Goal: Task Accomplishment & Management: Manage account settings

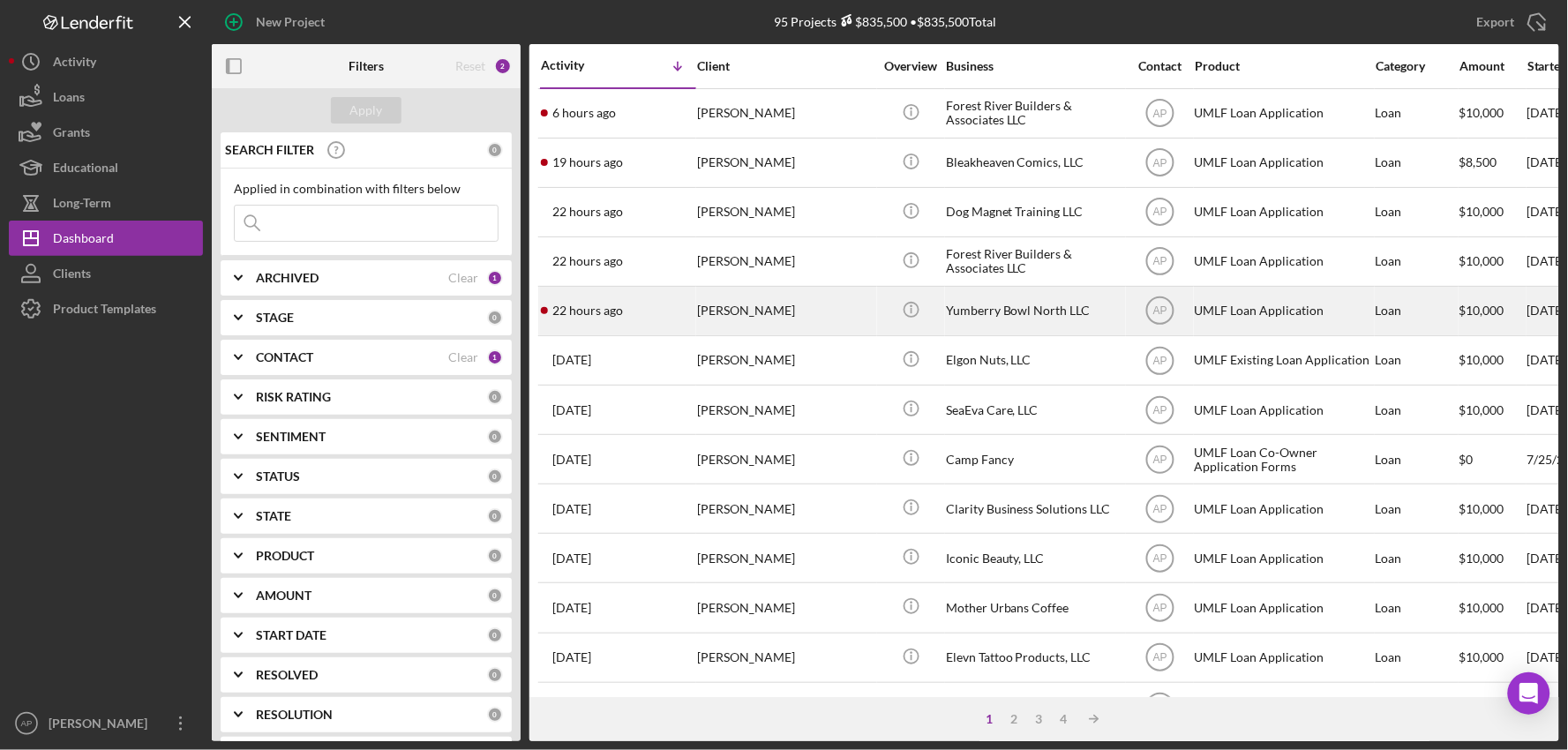
click at [743, 319] on div "[PERSON_NAME]" at bounding box center [786, 310] width 177 height 47
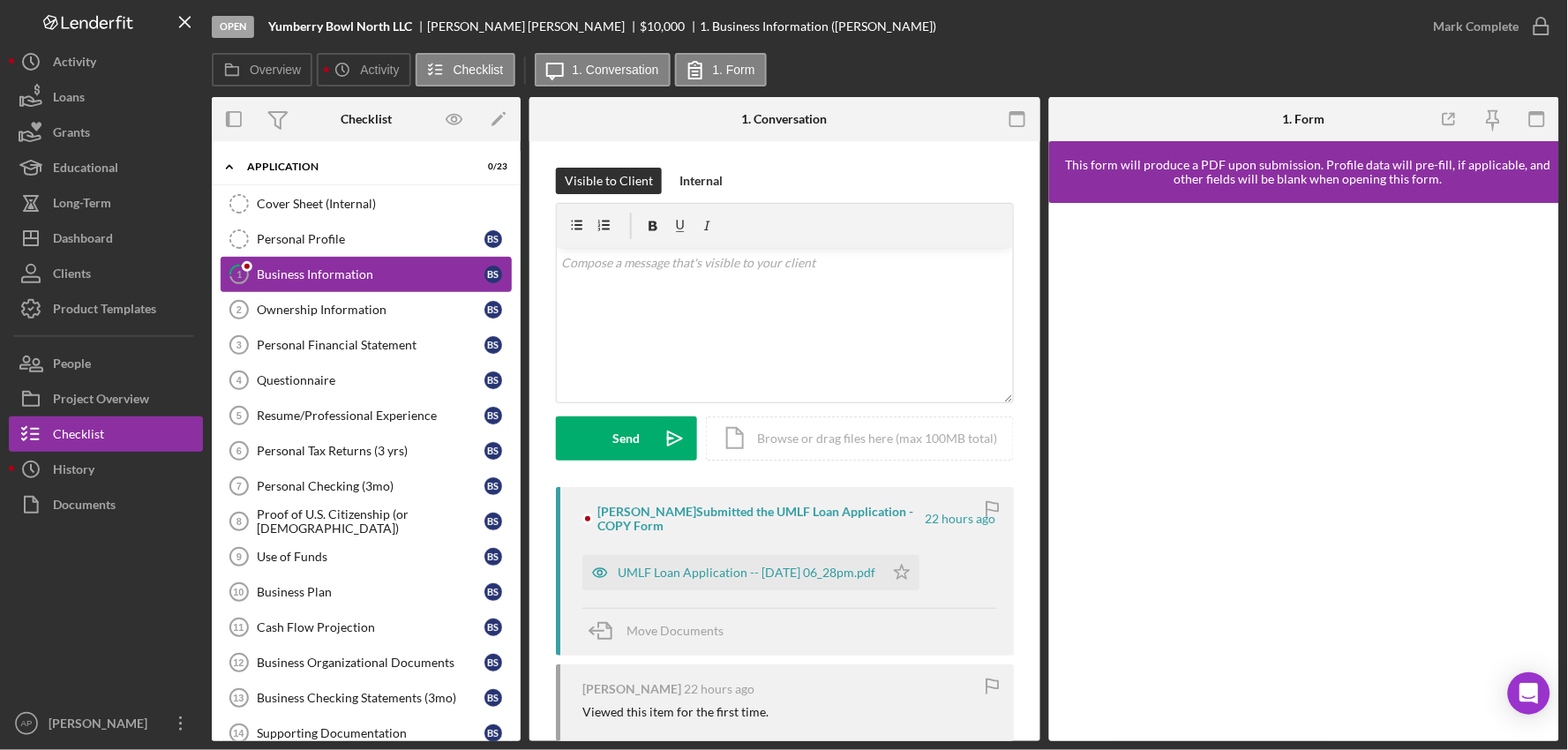
click at [287, 277] on div "Business Information" at bounding box center [371, 274] width 228 height 14
click at [756, 584] on div "UMLF Loan Application -- [DATE] 06_28pm.pdf" at bounding box center [734, 572] width 302 height 35
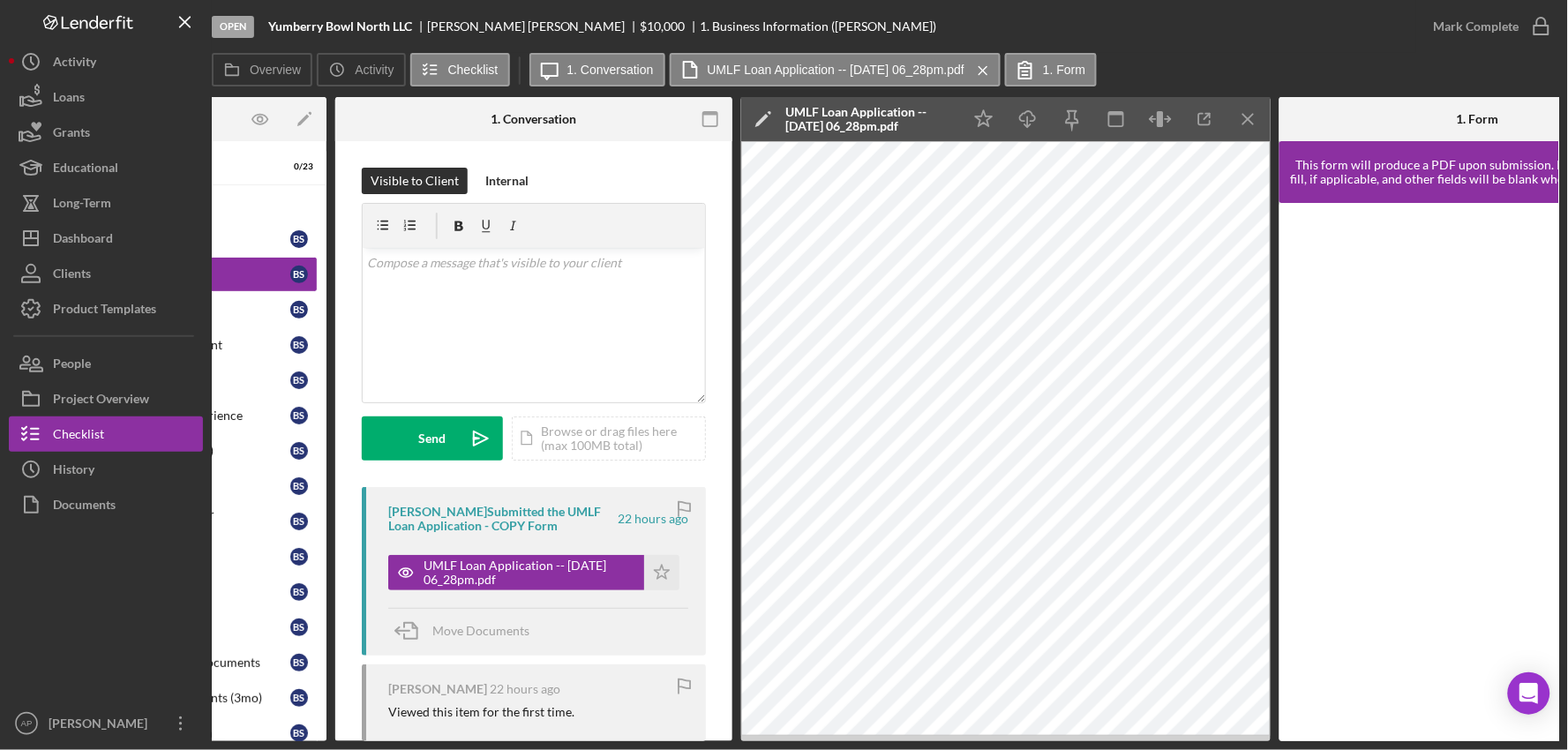
scroll to position [0, 196]
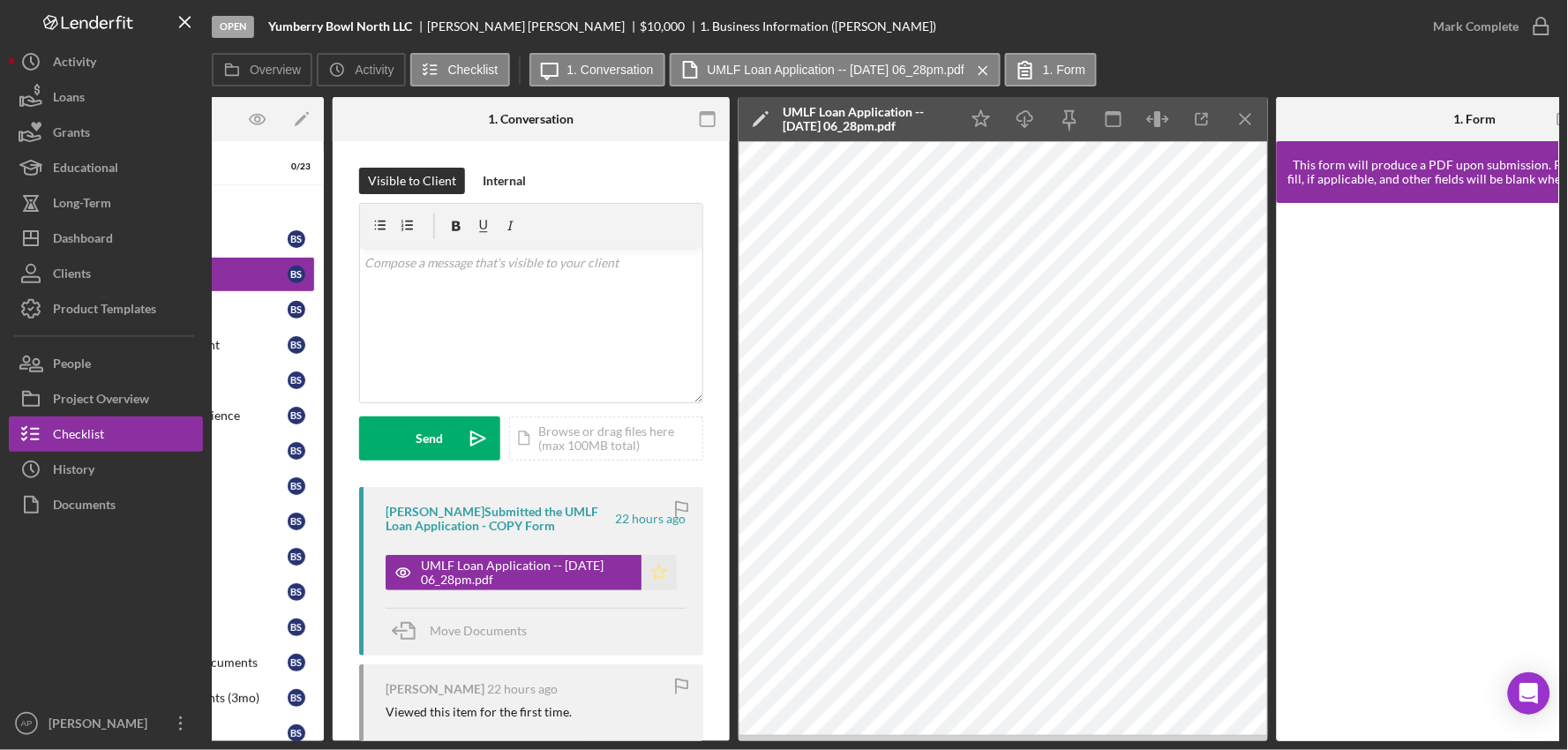
click at [655, 574] on icon "Icon/Star" at bounding box center [659, 572] width 35 height 35
click at [1502, 35] on div "Mark Complete" at bounding box center [1477, 26] width 85 height 35
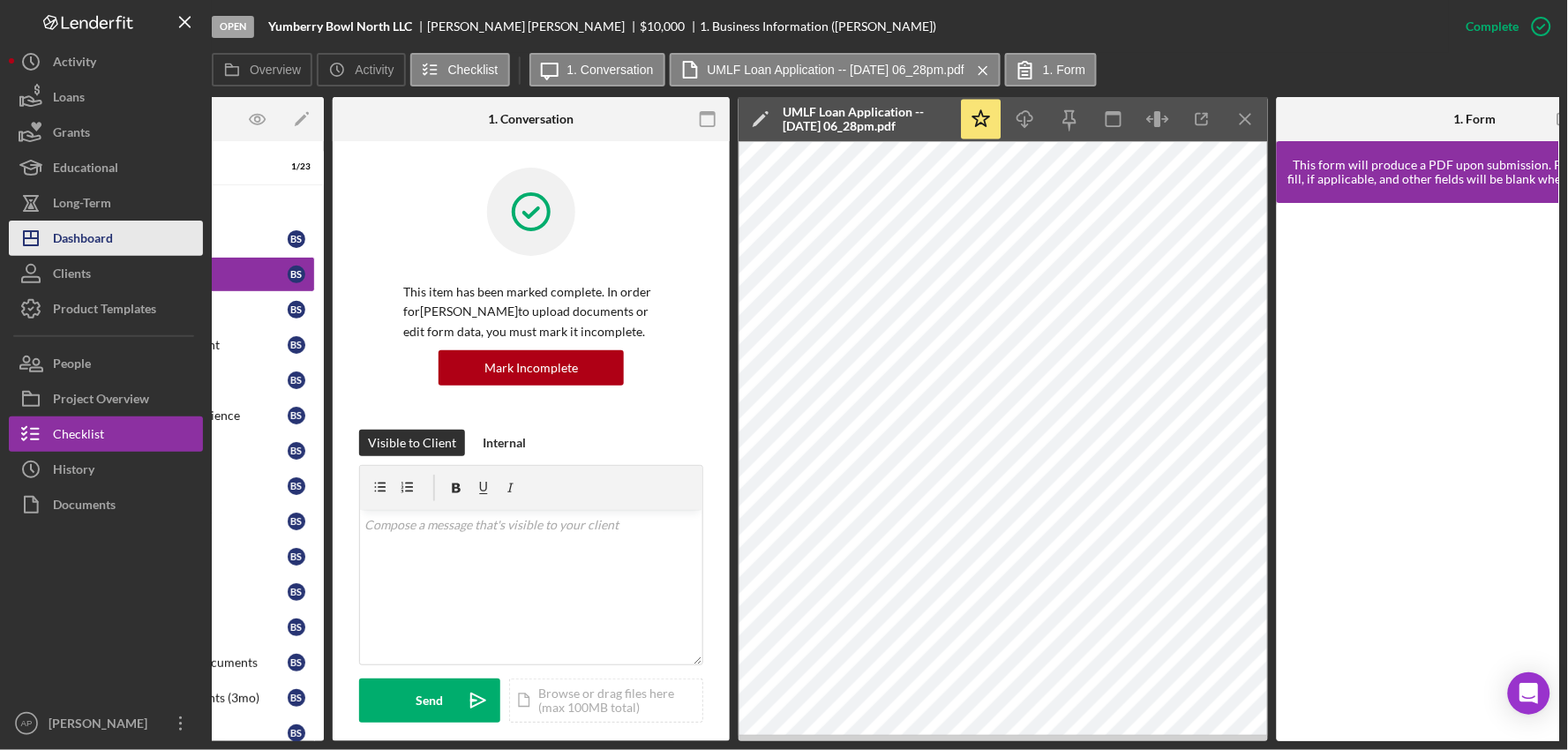
click at [115, 232] on button "Icon/Dashboard Dashboard" at bounding box center [105, 237] width 195 height 35
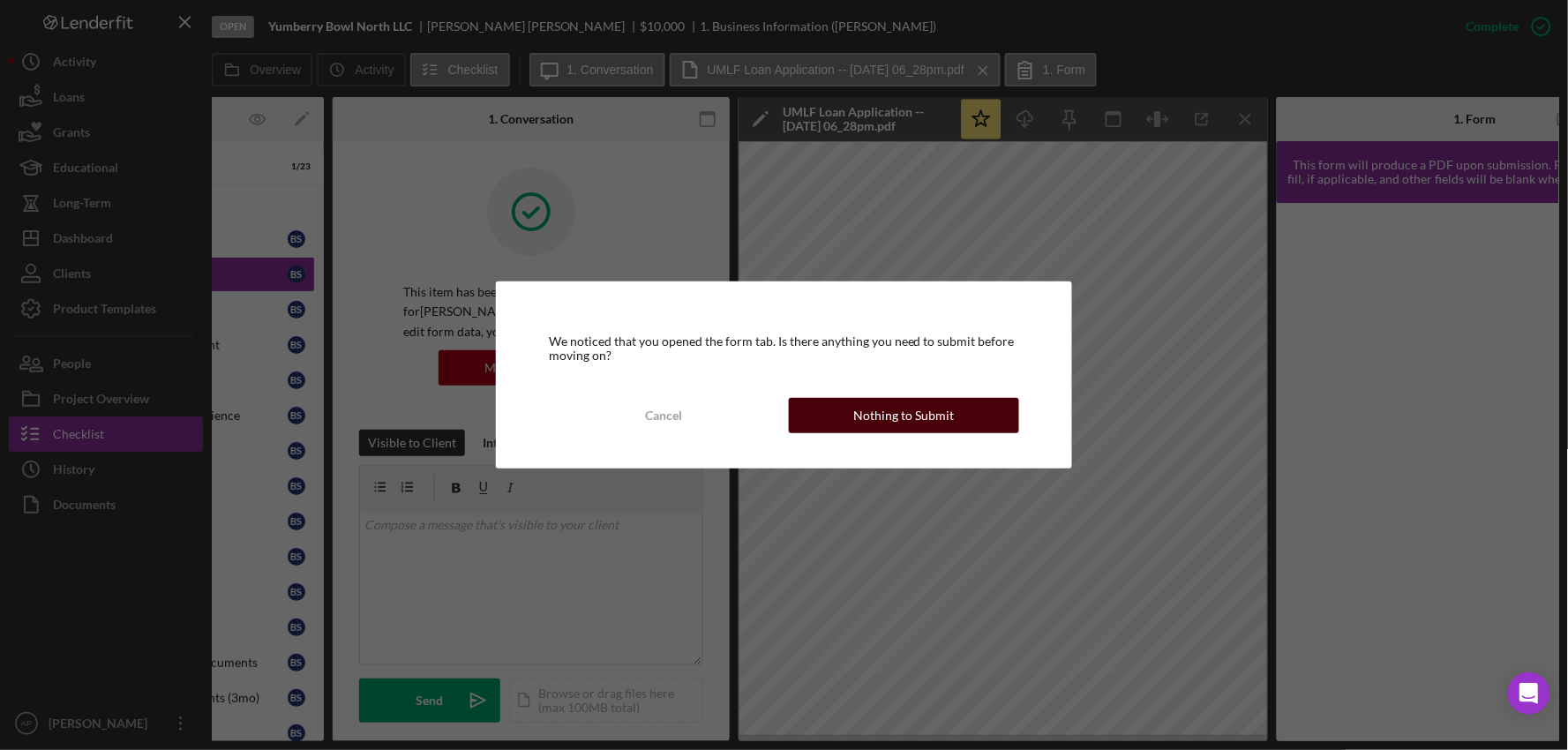
click at [899, 415] on div "Nothing to Submit" at bounding box center [904, 415] width 101 height 35
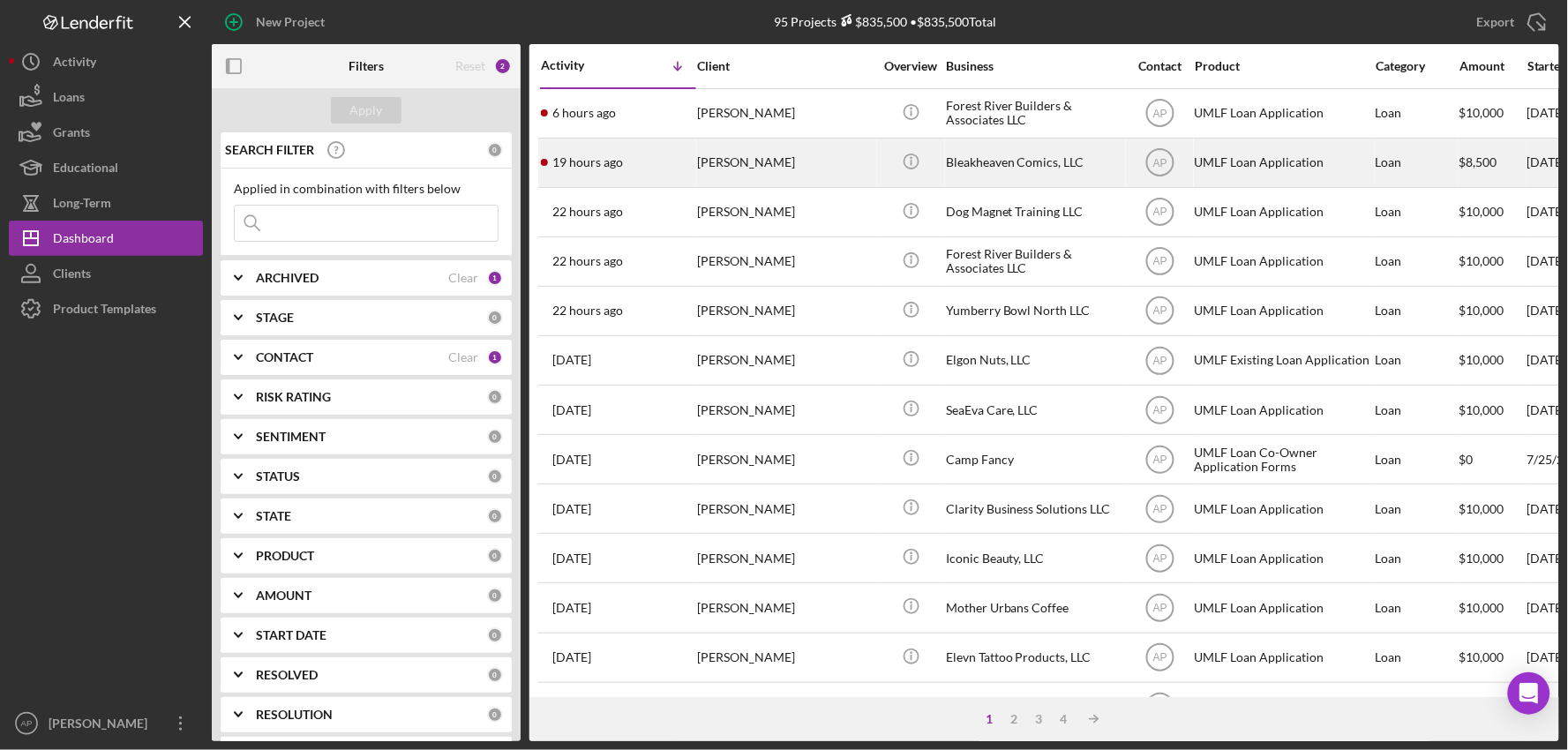
click at [795, 174] on div "[PERSON_NAME]" at bounding box center [786, 162] width 177 height 47
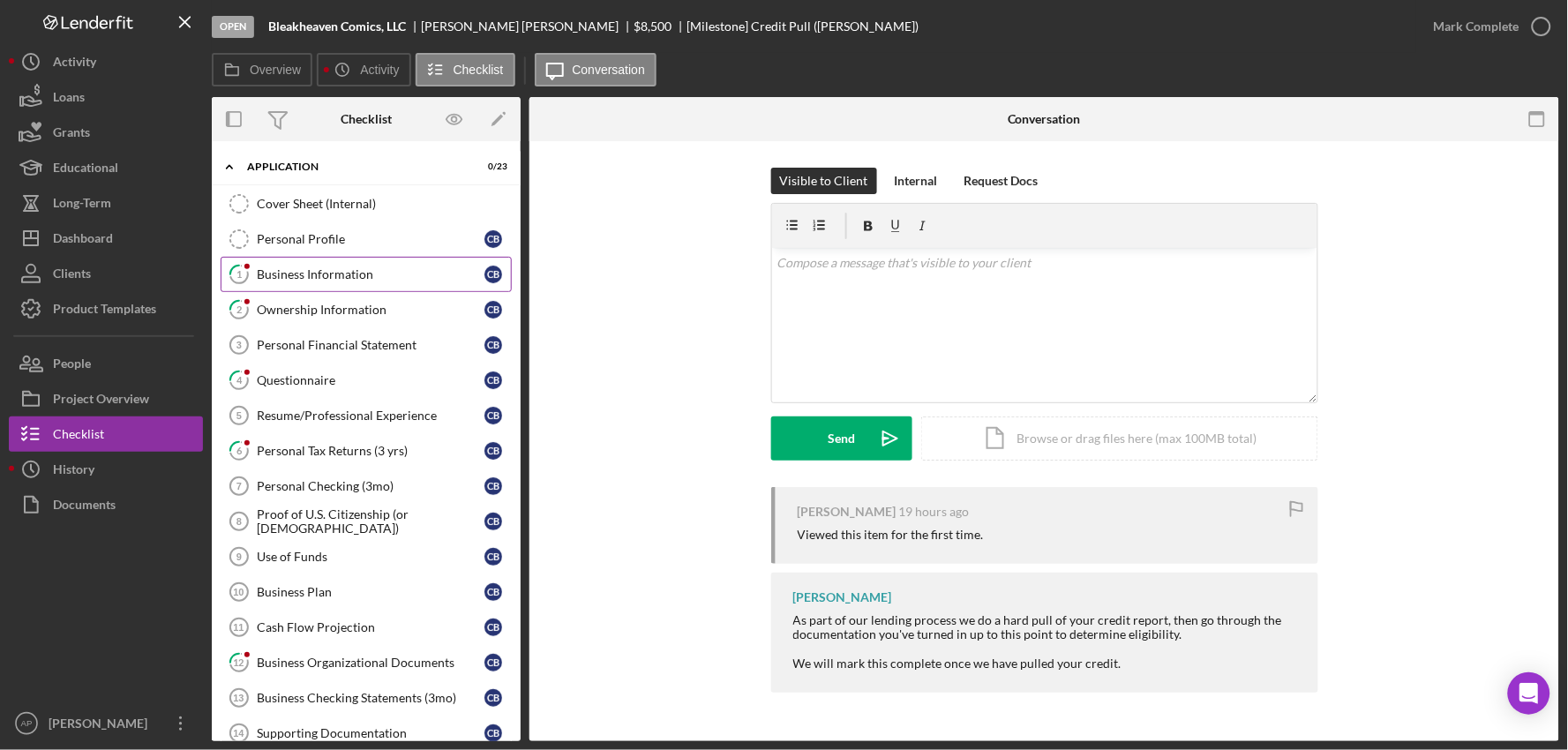
click at [324, 285] on link "1 Business Information C B" at bounding box center [365, 274] width 291 height 35
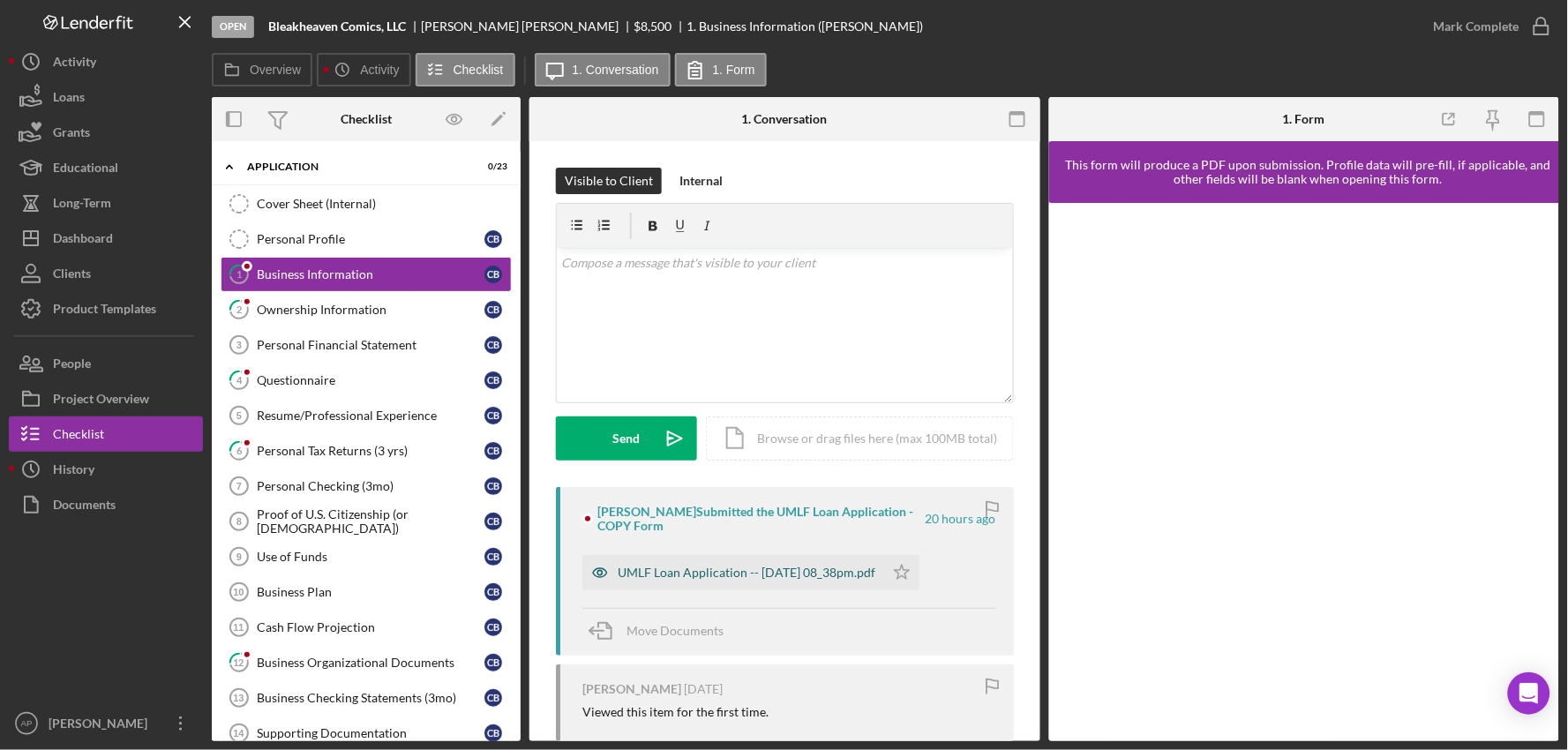
click at [681, 566] on div "UMLF Loan Application -- [DATE] 08_38pm.pdf" at bounding box center [747, 572] width 258 height 14
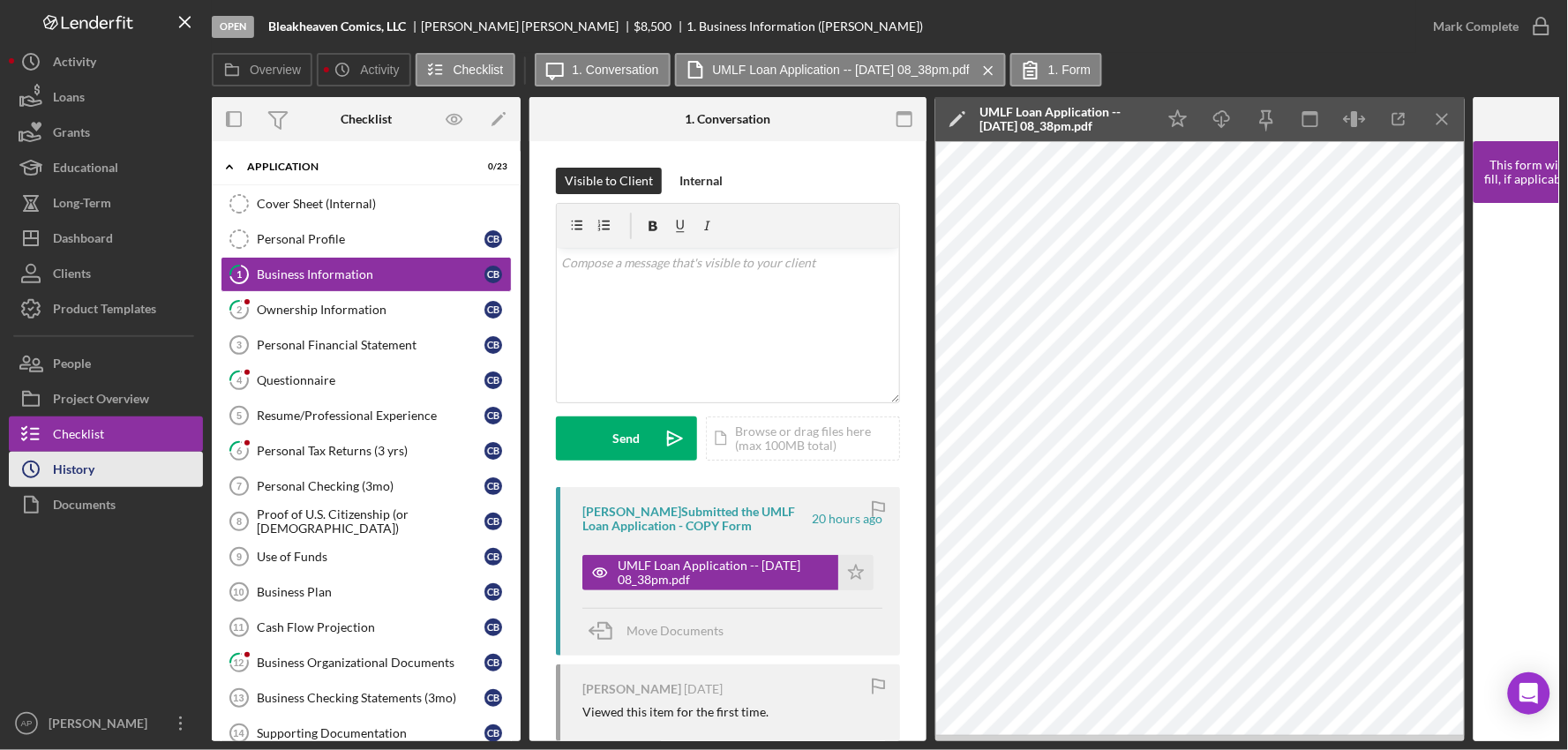
click at [59, 463] on div "History" at bounding box center [74, 472] width 42 height 40
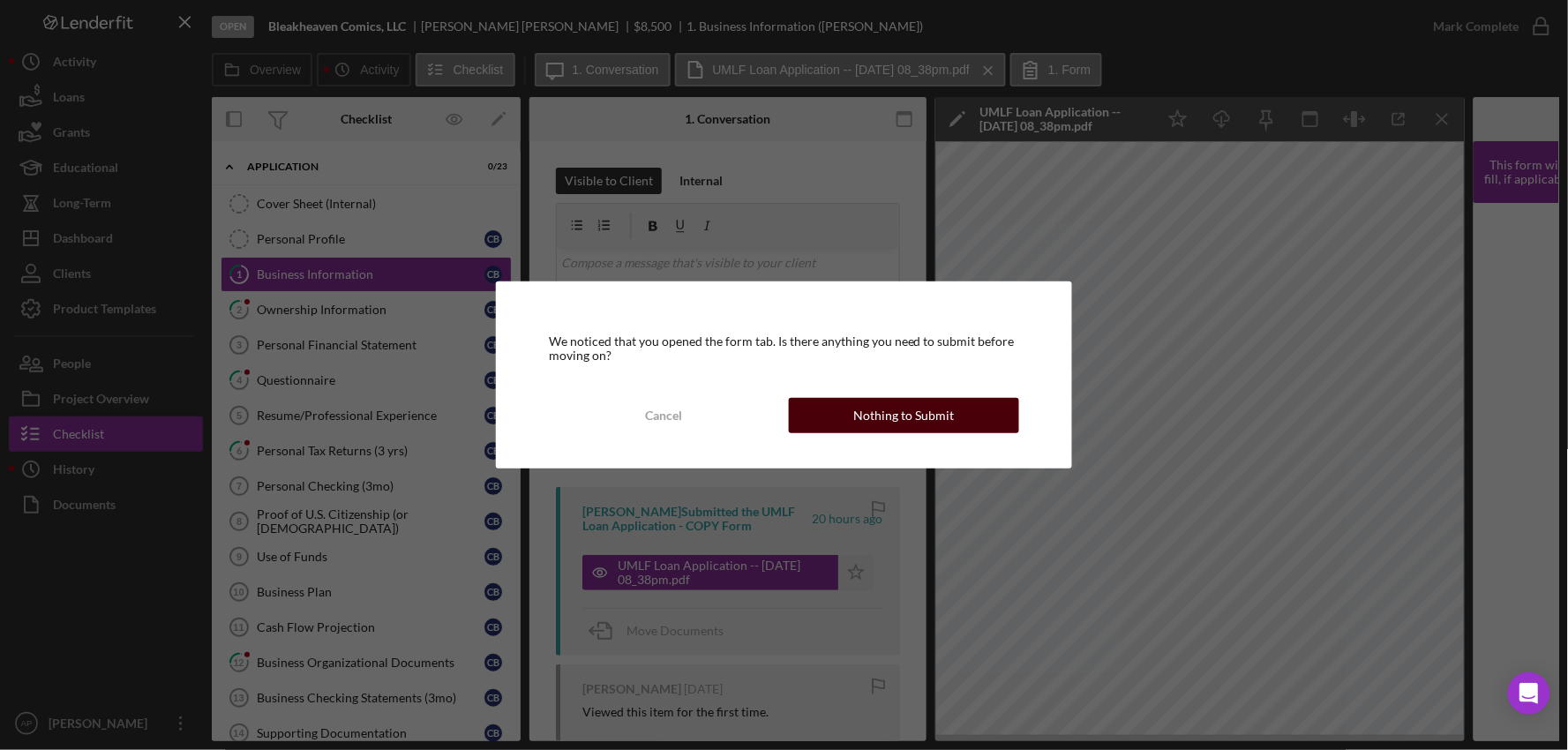
click at [895, 425] on div "Nothing to Submit" at bounding box center [904, 415] width 101 height 35
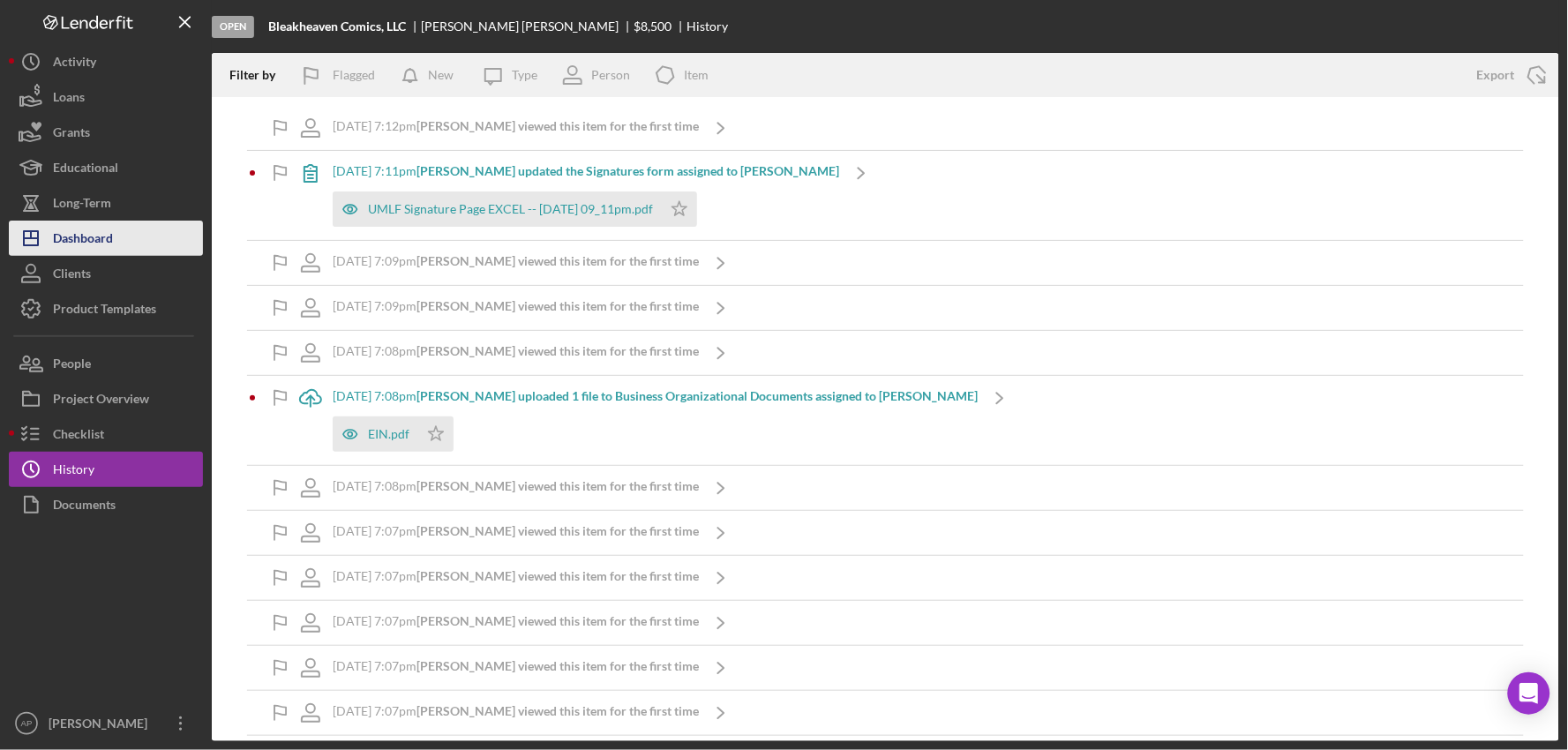
click at [55, 234] on div "Dashboard" at bounding box center [83, 240] width 60 height 40
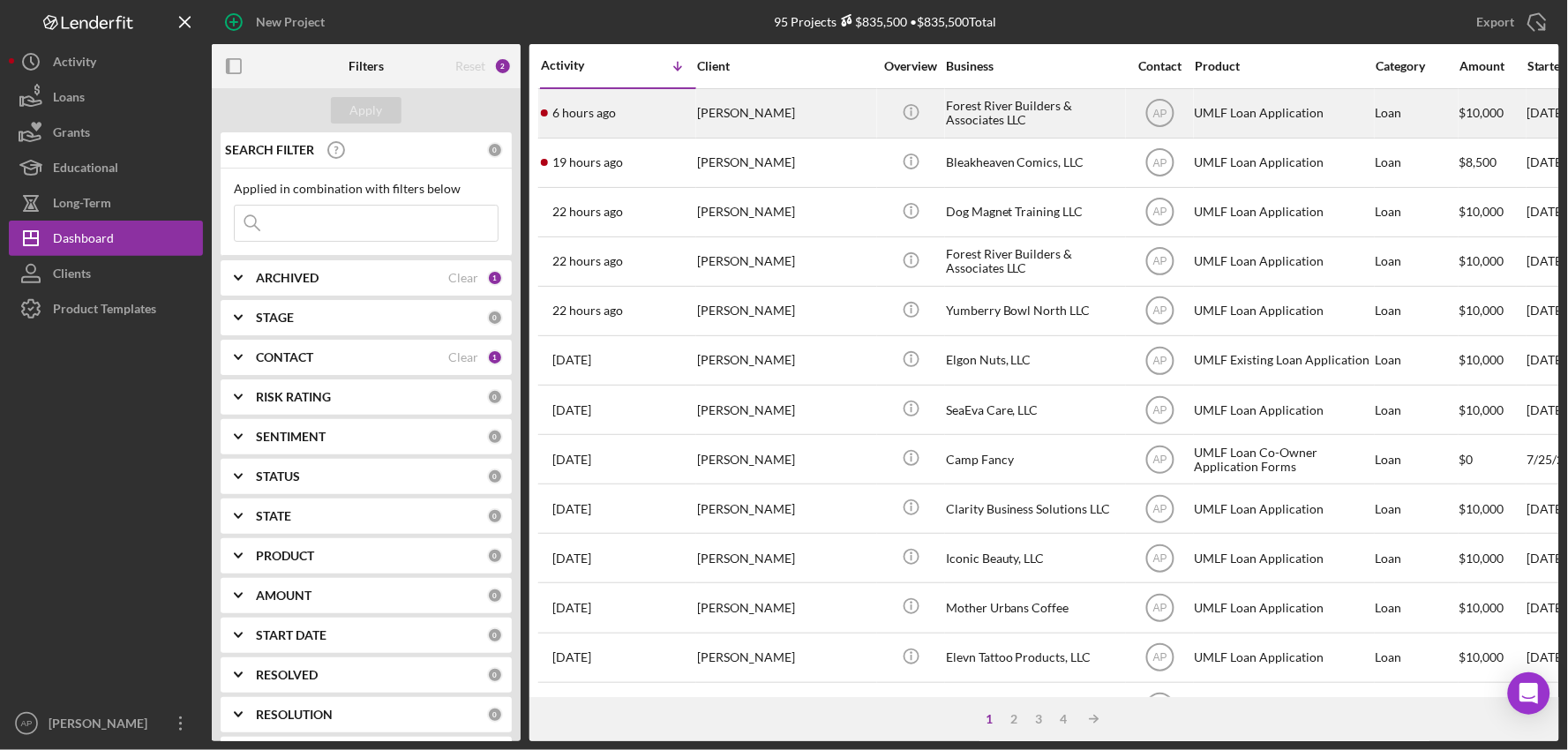
click at [793, 137] on td "[PERSON_NAME]" at bounding box center [787, 113] width 181 height 49
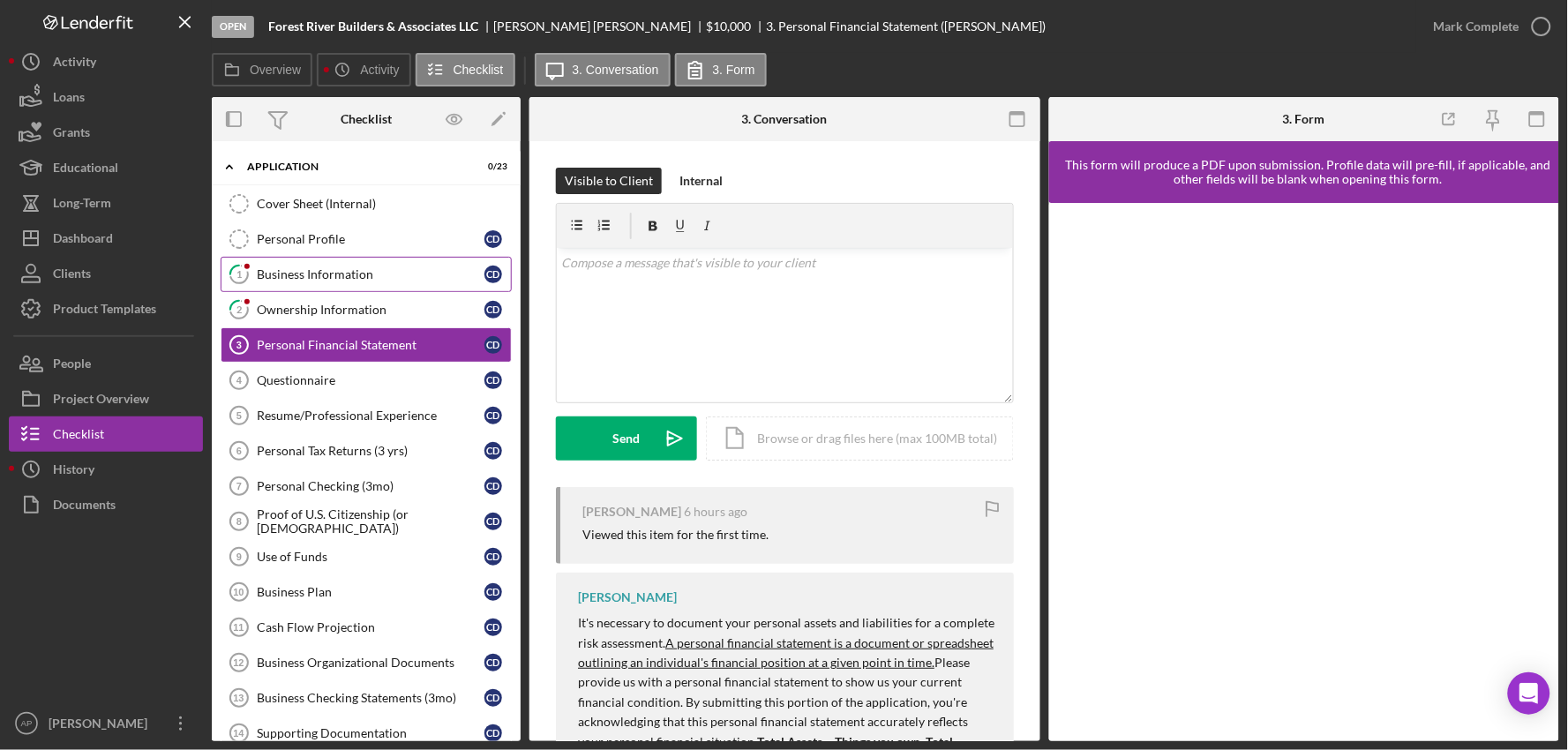
click at [383, 285] on link "1 Business Information C D" at bounding box center [365, 274] width 291 height 35
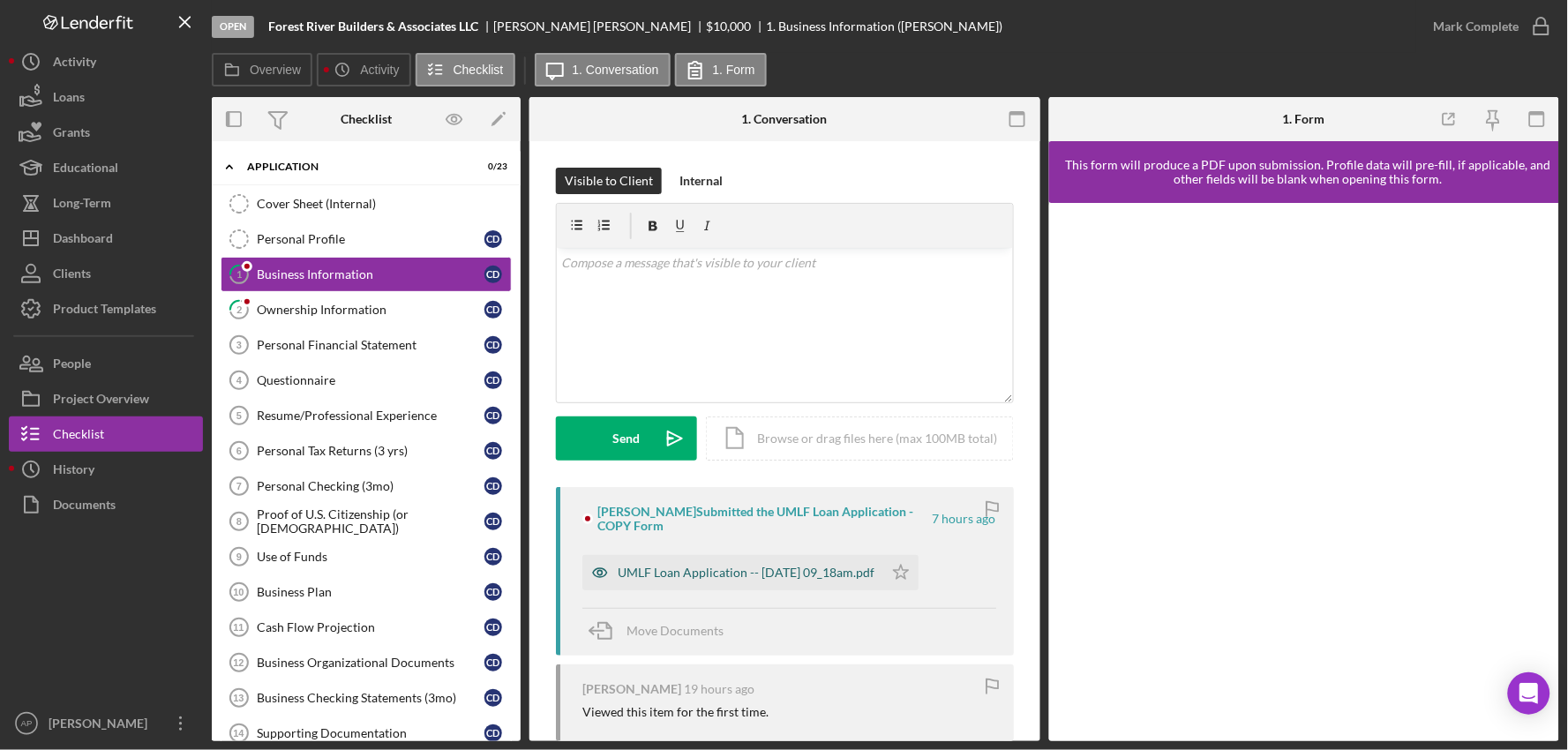
click at [754, 585] on div "UMLF Loan Application -- [DATE] 09_18am.pdf" at bounding box center [733, 572] width 301 height 35
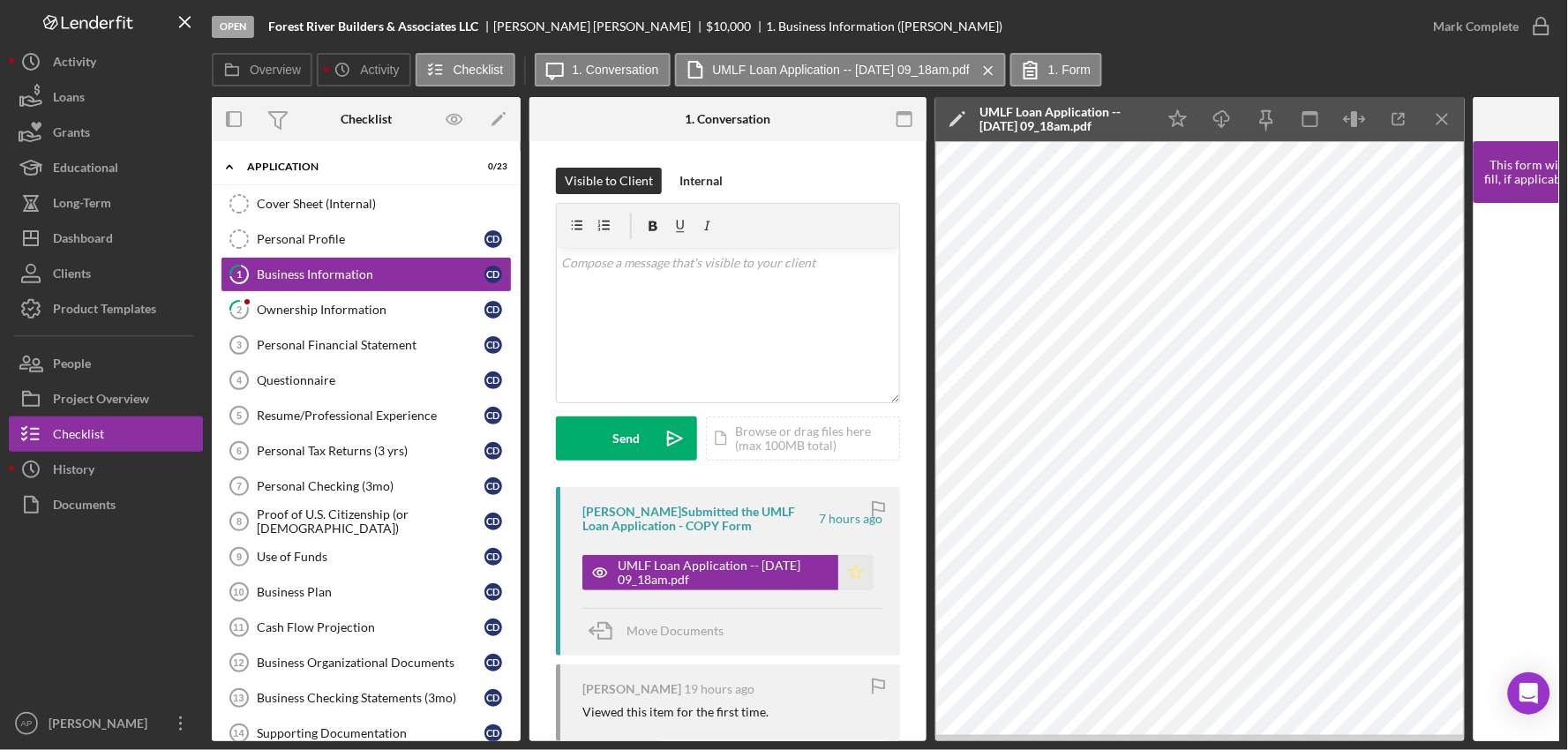
click at [844, 578] on icon "Icon/Star" at bounding box center [855, 572] width 35 height 35
click at [1480, 31] on div "Mark Complete" at bounding box center [1477, 26] width 85 height 35
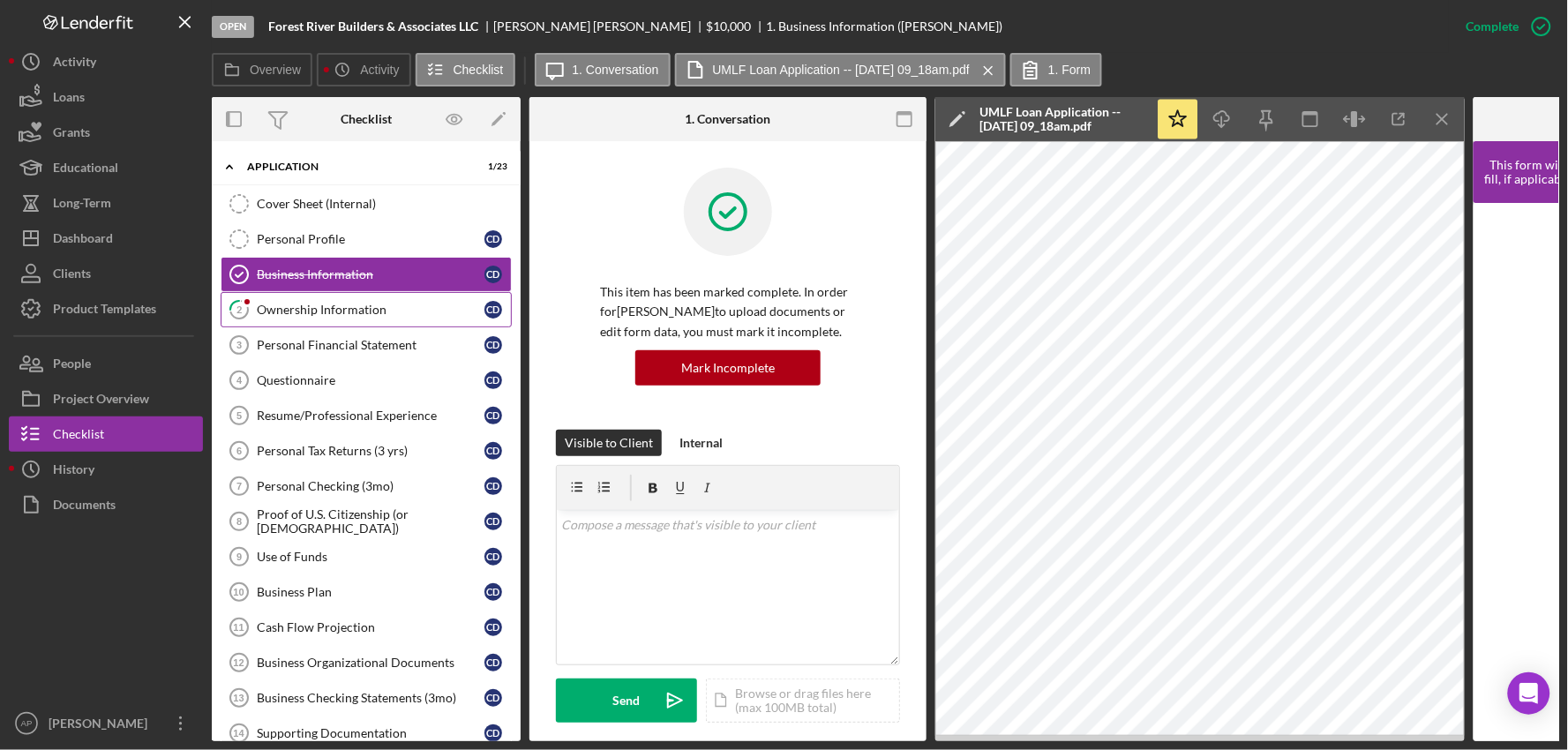
click at [365, 314] on div "Ownership Information" at bounding box center [371, 309] width 228 height 14
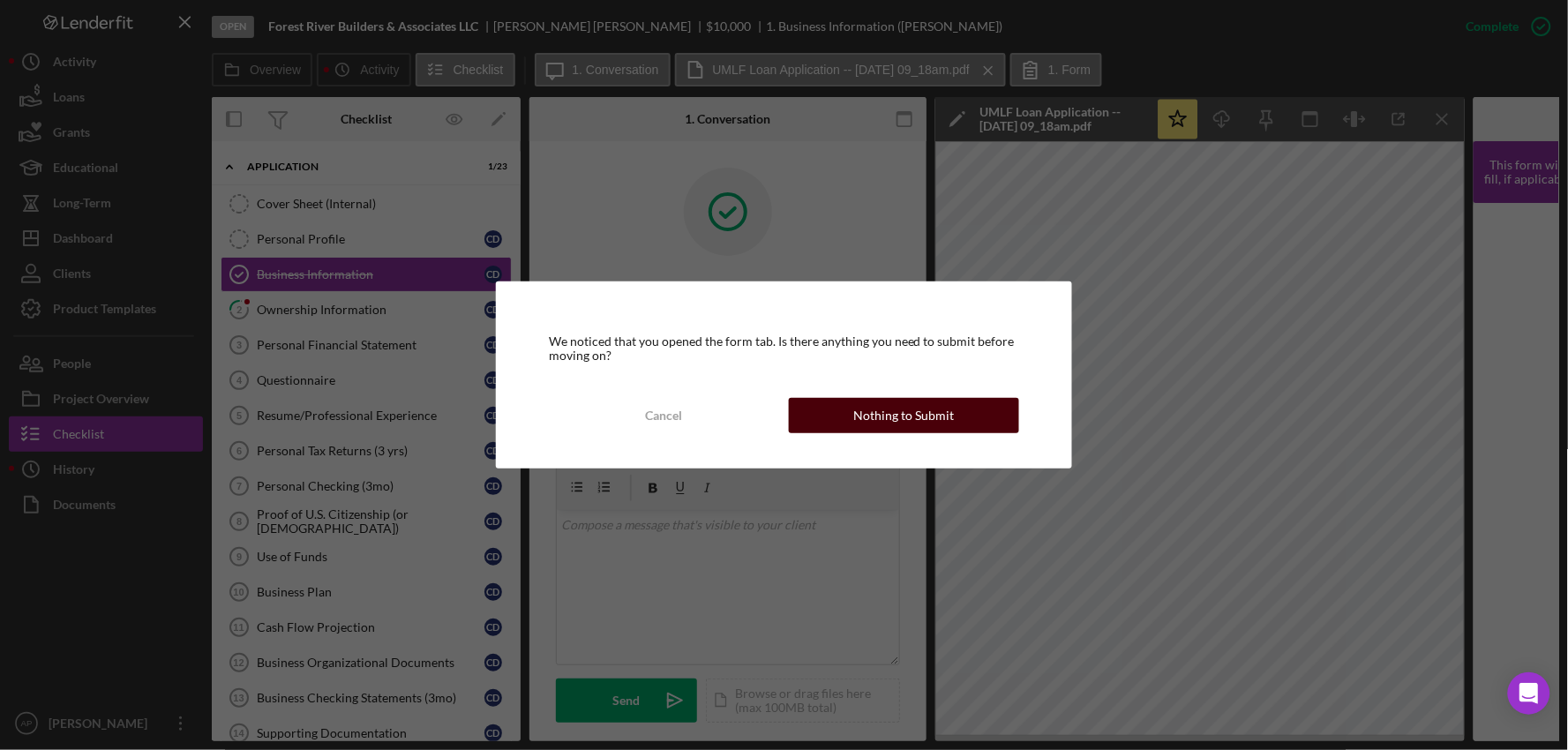
click at [915, 415] on div "Nothing to Submit" at bounding box center [904, 415] width 101 height 35
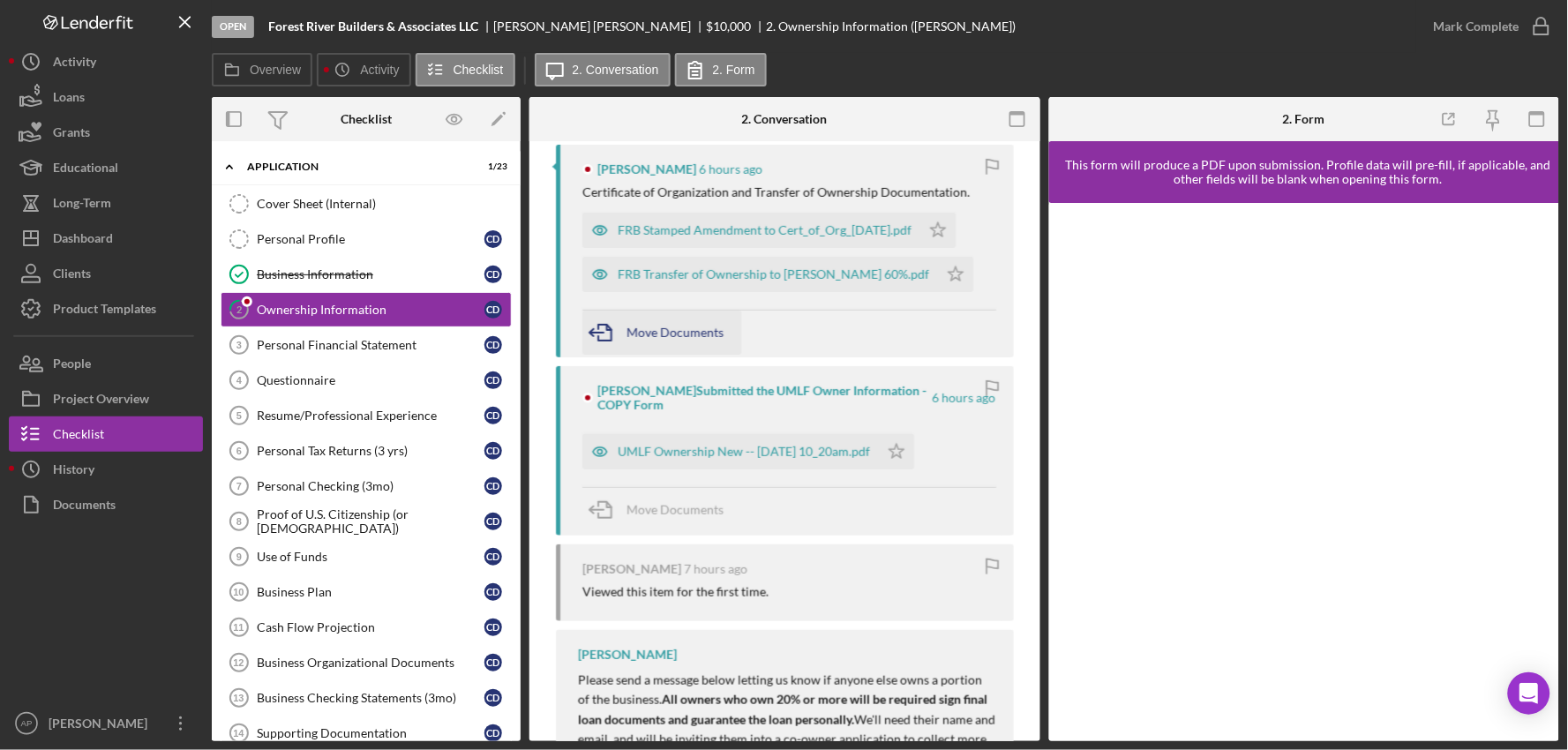
scroll to position [392, 0]
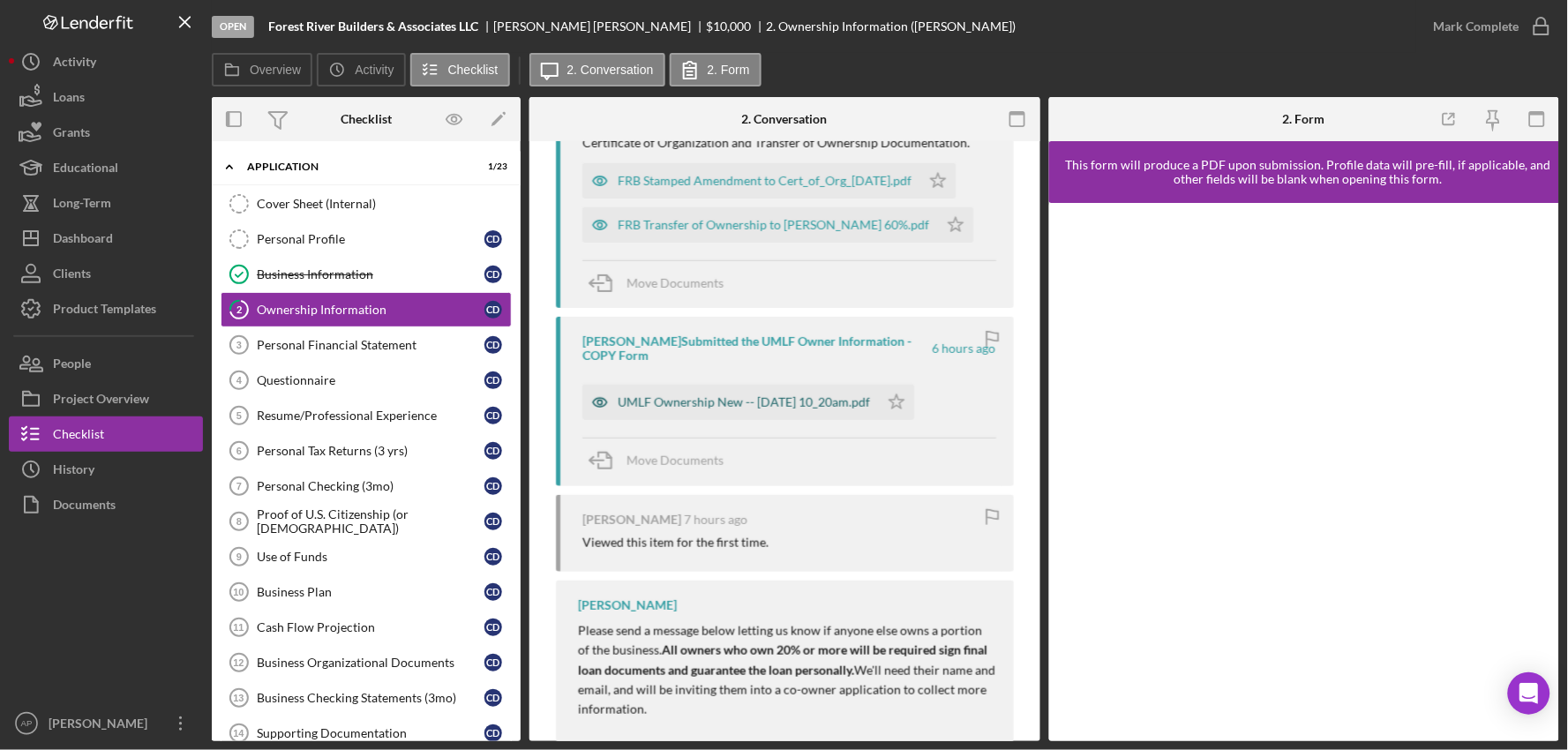
click at [744, 401] on div "UMLF Ownership New -- [DATE] 10_20am.pdf" at bounding box center [744, 403] width 252 height 14
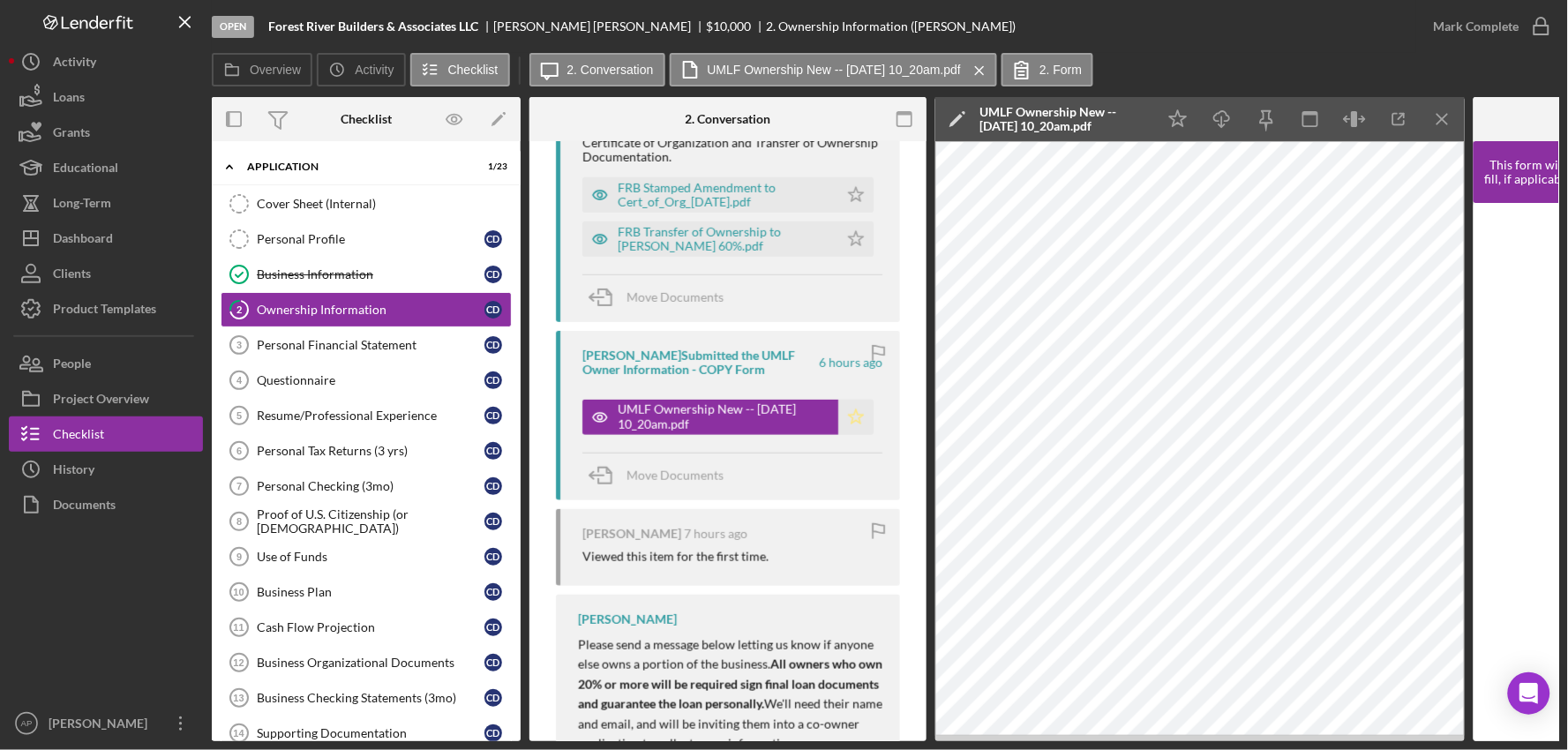
click at [849, 415] on polygon "button" at bounding box center [856, 416] width 15 height 14
click at [1485, 29] on div "Mark Complete" at bounding box center [1477, 26] width 85 height 35
click at [772, 247] on div "FRB Transfer of Ownership to [PERSON_NAME] 60%.pdf" at bounding box center [723, 239] width 212 height 28
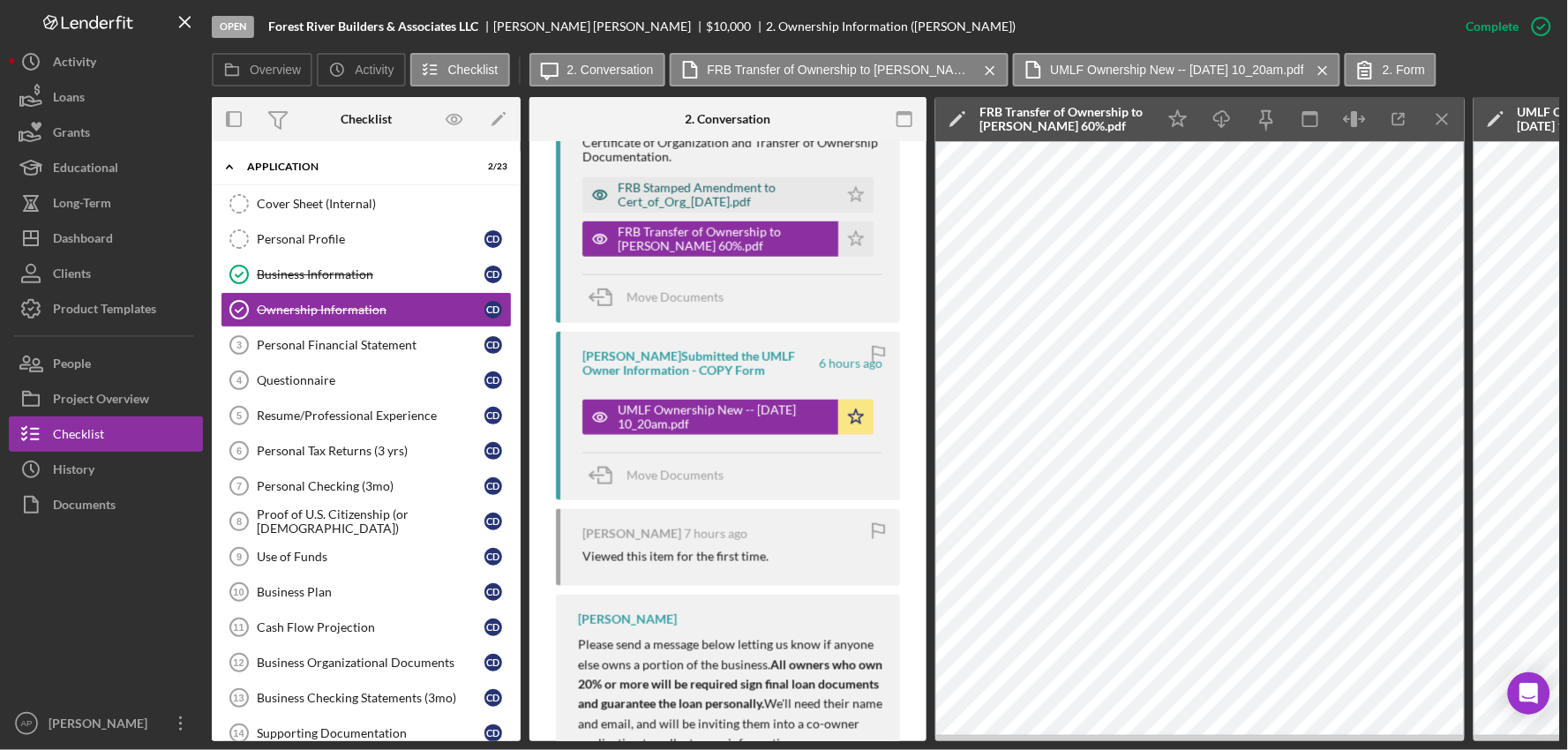
click at [738, 187] on div "FRB Stamped Amendment to Cert_of_Org_[DATE].pdf" at bounding box center [723, 196] width 212 height 28
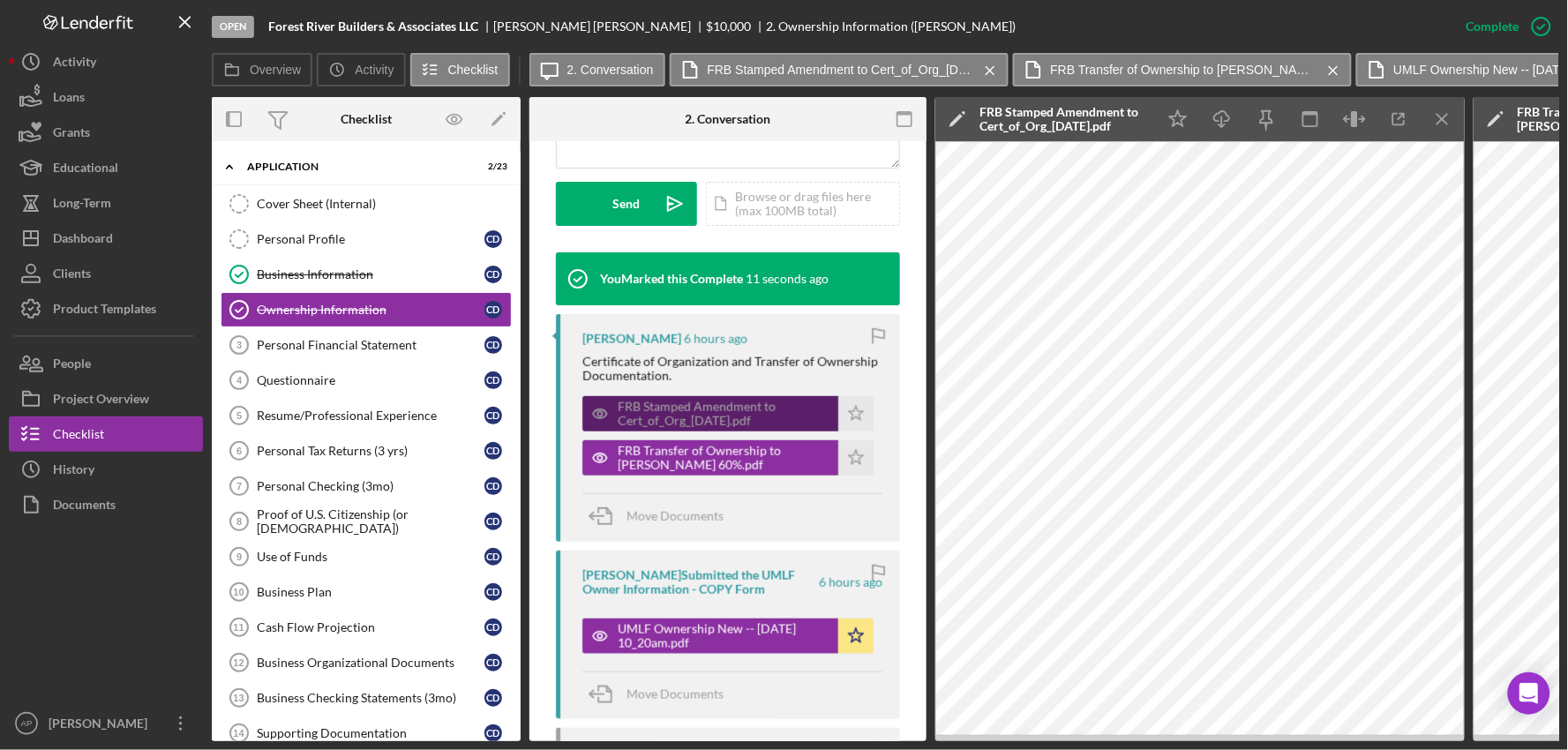
scroll to position [519, 0]
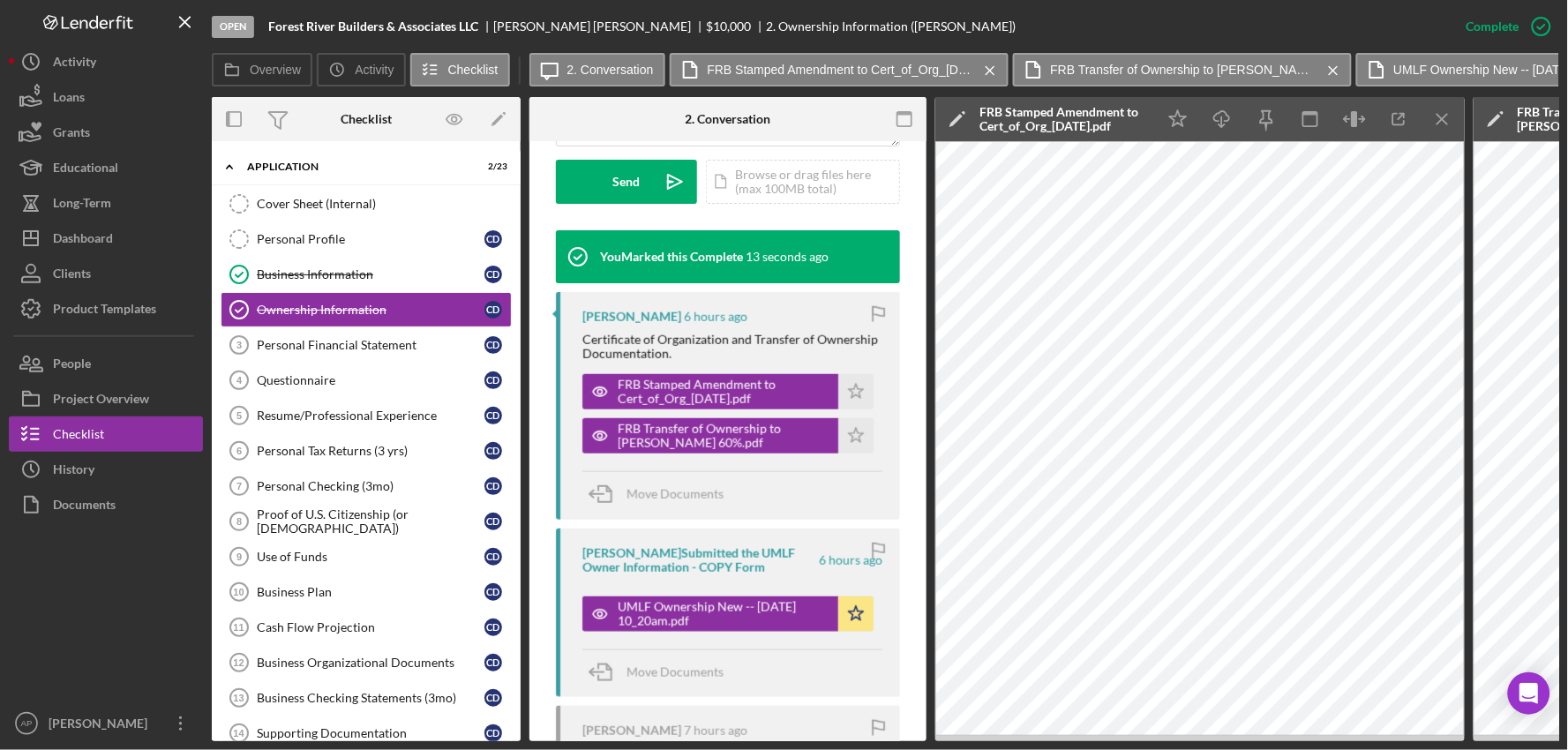
drag, startPoint x: 717, startPoint y: 439, endPoint x: 650, endPoint y: 345, distance: 115.4
click at [650, 345] on div "Certificate of Organization and Transfer of Ownership Documentation." at bounding box center [733, 347] width 300 height 28
click at [659, 485] on div "Move Documents" at bounding box center [675, 494] width 97 height 44
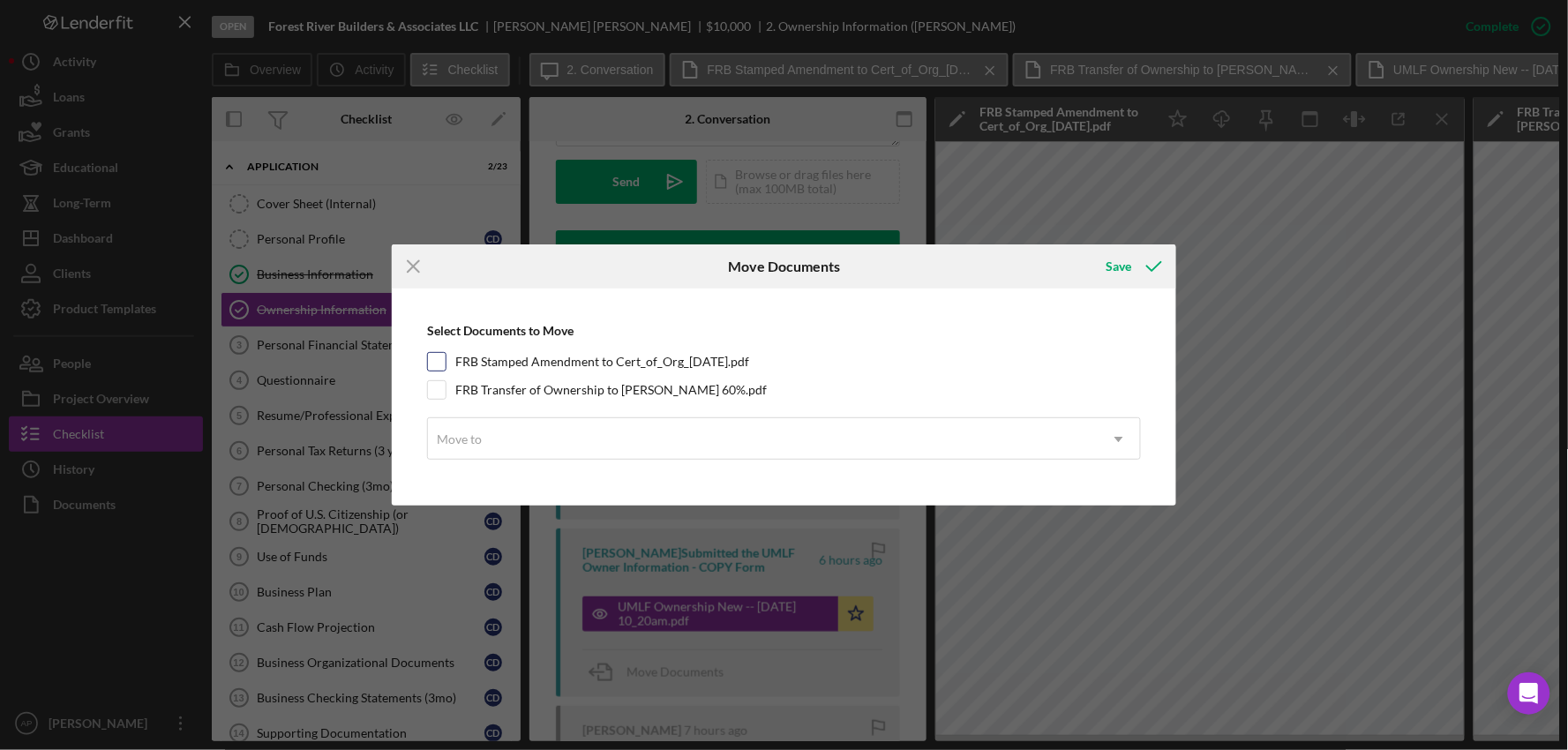
click at [443, 364] on input "FRB Stamped Amendment to Cert_of_Org_[DATE].pdf" at bounding box center [437, 362] width 18 height 18
checkbox input "true"
click at [439, 386] on input "FRB Transfer of Ownership to [PERSON_NAME] 60%.pdf" at bounding box center [437, 390] width 18 height 18
checkbox input "true"
click at [478, 437] on div "Move to" at bounding box center [458, 440] width 45 height 14
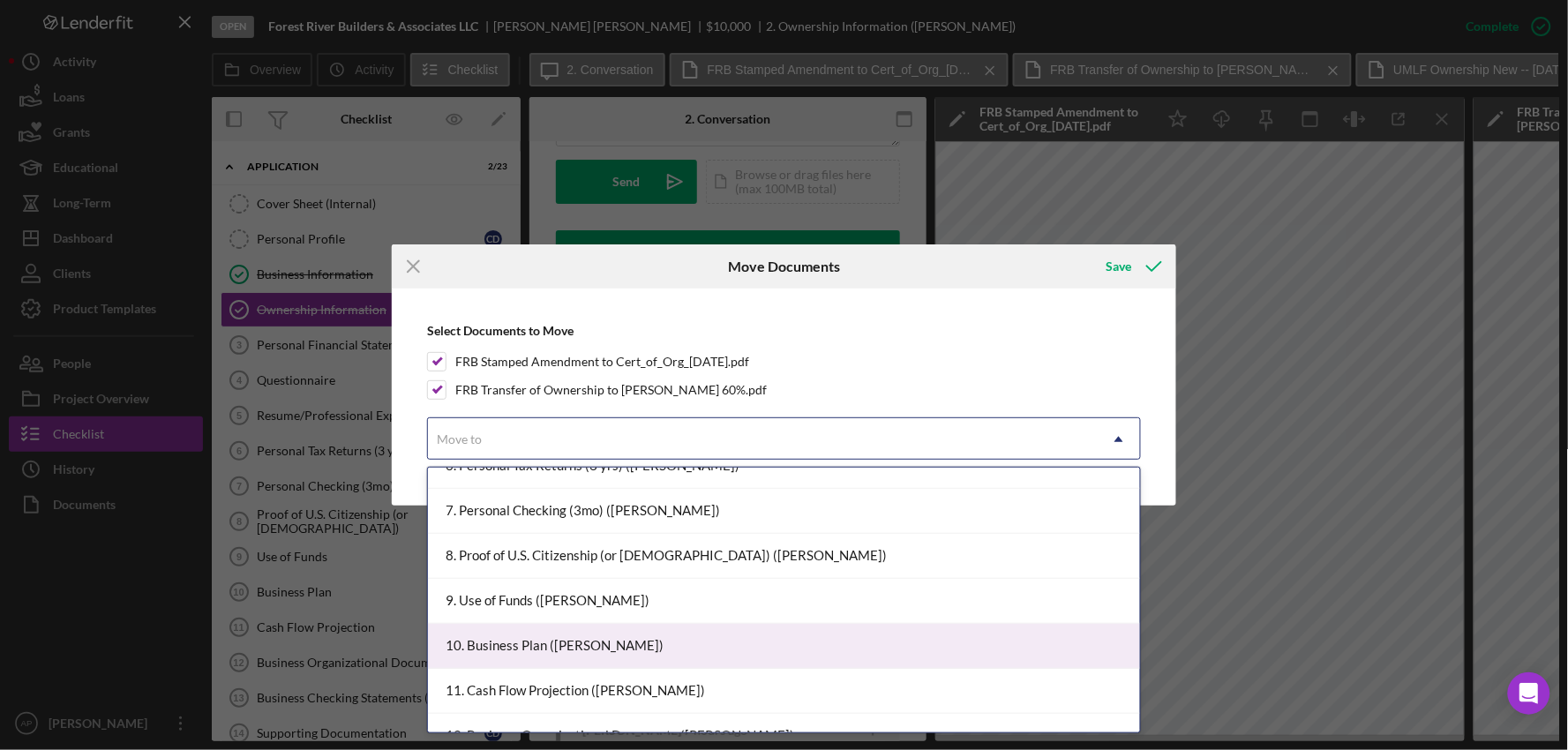
scroll to position [392, 0]
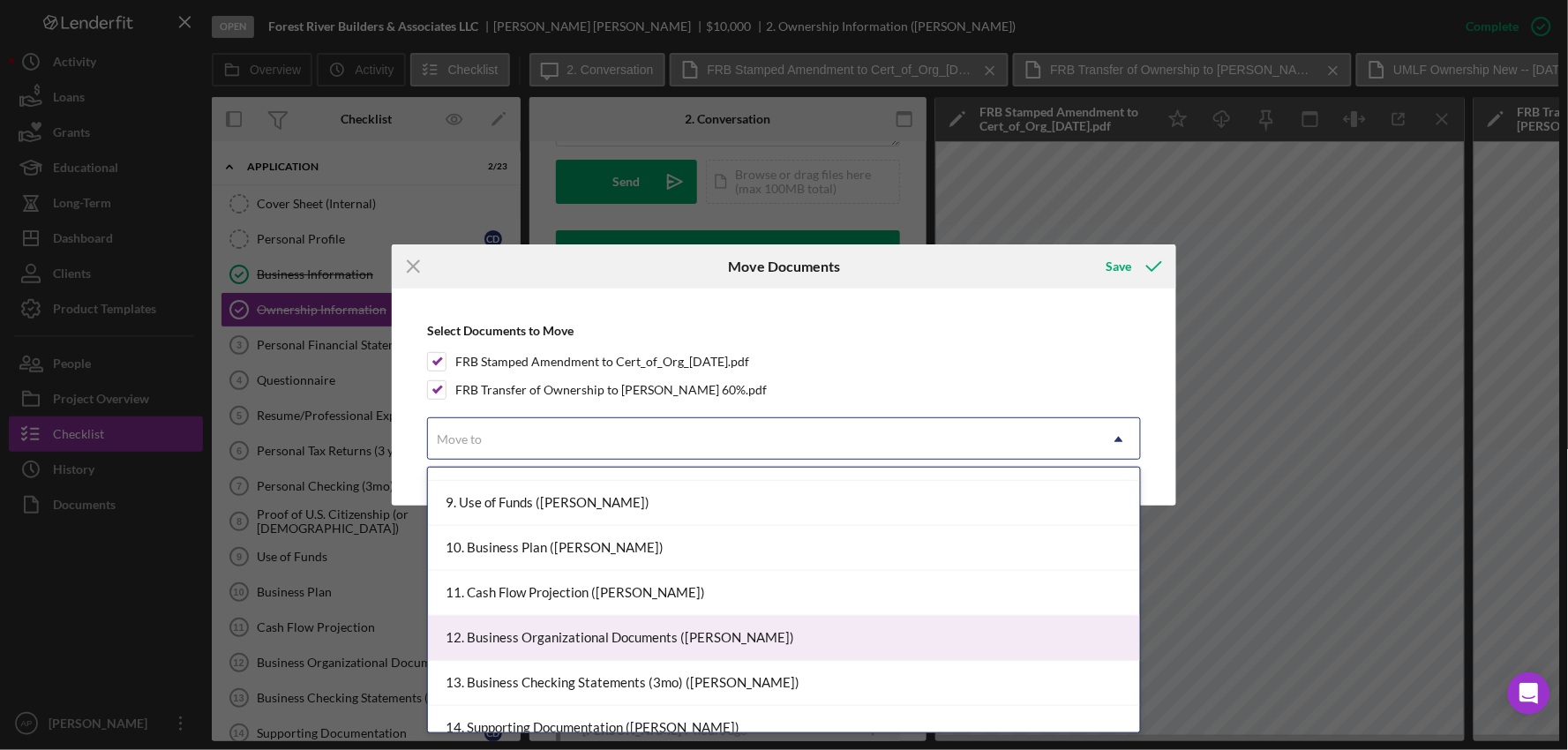
click at [761, 639] on div "12. Business Organizational Documents ([PERSON_NAME])" at bounding box center [784, 638] width 712 height 45
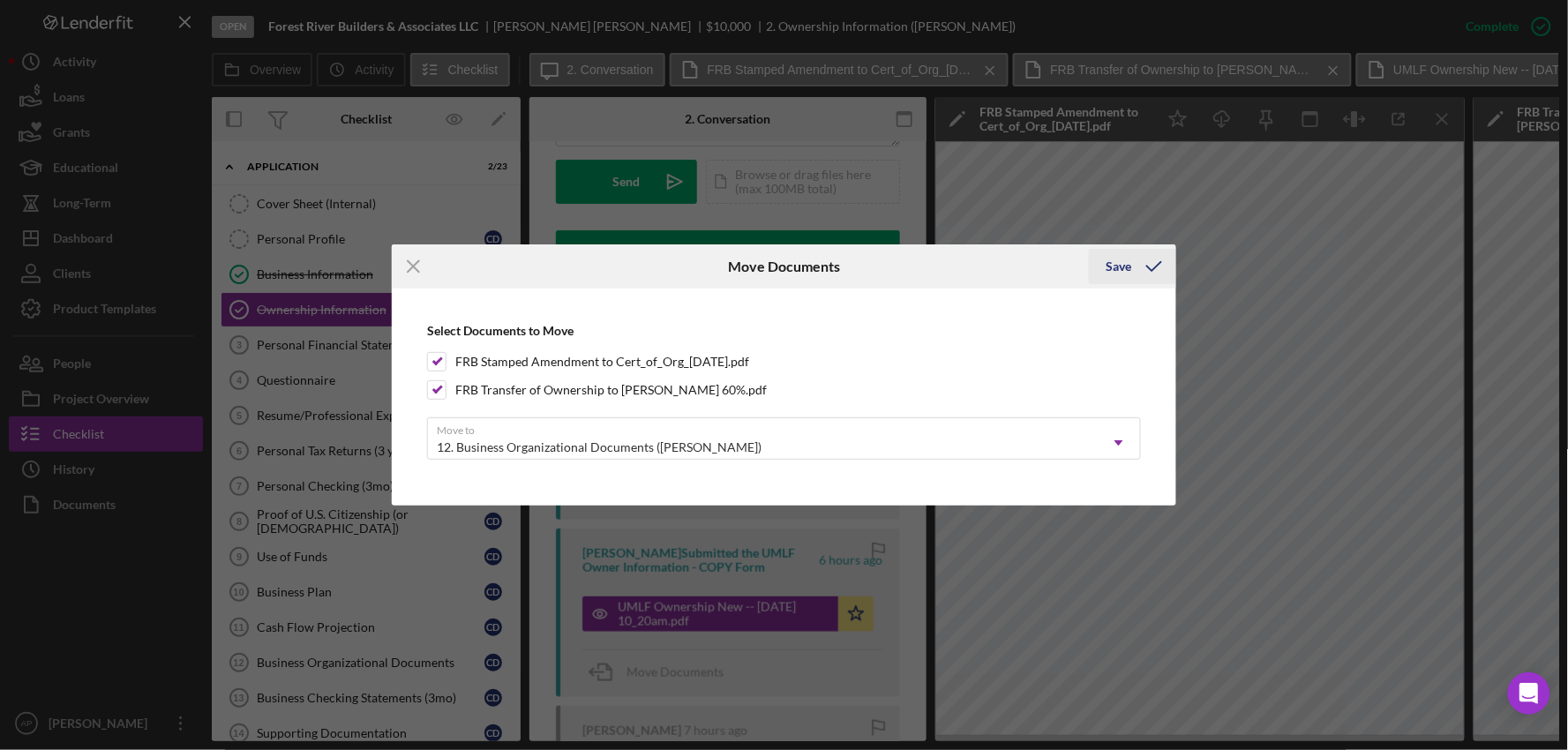
click at [1126, 274] on div "Save" at bounding box center [1119, 266] width 26 height 35
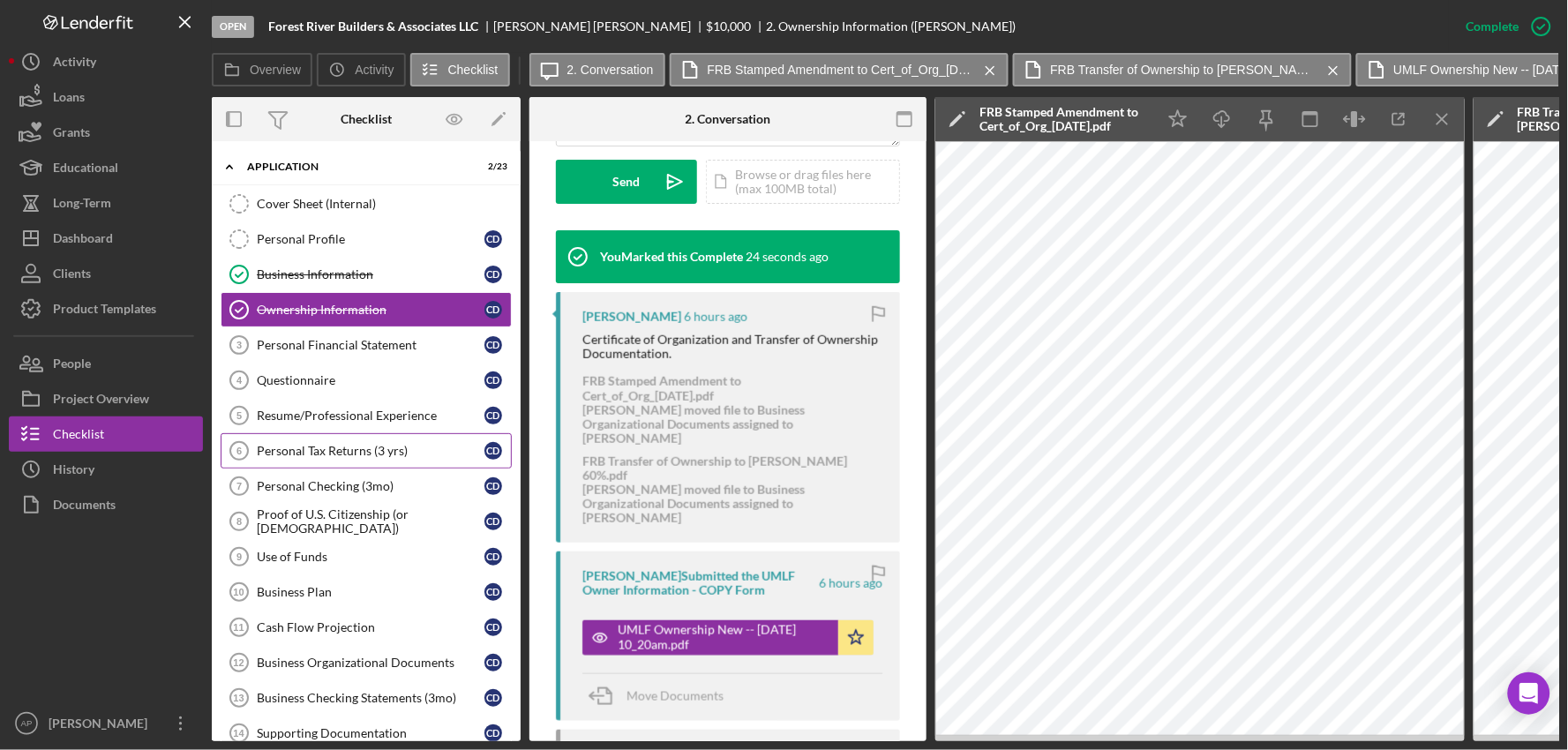
scroll to position [98, 0]
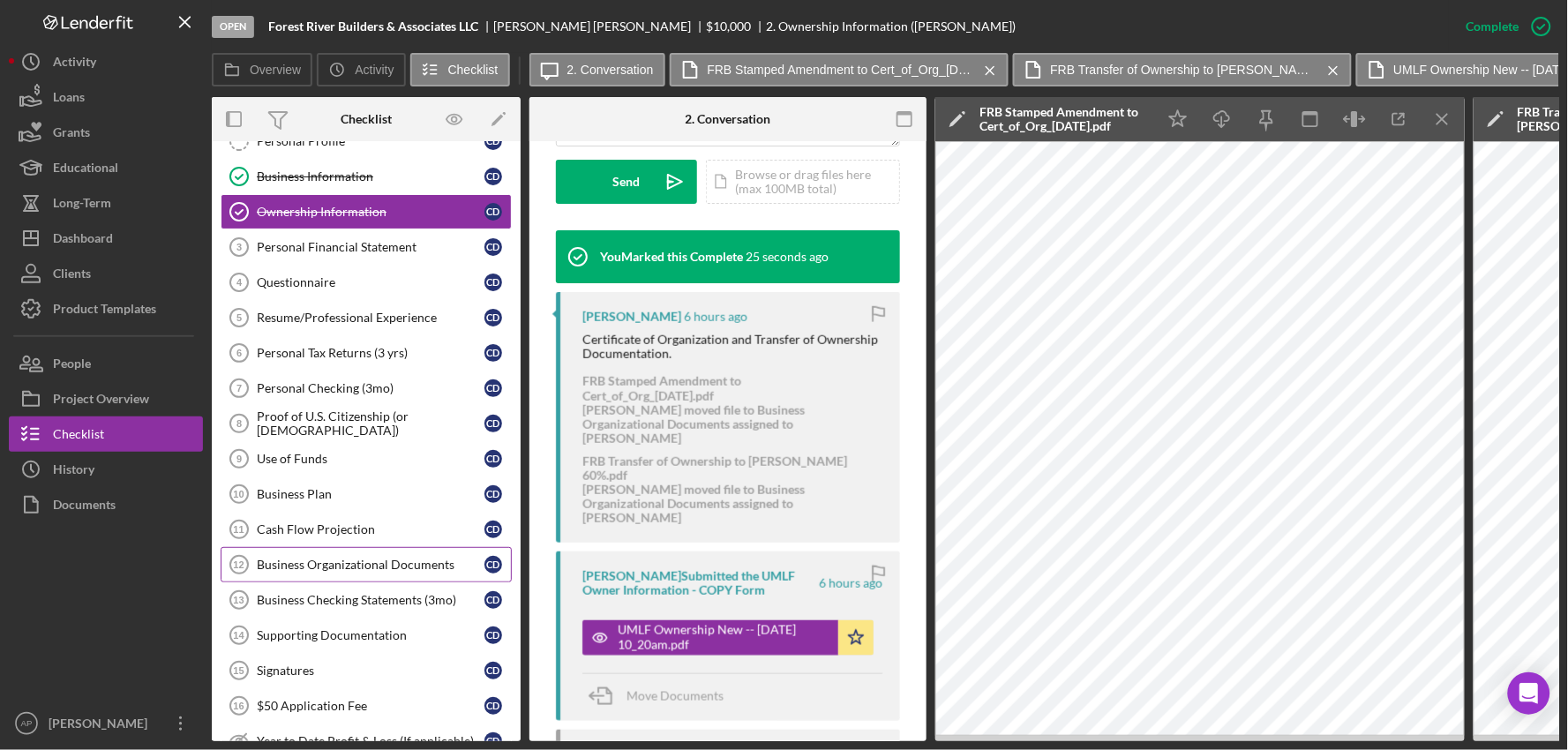
drag, startPoint x: 400, startPoint y: 570, endPoint x: 417, endPoint y: 565, distance: 17.7
click at [400, 570] on div "Business Organizational Documents" at bounding box center [371, 565] width 228 height 14
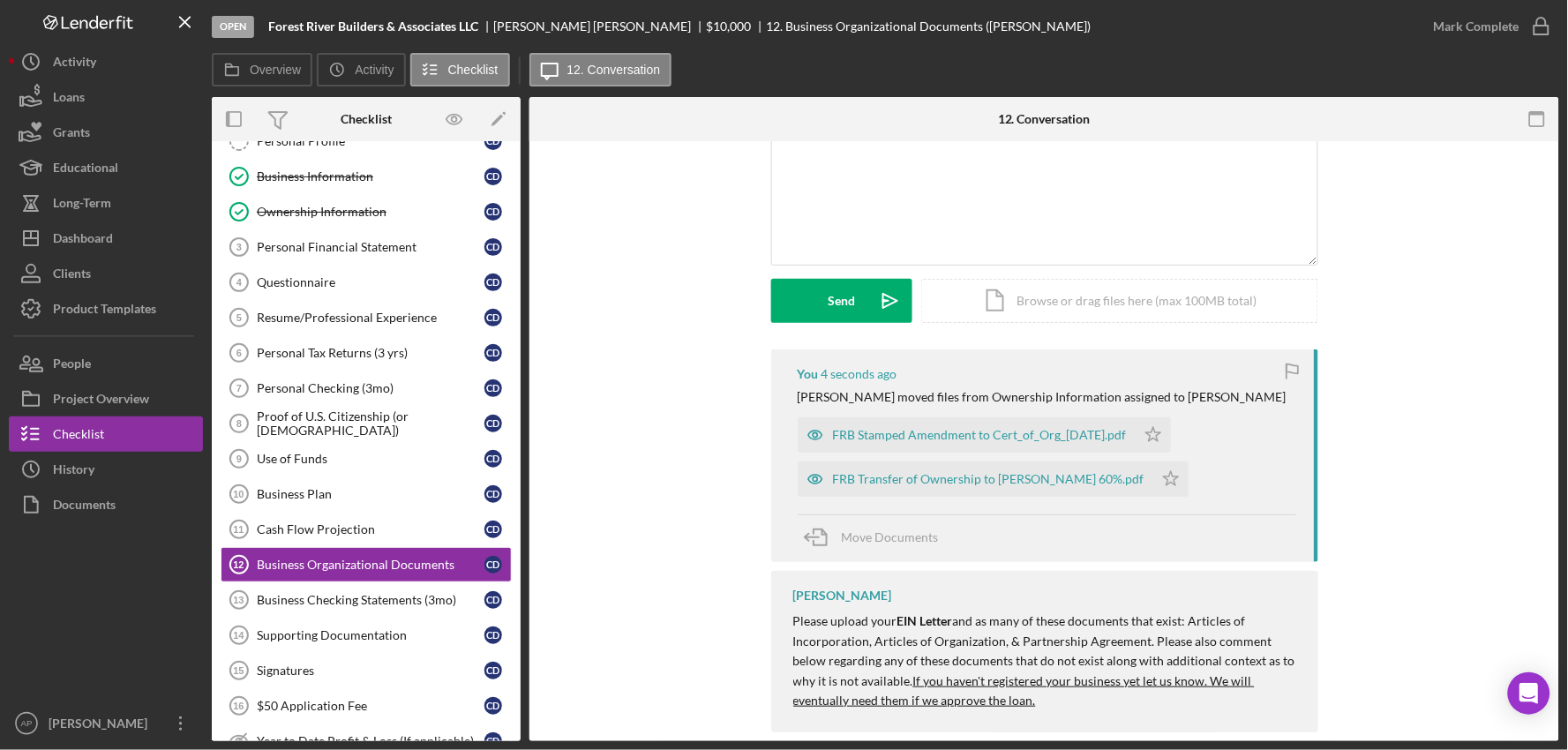
scroll to position [165, 0]
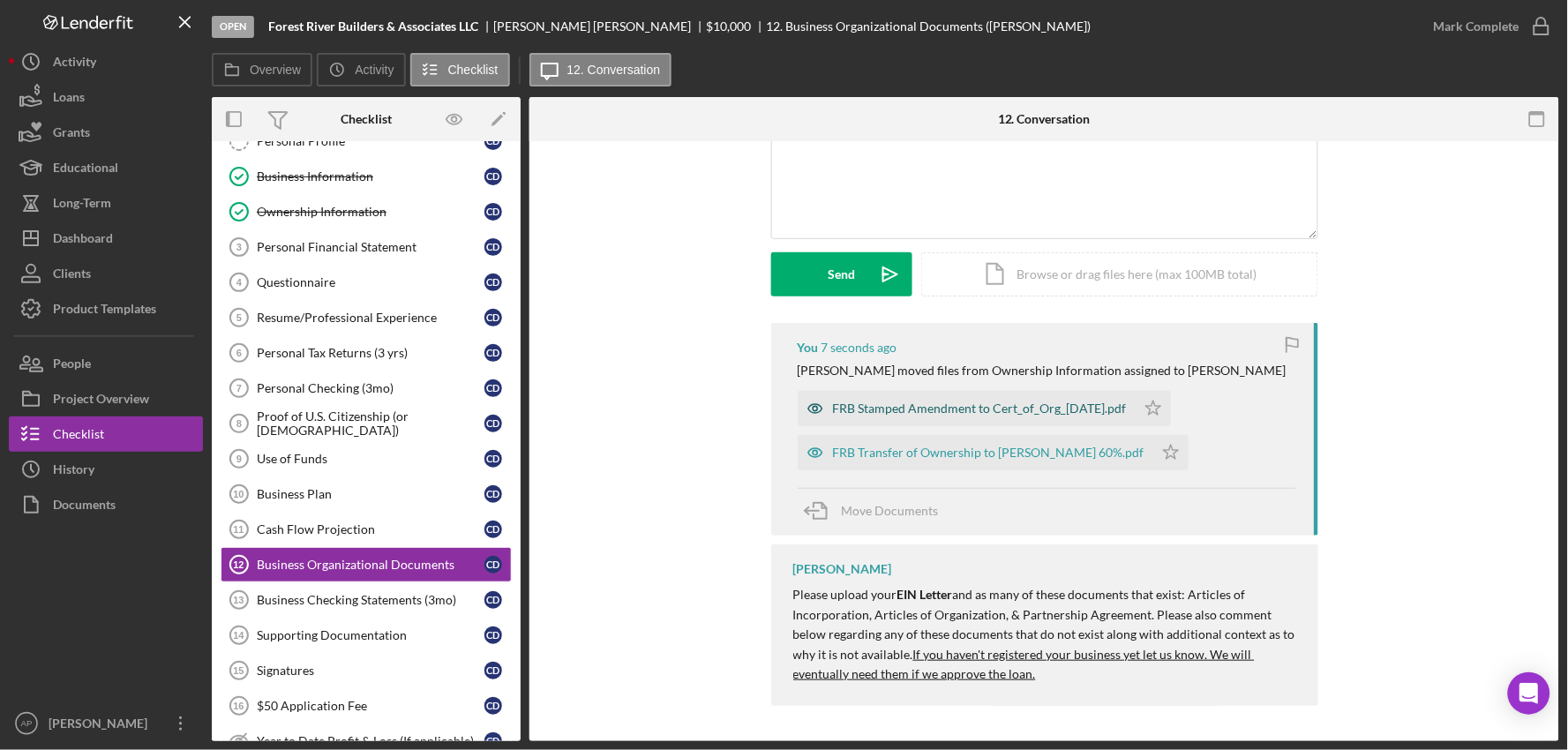
click at [1008, 409] on div "FRB Stamped Amendment to Cert_of_Org_[DATE].pdf" at bounding box center [980, 408] width 294 height 14
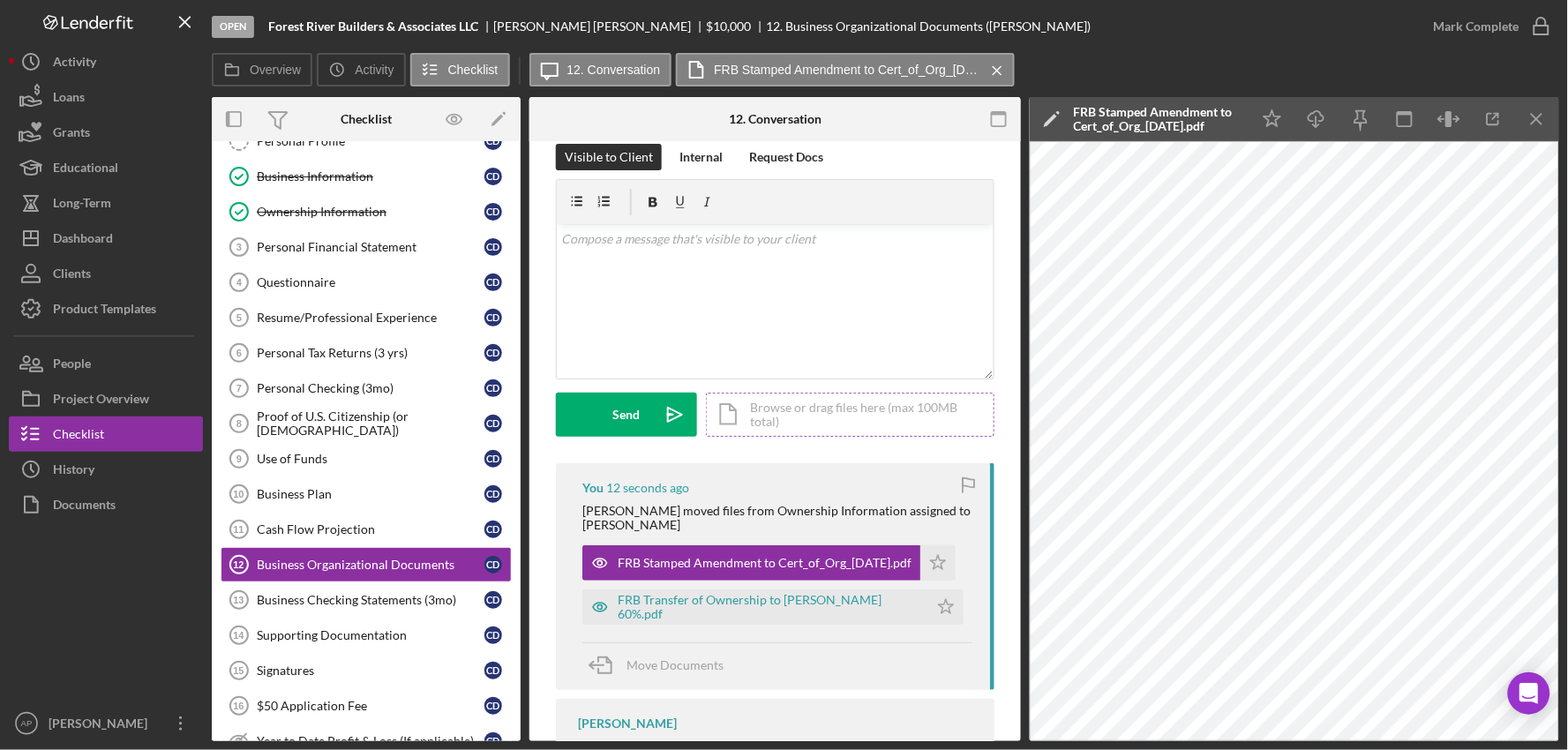
scroll to position [0, 0]
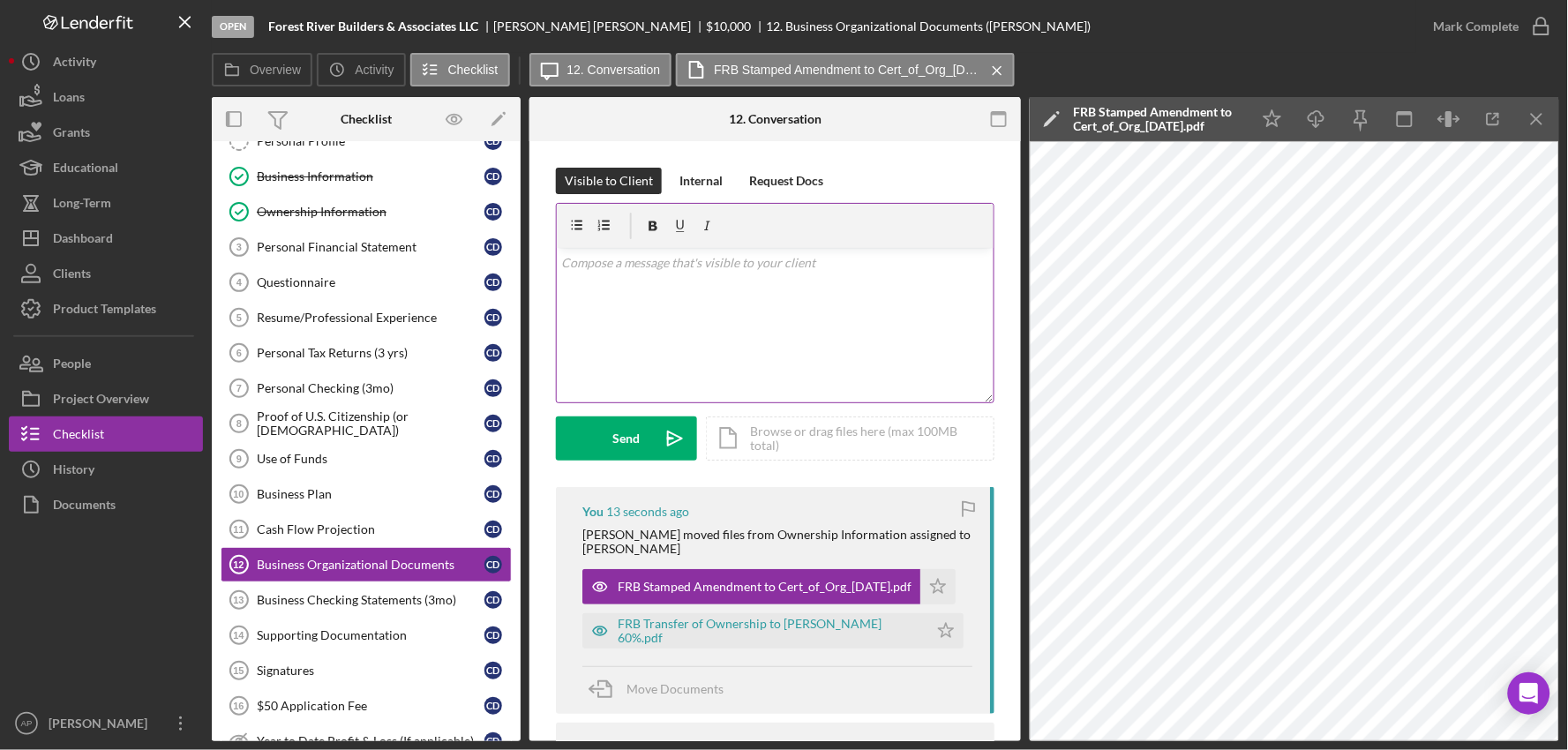
click at [725, 295] on div "v Color teal Color pink Remove color Add row above Add row below Add column bef…" at bounding box center [775, 325] width 437 height 155
click at [680, 620] on div "FRB Transfer of Ownership to [PERSON_NAME] 60%.pdf" at bounding box center [769, 631] width 302 height 28
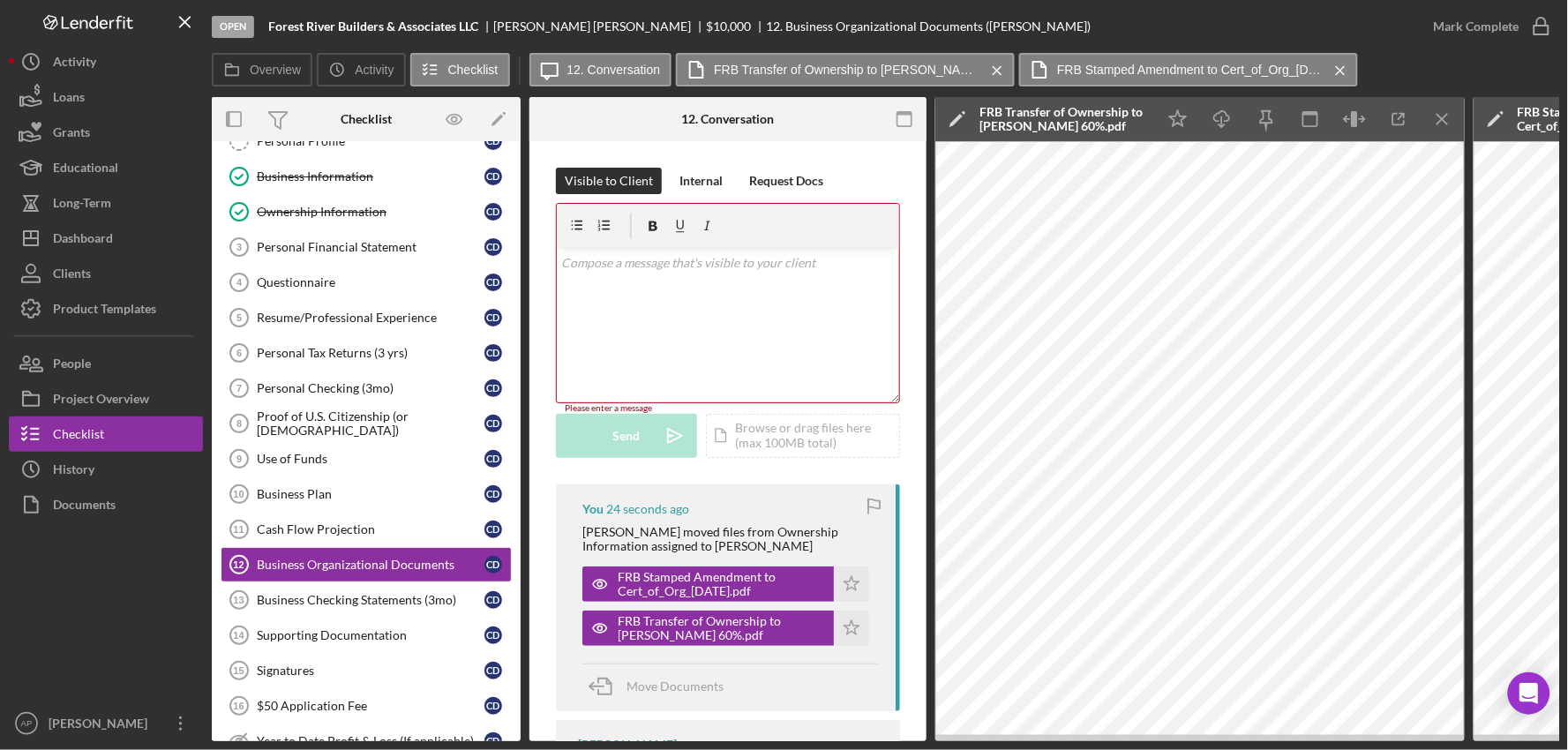
click at [754, 315] on div "v Color teal Color pink Remove color Add row above Add row below Add column bef…" at bounding box center [728, 325] width 343 height 155
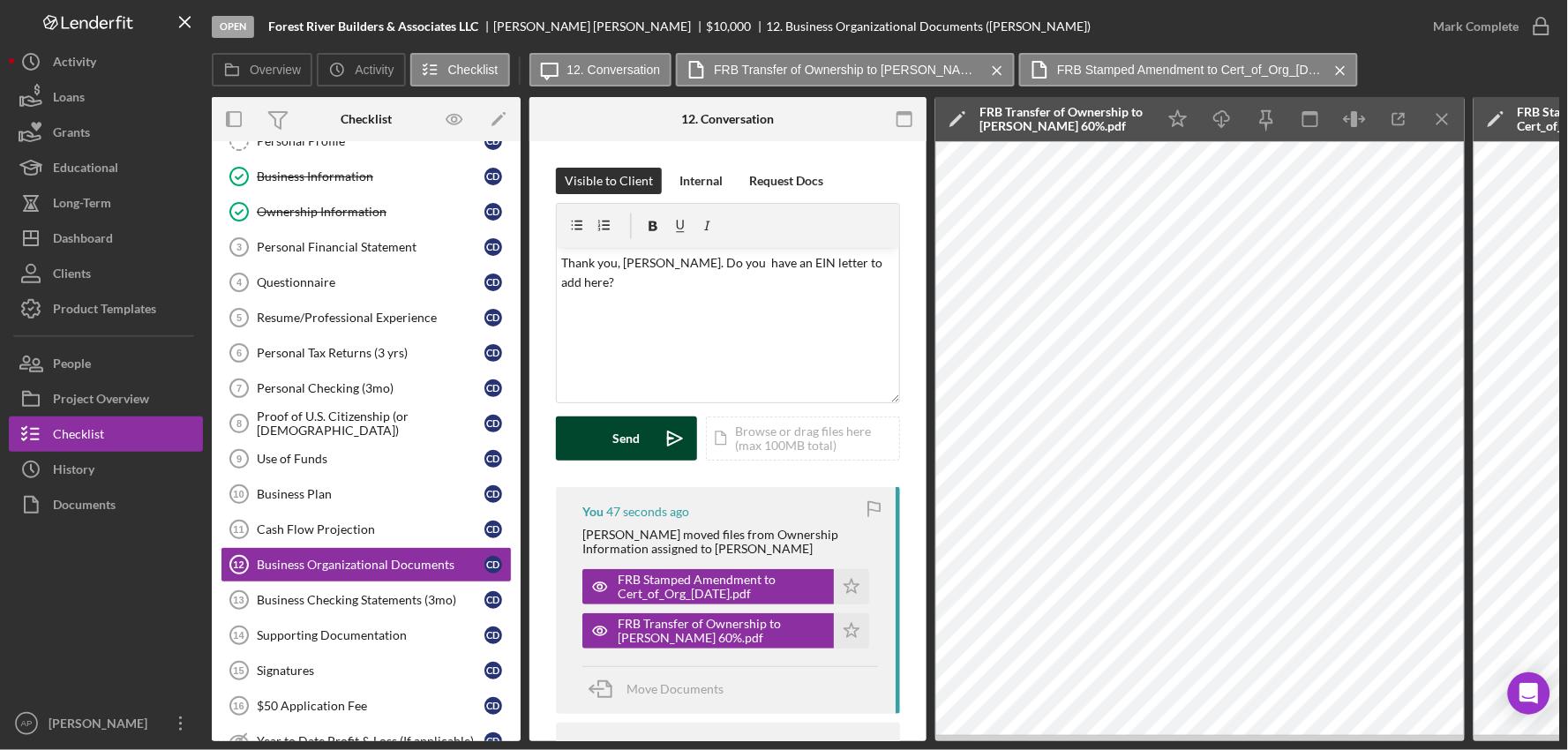
click at [653, 439] on icon "Icon/icon-invite-send" at bounding box center [675, 439] width 44 height 44
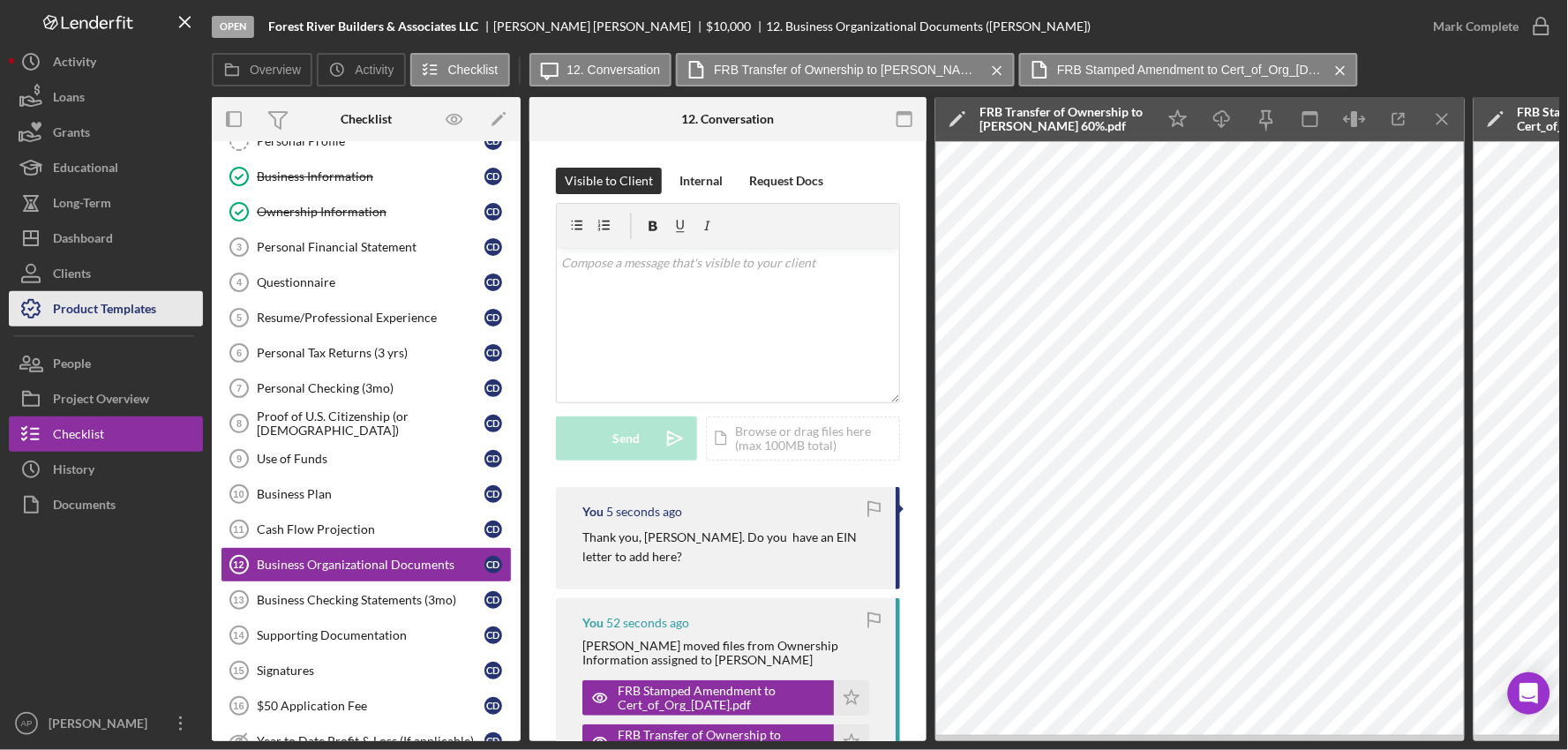
click at [117, 310] on div "Product Templates" at bounding box center [104, 311] width 103 height 40
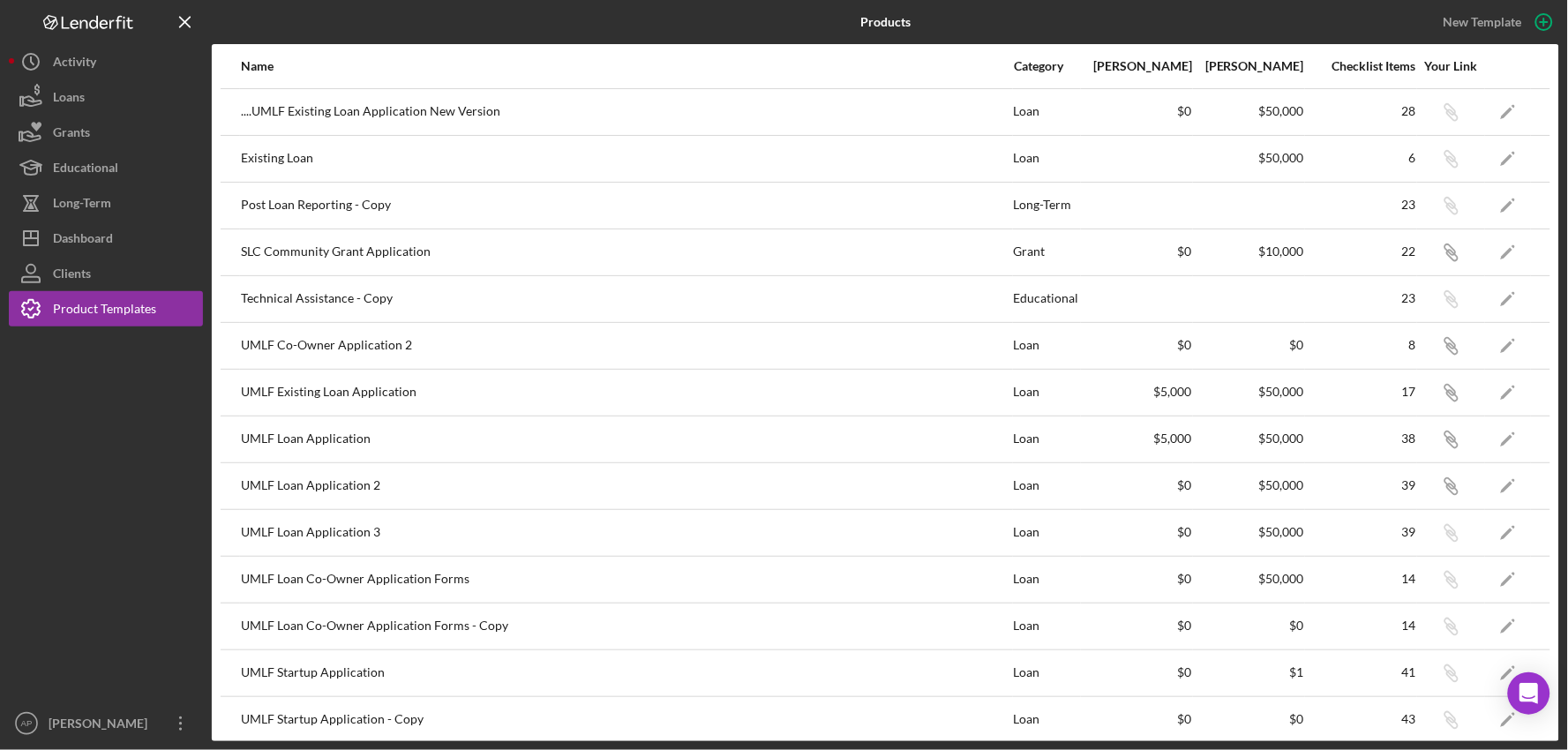
scroll to position [11, 0]
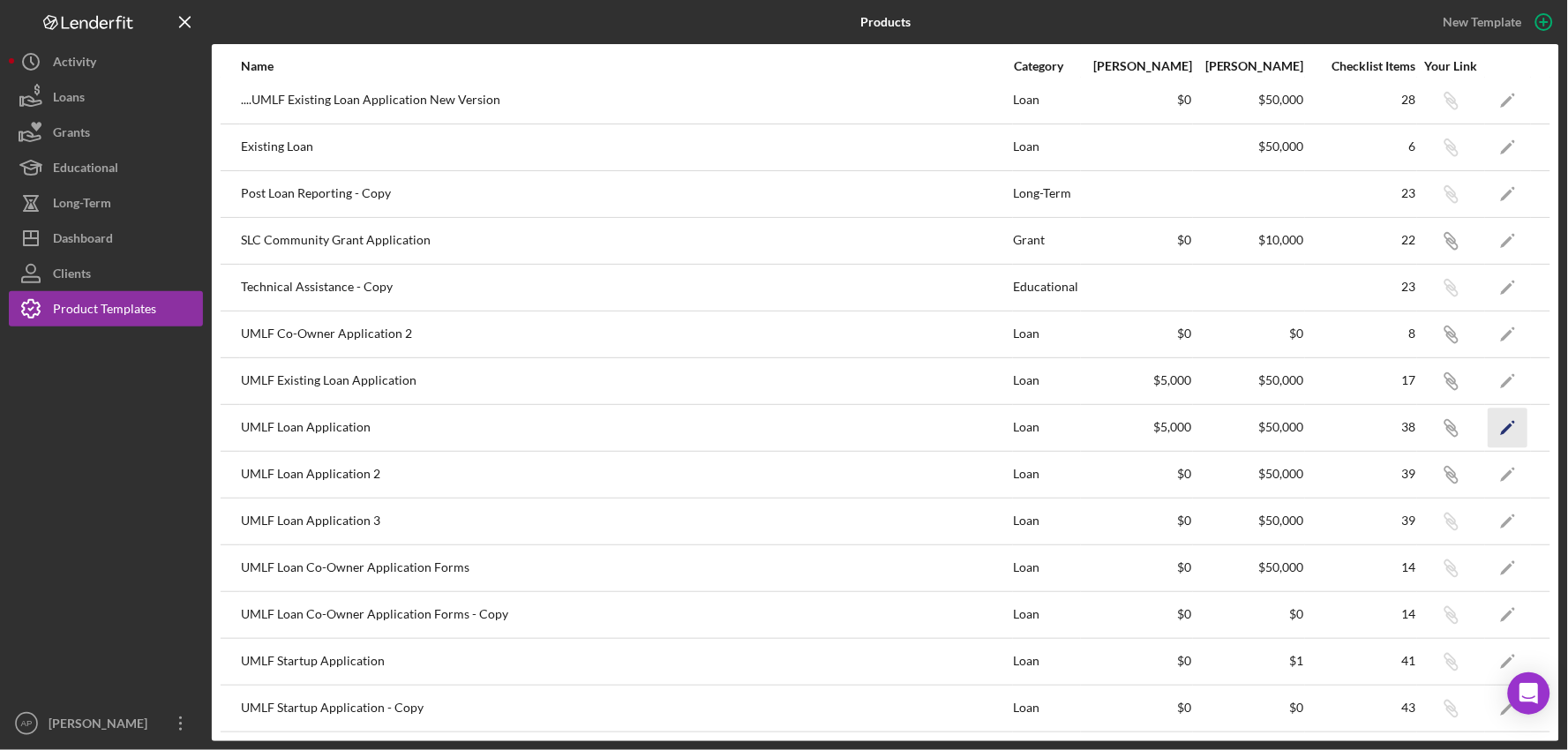
click at [1496, 429] on icon "Icon/Edit" at bounding box center [1509, 428] width 40 height 40
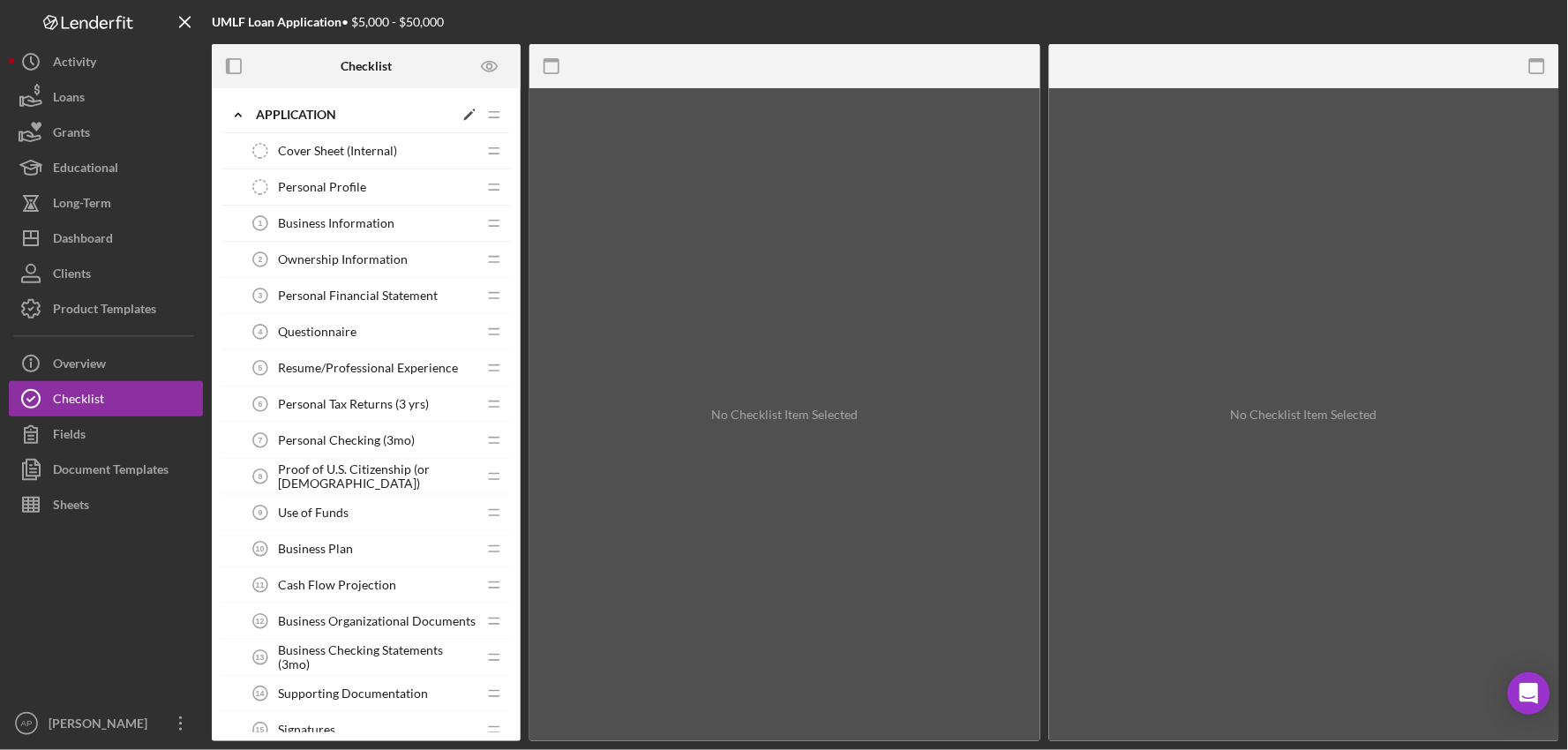
click at [238, 110] on icon "Icon/Expander" at bounding box center [237, 114] width 35 height 35
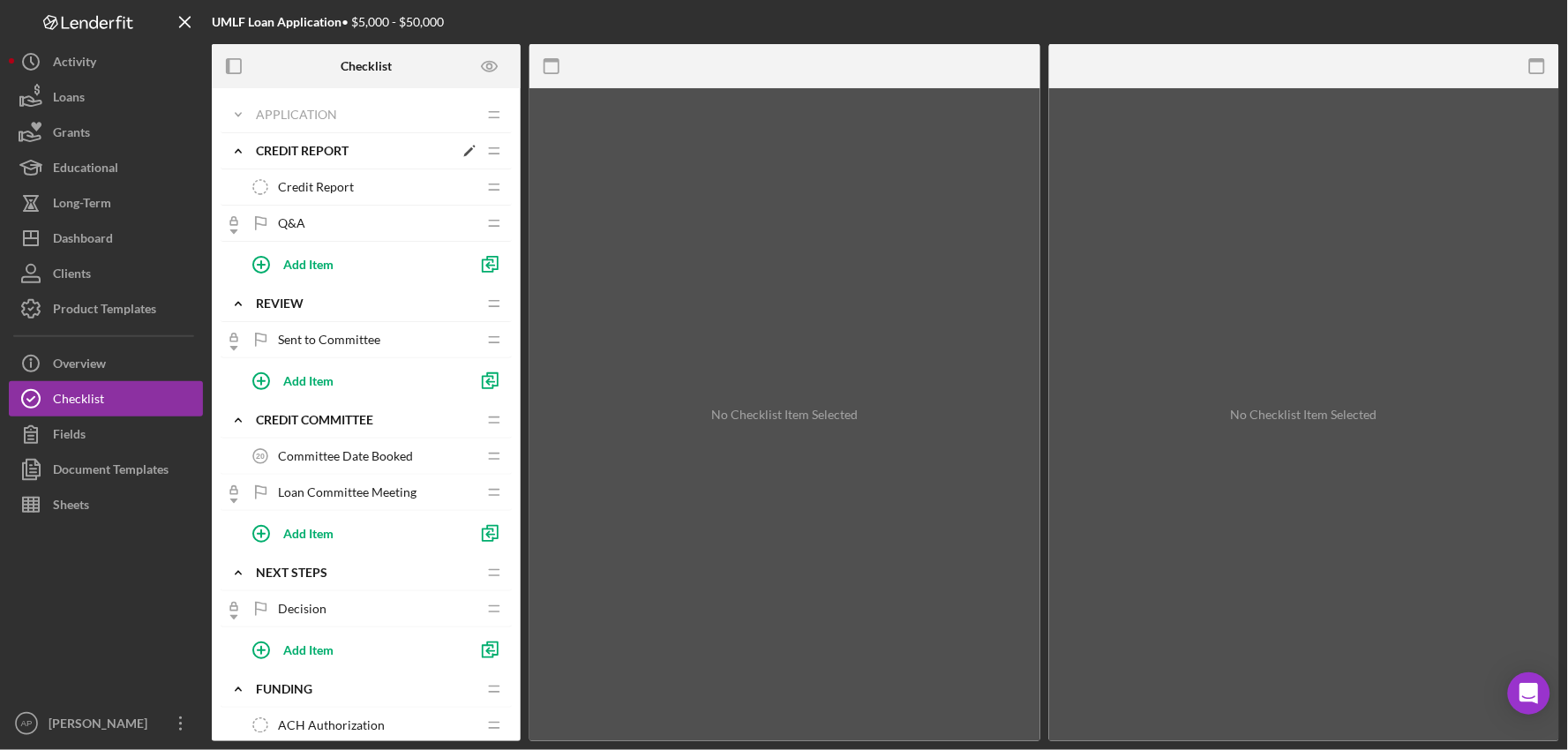
click at [236, 147] on icon "Icon/Expander" at bounding box center [237, 150] width 35 height 35
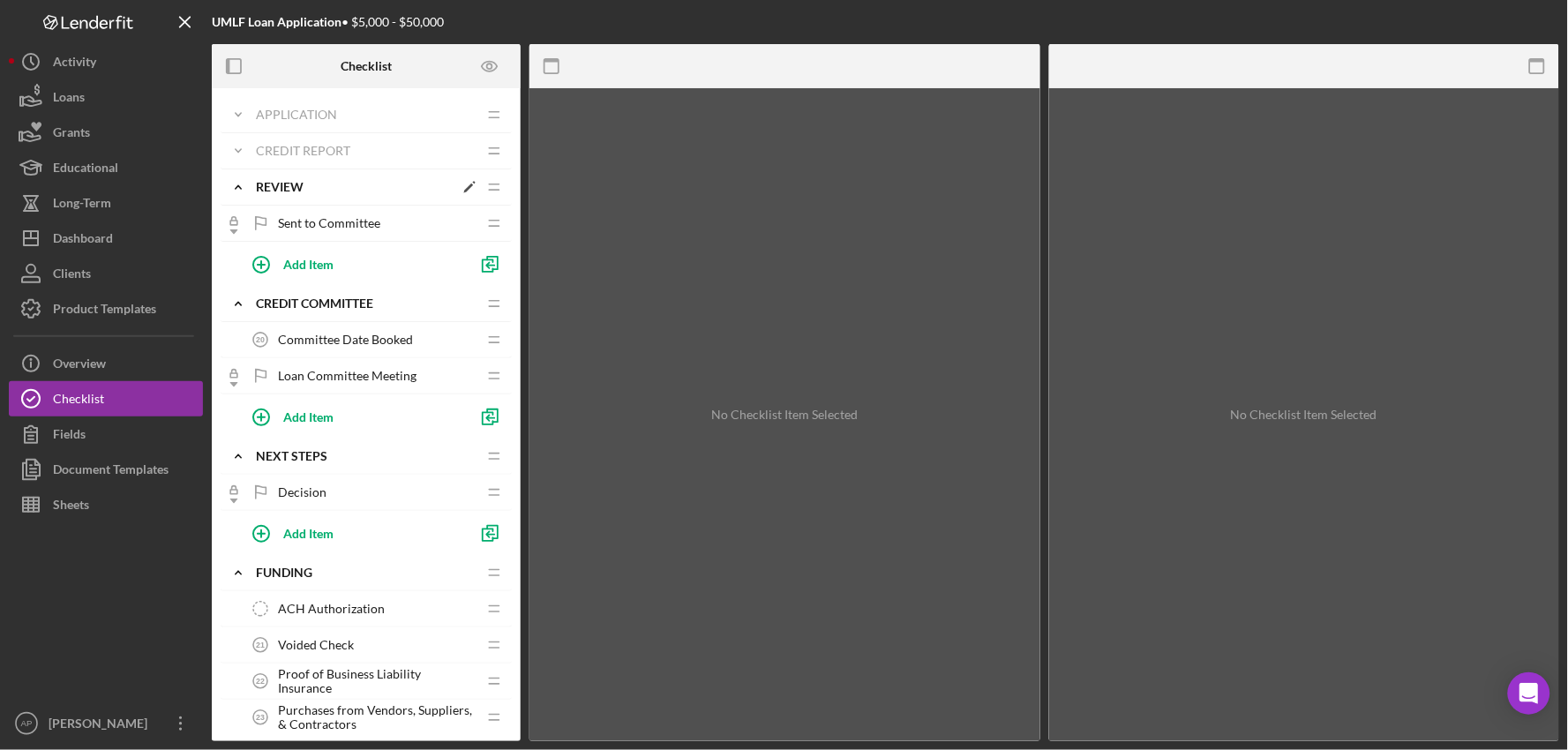
click at [242, 182] on icon "Icon/Expander" at bounding box center [237, 187] width 35 height 35
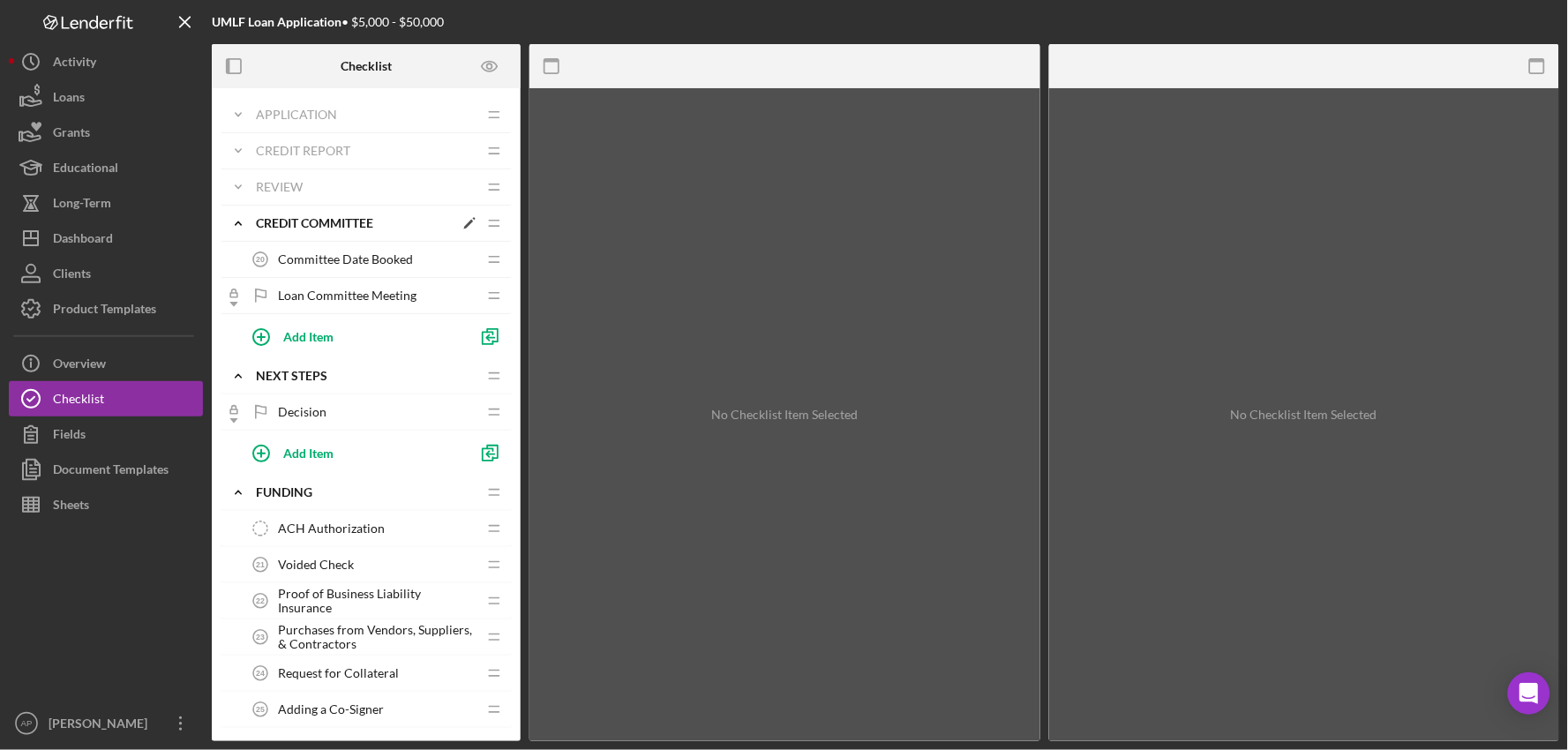
click at [239, 221] on icon "Icon/Expander" at bounding box center [237, 223] width 35 height 35
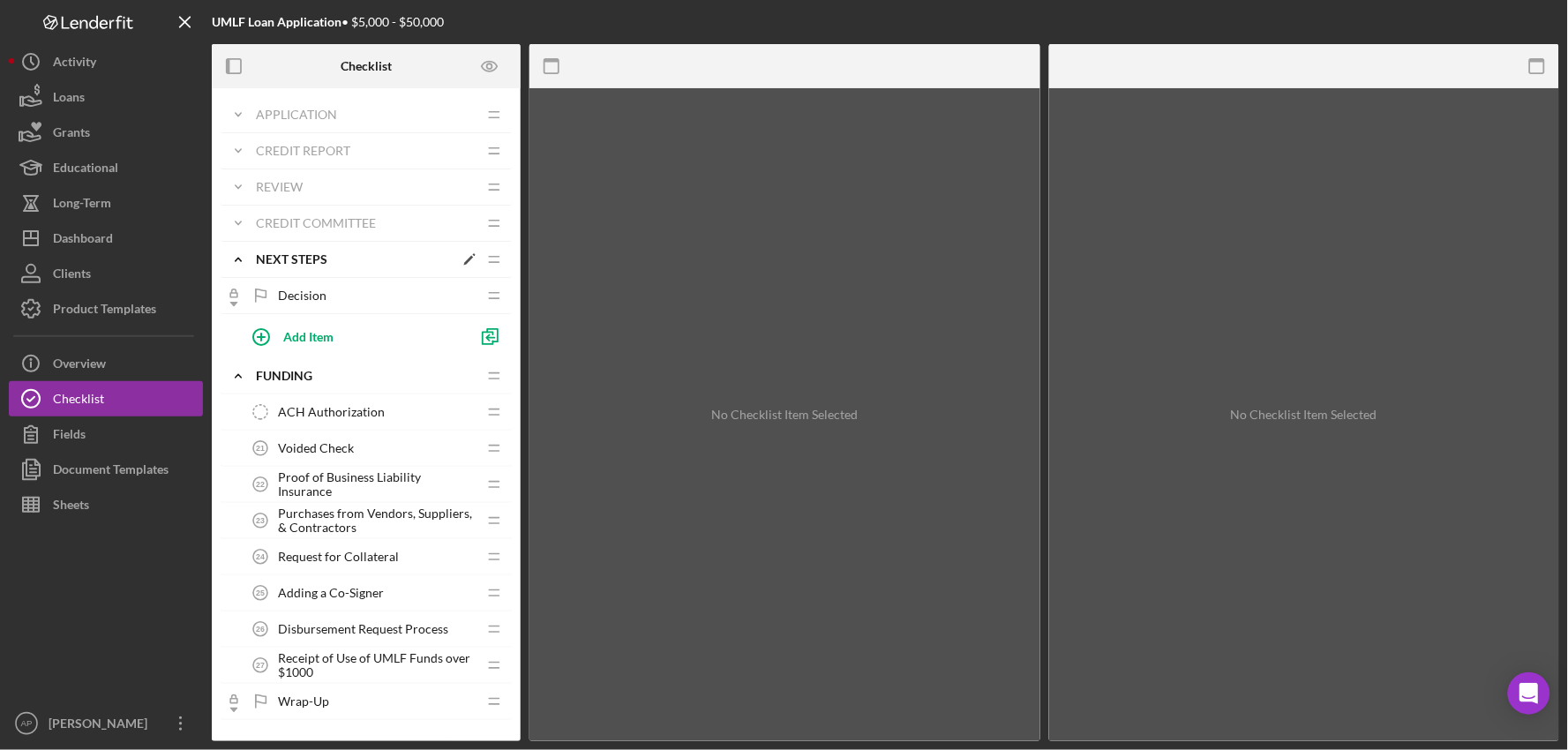
click at [233, 254] on icon "Icon/Expander" at bounding box center [237, 259] width 35 height 35
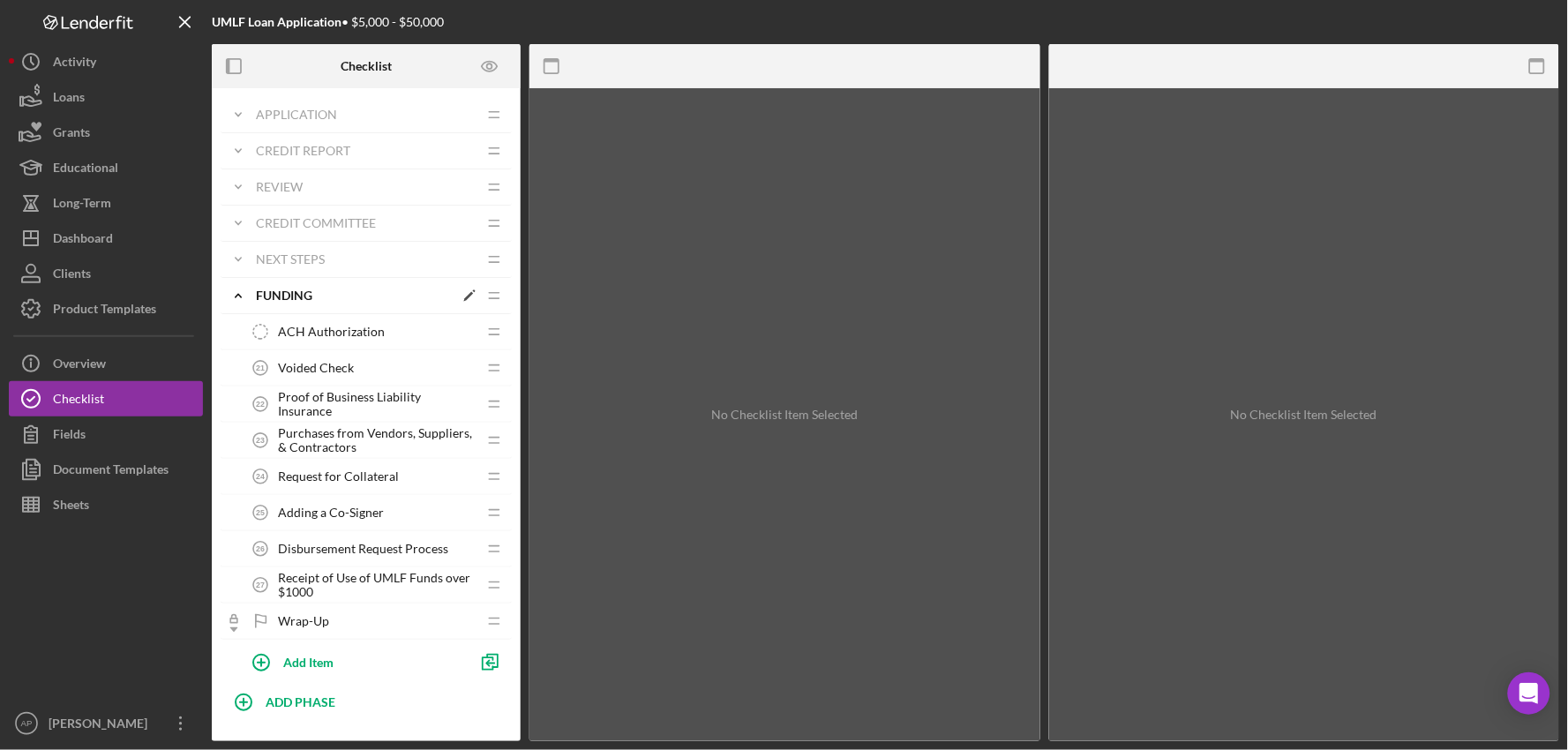
click at [233, 289] on icon "Icon/Expander" at bounding box center [237, 295] width 35 height 35
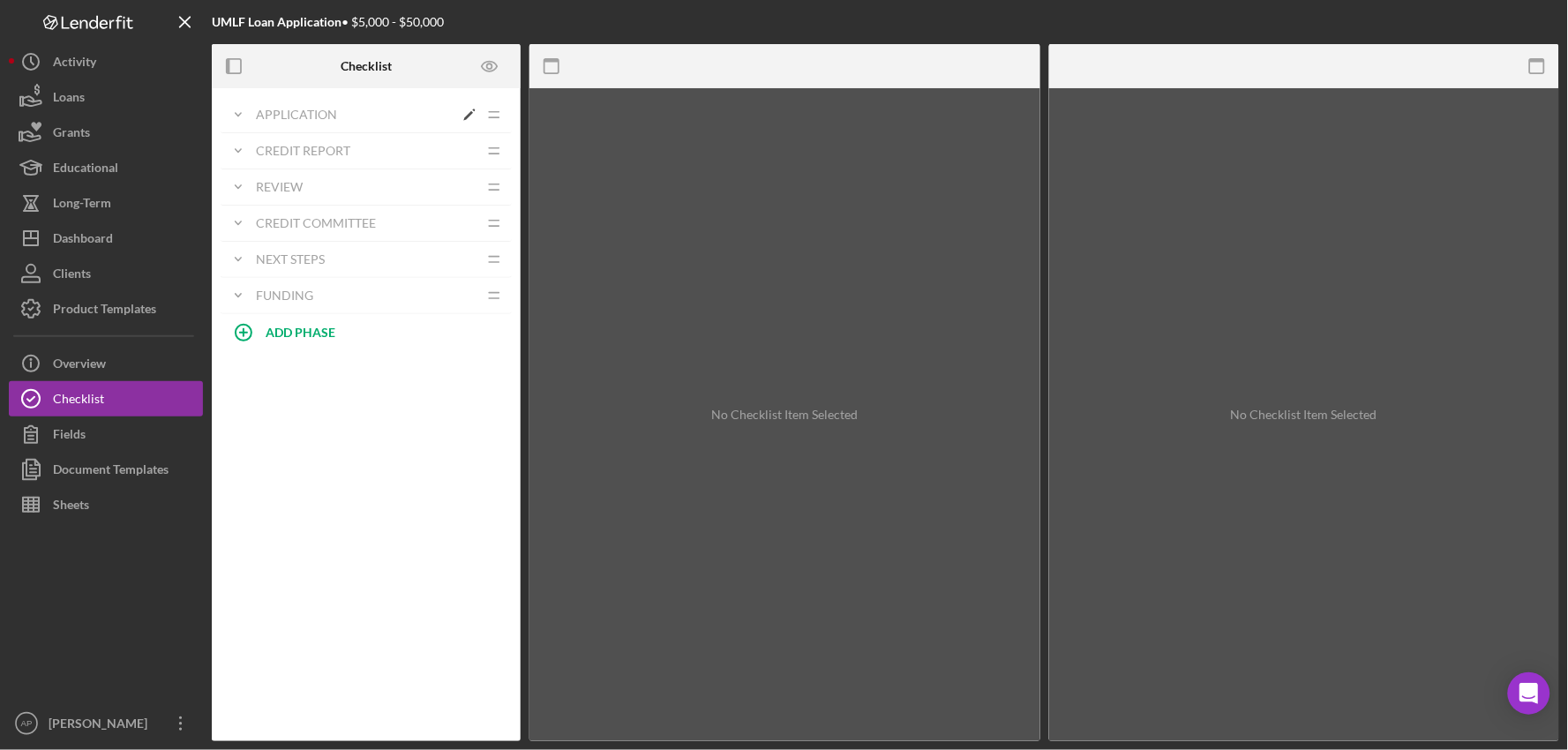
click at [245, 121] on icon "Icon/Expander" at bounding box center [237, 114] width 35 height 35
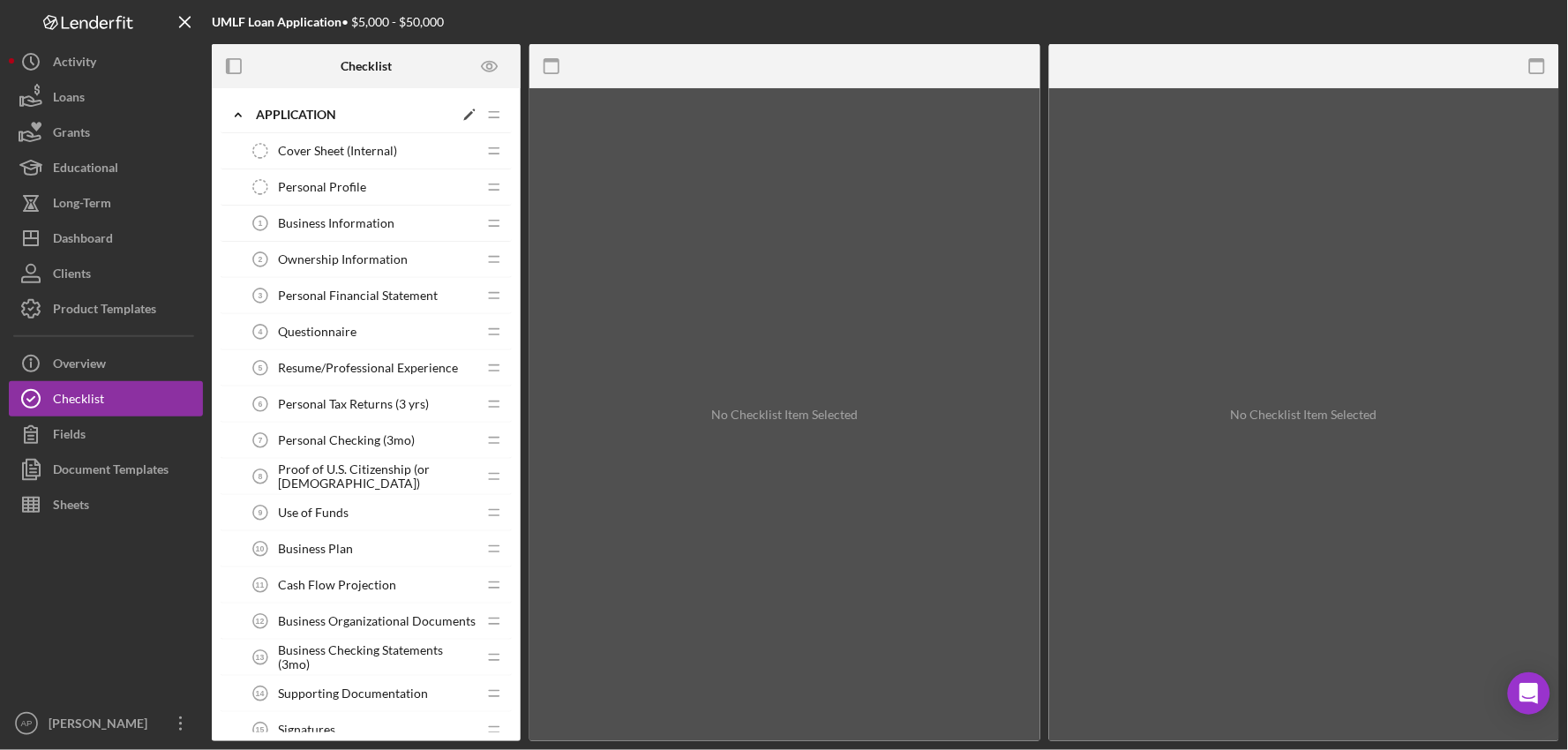
click at [240, 116] on polyline at bounding box center [238, 115] width 6 height 4
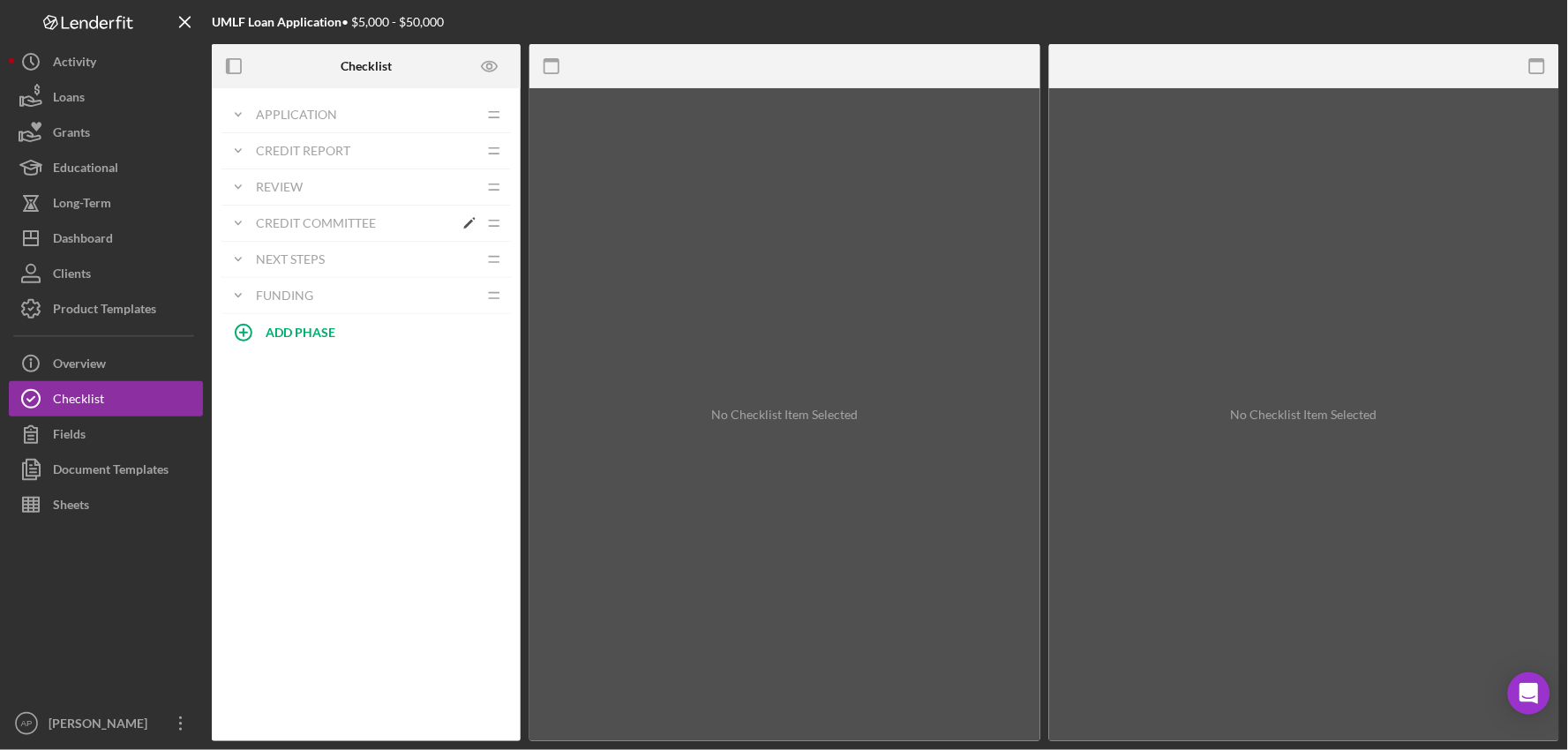
click at [250, 231] on icon "Icon/Expander" at bounding box center [237, 223] width 35 height 35
click at [242, 227] on icon "Icon/Expander" at bounding box center [237, 223] width 35 height 35
click at [236, 182] on icon "Icon/Expander" at bounding box center [237, 187] width 35 height 35
click at [236, 186] on polyline at bounding box center [238, 187] width 6 height 4
click at [239, 220] on icon "Icon/Expander" at bounding box center [237, 223] width 35 height 35
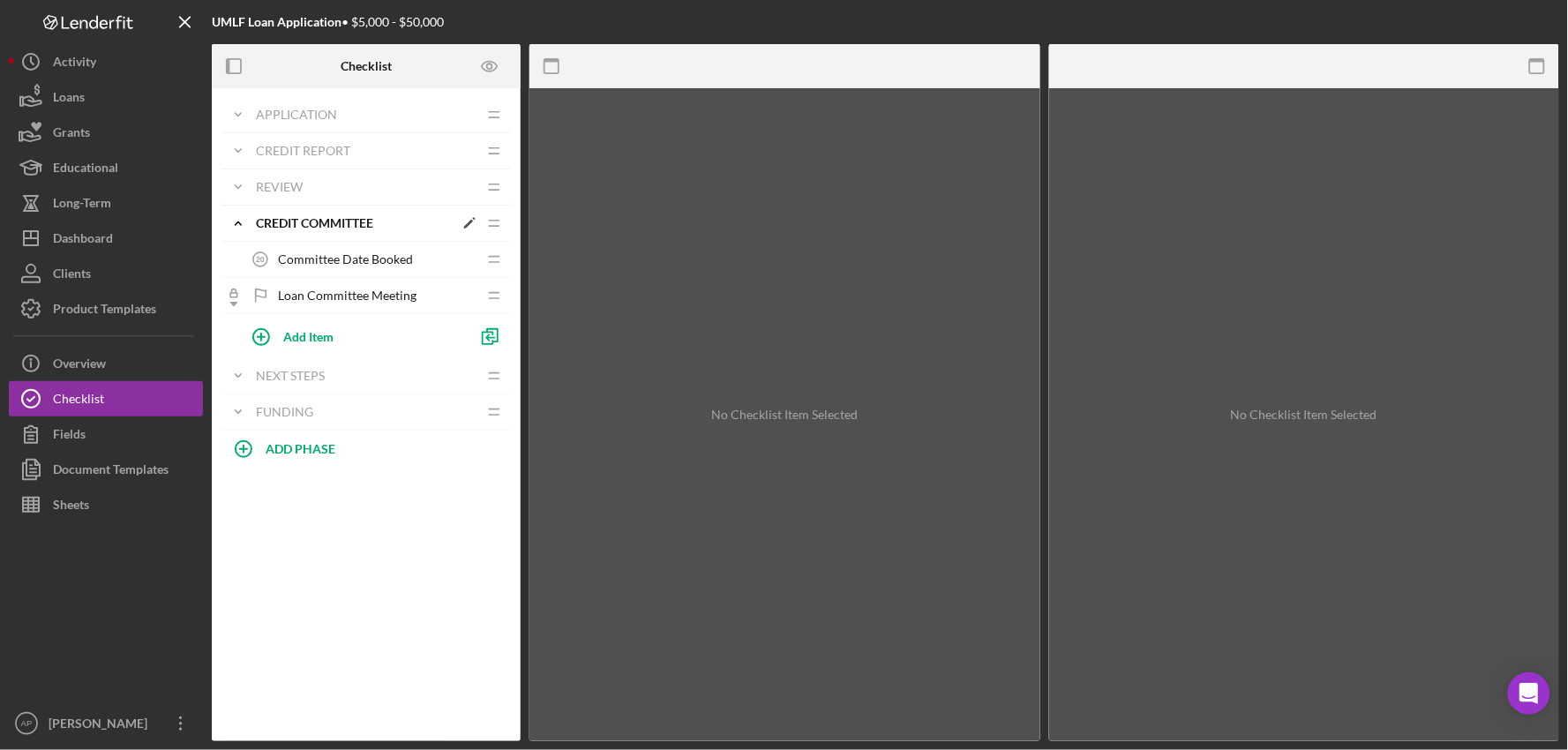
click at [238, 217] on icon "Icon/Expander" at bounding box center [237, 223] width 35 height 35
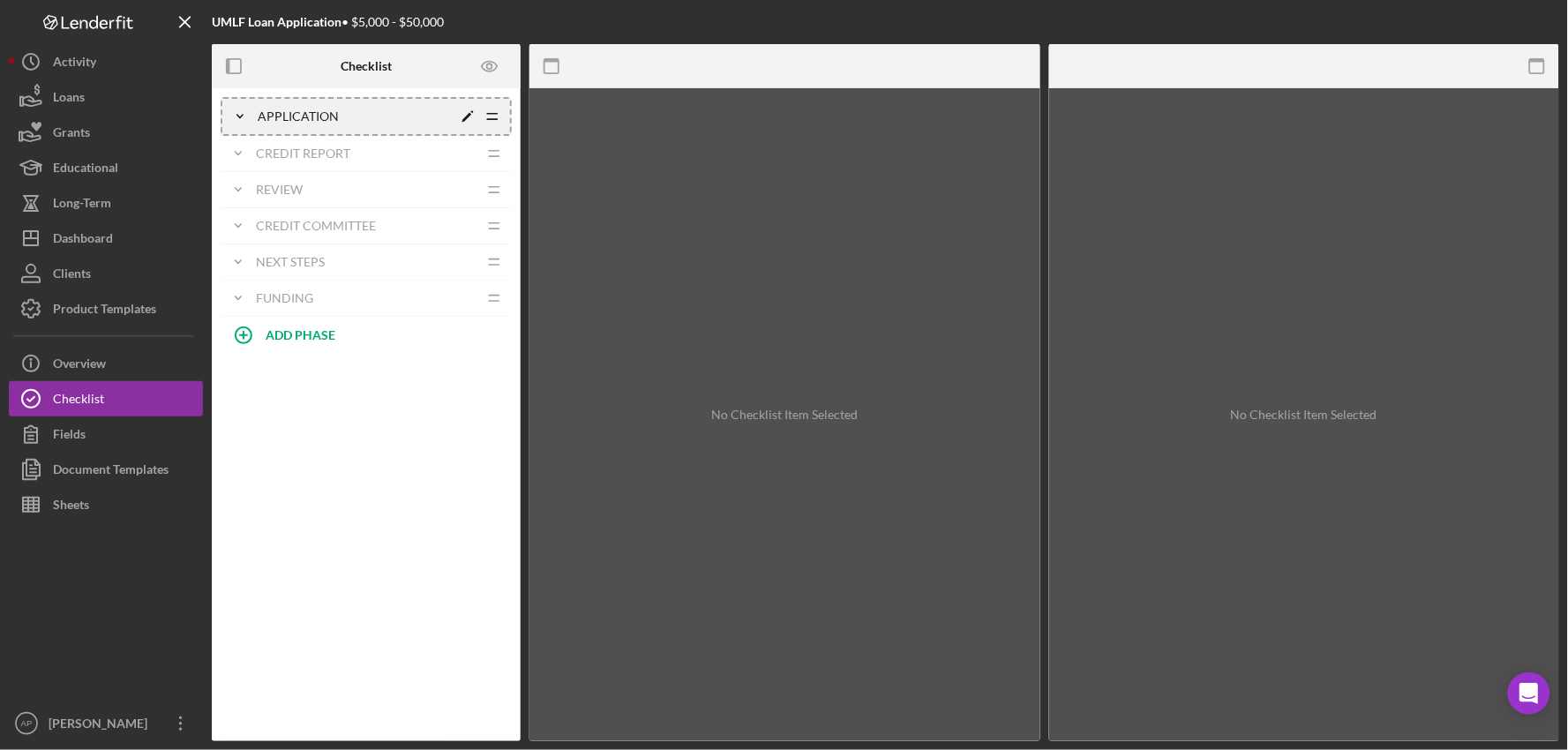
click at [497, 116] on icon "Icon/Drag" at bounding box center [492, 116] width 35 height 35
click at [235, 110] on icon "Icon/Expander" at bounding box center [237, 114] width 35 height 35
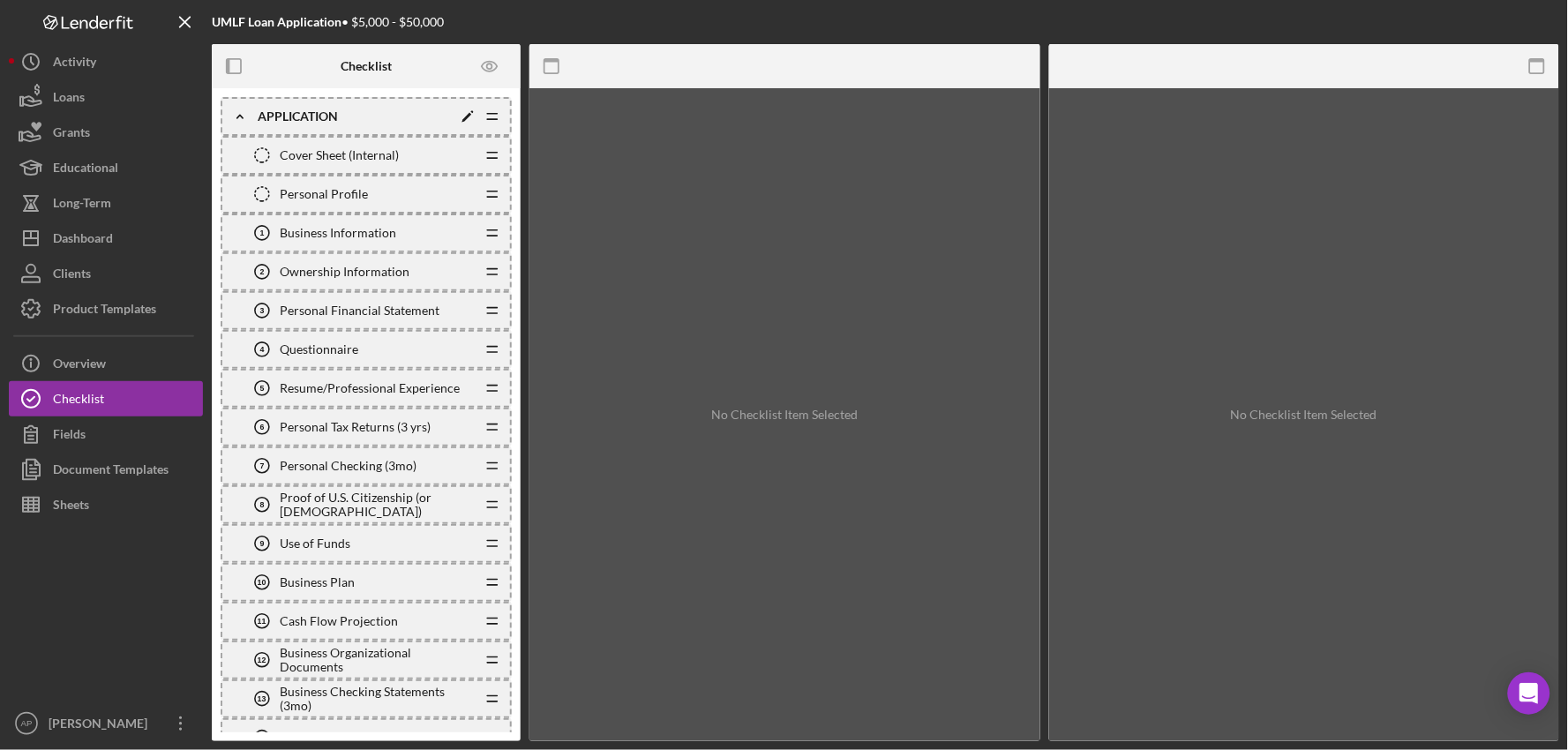
click at [490, 117] on icon "Icon/Drag" at bounding box center [492, 116] width 35 height 35
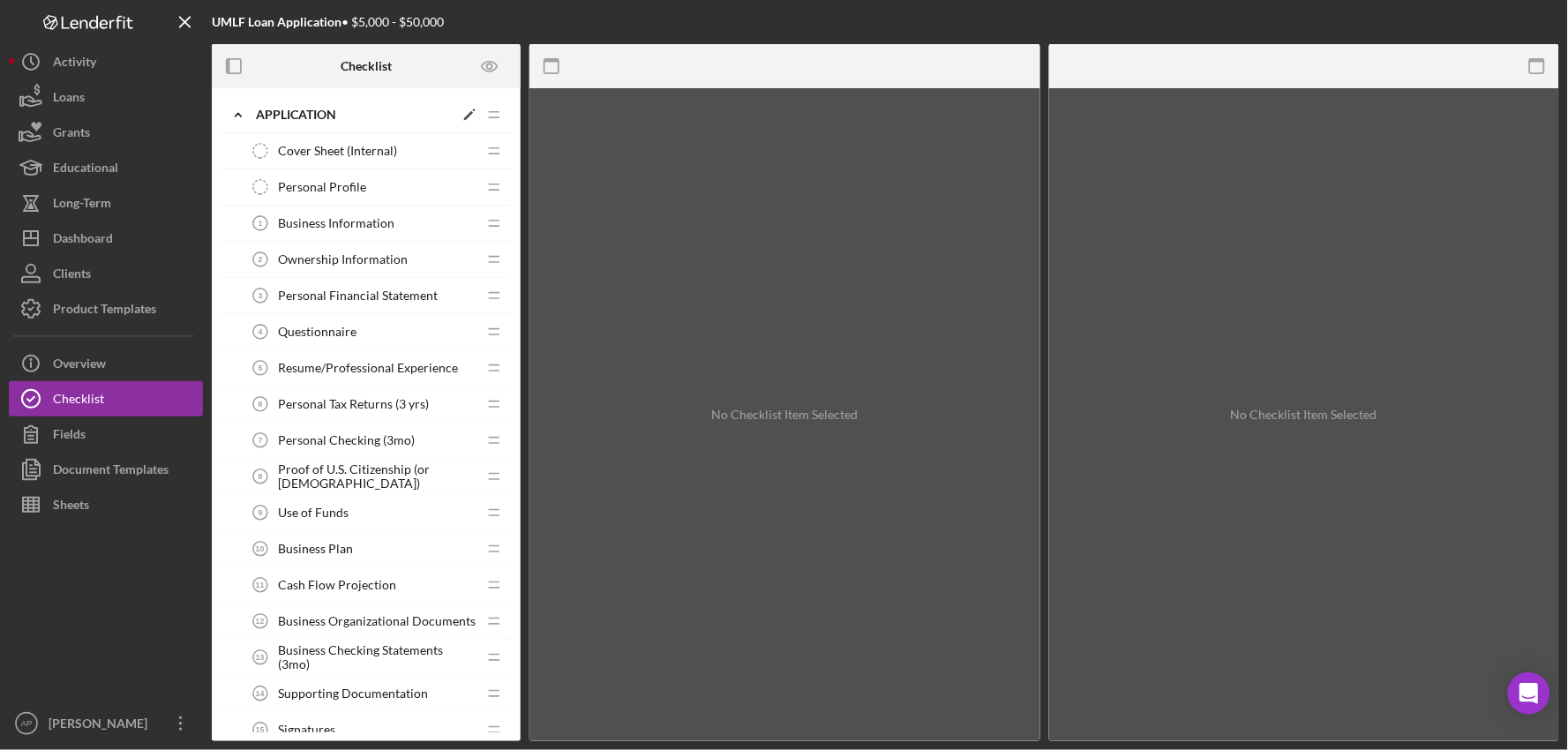
click at [470, 118] on icon "Icon/Edit" at bounding box center [469, 114] width 31 height 31
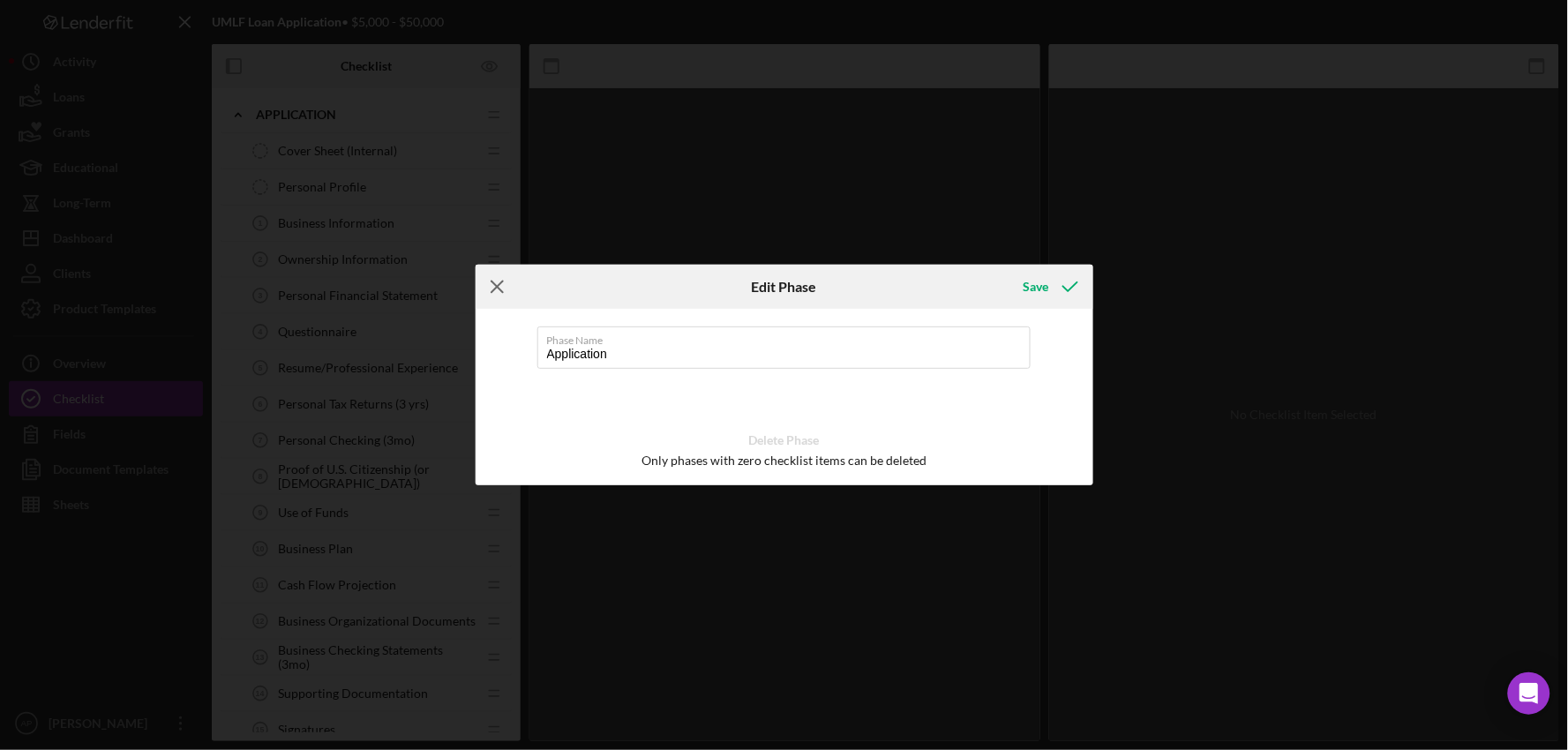
click at [492, 292] on line at bounding box center [497, 288] width 11 height 11
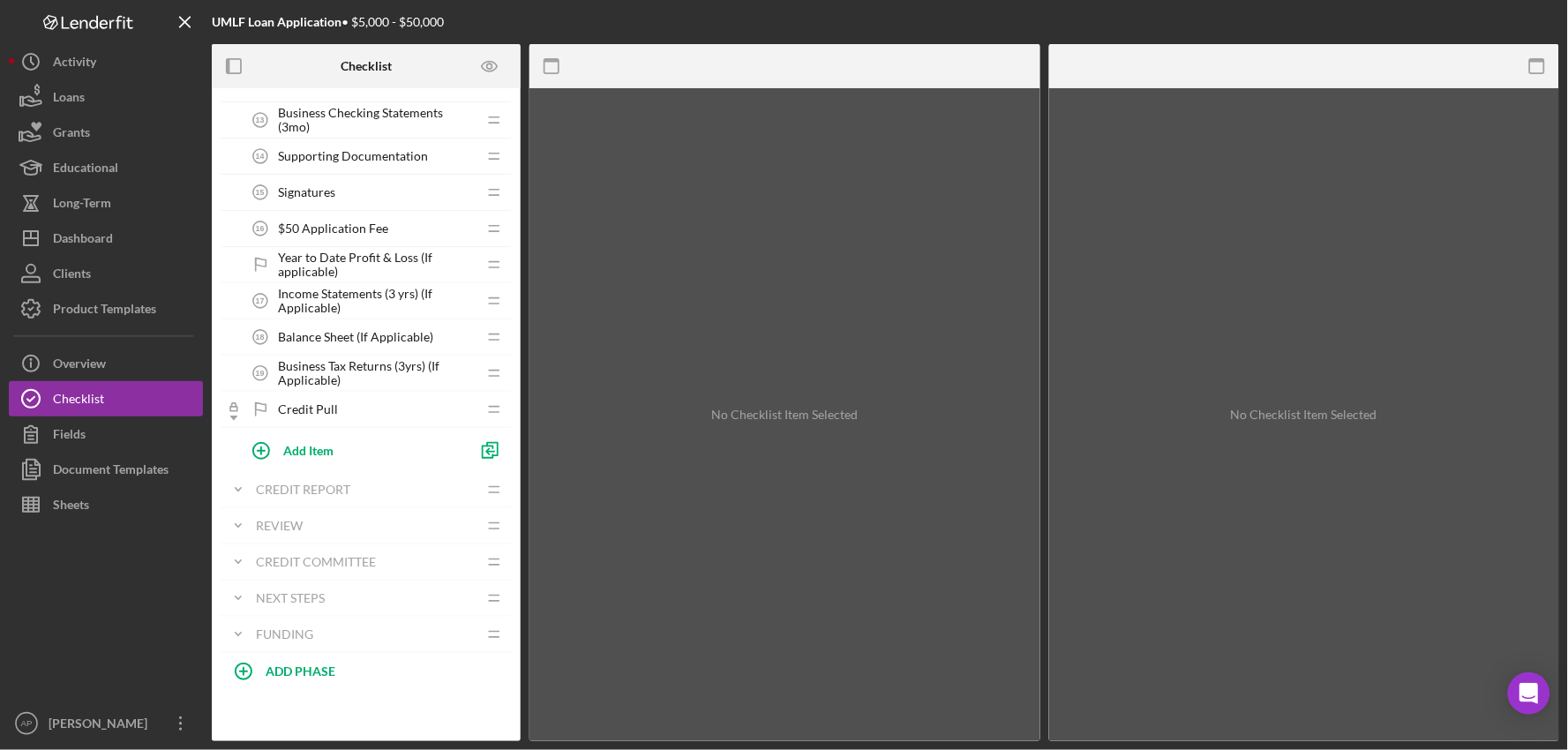
scroll to position [540, 0]
drag, startPoint x: 238, startPoint y: 667, endPoint x: 239, endPoint y: 649, distance: 18.0
click at [238, 665] on icon "button" at bounding box center [243, 671] width 44 height 44
type input "USBCI"
click at [244, 717] on div "Add" at bounding box center [241, 717] width 23 height 27
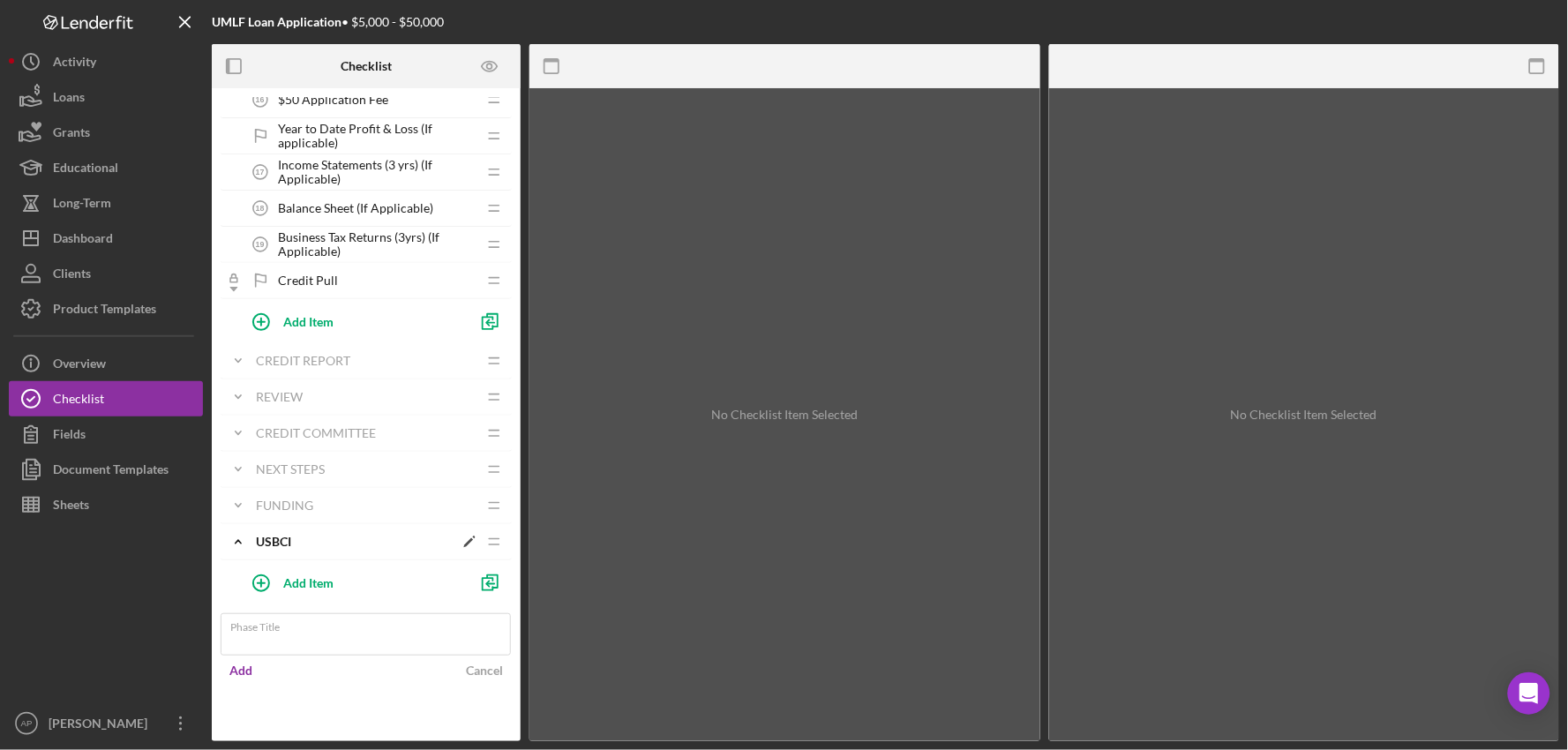
scroll to position [621, 0]
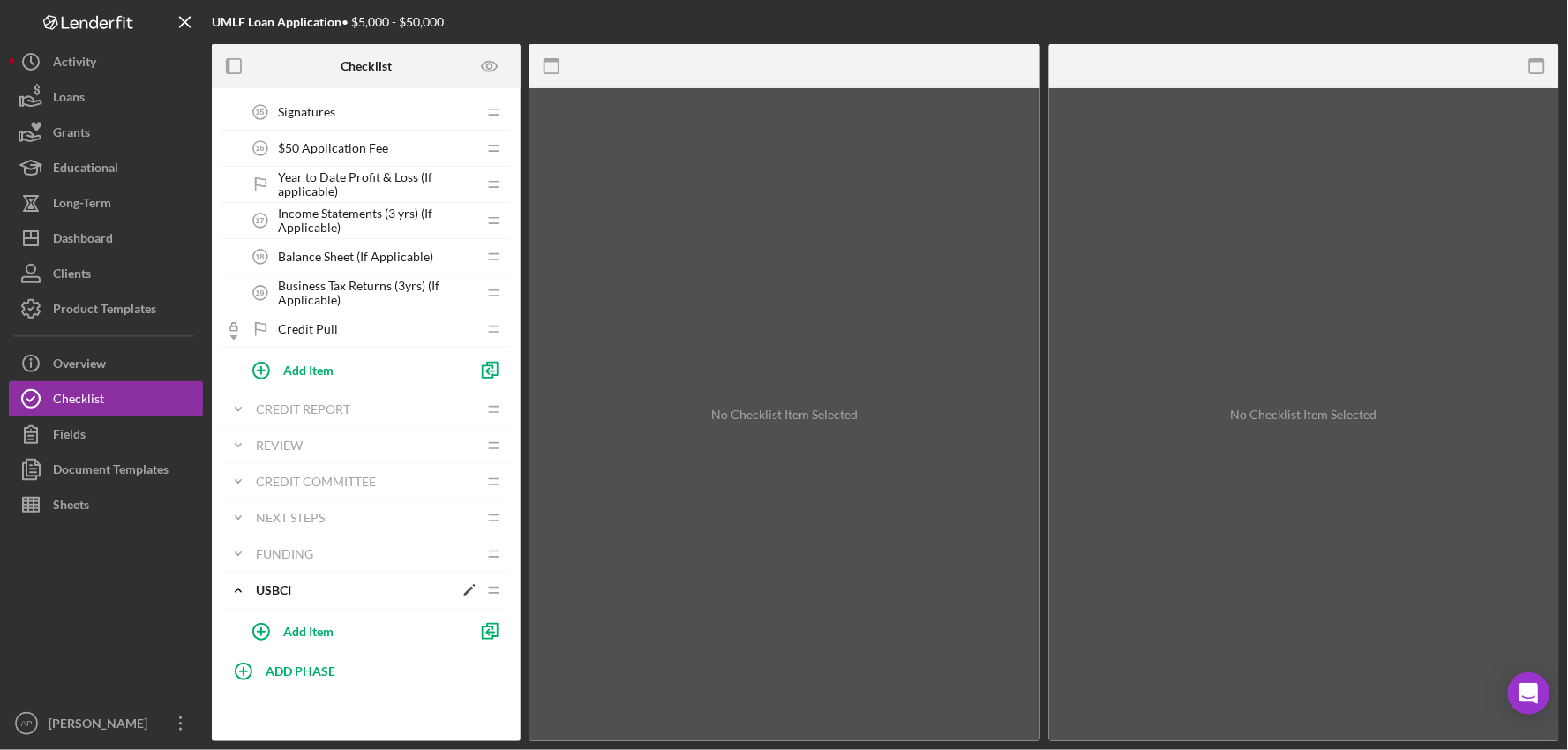
click at [351, 539] on div "Icon/Expander Application Icon/Edit Icon/Drag Cover Sheet (Internal) Cover Shee…" at bounding box center [365, 66] width 291 height 1174
drag, startPoint x: 303, startPoint y: 588, endPoint x: 233, endPoint y: 586, distance: 70.0
click at [233, 586] on div "Icon/Expander USBCI Icon/Edit Icon/Drag" at bounding box center [365, 591] width 291 height 36
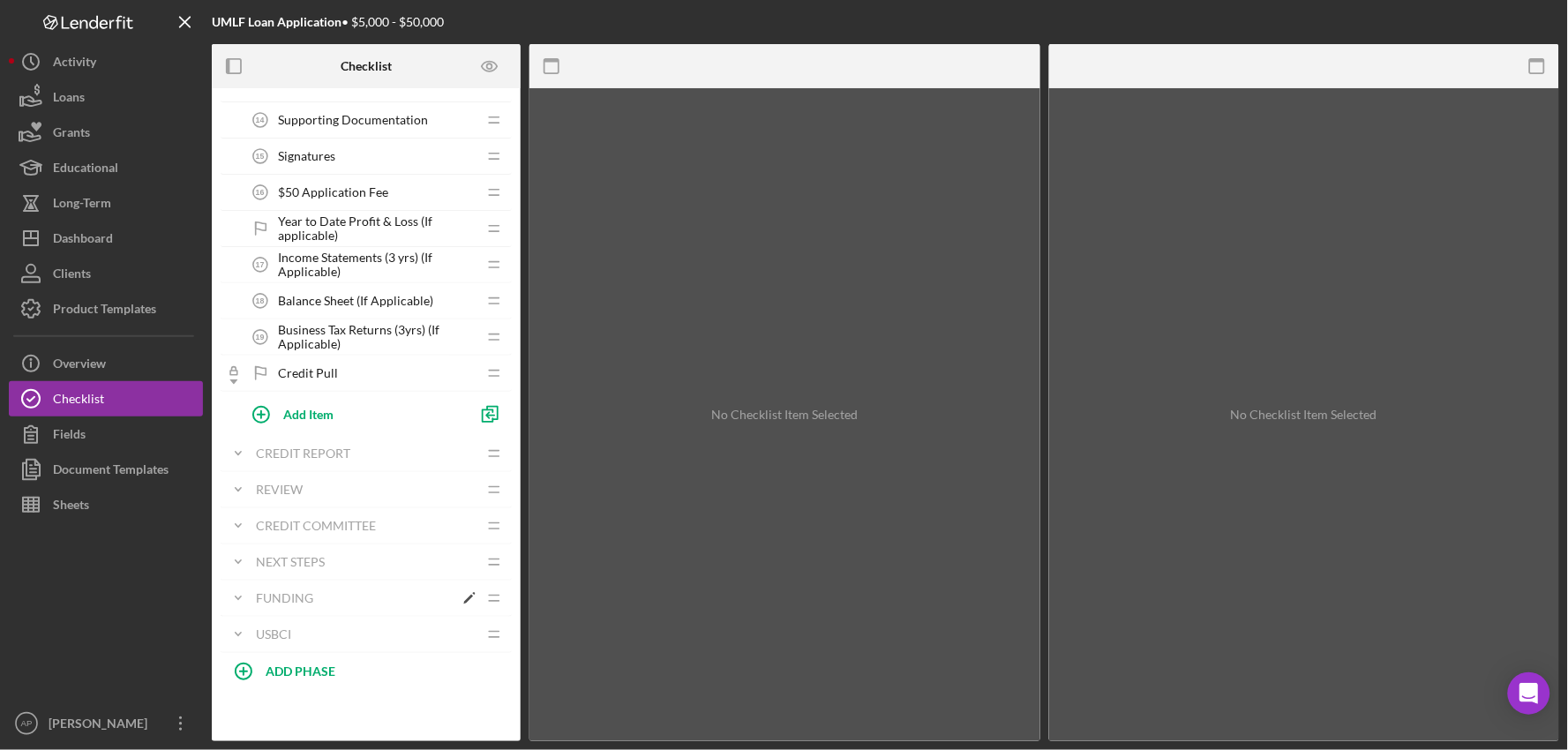
scroll to position [576, 0]
click at [242, 629] on icon "Icon/Expander" at bounding box center [237, 634] width 35 height 35
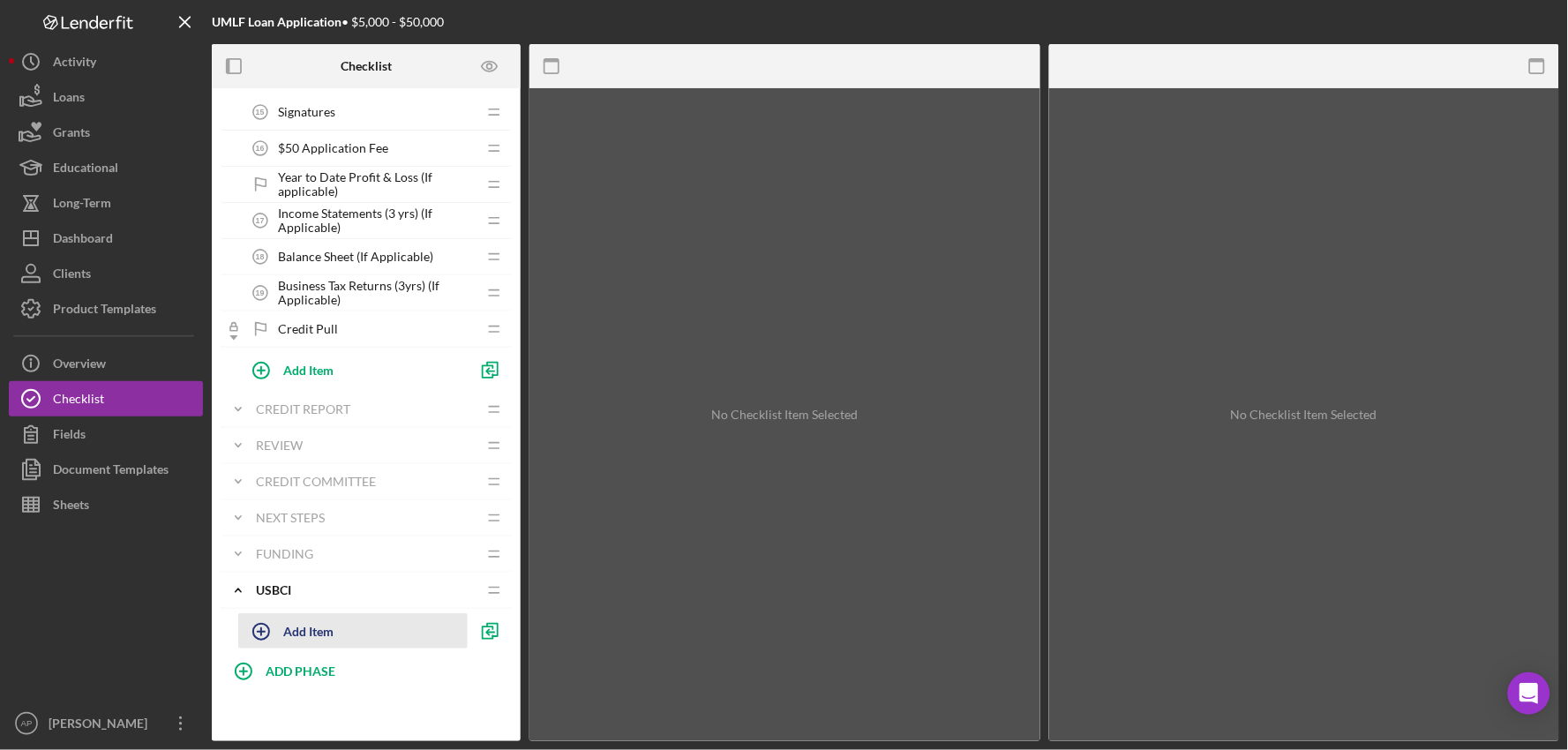
click at [283, 634] on icon "button" at bounding box center [261, 631] width 44 height 44
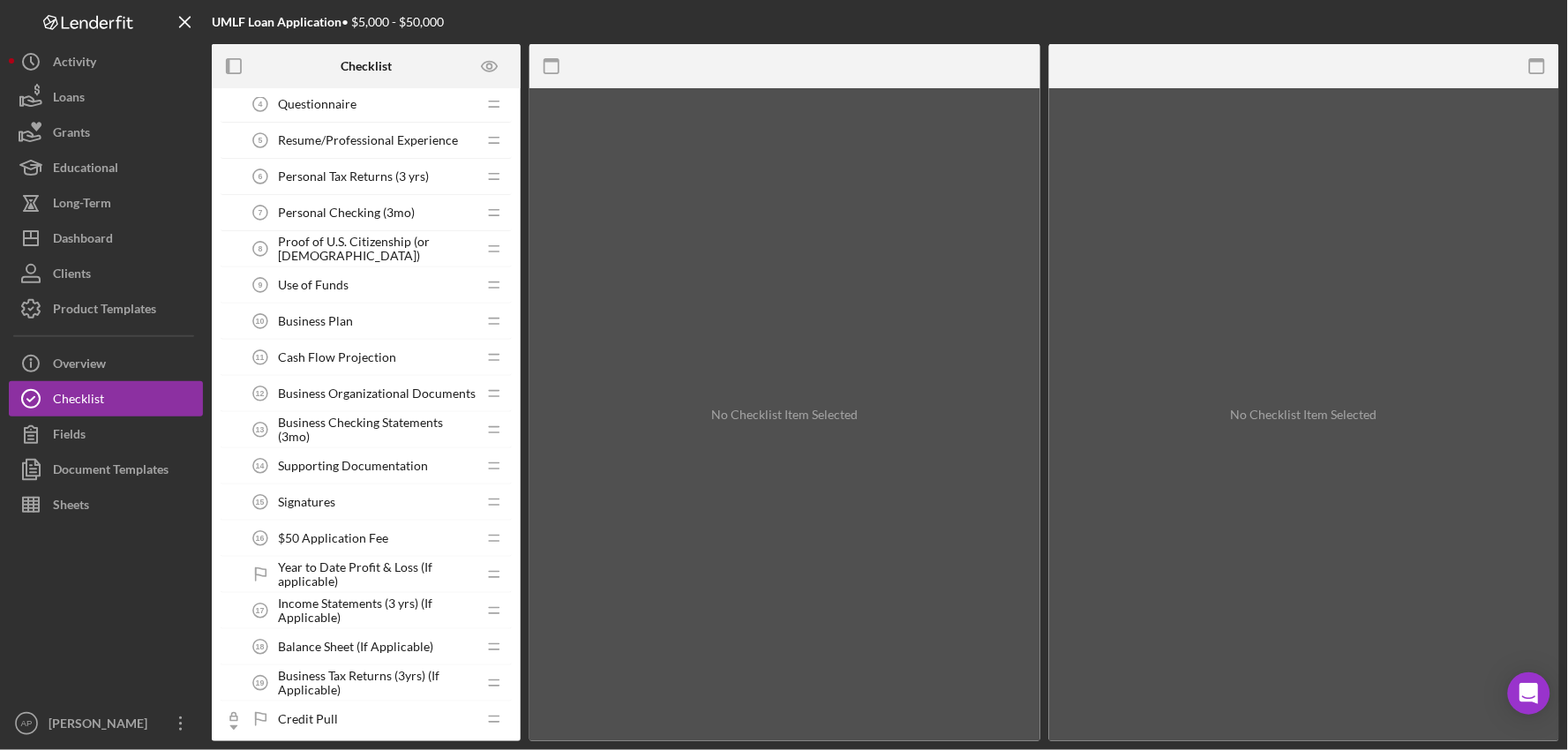
scroll to position [0, 0]
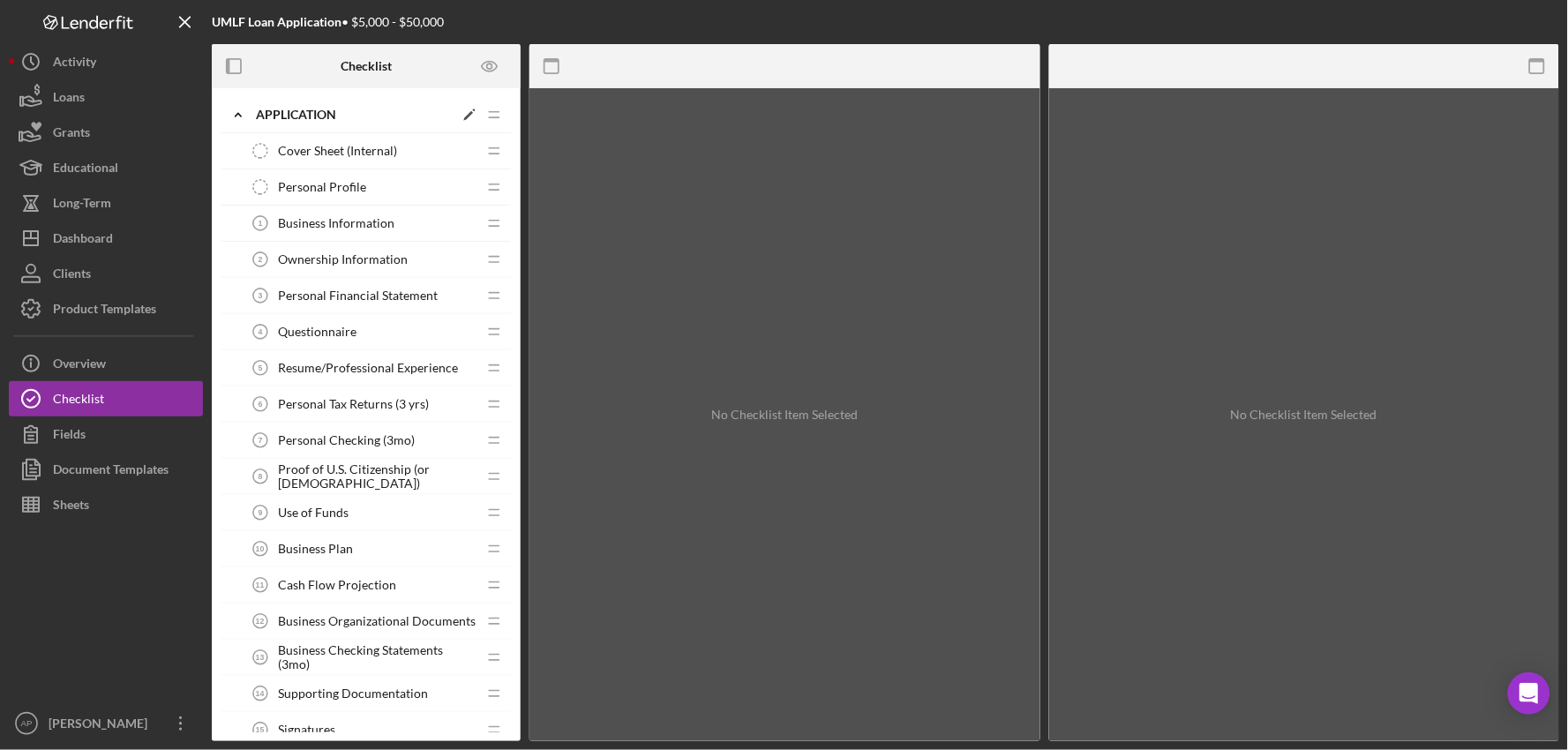
click at [244, 120] on icon "Icon/Expander" at bounding box center [237, 114] width 35 height 35
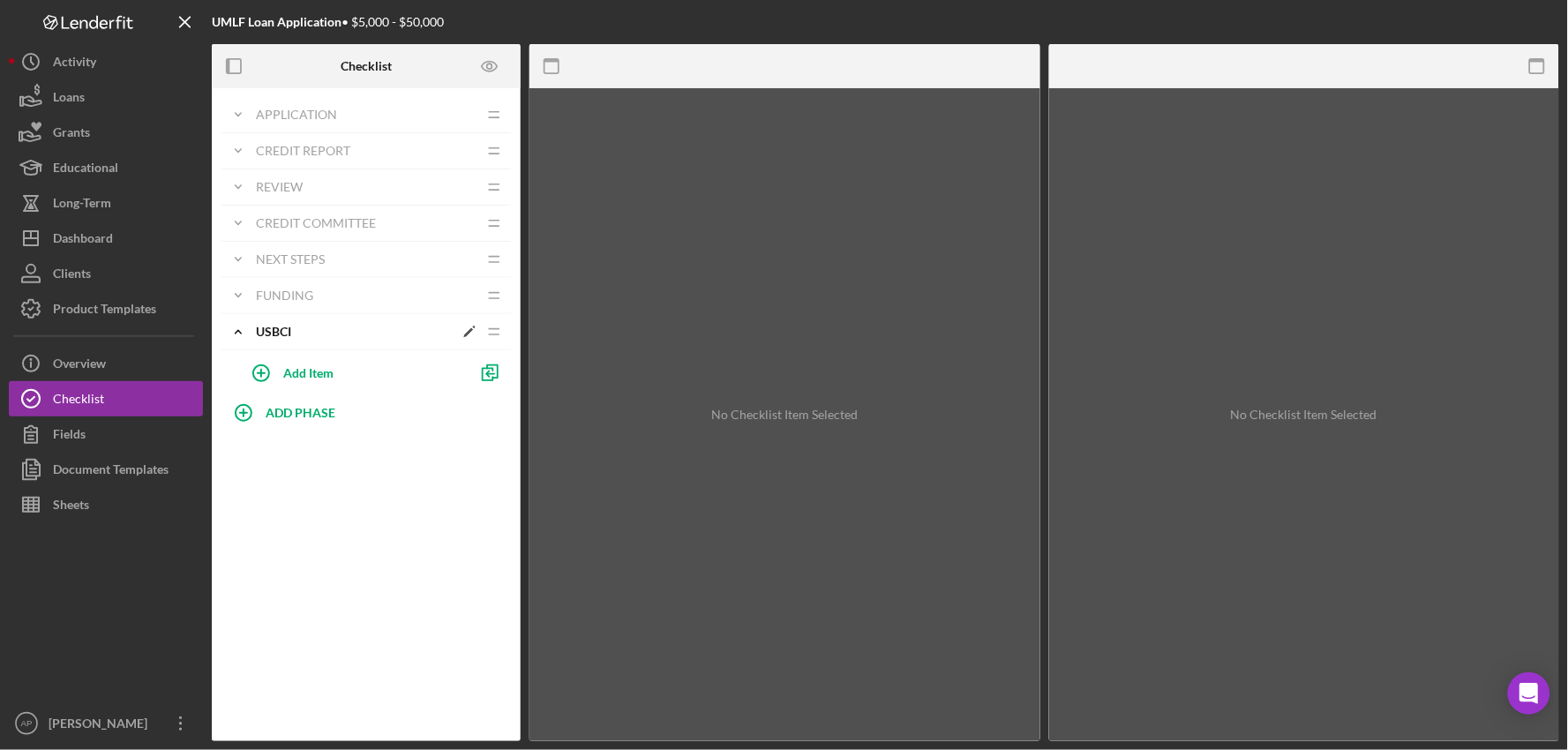
click at [463, 333] on icon "Icon/Edit" at bounding box center [469, 331] width 31 height 31
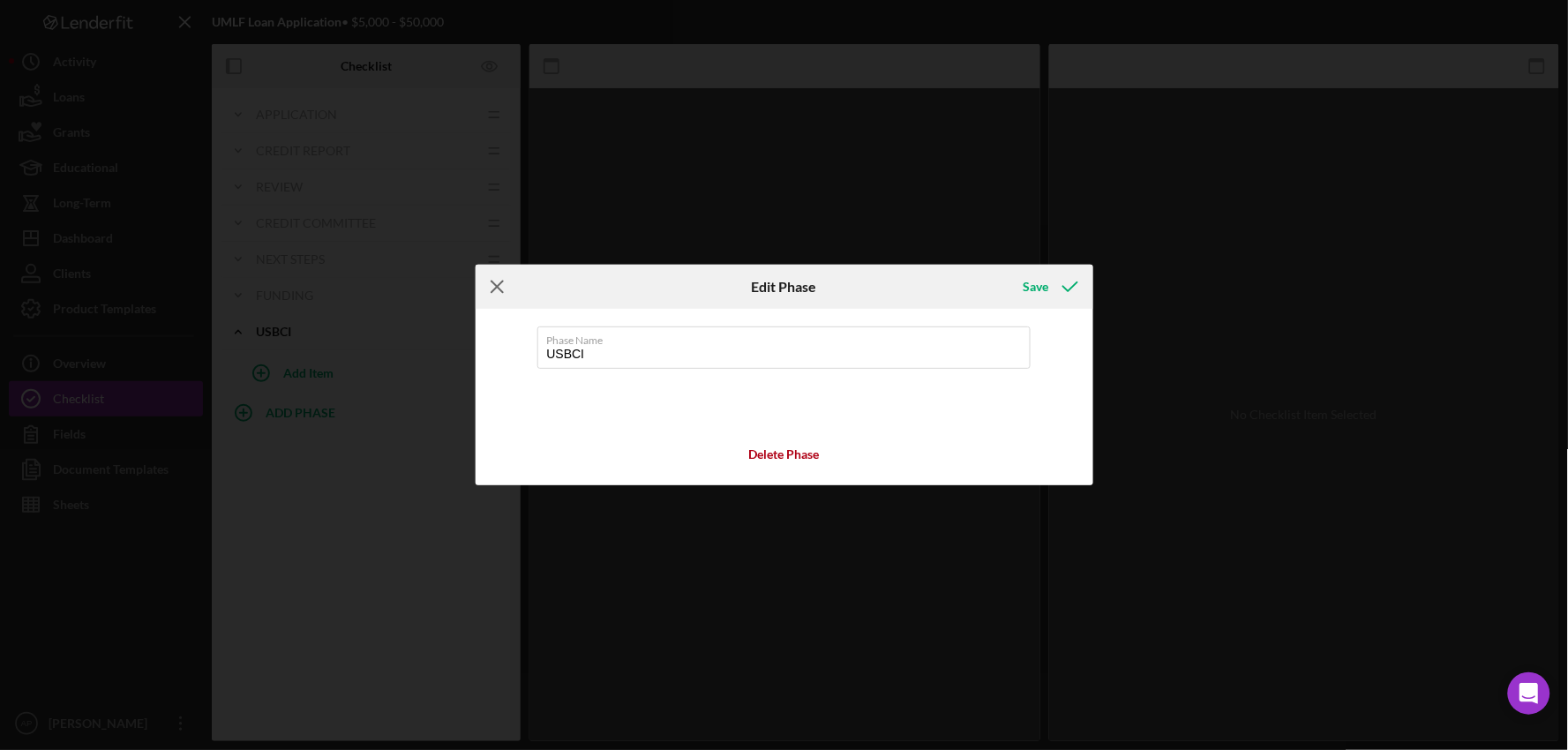
click at [495, 289] on line at bounding box center [497, 288] width 11 height 11
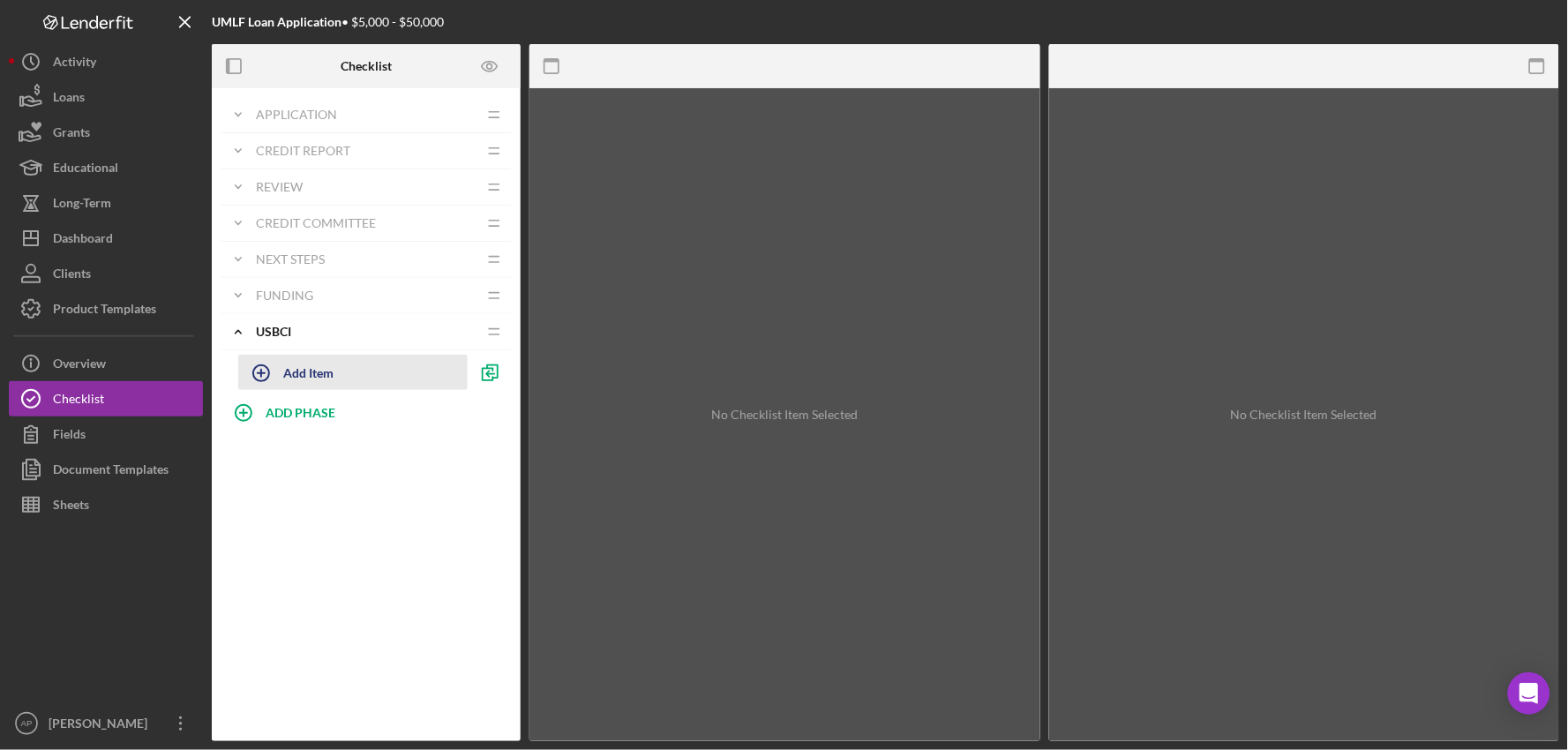
click at [268, 375] on icon "button" at bounding box center [261, 373] width 44 height 44
click at [233, 331] on icon "Icon/Expander" at bounding box center [237, 331] width 35 height 35
click at [245, 335] on icon "Icon/Expander" at bounding box center [237, 331] width 35 height 35
click at [474, 332] on icon "Icon/Edit" at bounding box center [469, 331] width 31 height 31
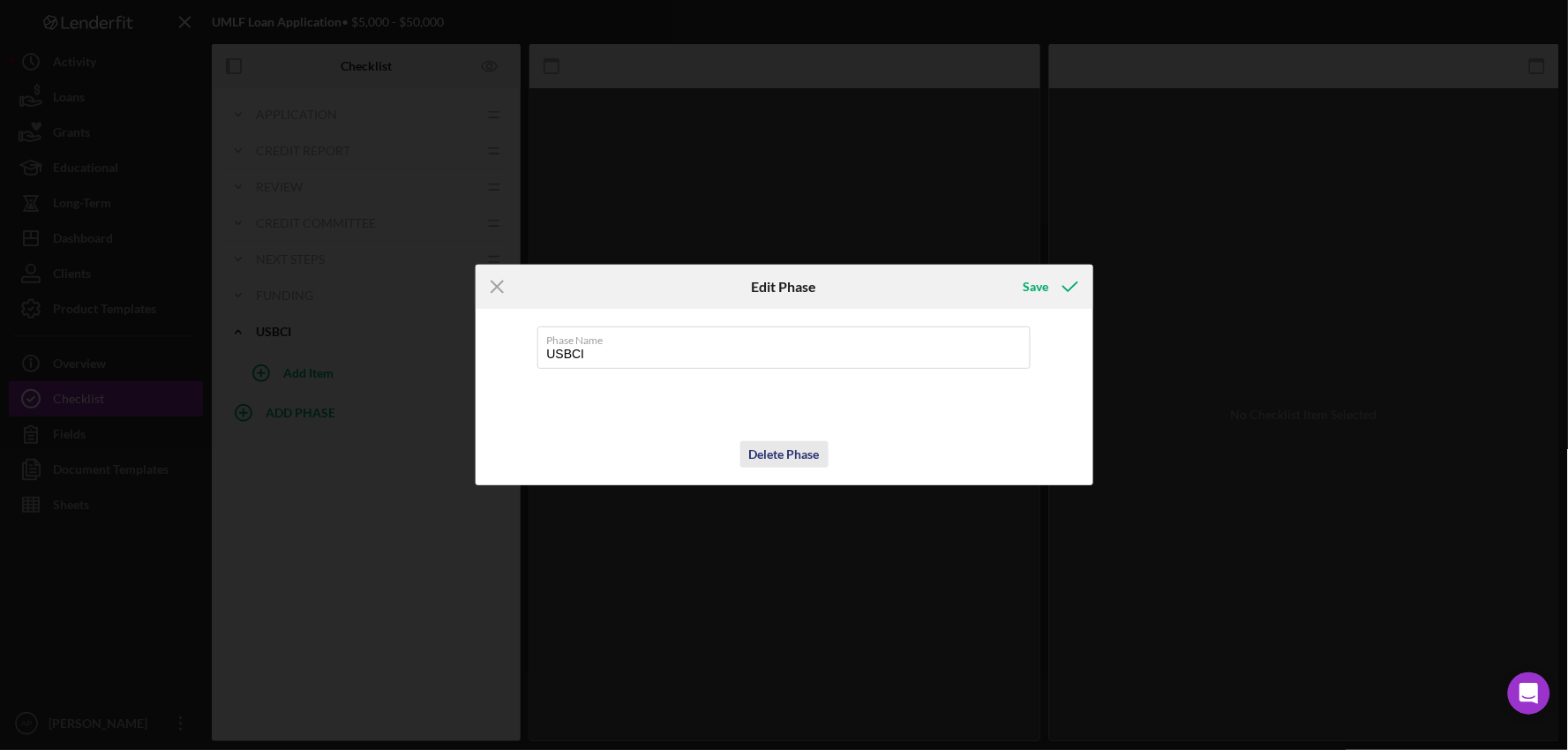
click at [766, 454] on div "Delete Phase" at bounding box center [784, 455] width 70 height 27
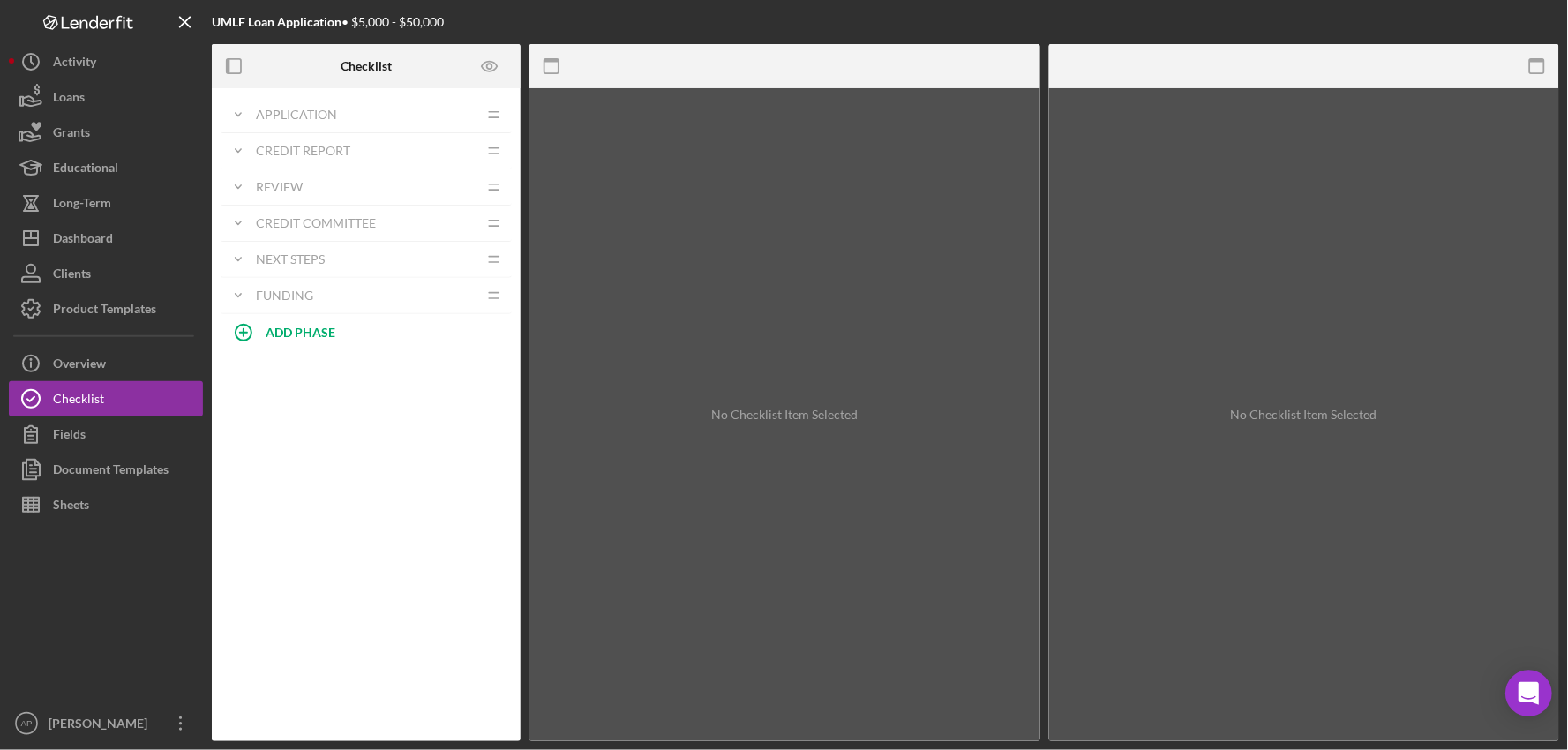
click at [1527, 698] on icon "Open Intercom Messenger" at bounding box center [1529, 694] width 23 height 23
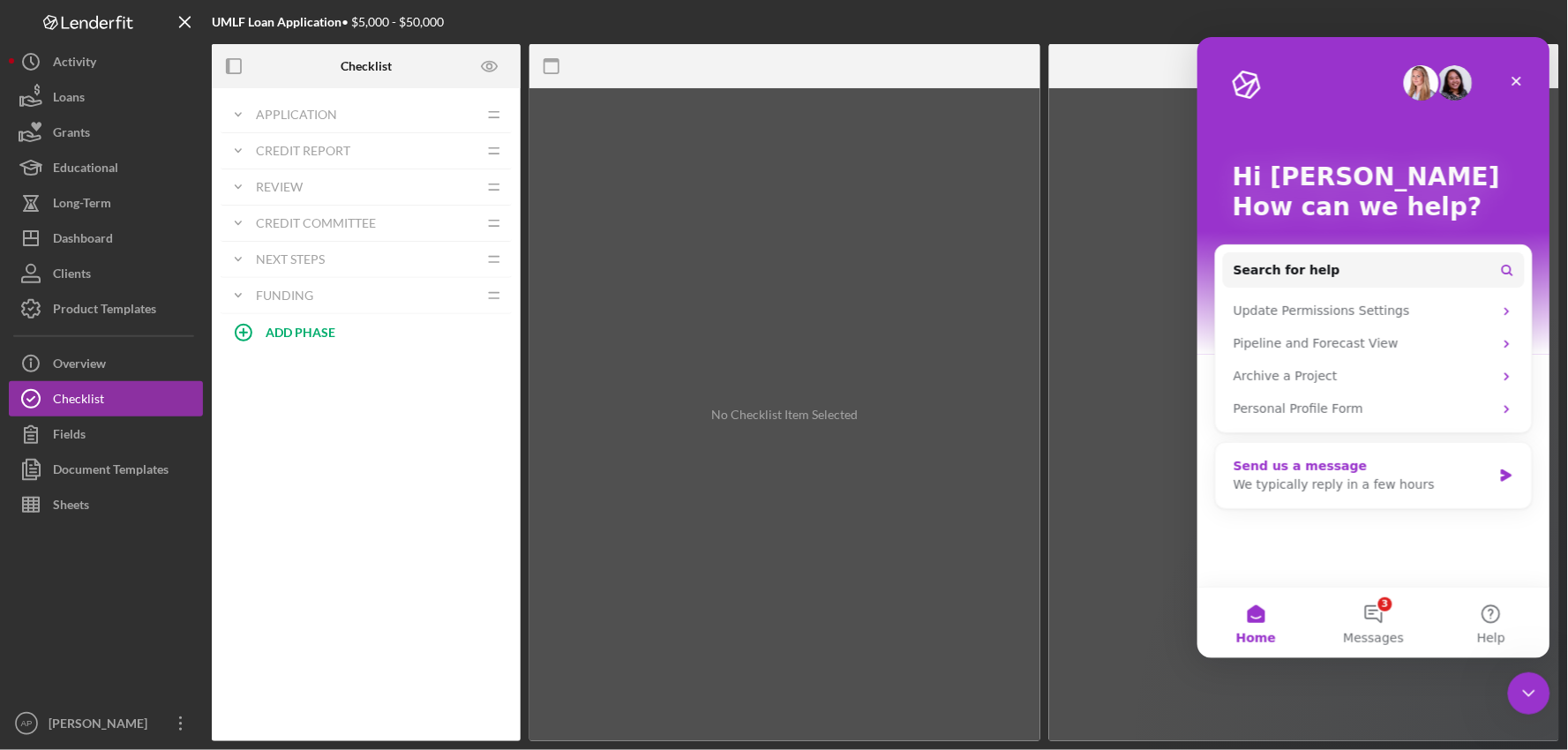
click at [1361, 497] on div "Send us a message We typically reply in a few hours" at bounding box center [1372, 475] width 316 height 66
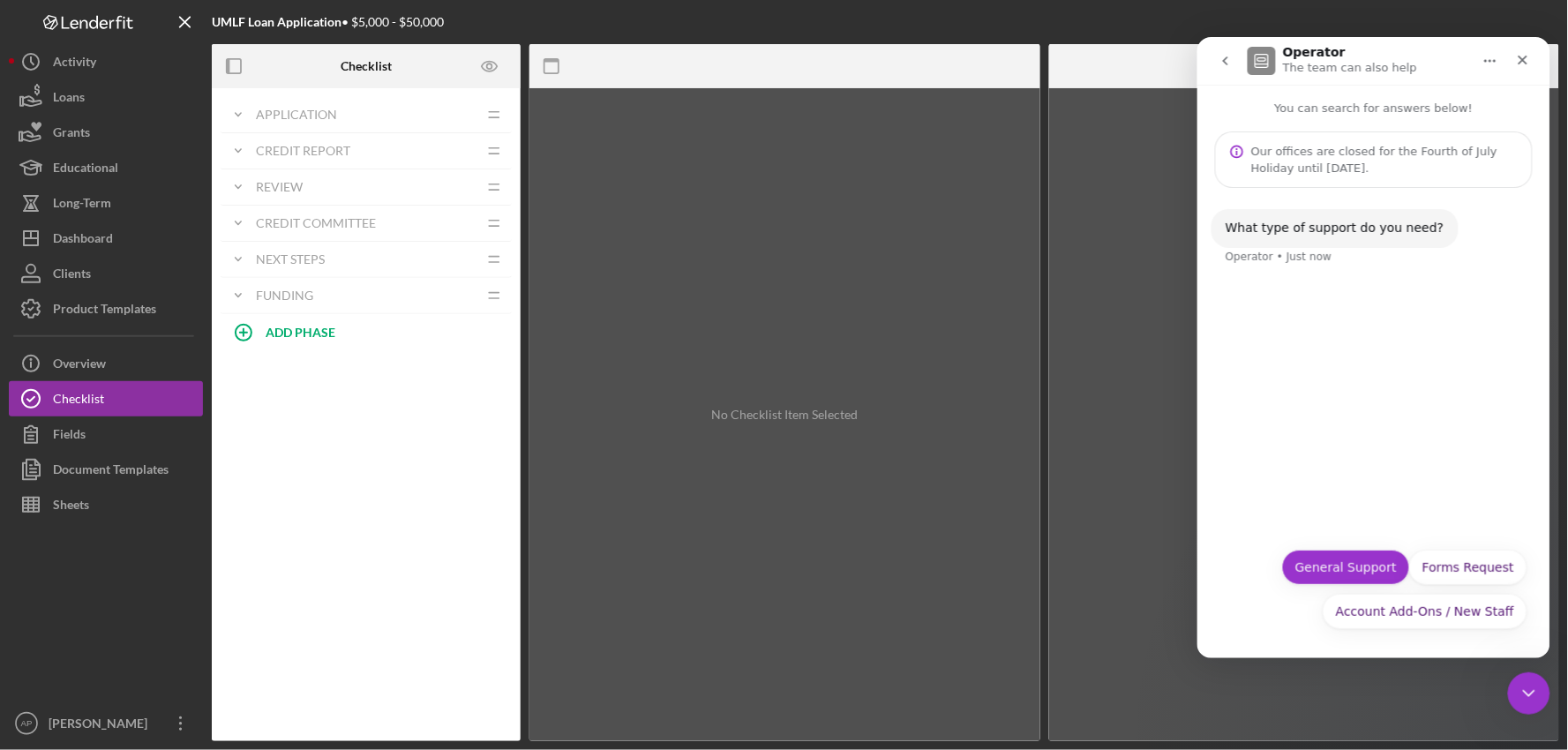
click at [1324, 572] on button "General Support" at bounding box center [1345, 566] width 128 height 35
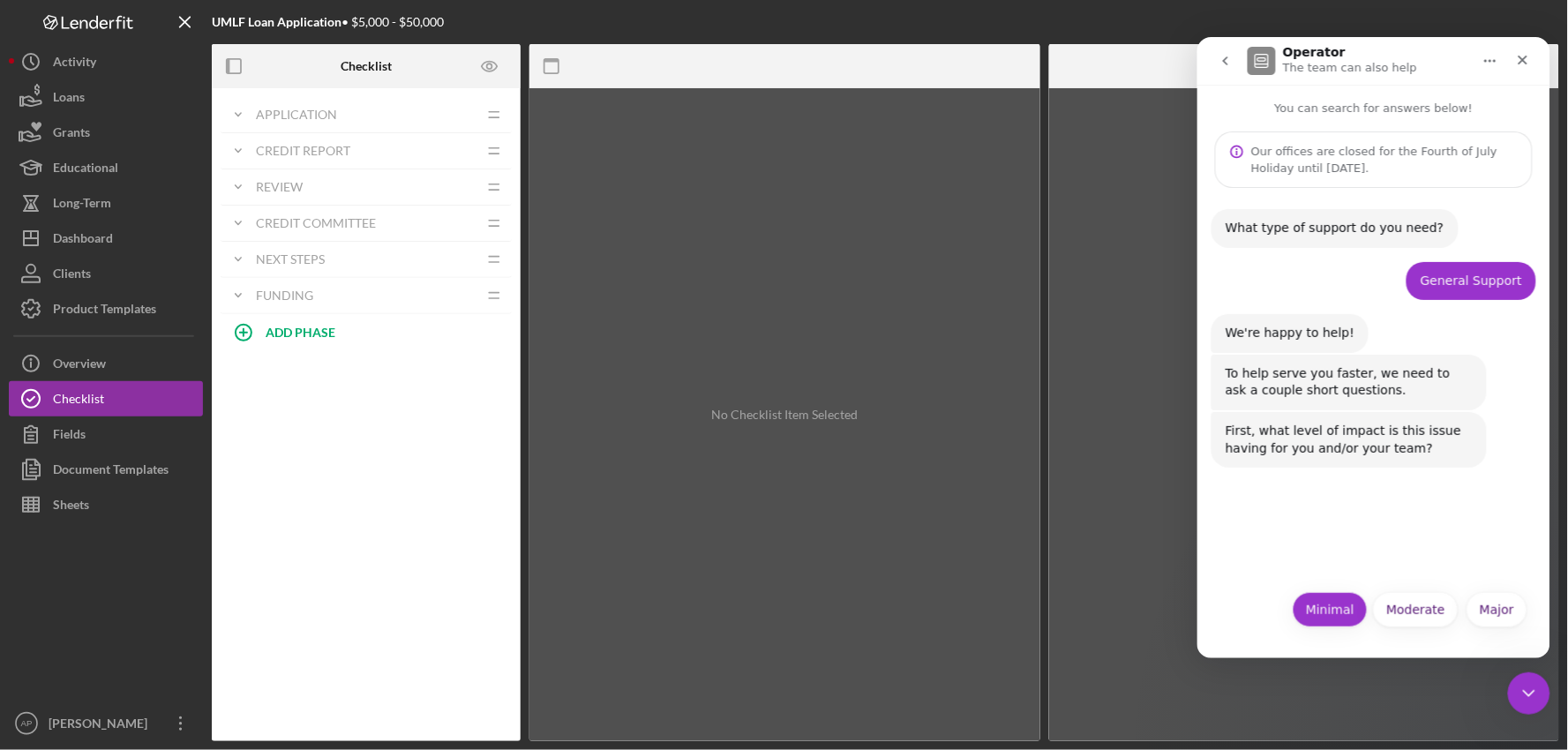
click at [1323, 611] on button "Minimal" at bounding box center [1329, 609] width 75 height 35
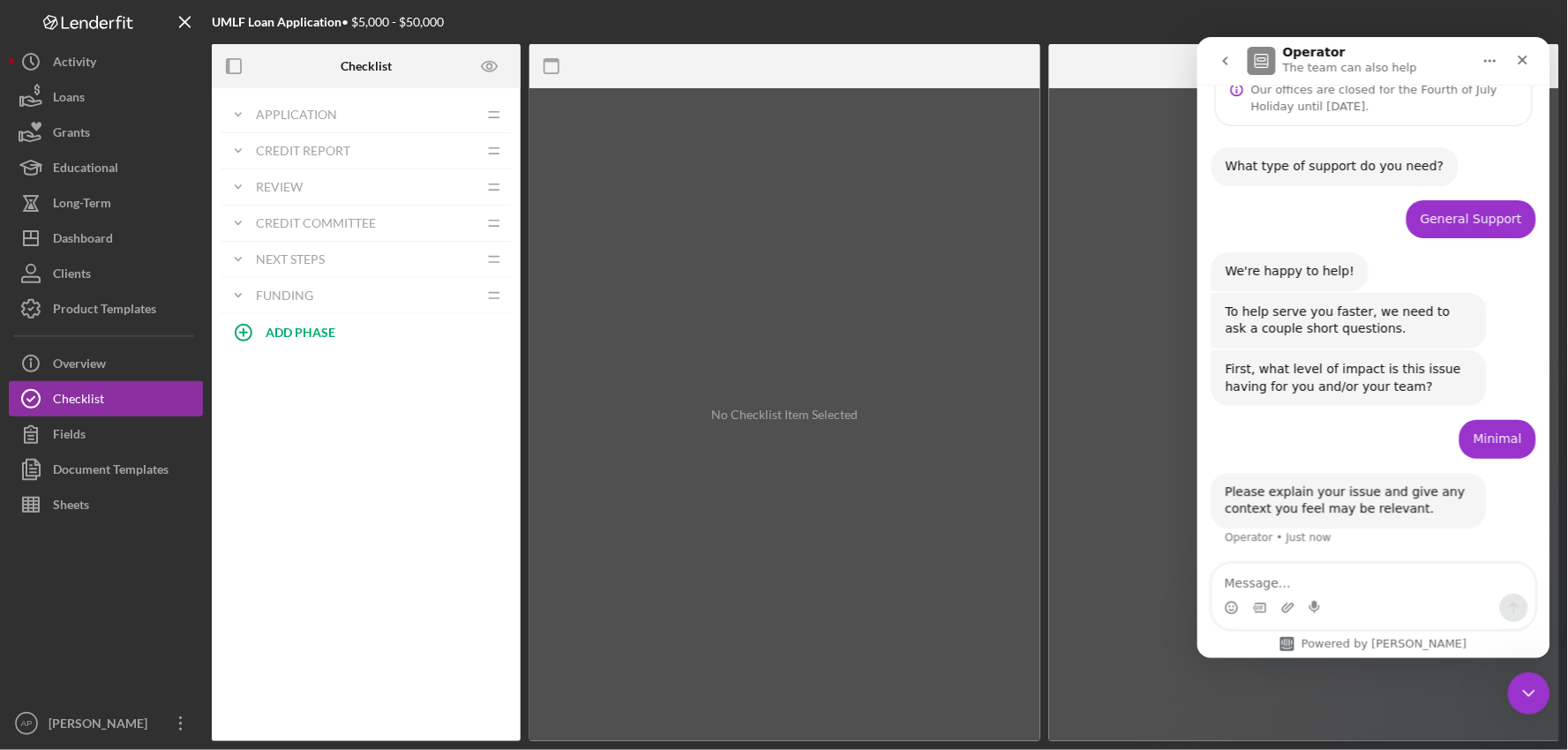
scroll to position [64, 0]
click at [1526, 63] on icon "Close" at bounding box center [1522, 60] width 9 height 9
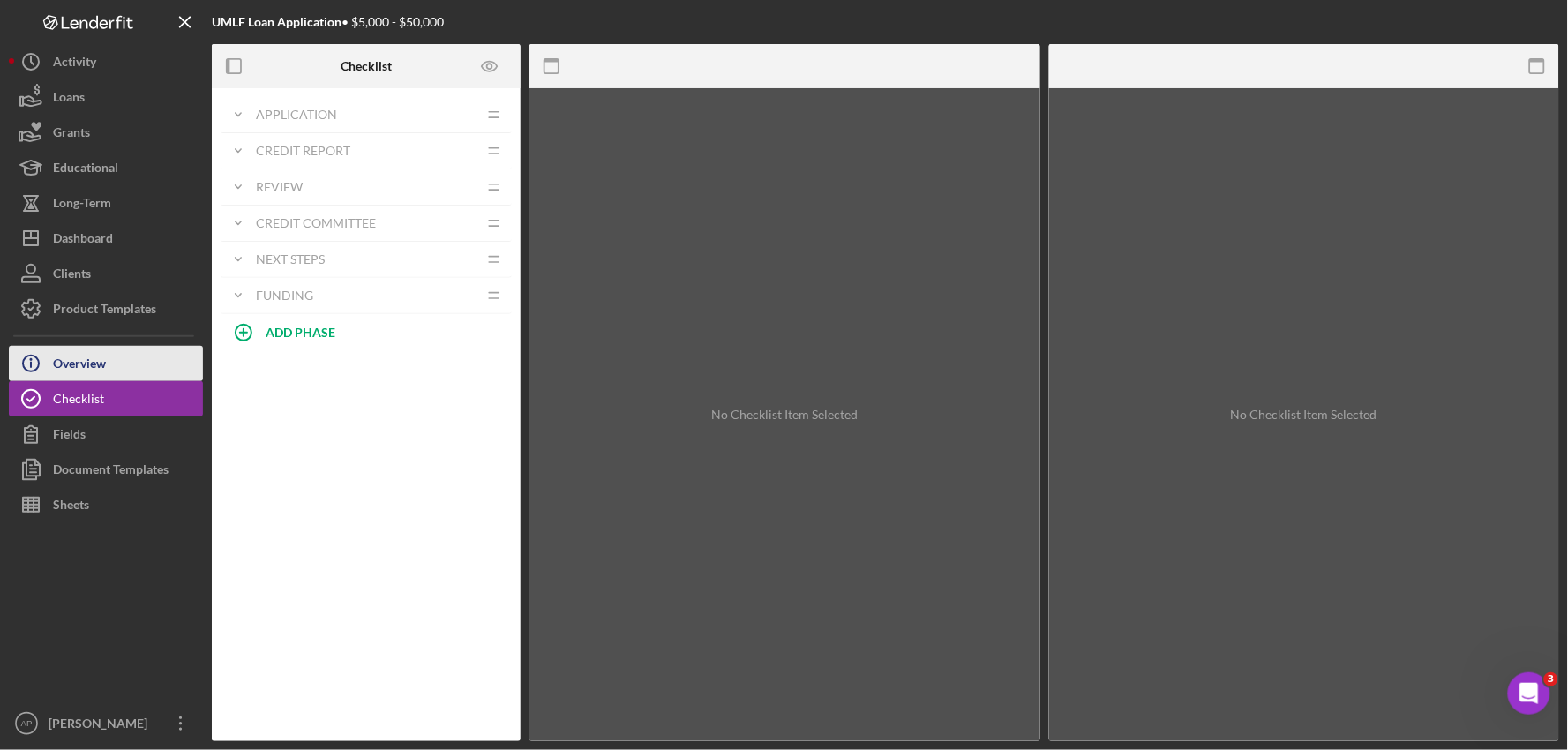
scroll to position [63, 0]
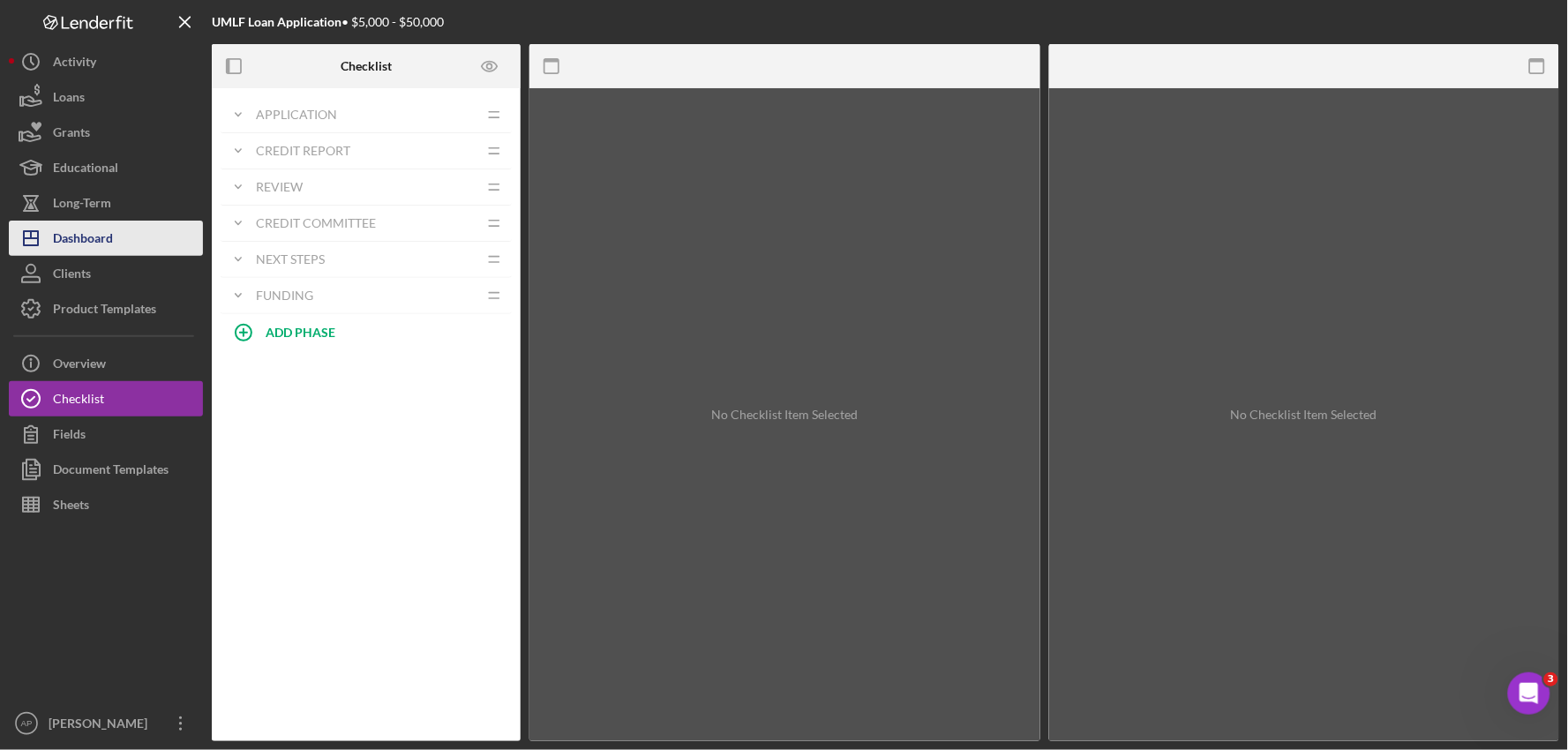
click at [109, 245] on div "Dashboard" at bounding box center [83, 240] width 60 height 40
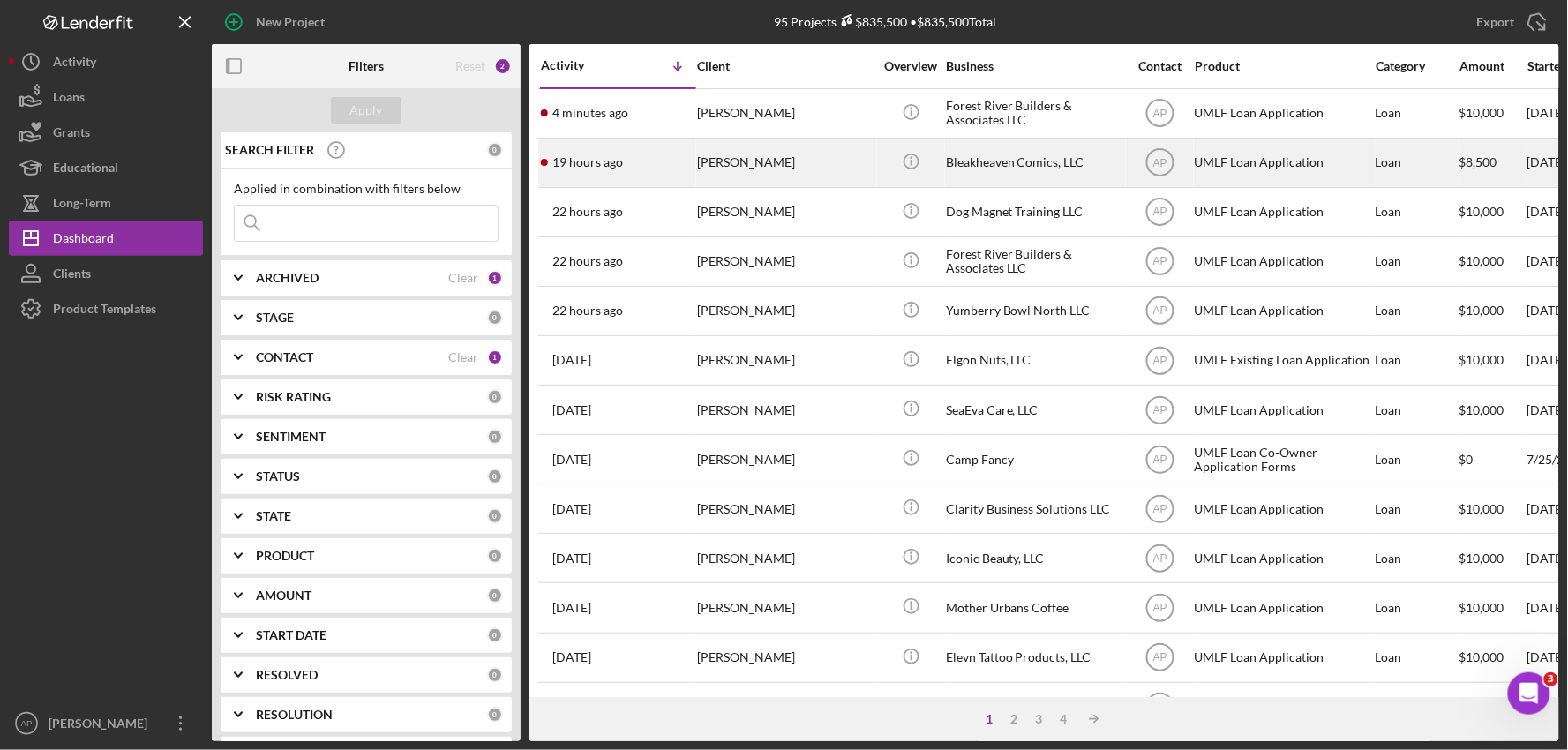
click at [742, 162] on div "[PERSON_NAME]" at bounding box center [786, 162] width 177 height 47
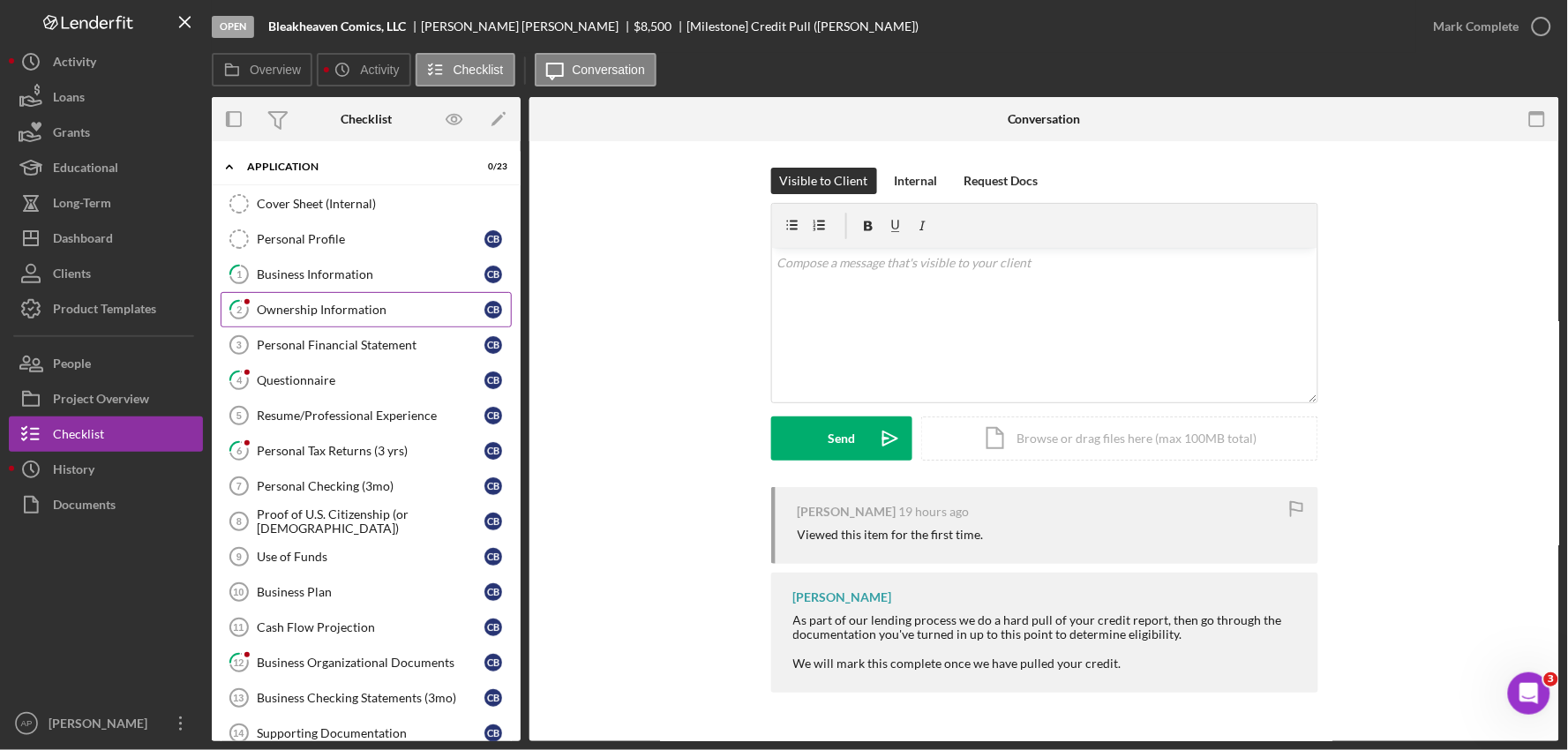
click at [350, 301] on link "2 Ownership Information C B" at bounding box center [365, 309] width 291 height 35
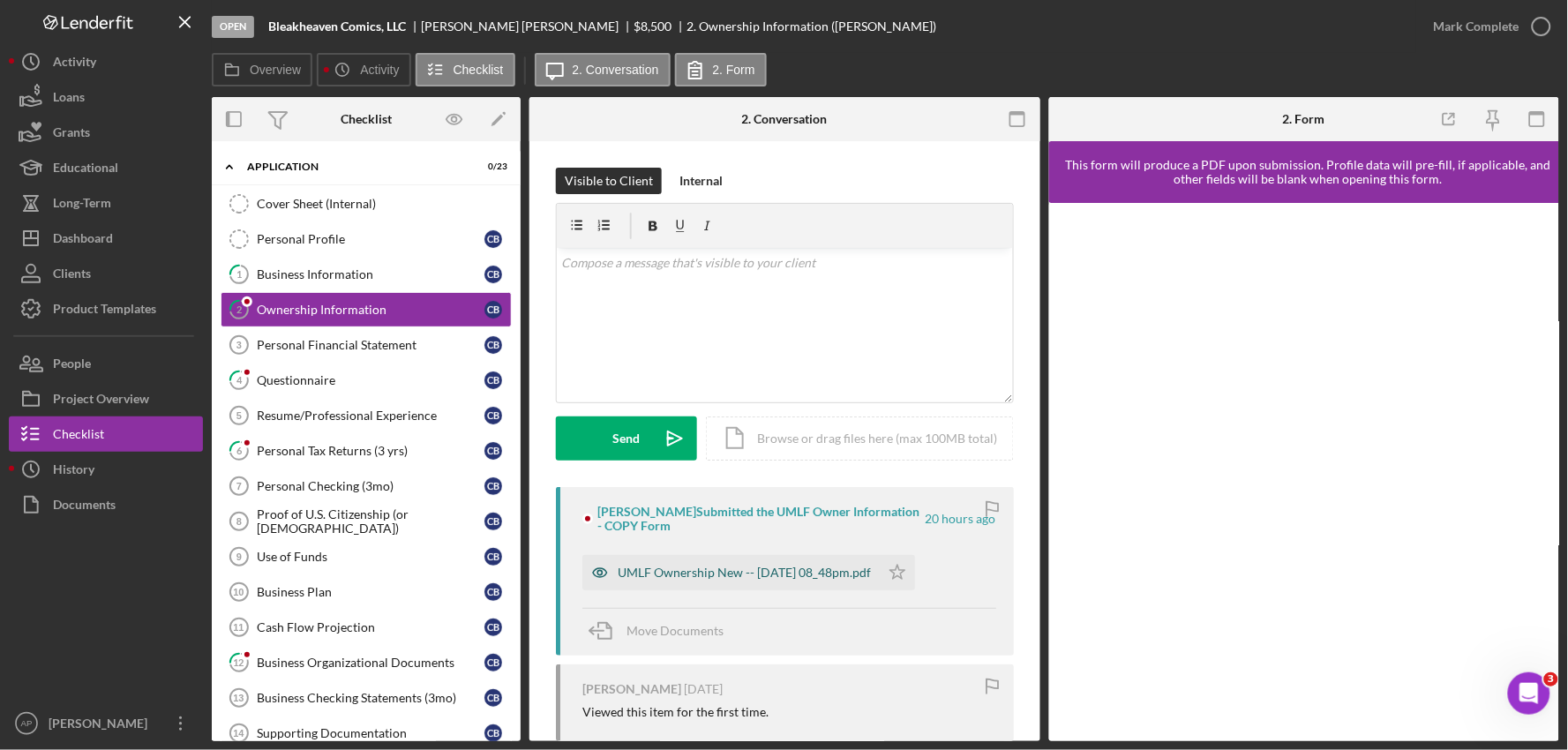
click at [750, 574] on div "UMLF Ownership New -- [DATE] 08_48pm.pdf" at bounding box center [744, 572] width 253 height 14
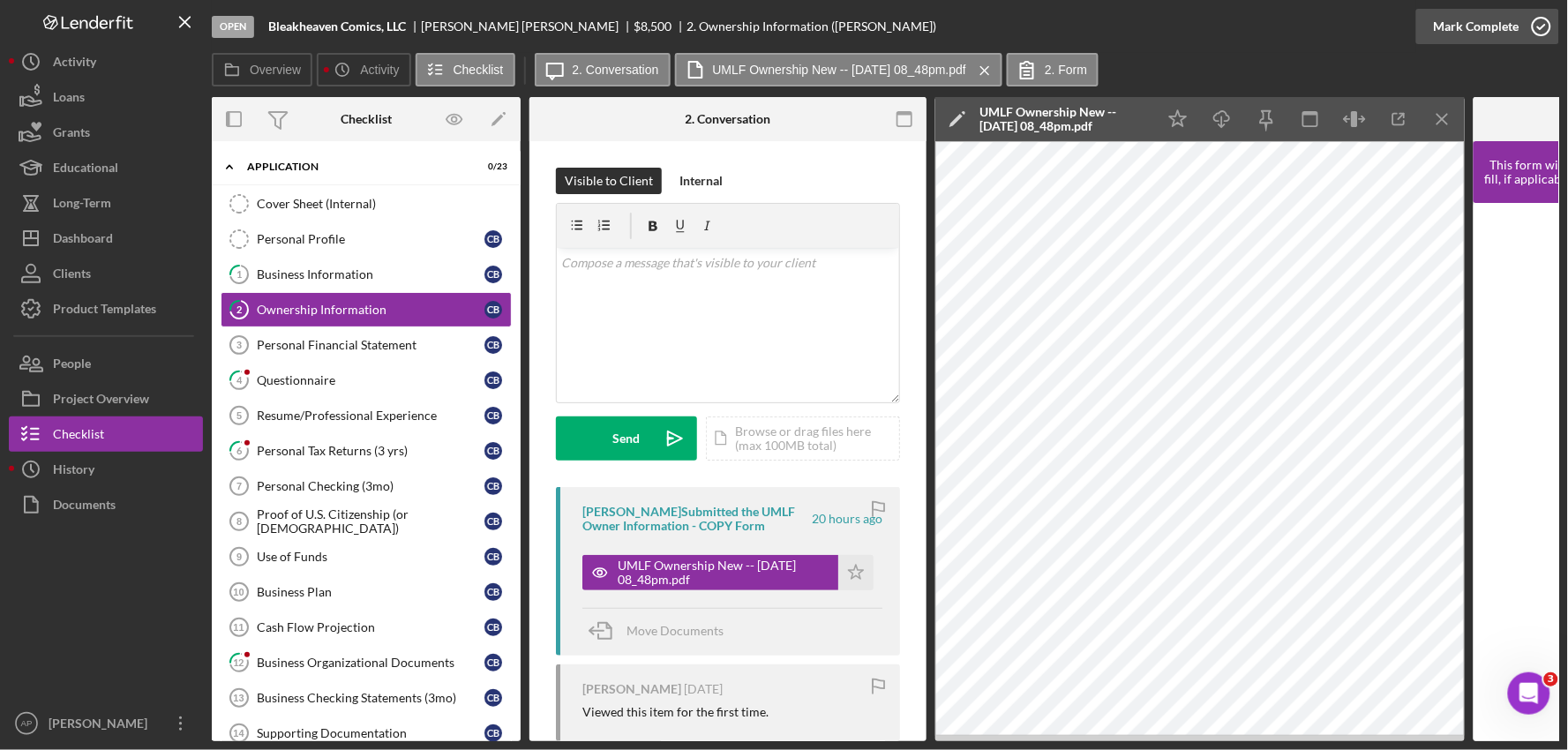
click at [1477, 28] on div "Mark Complete" at bounding box center [1477, 26] width 85 height 35
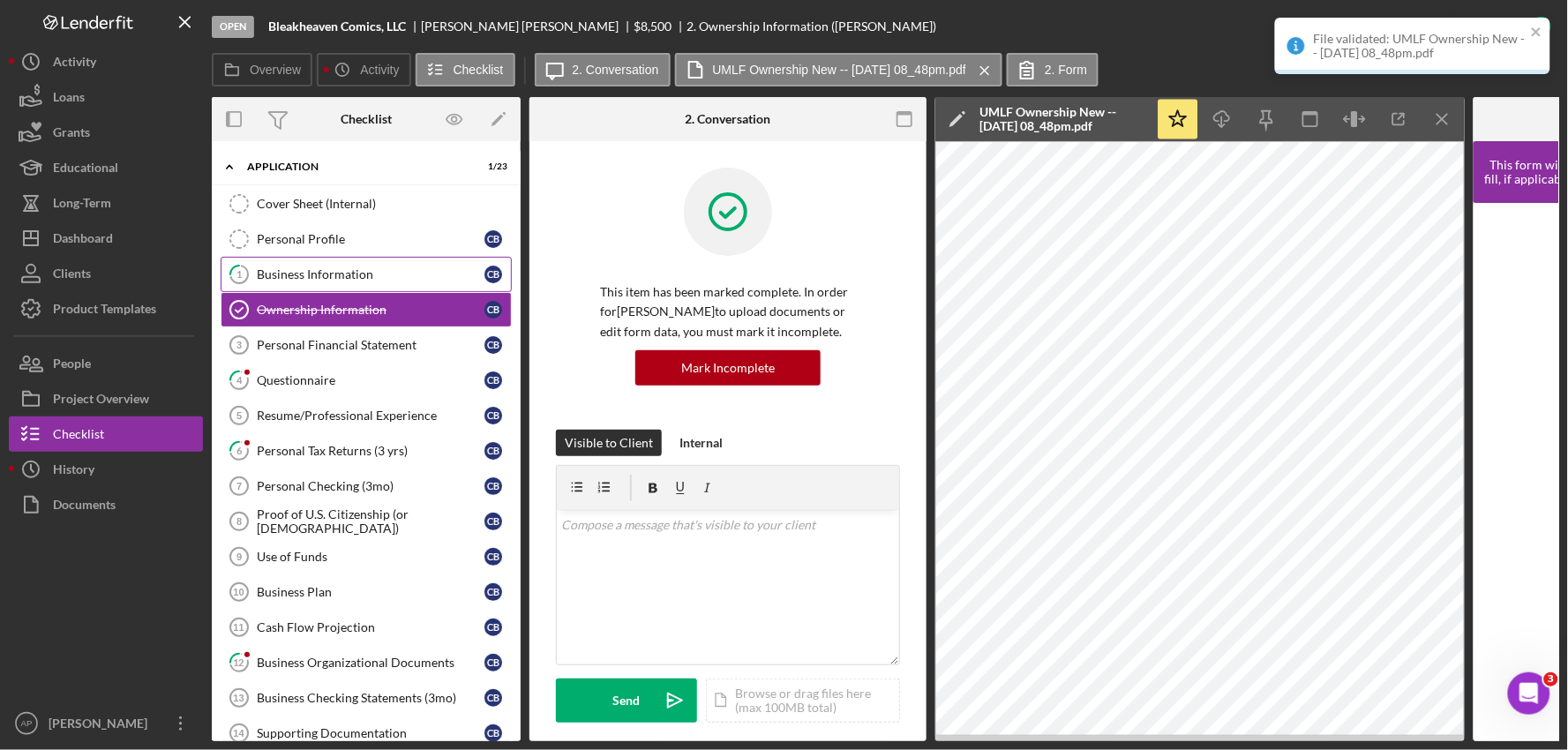
click at [298, 275] on div "Business Information" at bounding box center [371, 274] width 228 height 14
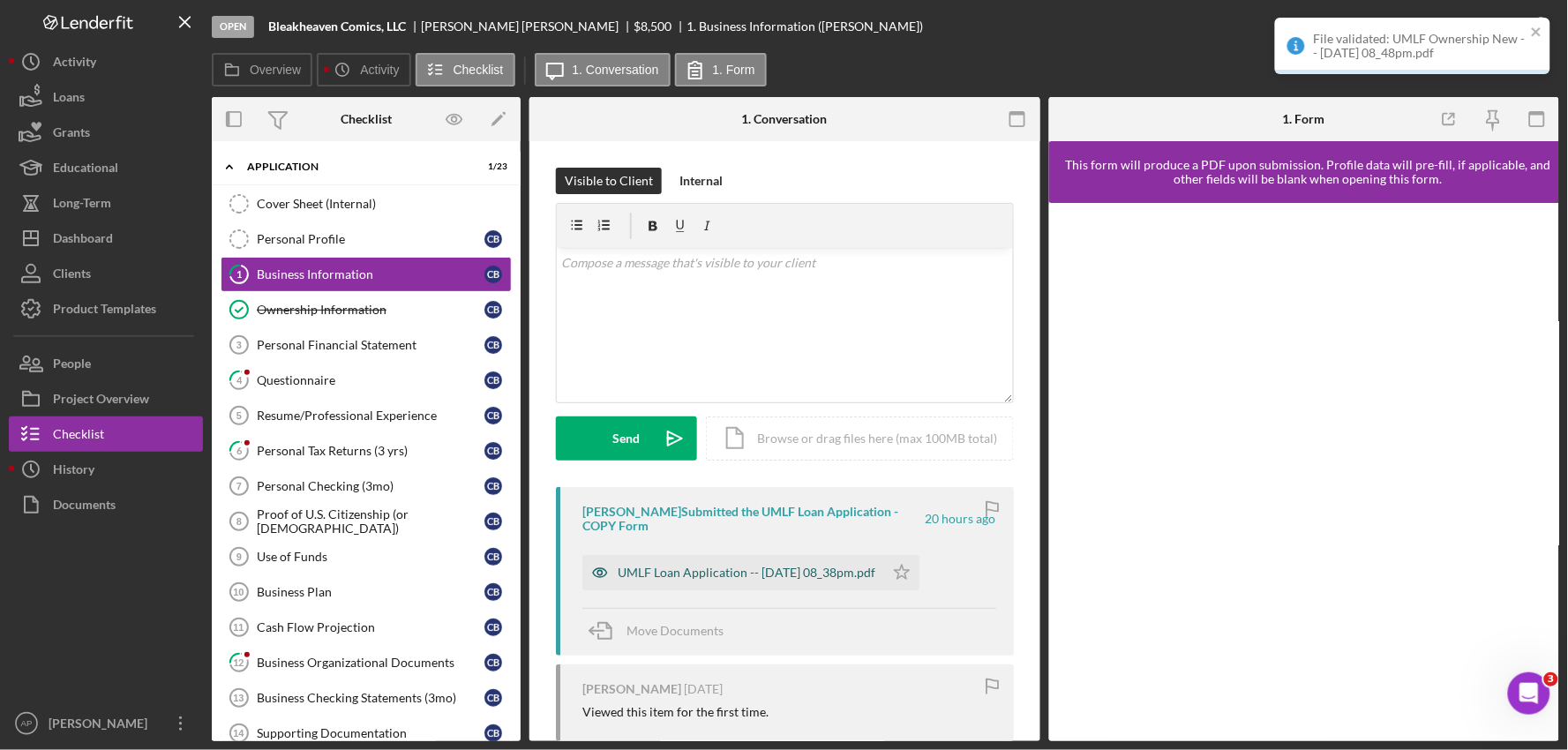
click at [786, 568] on div "UMLF Loan Application -- [DATE] 08_38pm.pdf" at bounding box center [747, 572] width 258 height 14
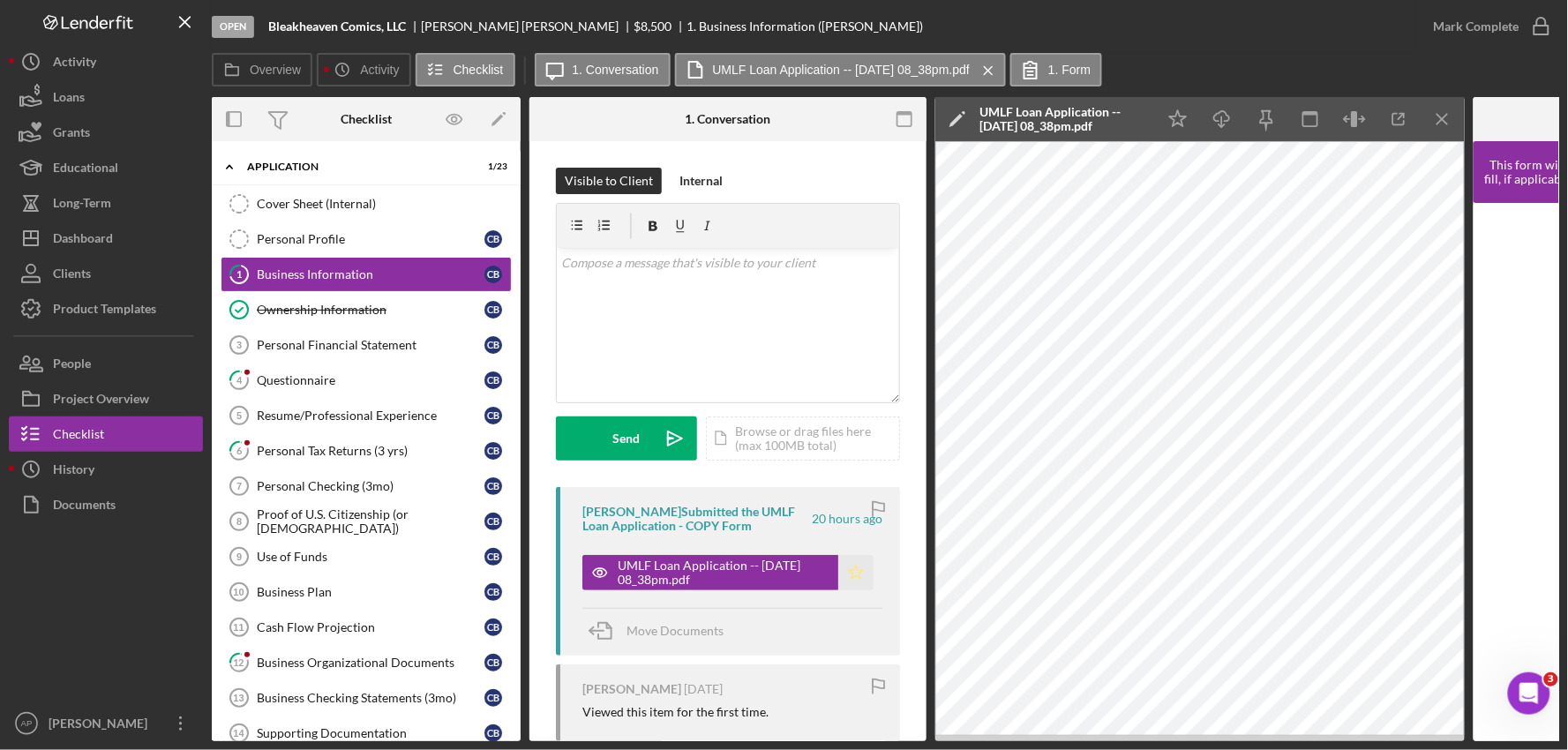
click at [849, 578] on polygon "button" at bounding box center [856, 572] width 15 height 14
click at [1483, 28] on div "Mark Complete" at bounding box center [1477, 26] width 85 height 35
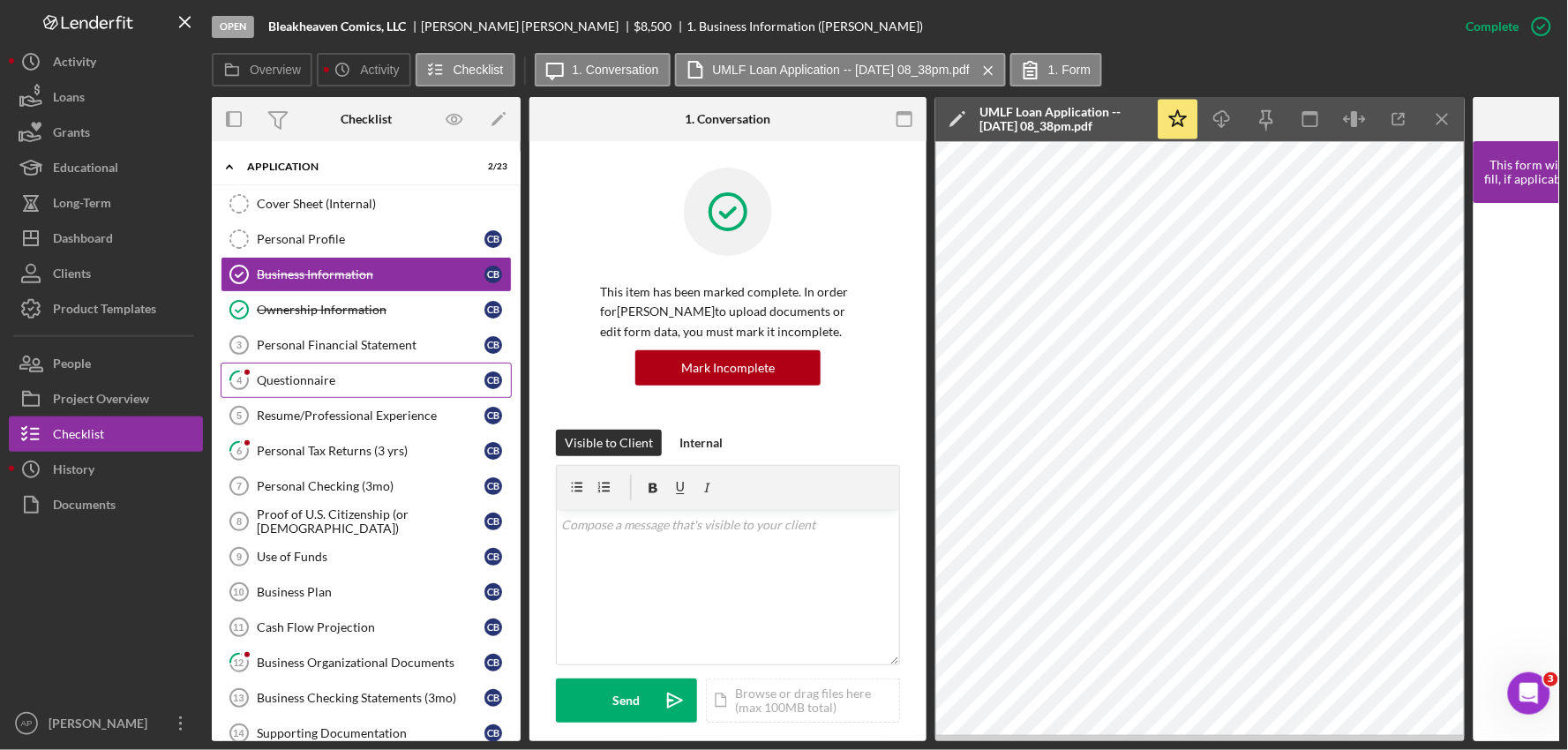
click at [395, 387] on div "Questionnaire" at bounding box center [371, 380] width 228 height 14
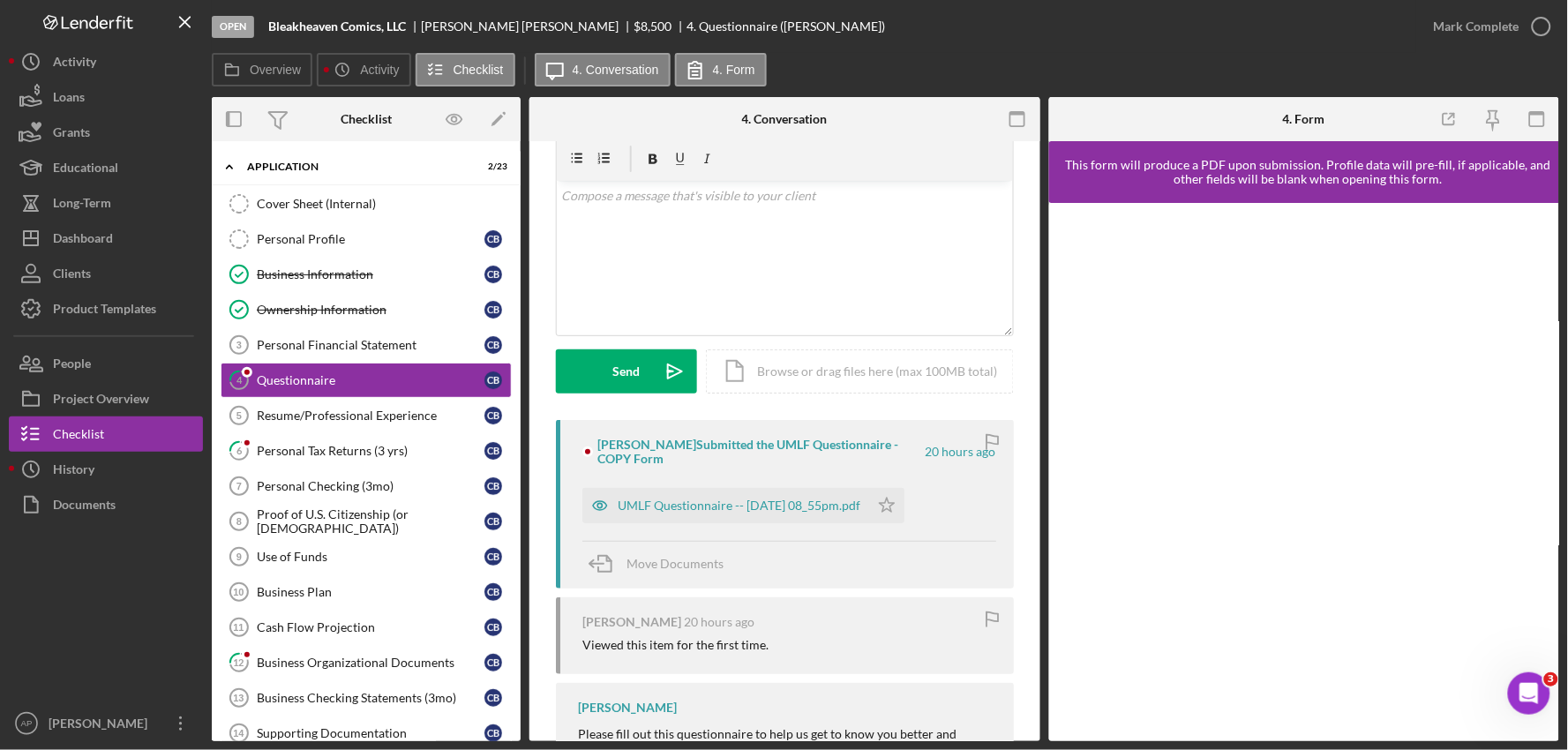
scroll to position [147, 0]
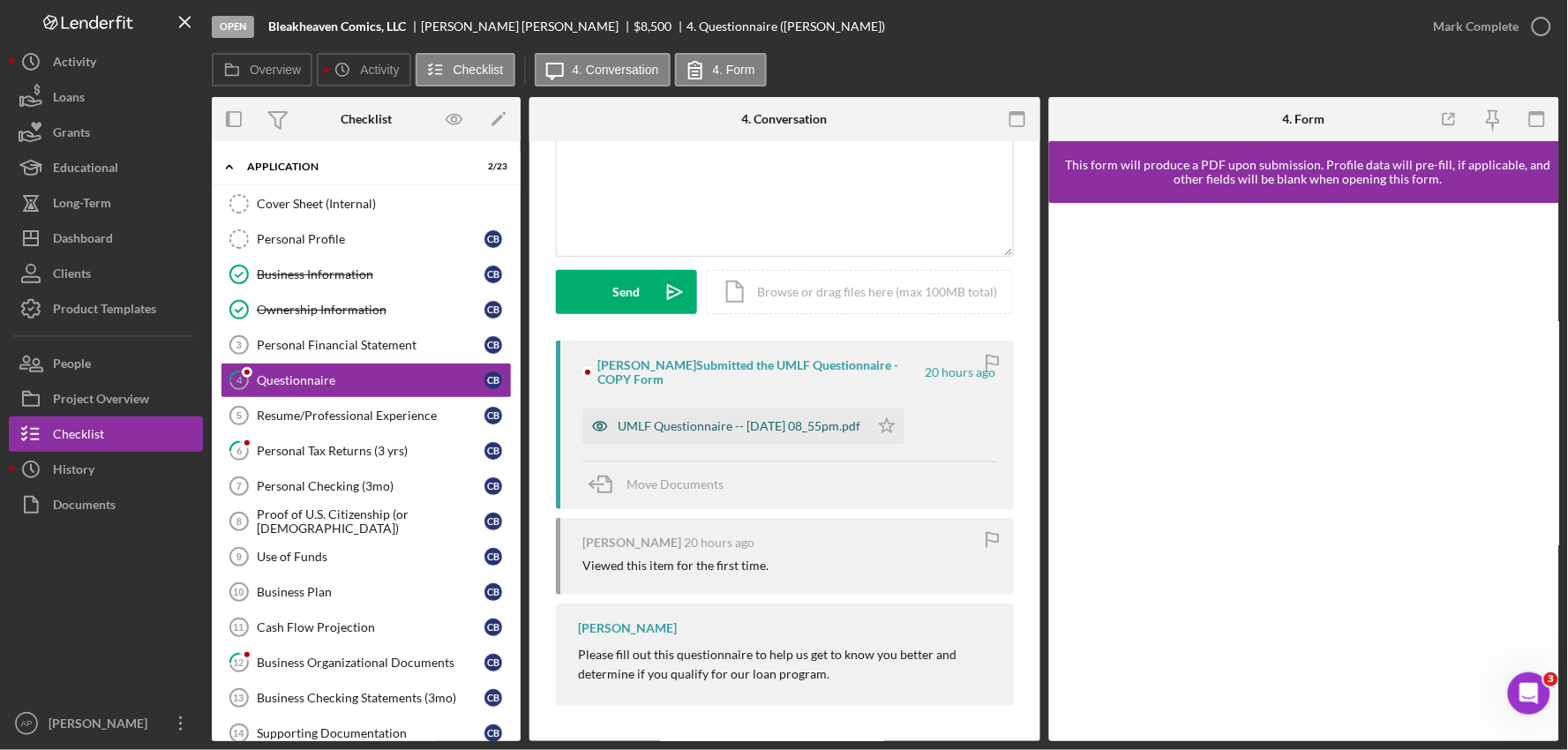
click at [777, 428] on div "UMLF Questionnaire -- [DATE] 08_55pm.pdf" at bounding box center [739, 426] width 243 height 14
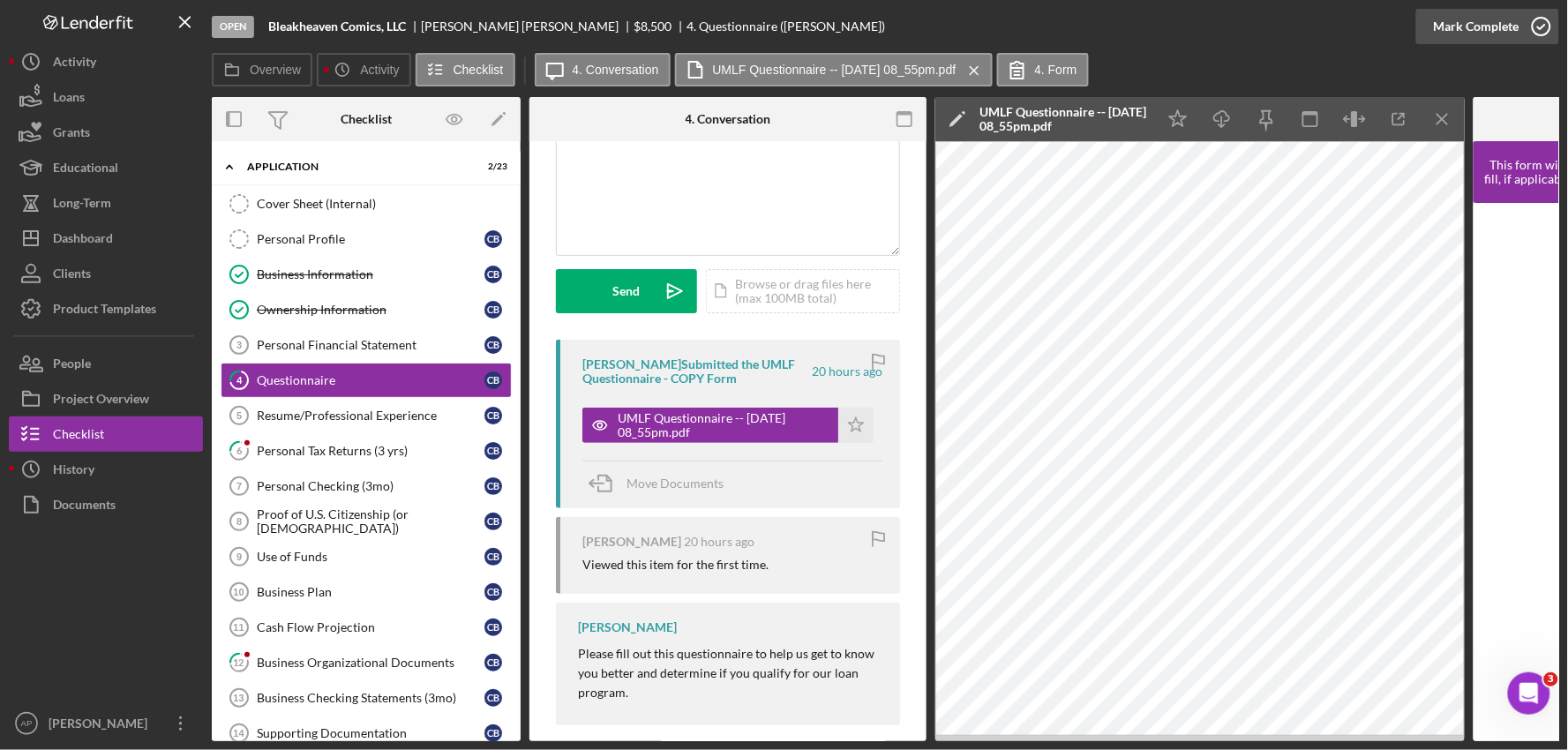
click at [1453, 35] on div "Mark Complete" at bounding box center [1477, 26] width 85 height 35
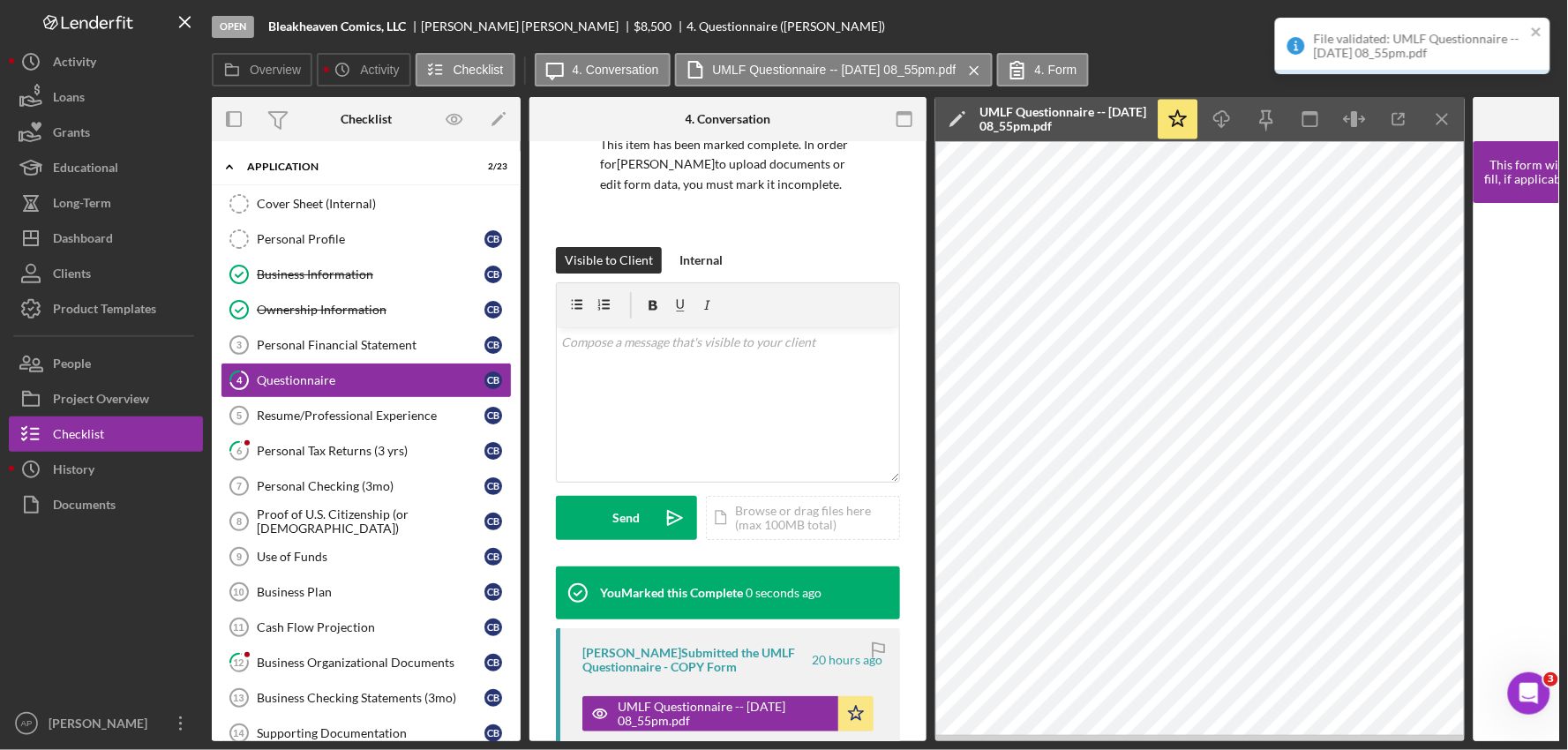
scroll to position [409, 0]
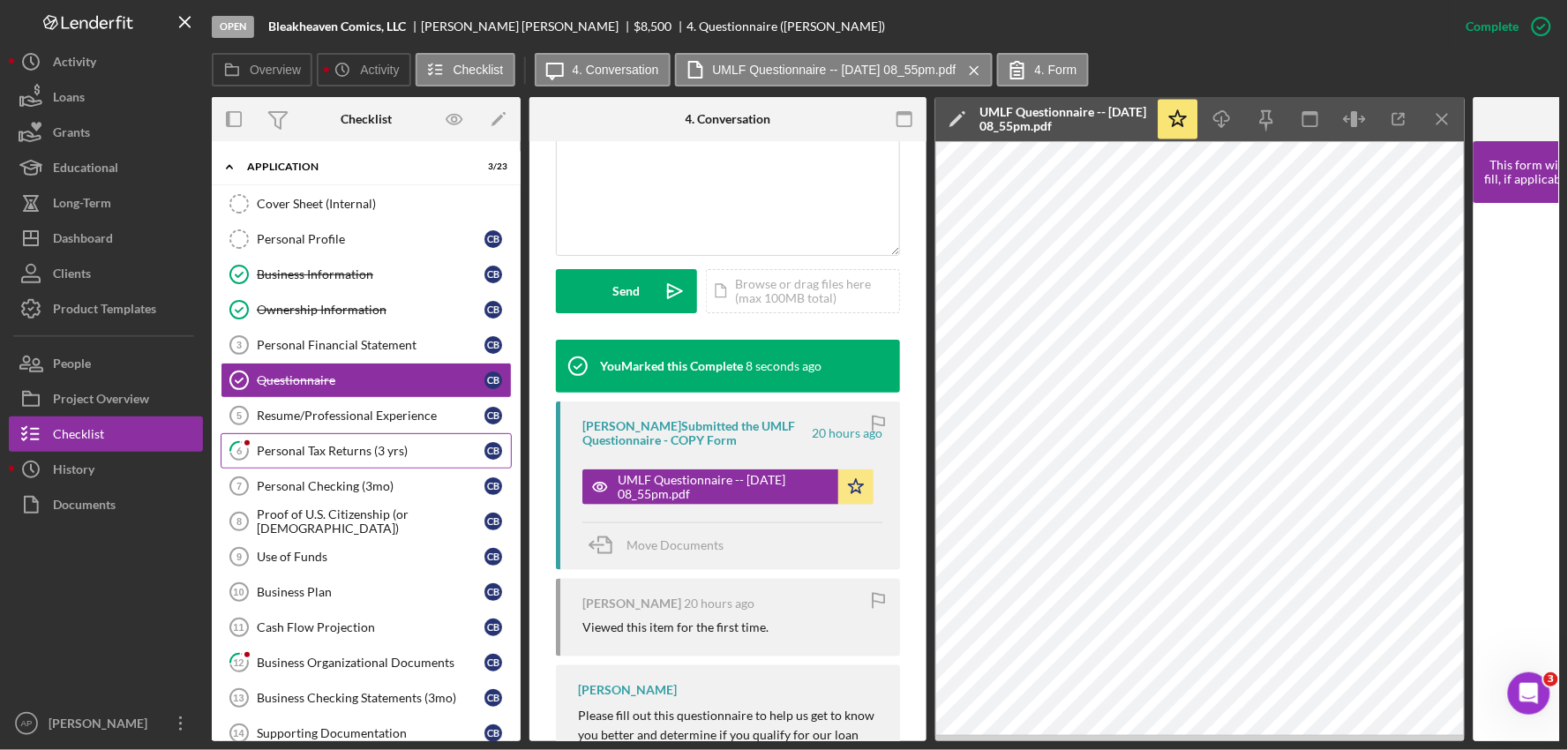
click at [371, 454] on div "Personal Tax Returns (3 yrs)" at bounding box center [371, 451] width 228 height 14
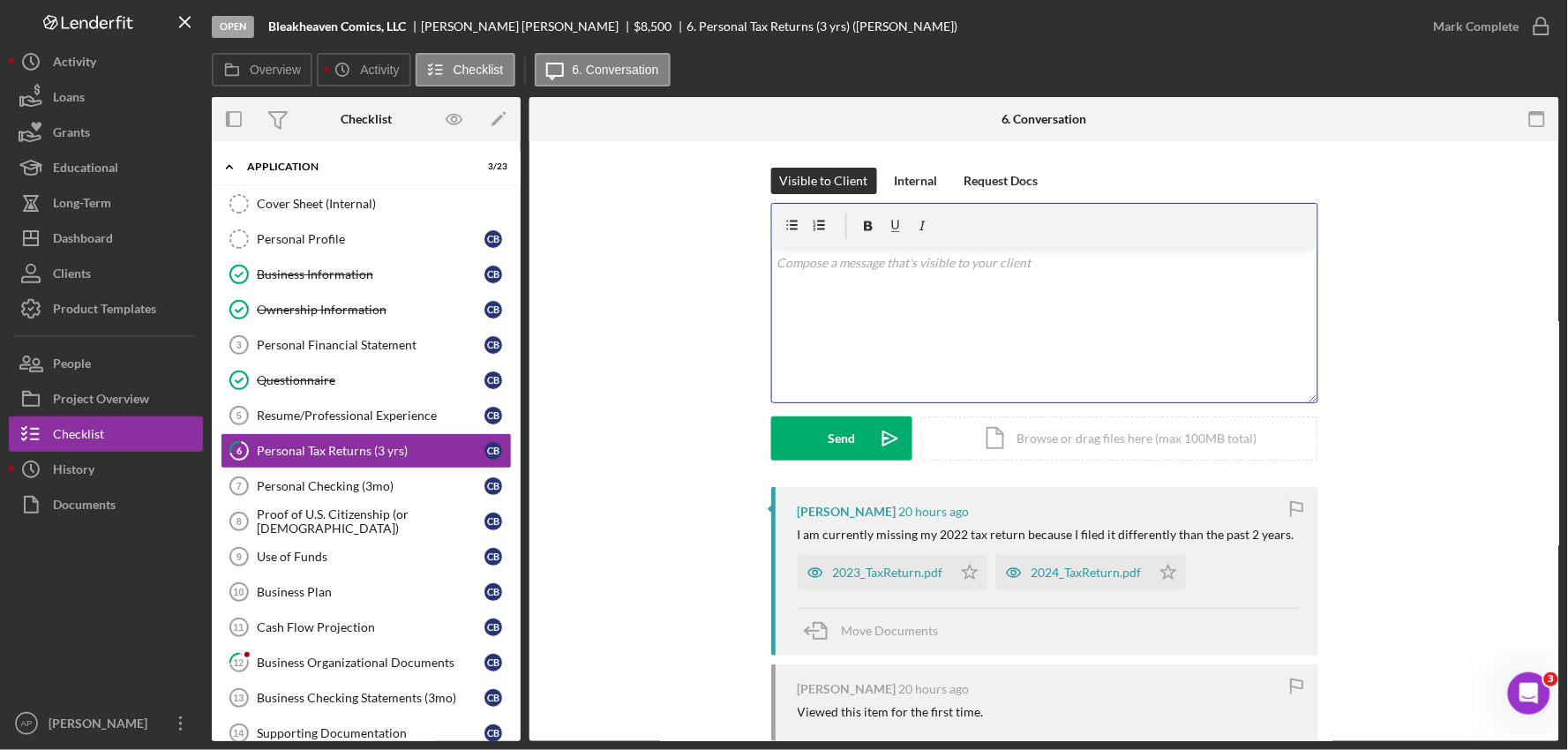
click at [860, 336] on div "v Color teal Color pink Remove color Add row above Add row below Add column bef…" at bounding box center [1045, 325] width 546 height 155
click at [978, 262] on p "Thank you. If you can get a copy of the transcript from the IRS, that would wor…" at bounding box center [1044, 273] width 535 height 40
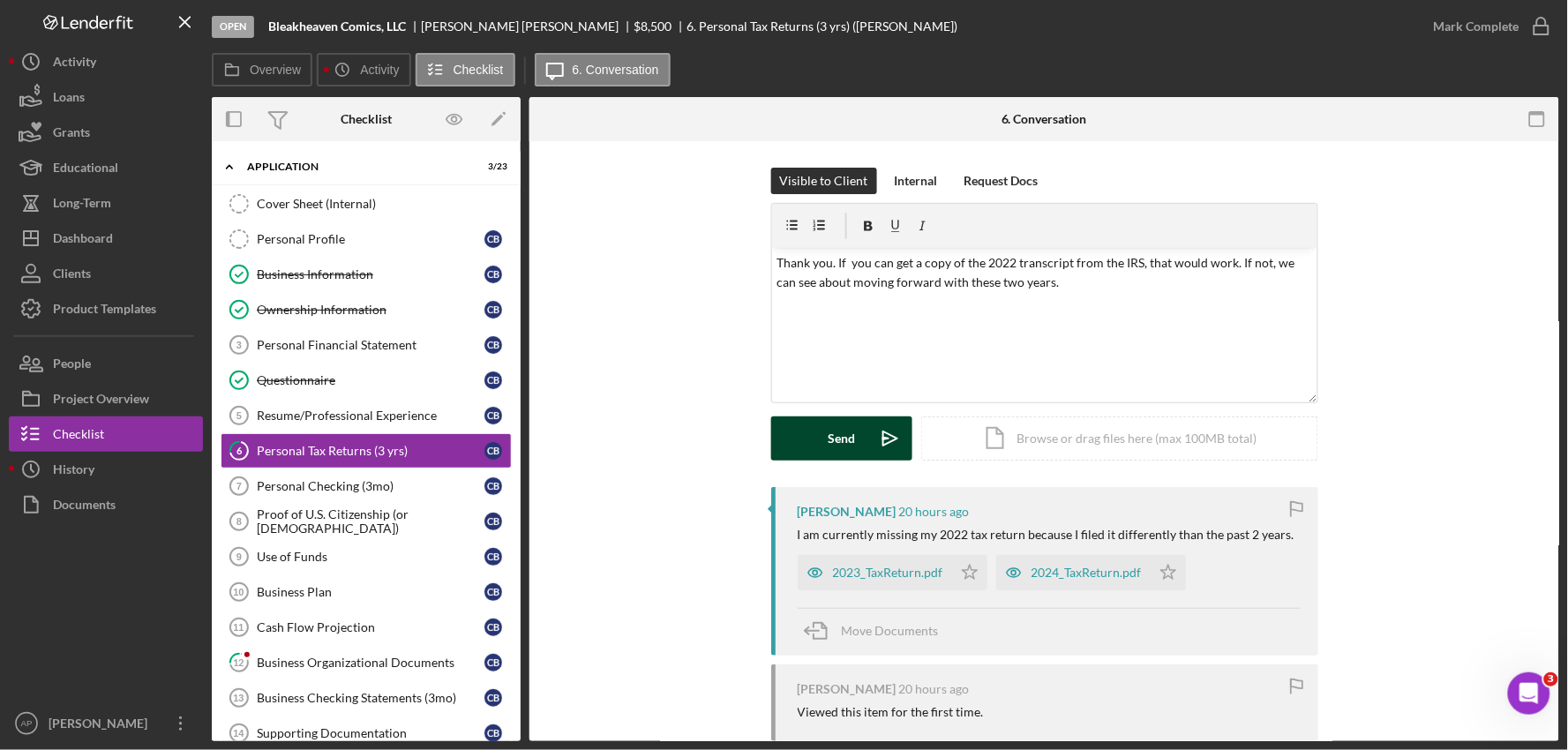
click at [845, 442] on div "Send" at bounding box center [841, 439] width 28 height 44
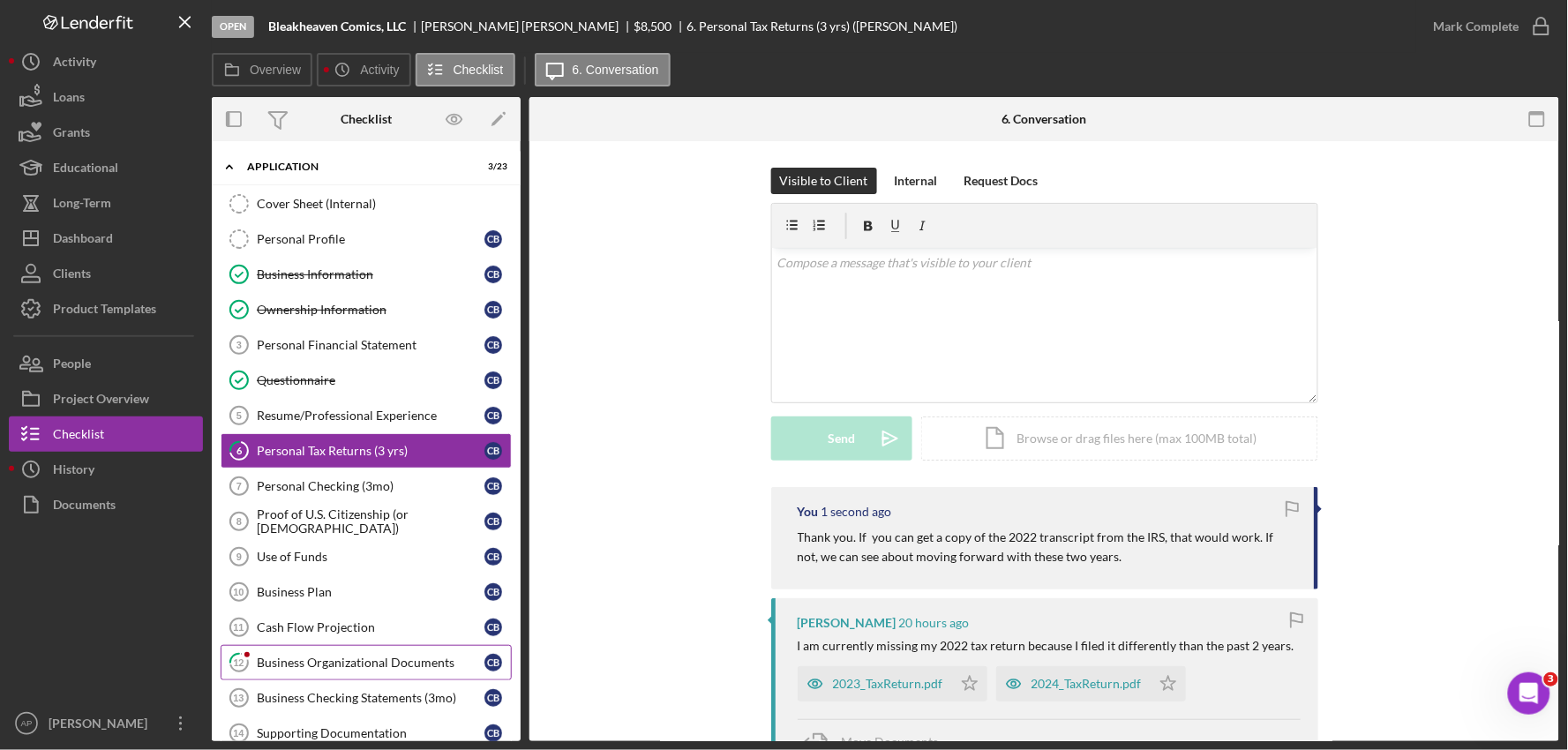
click at [366, 670] on div "Business Organizational Documents" at bounding box center [371, 663] width 228 height 14
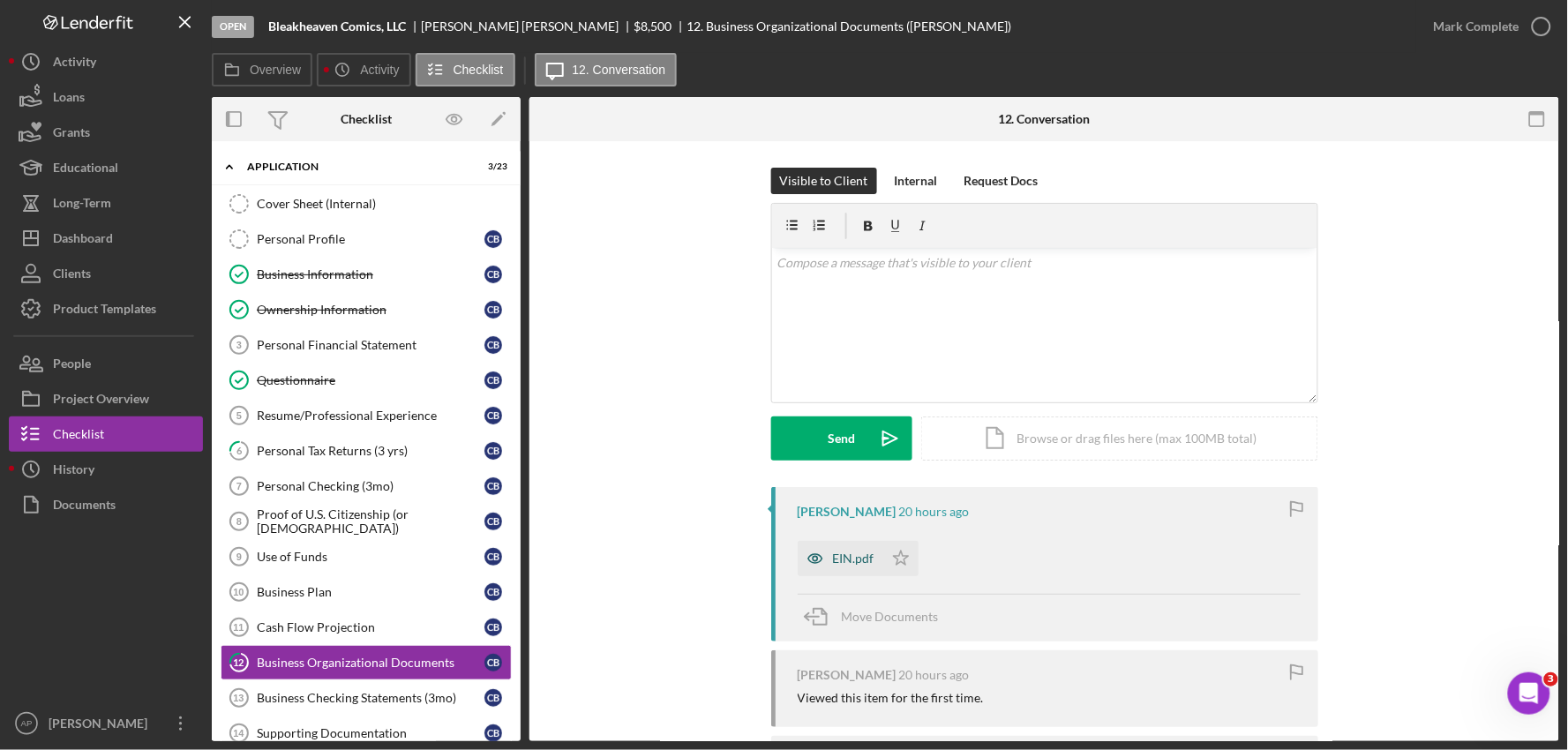
click at [833, 549] on div "EIN.pdf" at bounding box center [841, 558] width 85 height 35
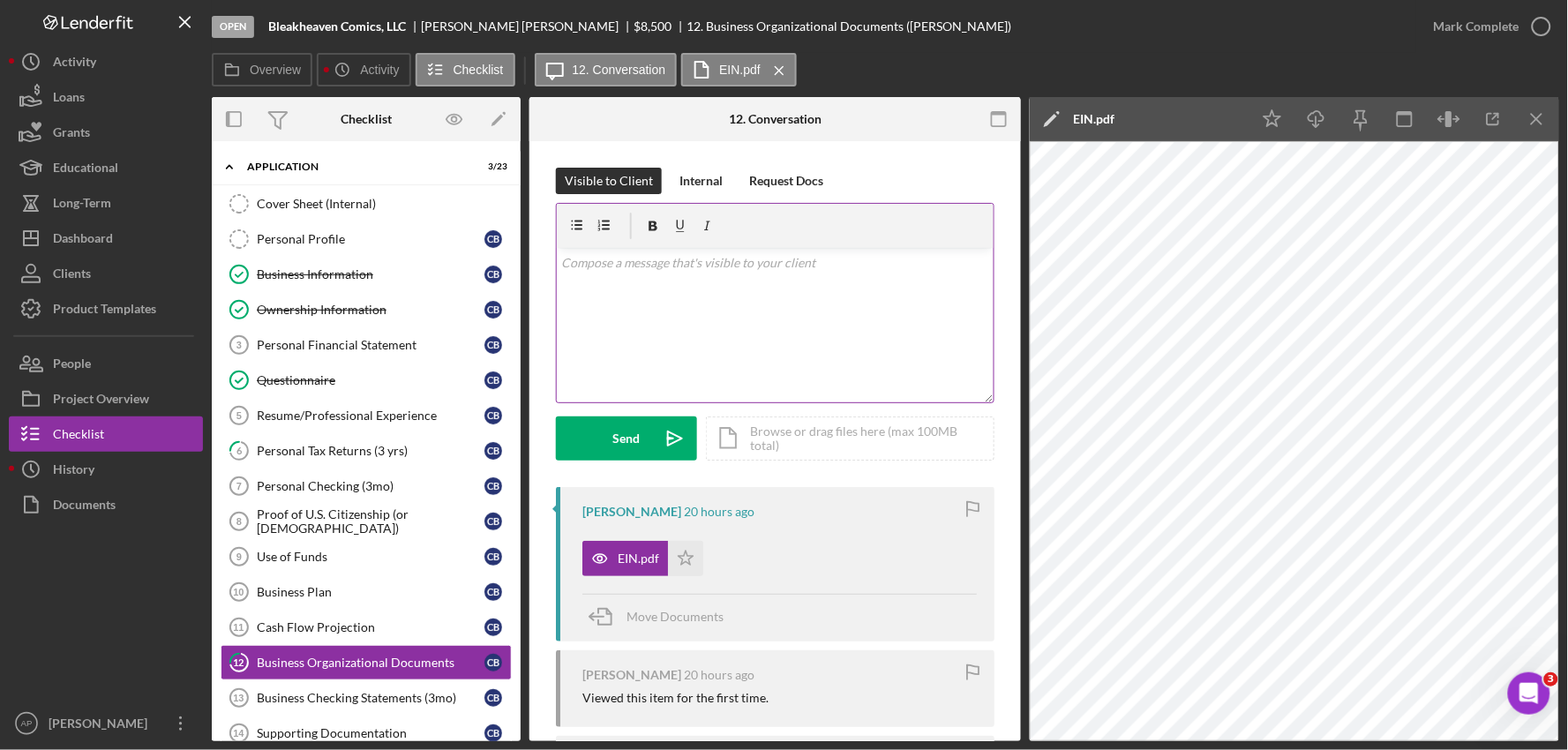
click at [583, 296] on div "v Color teal Color pink Remove color Add row above Add row below Add column bef…" at bounding box center [775, 325] width 437 height 155
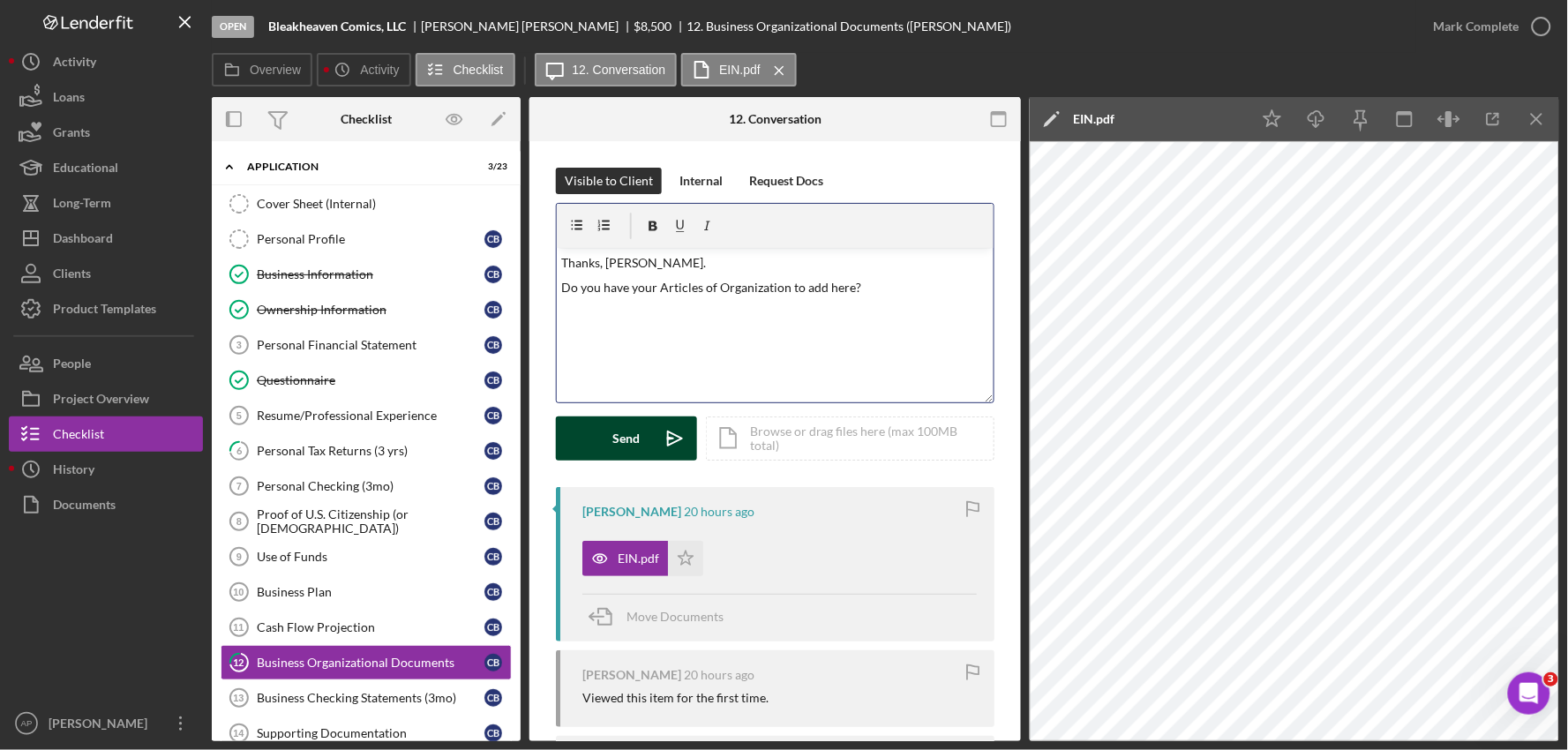
click at [604, 451] on button "Send Icon/icon-invite-send" at bounding box center [626, 439] width 141 height 44
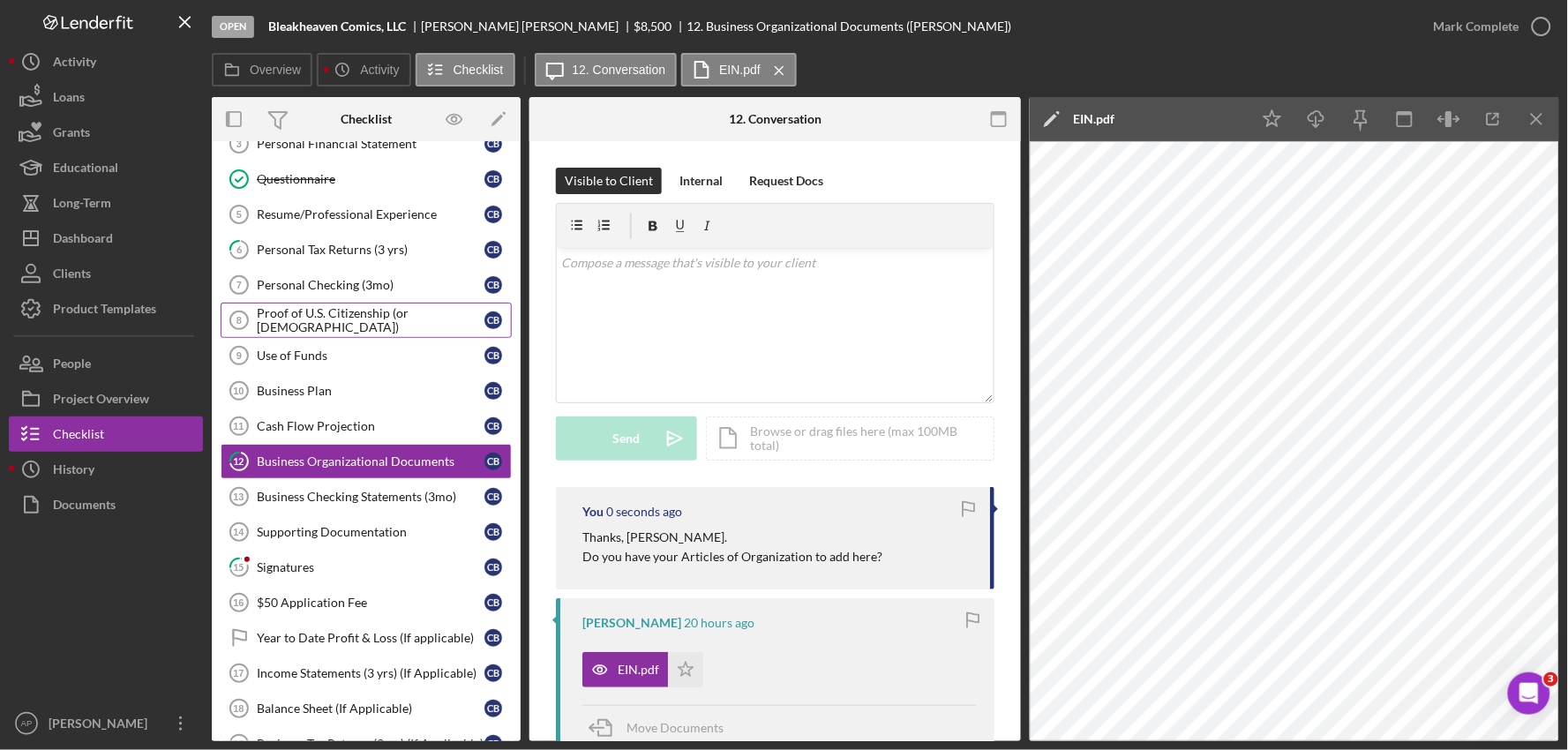
scroll to position [294, 0]
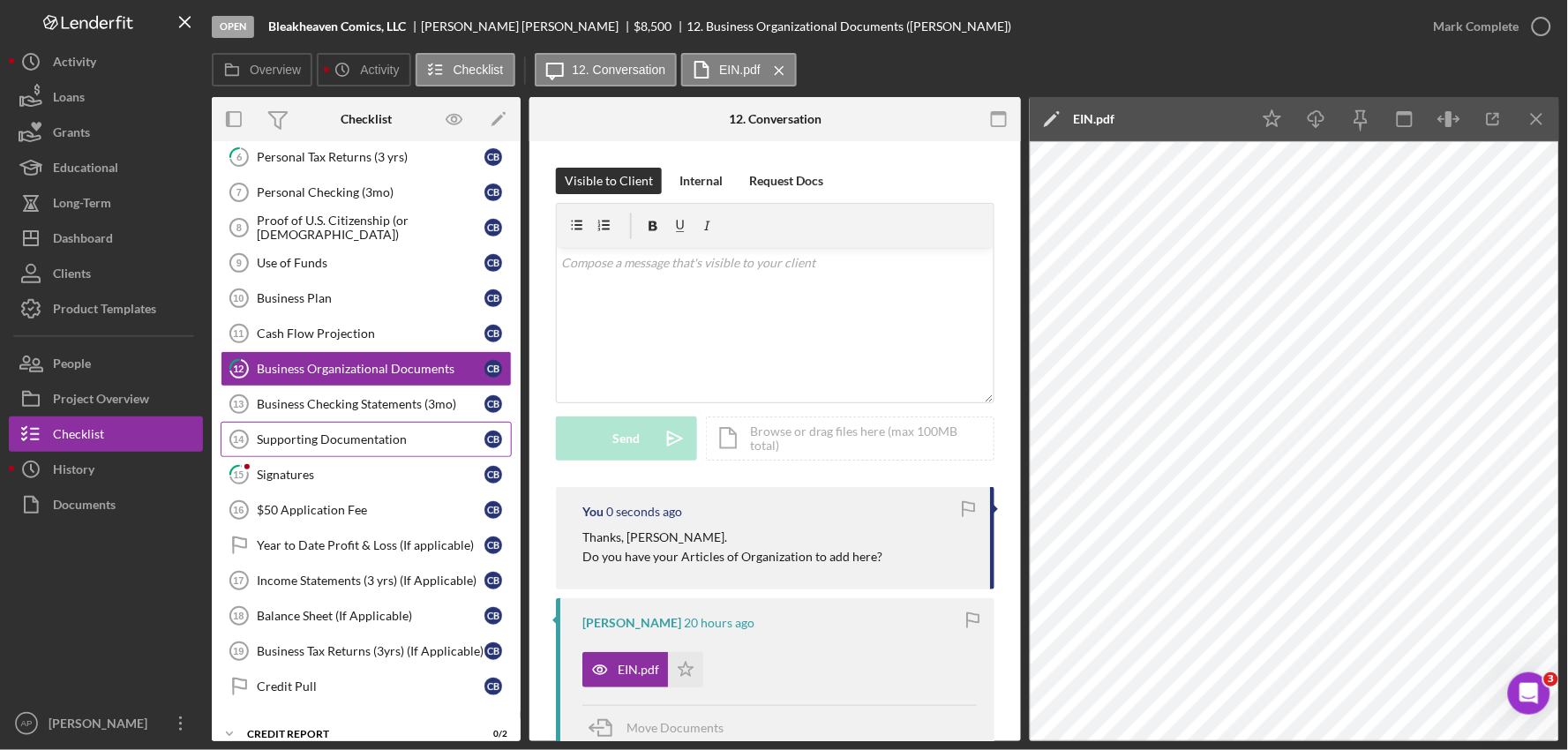
click at [410, 454] on link "Supporting Documentation 14 Supporting Documentation C B" at bounding box center [365, 439] width 291 height 35
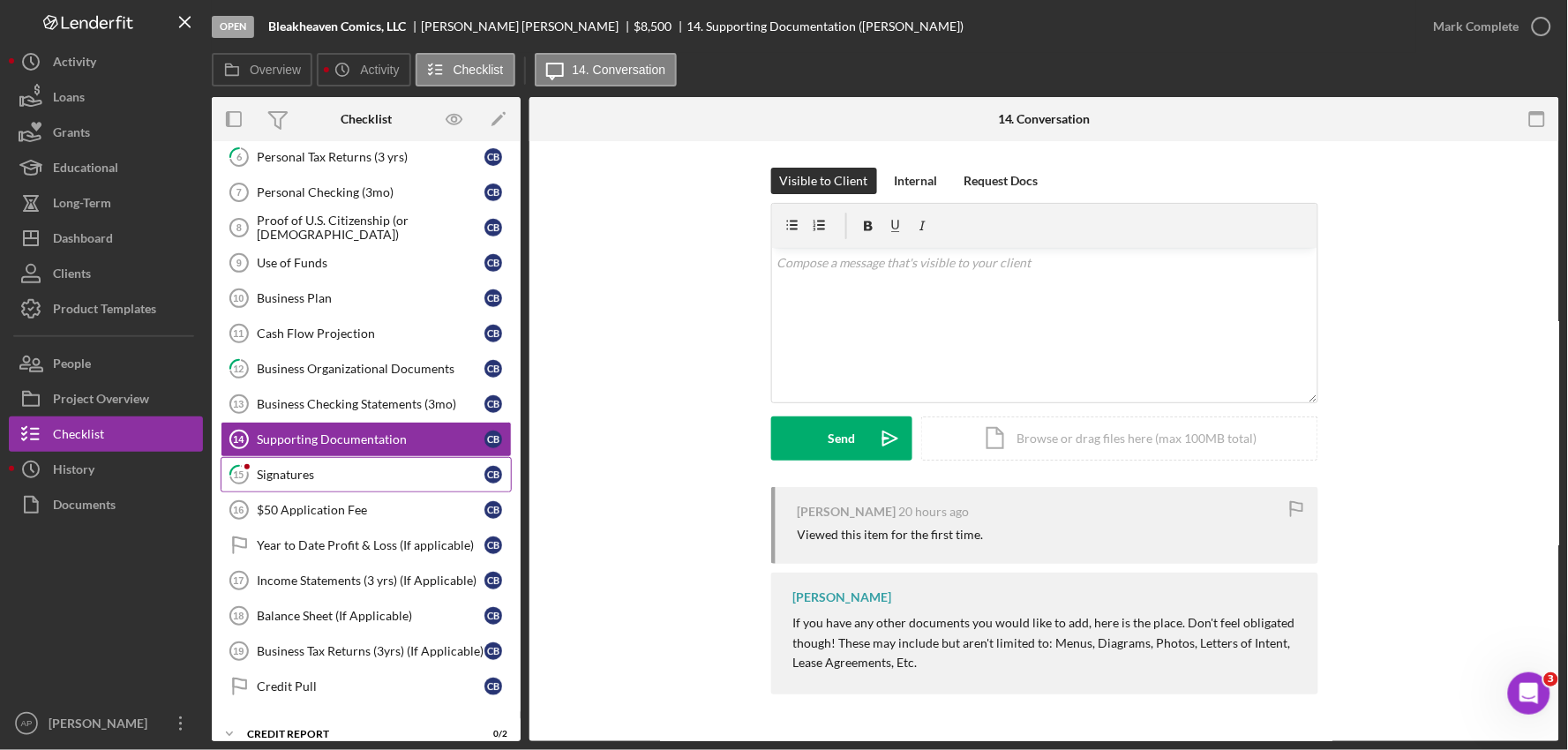
click at [408, 469] on link "15 Signatures C B" at bounding box center [365, 475] width 291 height 35
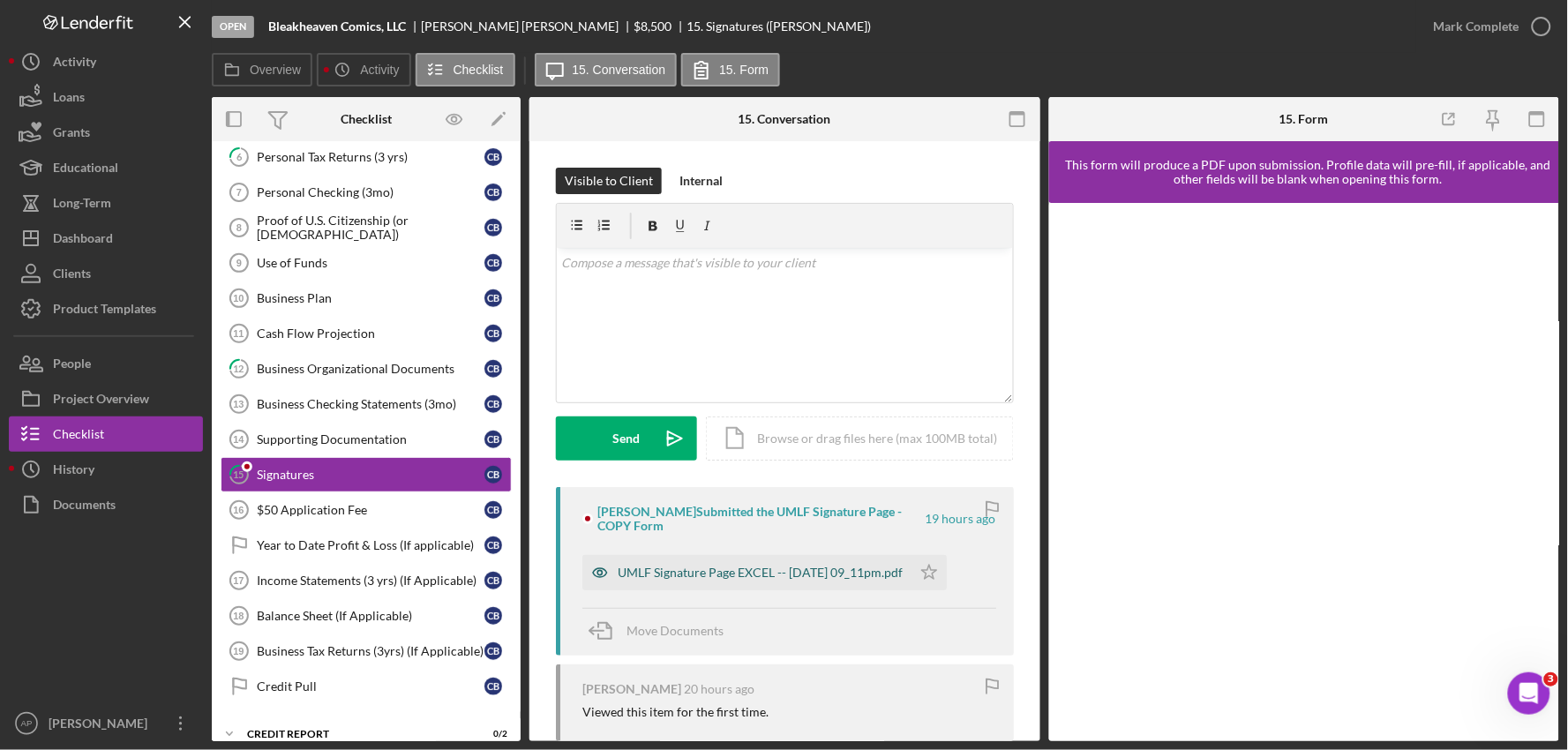
click at [774, 566] on div "UMLF Signature Page EXCEL -- [DATE] 09_11pm.pdf" at bounding box center [760, 572] width 285 height 14
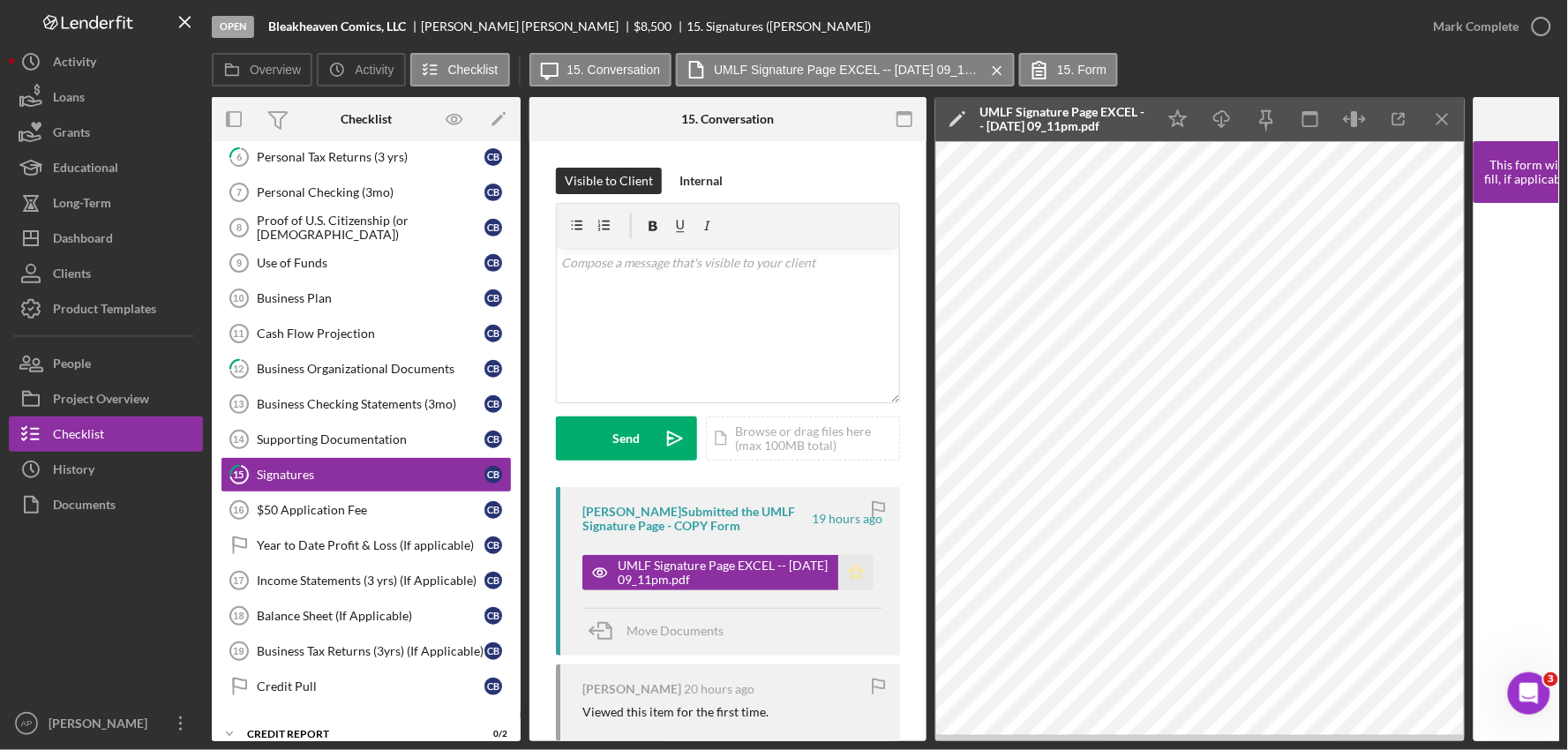
click at [848, 569] on icon "Icon/Star" at bounding box center [855, 572] width 35 height 35
click at [1471, 23] on div "Mark Complete" at bounding box center [1477, 26] width 85 height 35
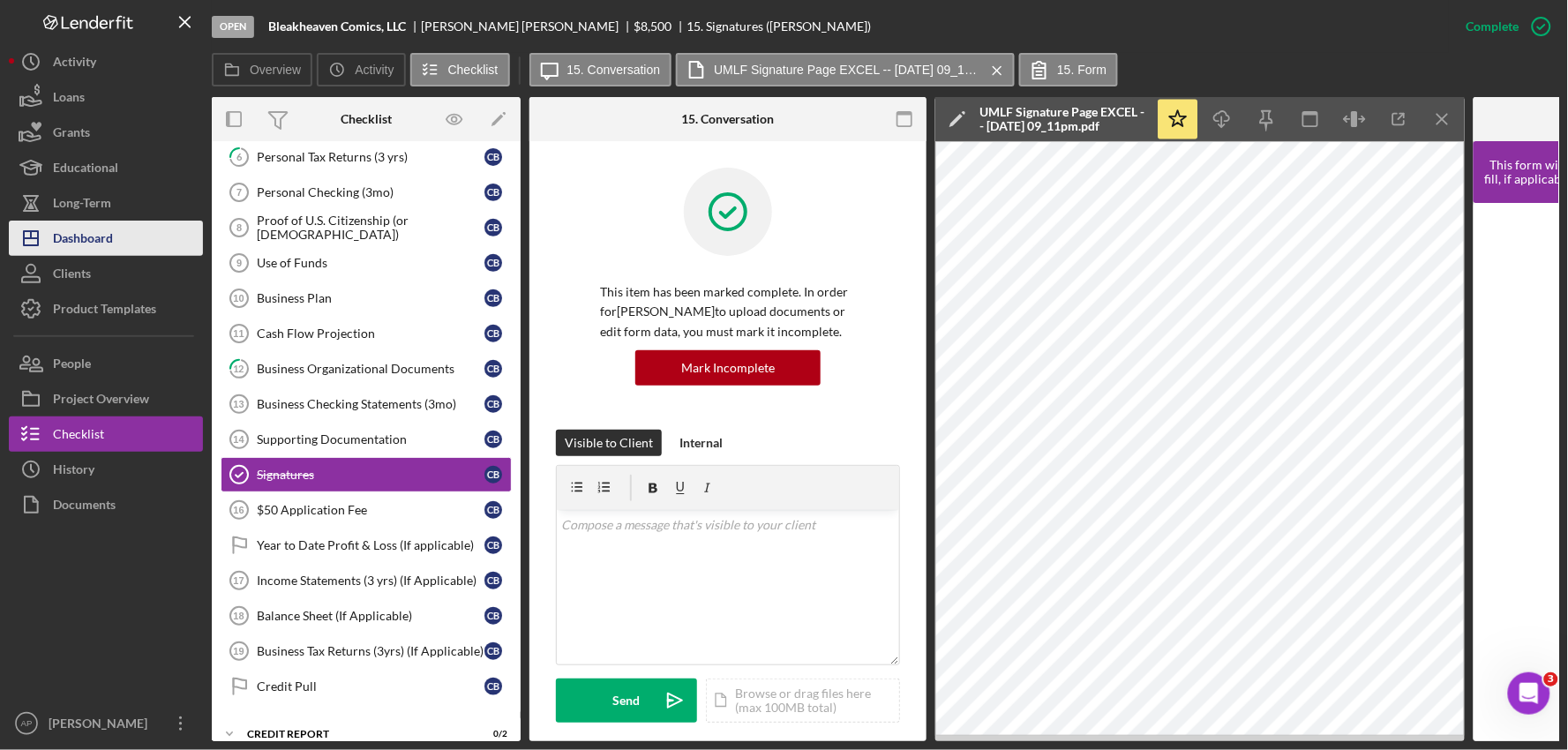
click at [120, 243] on button "Icon/Dashboard Dashboard" at bounding box center [105, 237] width 195 height 35
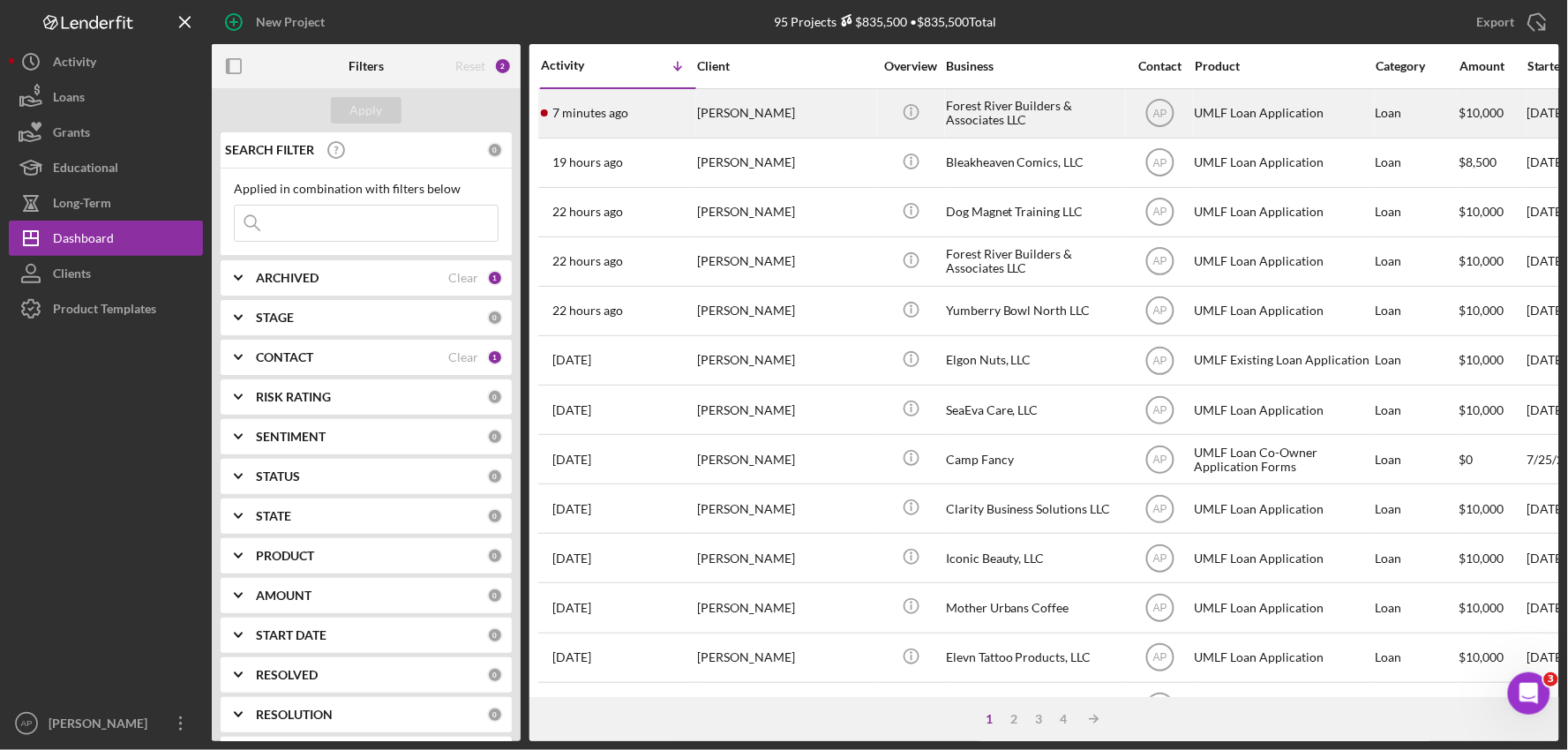
click at [782, 103] on div "[PERSON_NAME]" at bounding box center [786, 113] width 177 height 47
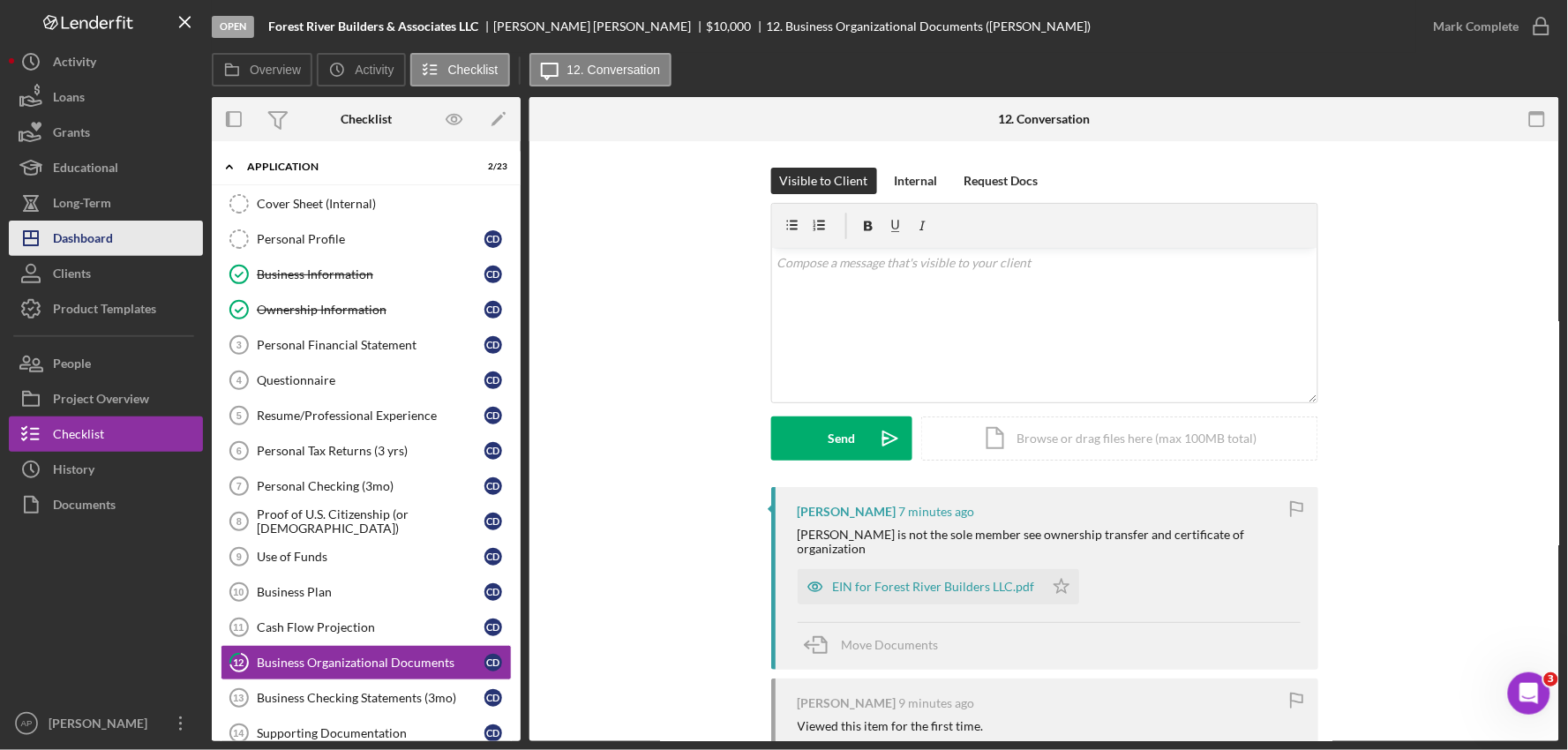
click at [66, 244] on div "Dashboard" at bounding box center [83, 240] width 60 height 40
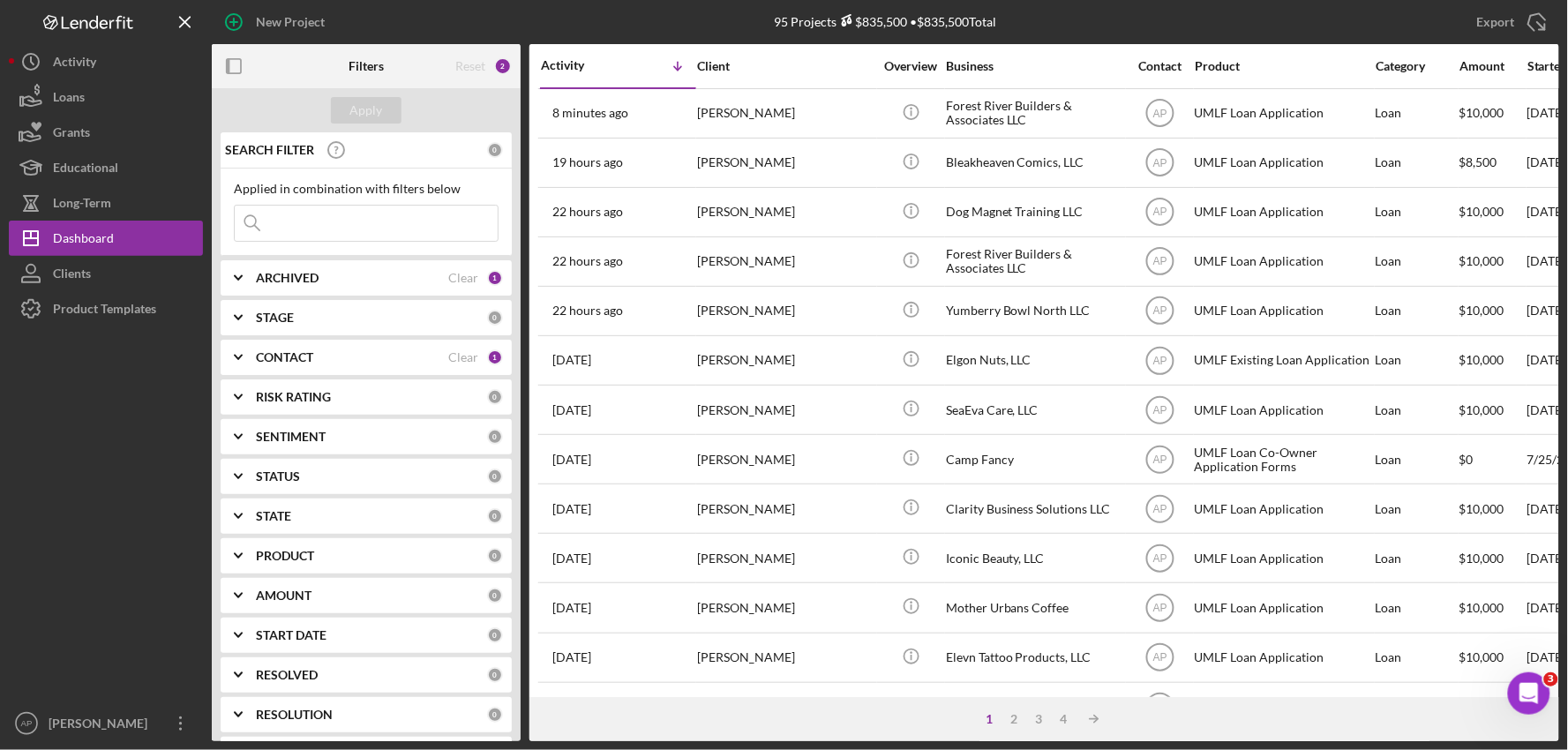
click at [325, 197] on div "Applied in combination with filters below Icon/Menu Close" at bounding box center [365, 212] width 265 height 60
click at [328, 208] on input at bounding box center [365, 223] width 263 height 35
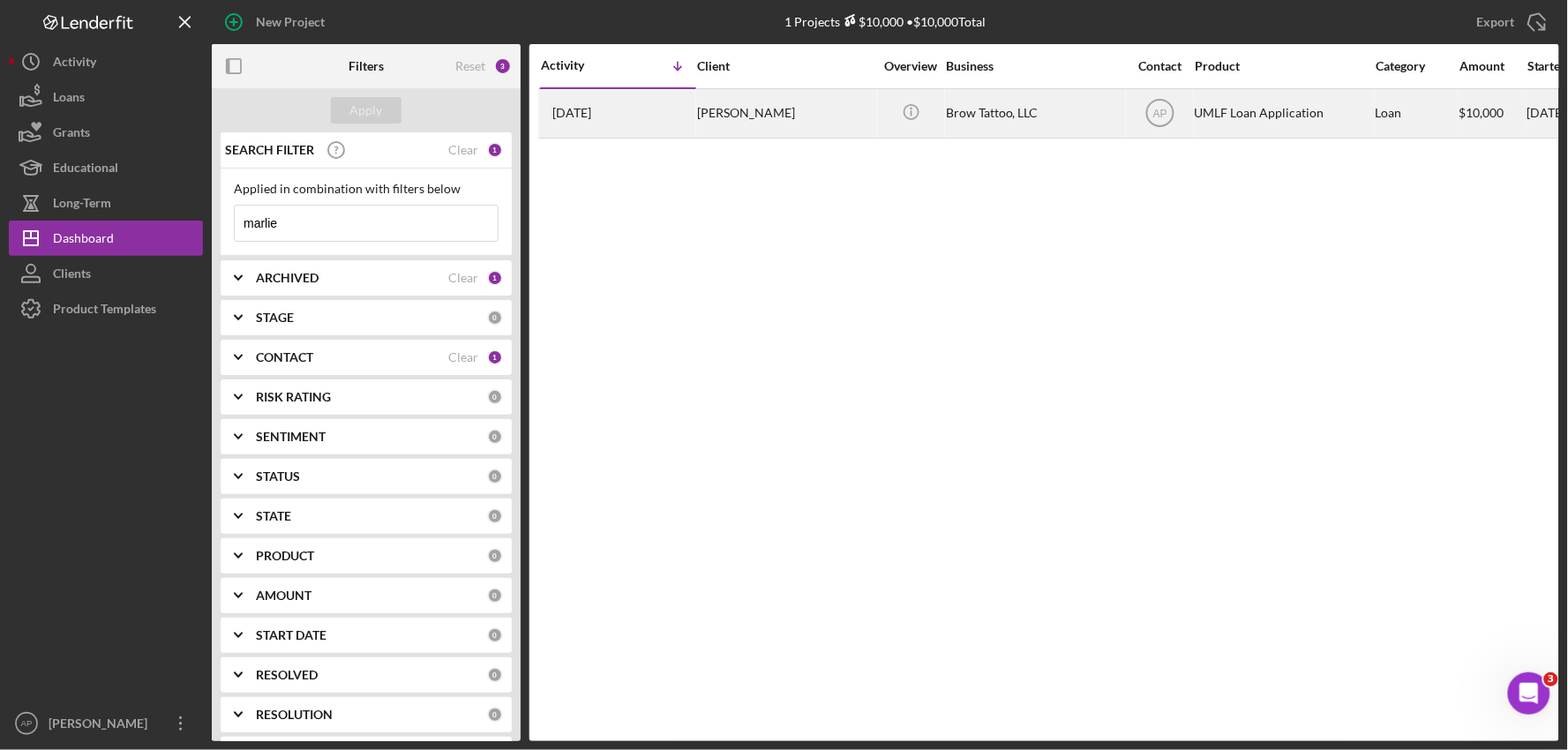
type input "marlie"
click at [1064, 108] on div "Brow Tattoo, LLC" at bounding box center [1035, 113] width 177 height 47
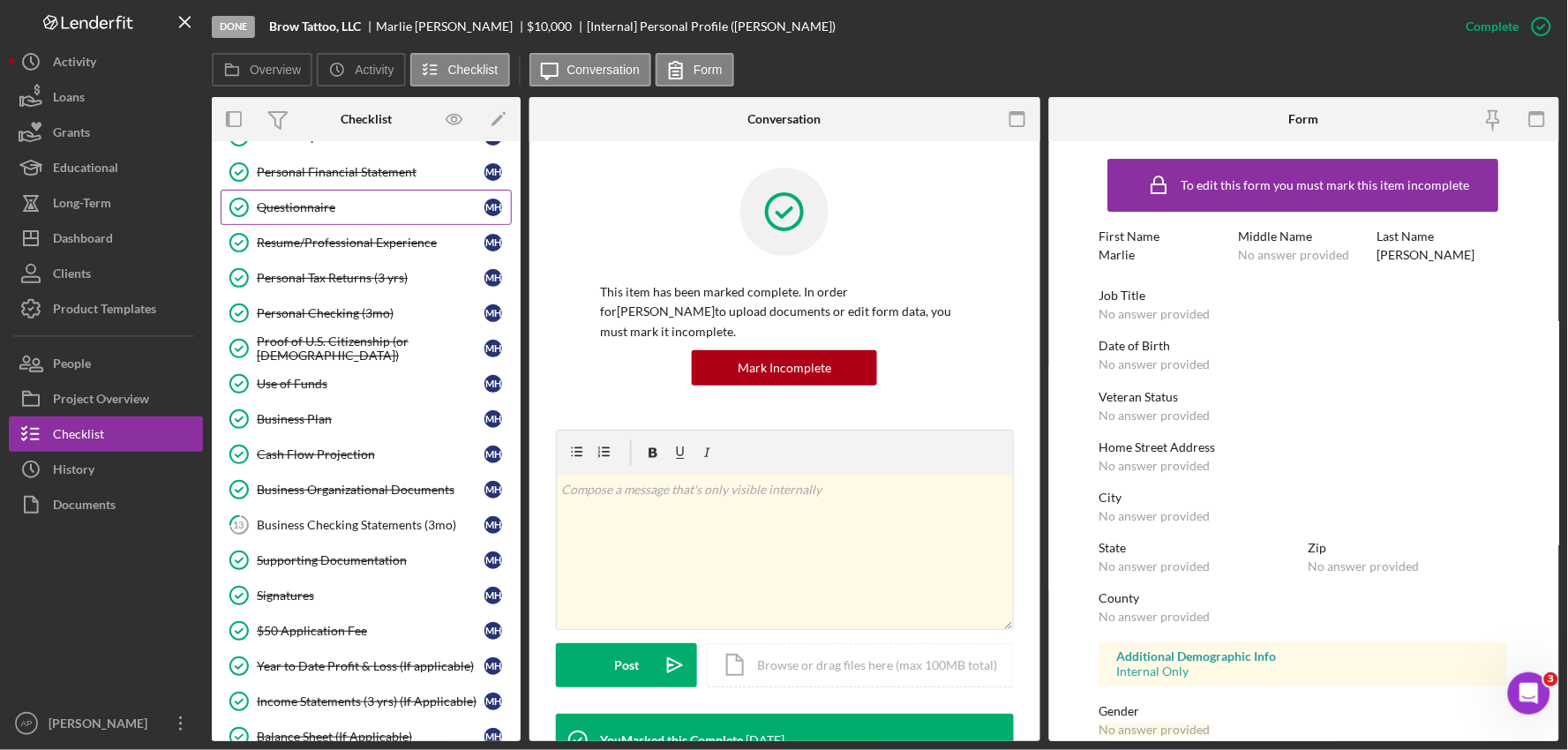
scroll to position [196, 0]
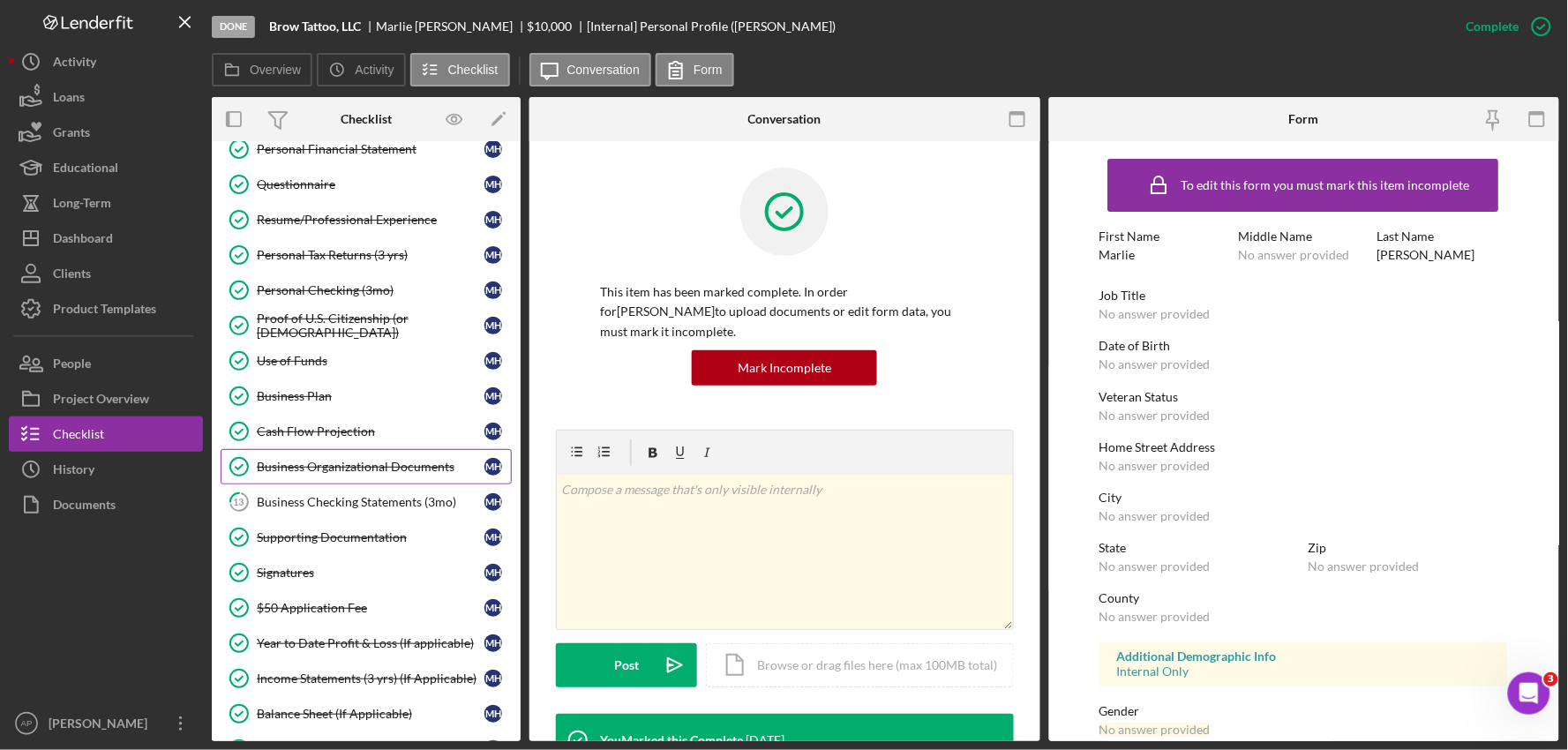
click at [327, 469] on div "Business Organizational Documents" at bounding box center [371, 466] width 228 height 14
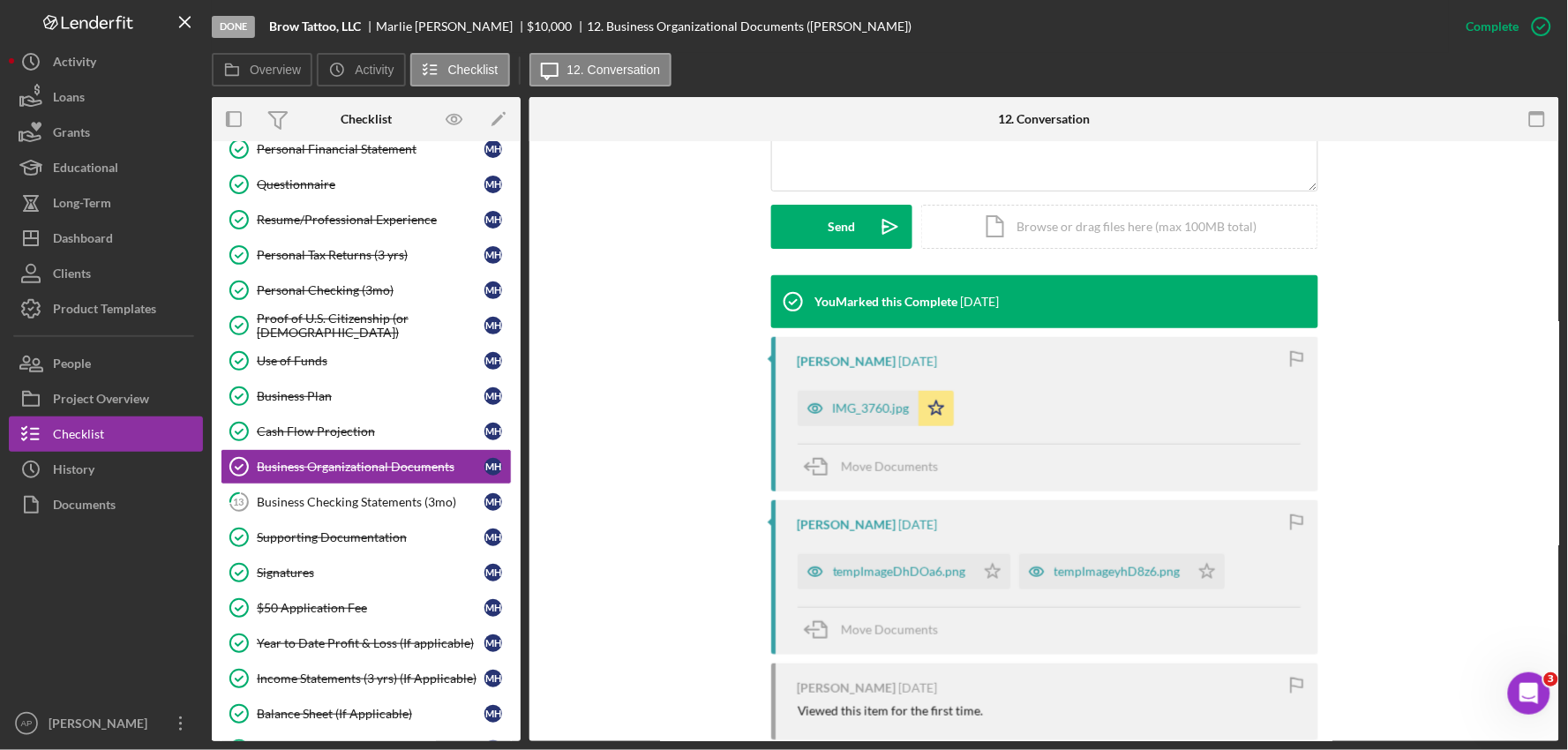
scroll to position [490, 0]
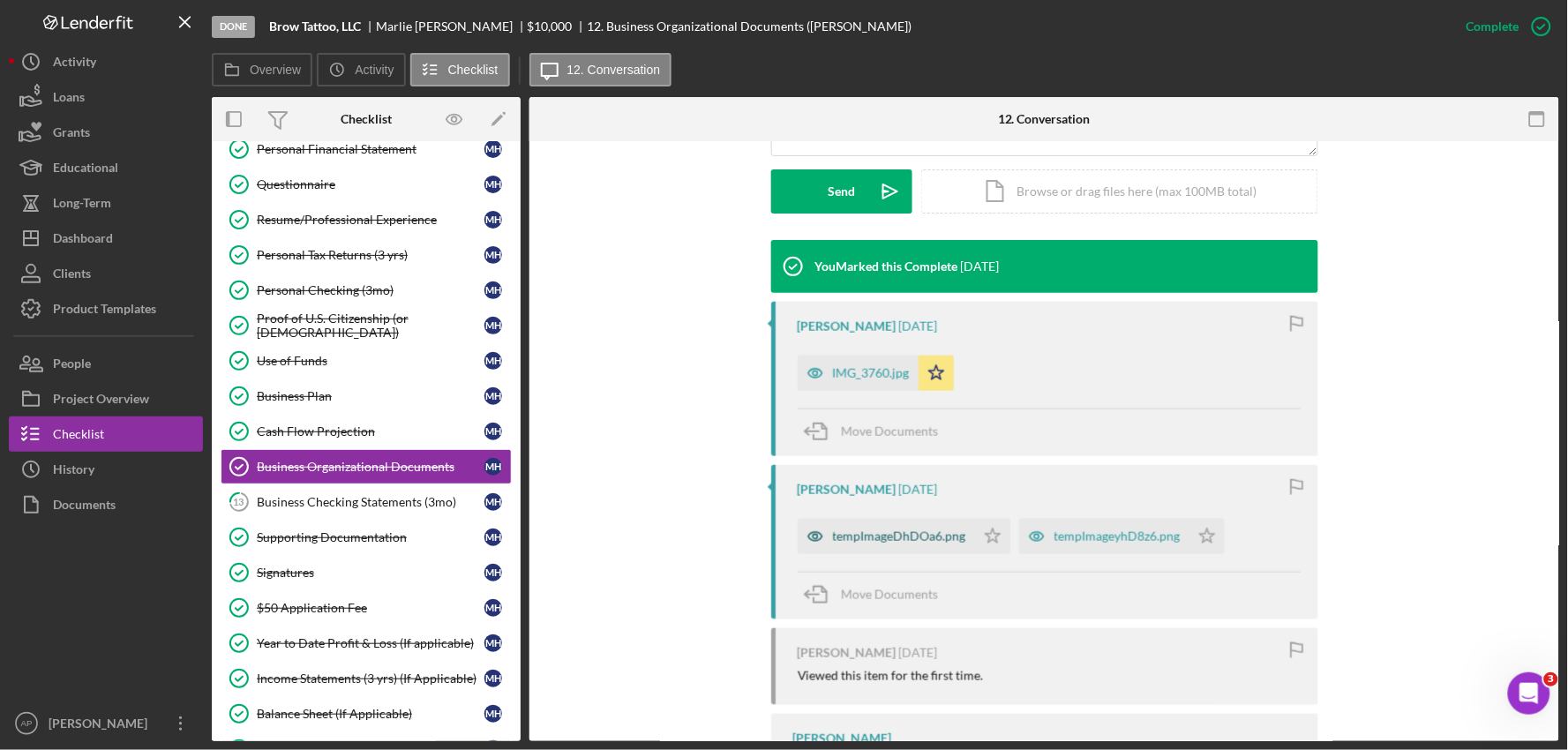
click at [875, 545] on div "tempImageDhDOa6.png" at bounding box center [887, 536] width 177 height 35
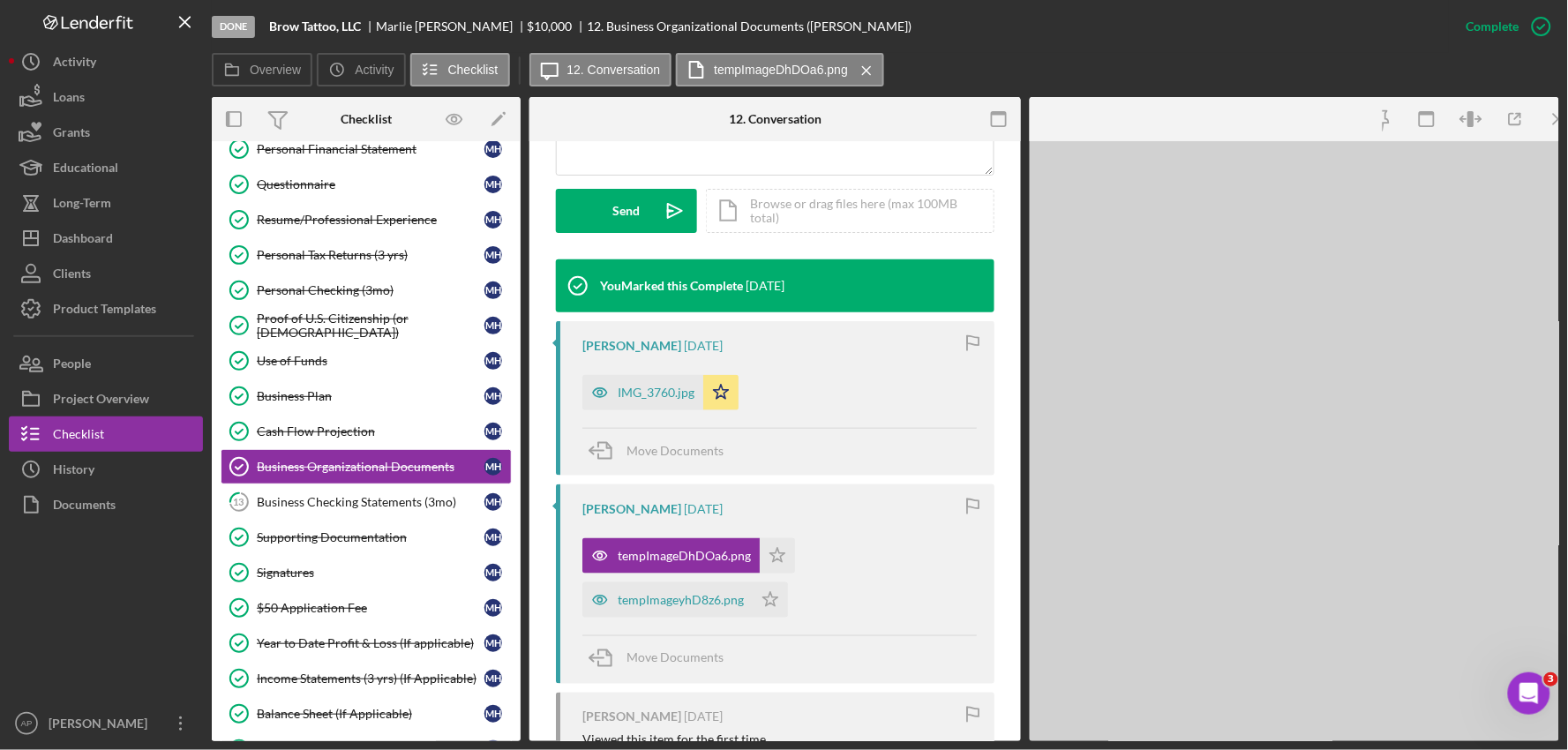
scroll to position [509, 0]
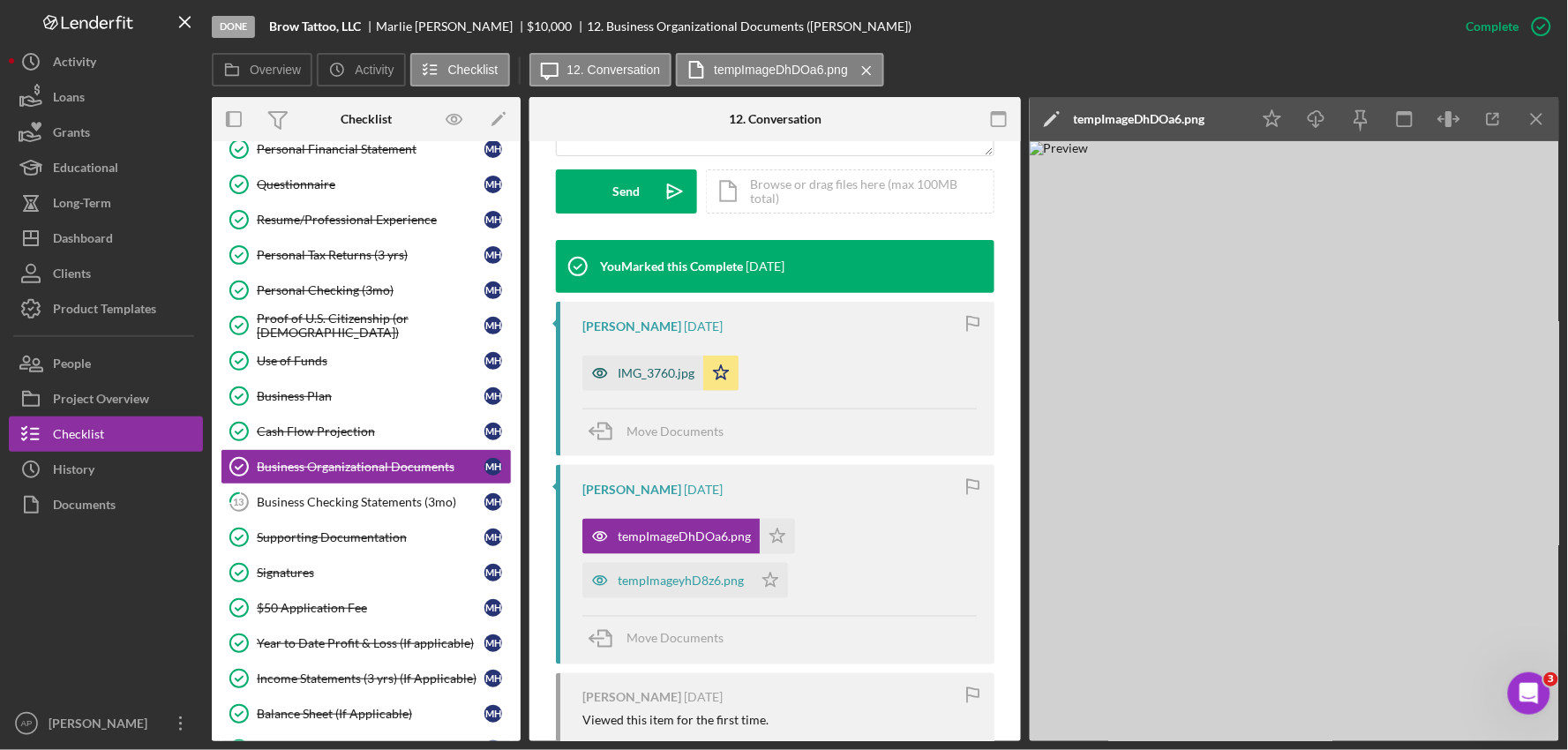
click at [629, 377] on div "IMG_3760.jpg" at bounding box center [656, 373] width 77 height 14
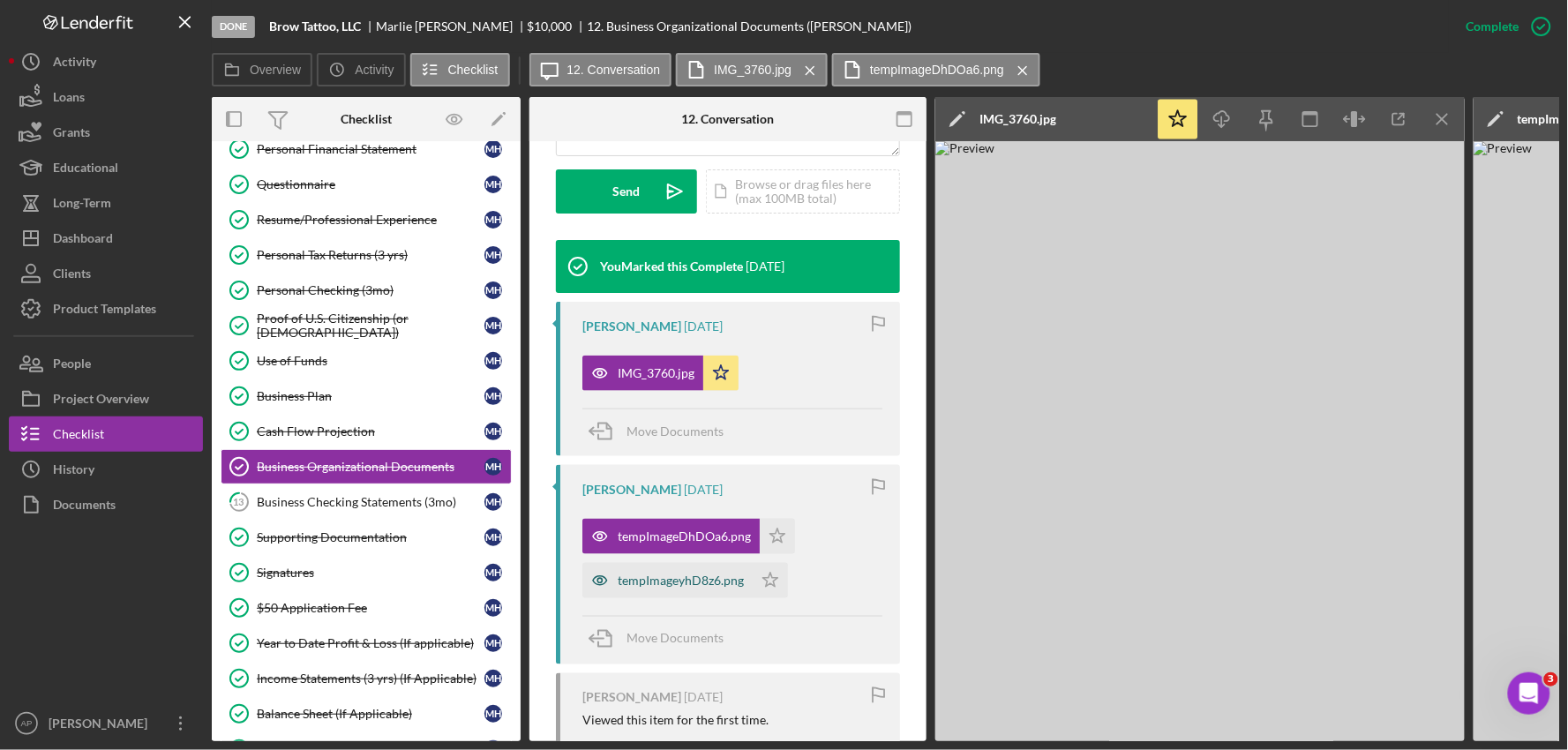
click at [663, 575] on div "tempImageyhD8z6.png" at bounding box center [681, 580] width 126 height 14
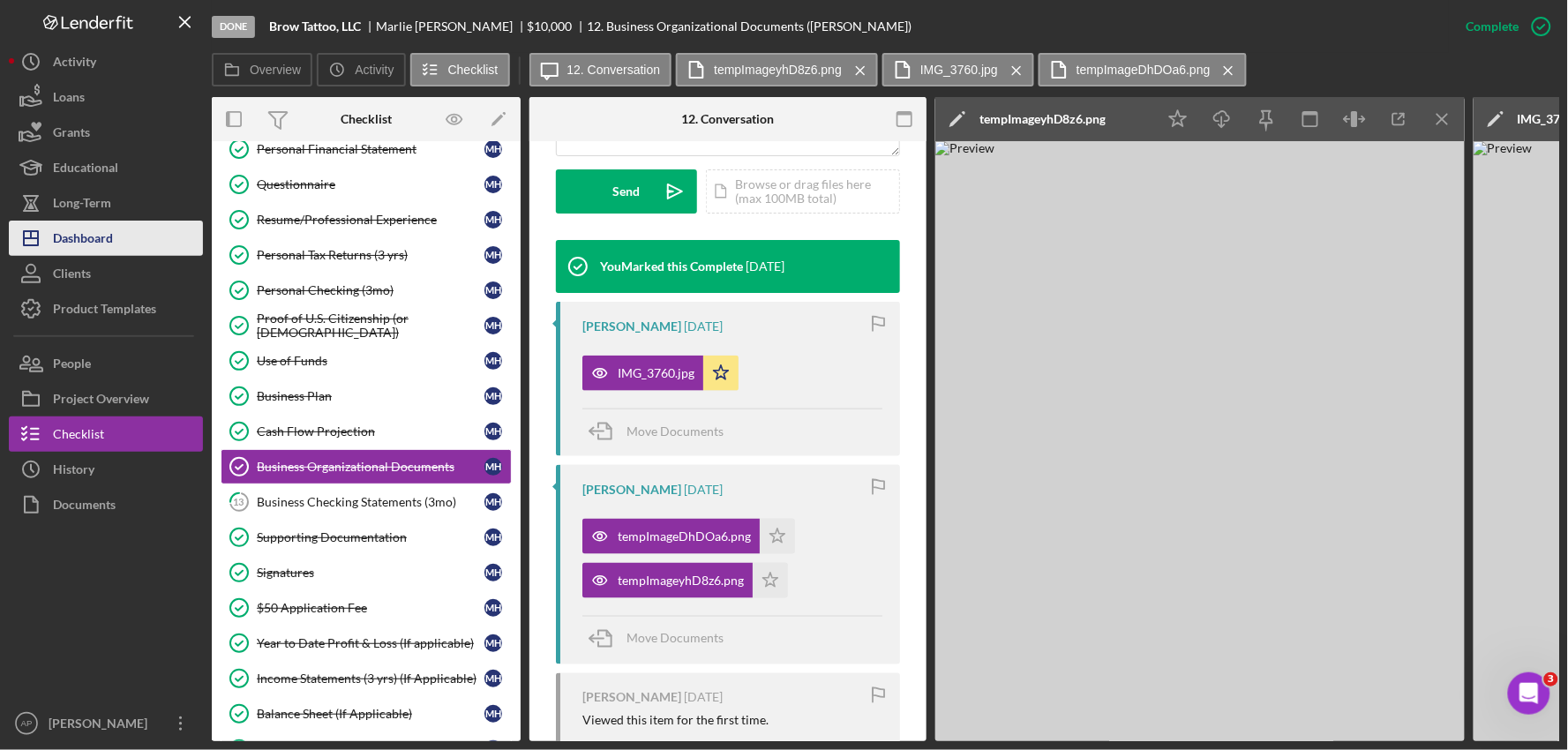
click at [82, 234] on div "Dashboard" at bounding box center [83, 240] width 60 height 40
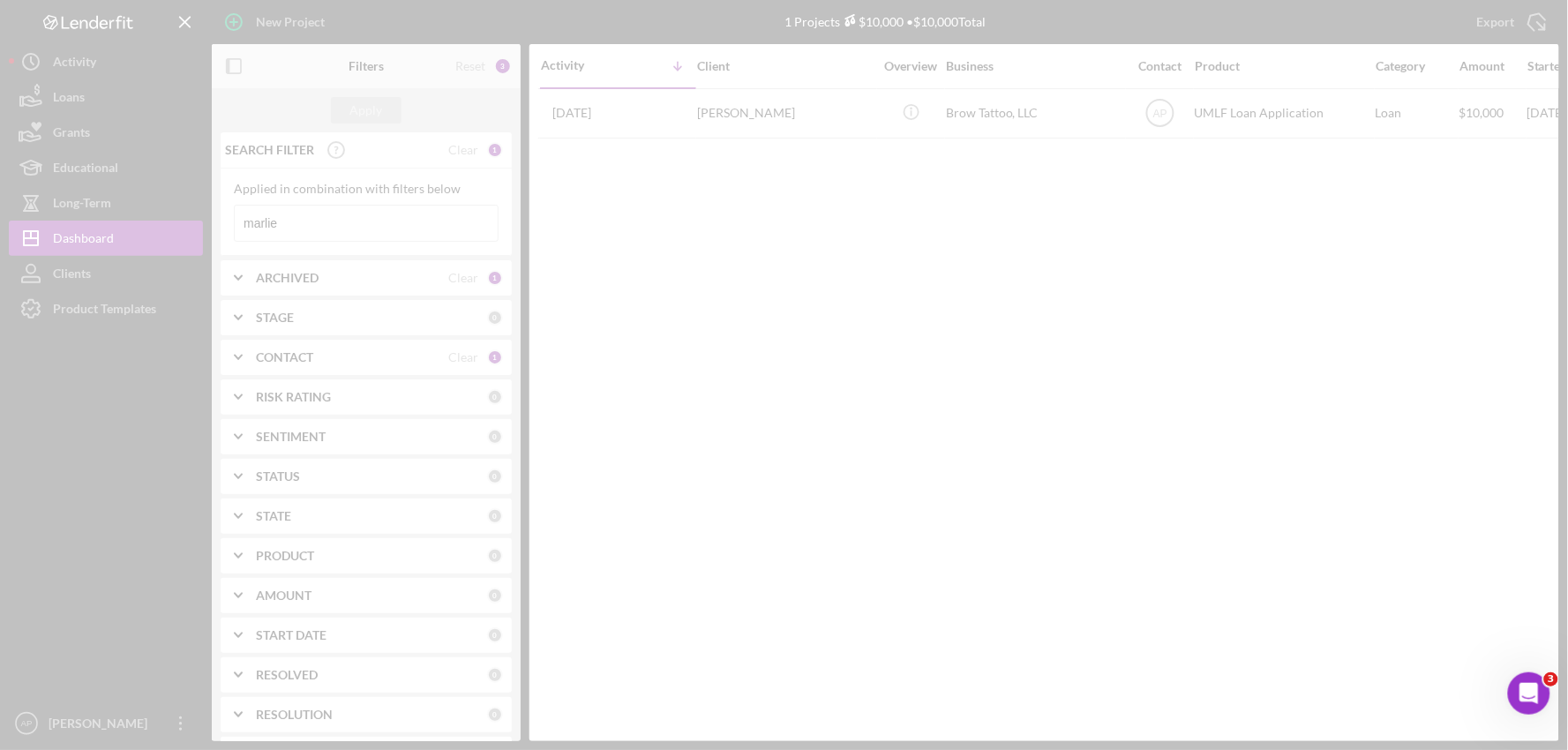
click at [350, 230] on div at bounding box center [784, 375] width 1568 height 750
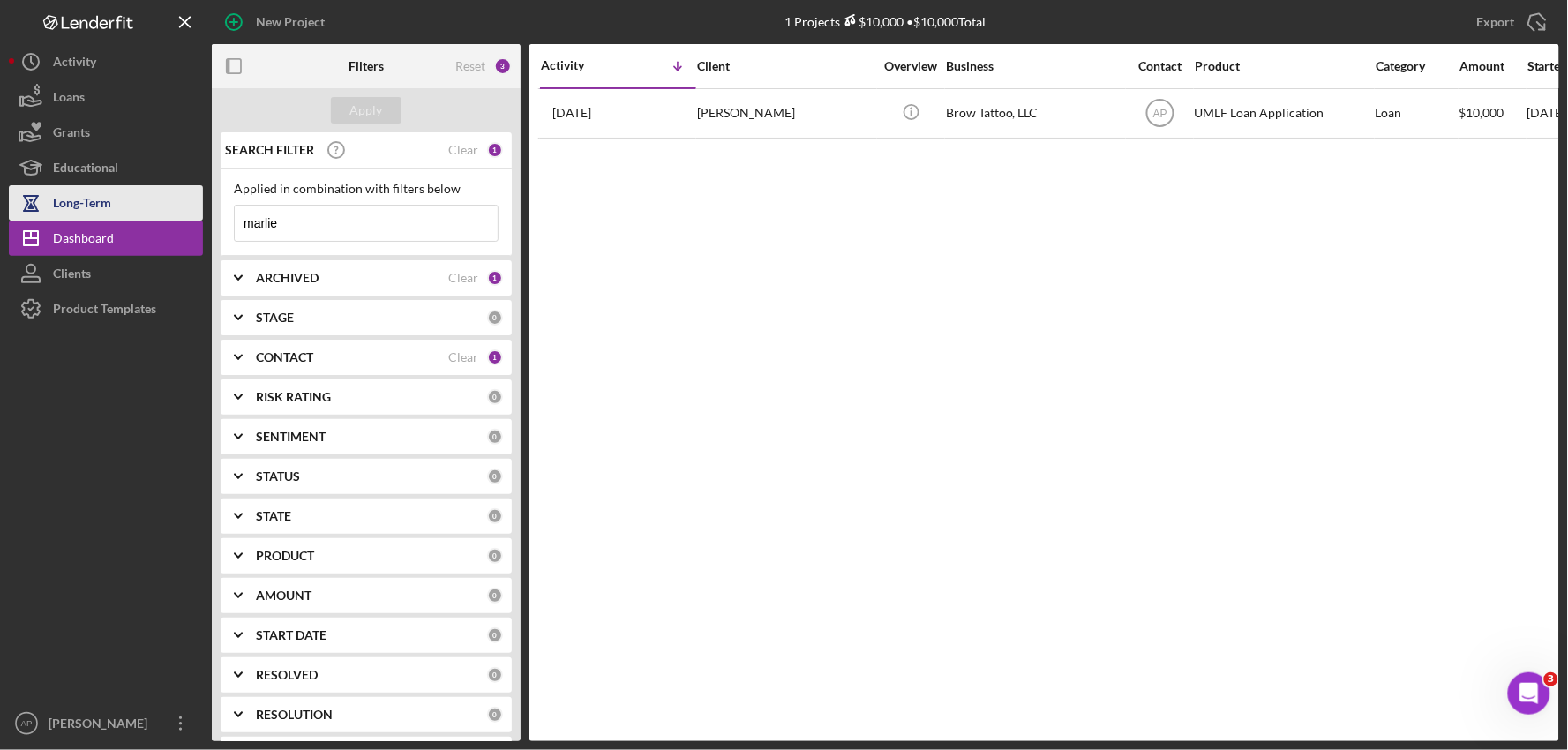
drag, startPoint x: 294, startPoint y: 225, endPoint x: 198, endPoint y: 214, distance: 96.6
click at [197, 214] on div "New Project 1 Projects $10,000 • $10,000 Total marlie Export Icon/Export Filter…" at bounding box center [784, 370] width 1551 height 741
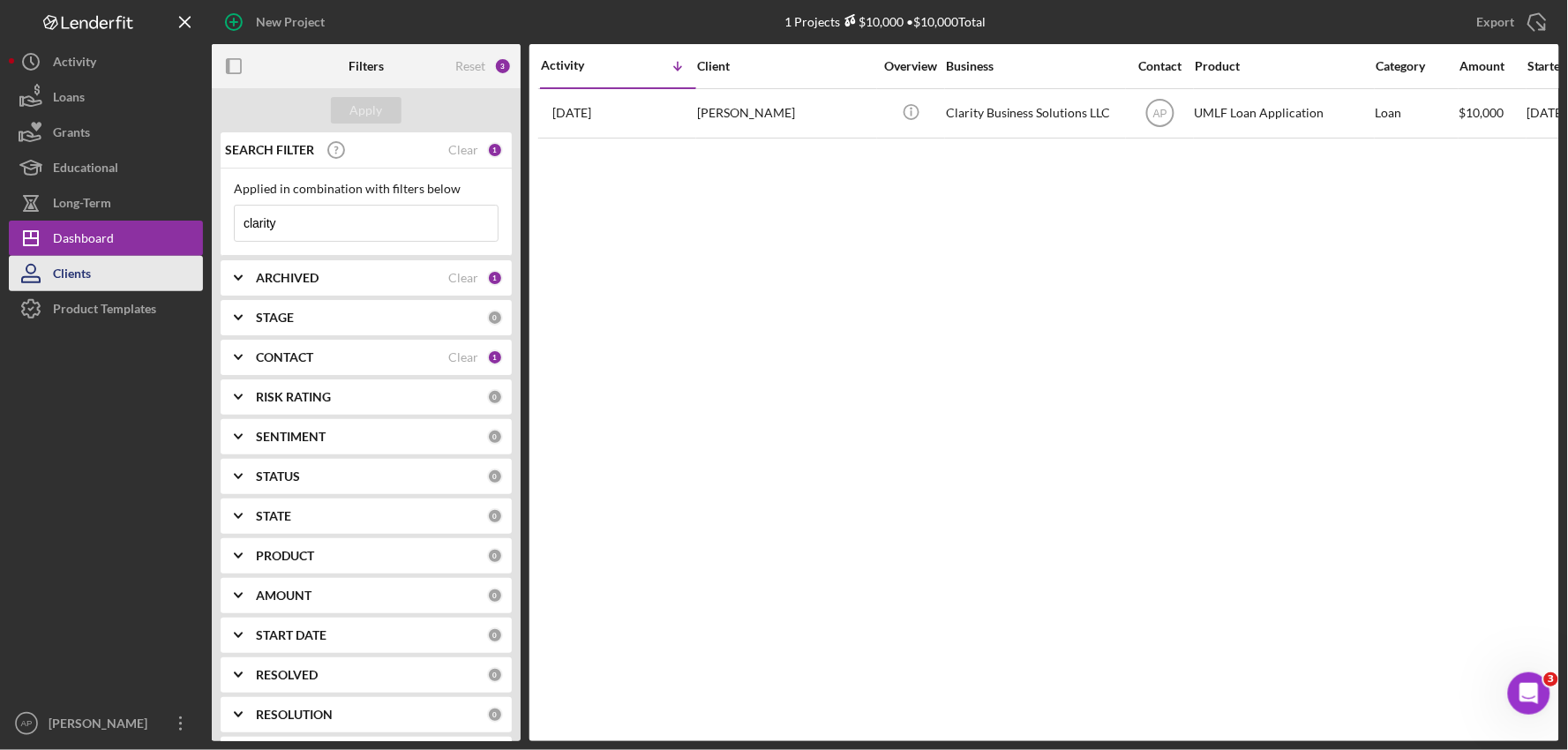
type input "clarity"
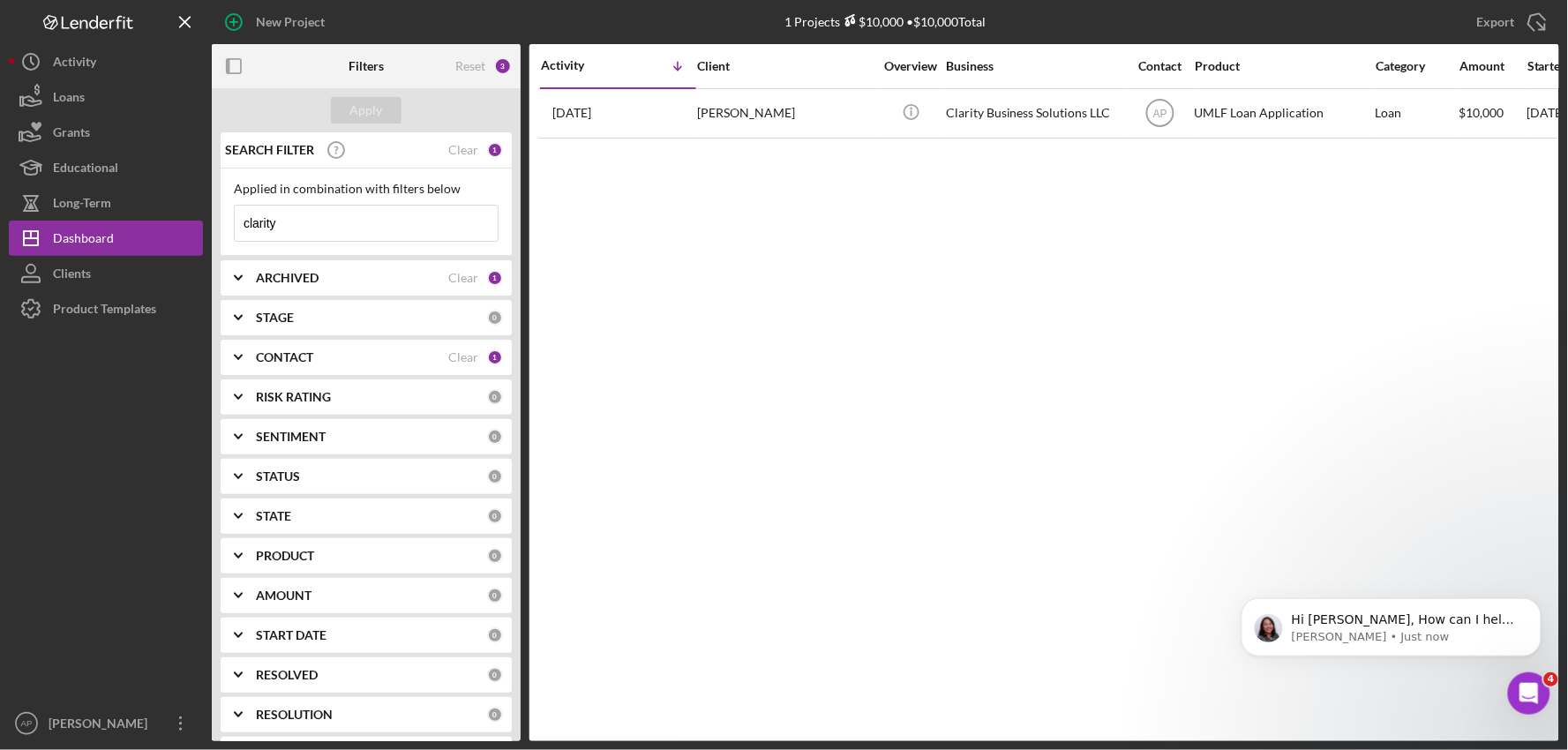
scroll to position [225, 0]
click at [107, 245] on div "Dashboard" at bounding box center [84, 240] width 61 height 40
click at [324, 218] on input "clarity" at bounding box center [365, 223] width 263 height 35
drag, startPoint x: 325, startPoint y: 218, endPoint x: 203, endPoint y: 218, distance: 122.0
click at [203, 218] on div "New Project 1 Projects $10,000 • $10,000 Total marlie Export Icon/Export Filter…" at bounding box center [784, 370] width 1551 height 741
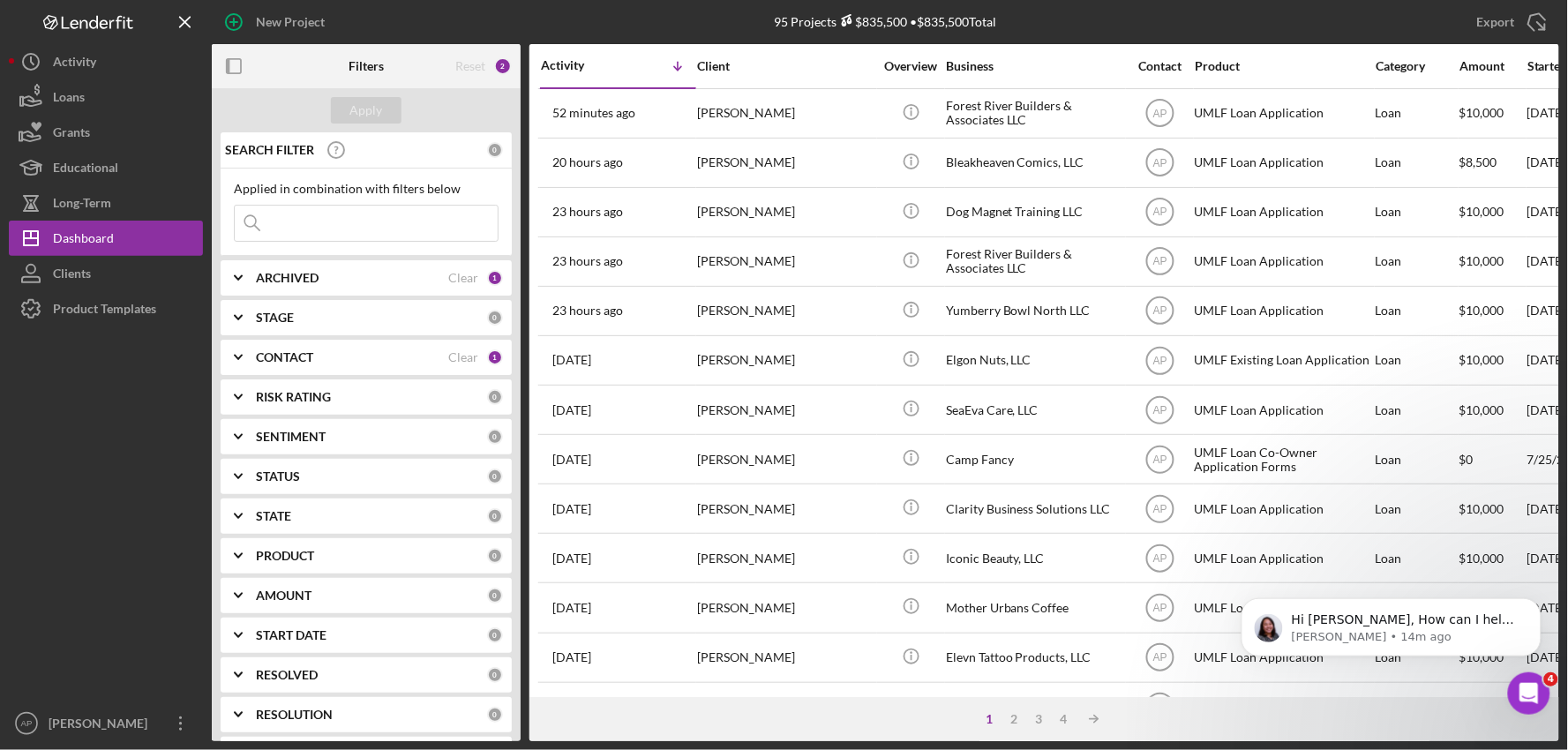
click at [402, 232] on input at bounding box center [365, 223] width 263 height 35
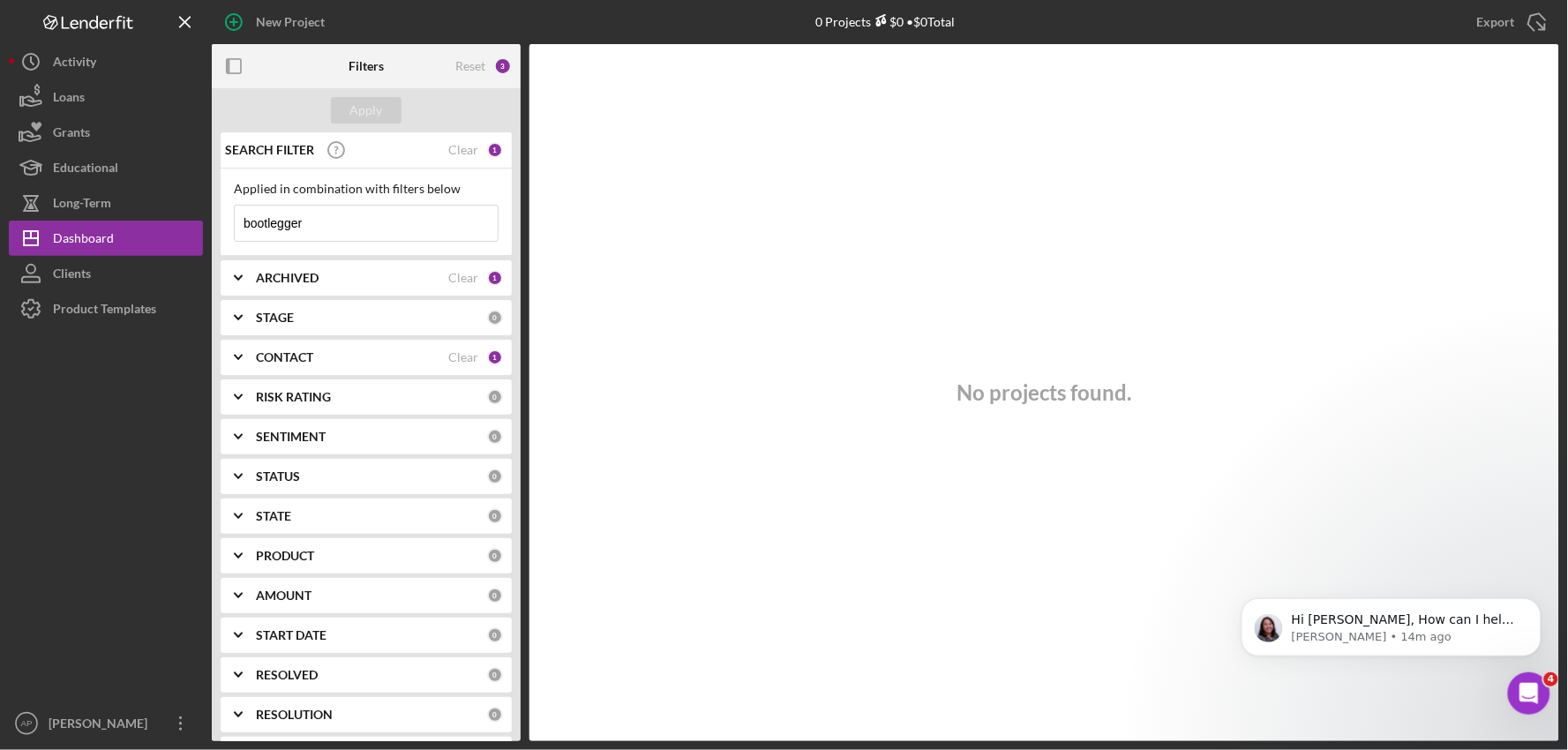
click at [346, 221] on input "bootlegger" at bounding box center [365, 223] width 263 height 35
type input "b"
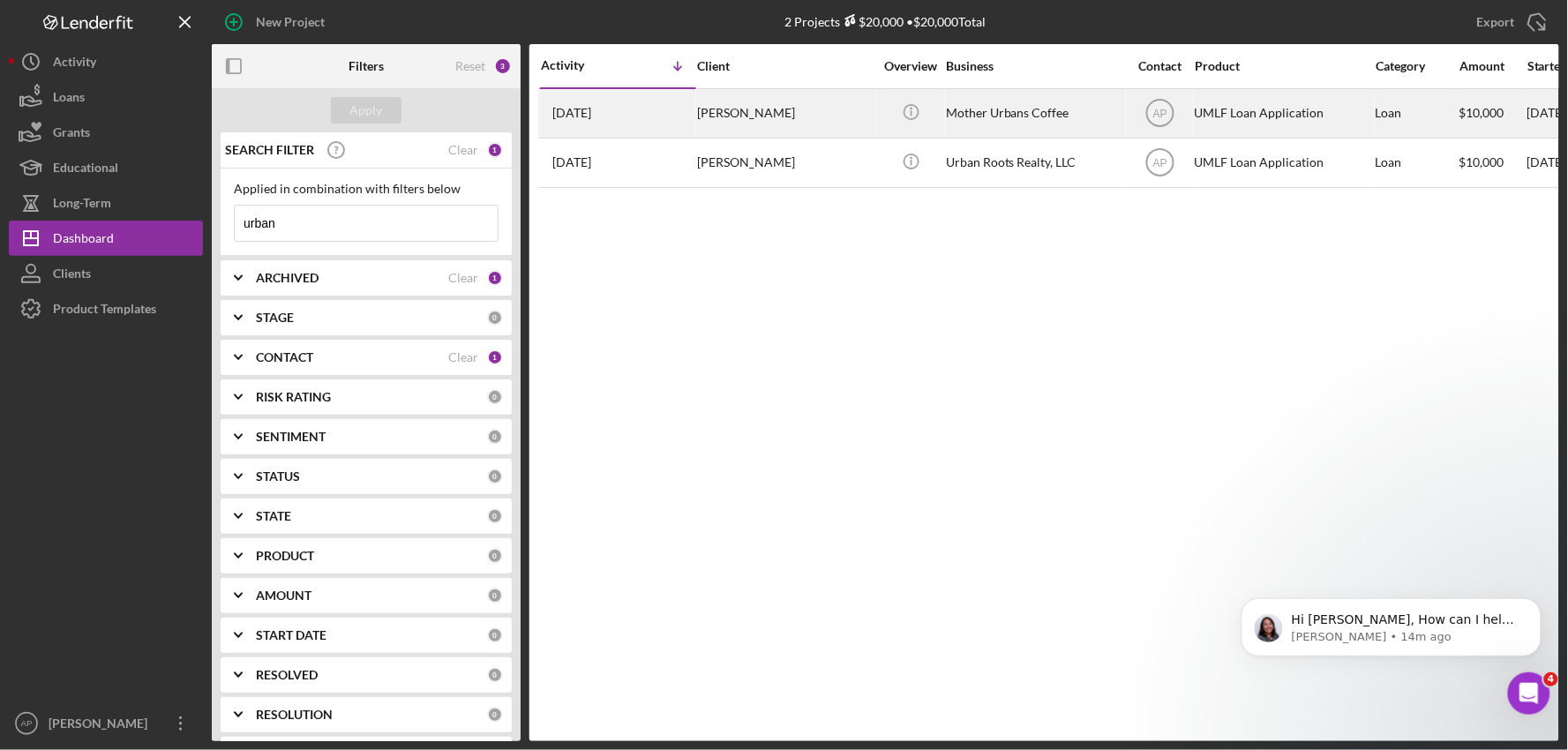
type input "urban"
click at [985, 103] on div "Mother Urbans Coffee" at bounding box center [1035, 113] width 177 height 47
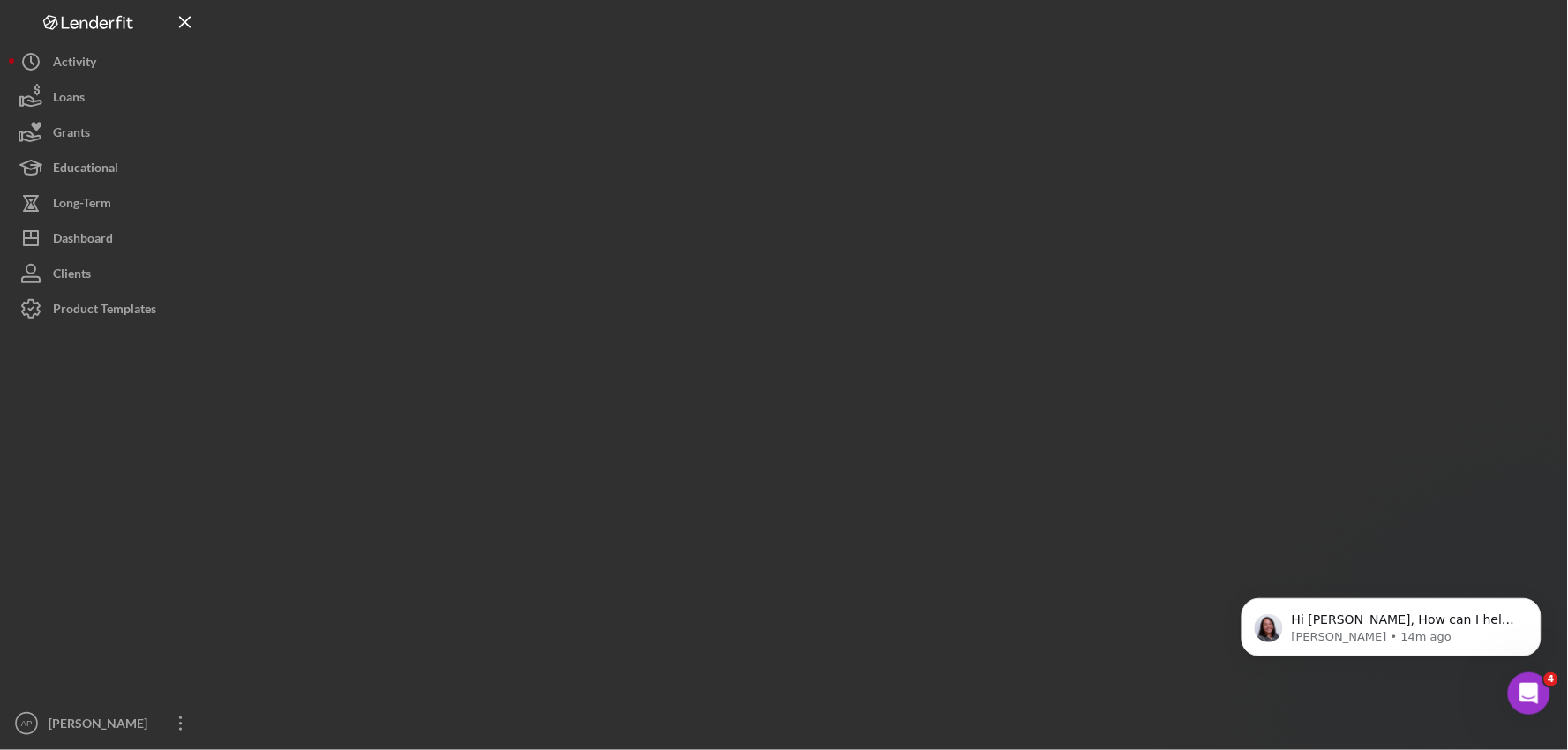
click at [985, 103] on div at bounding box center [886, 370] width 1348 height 741
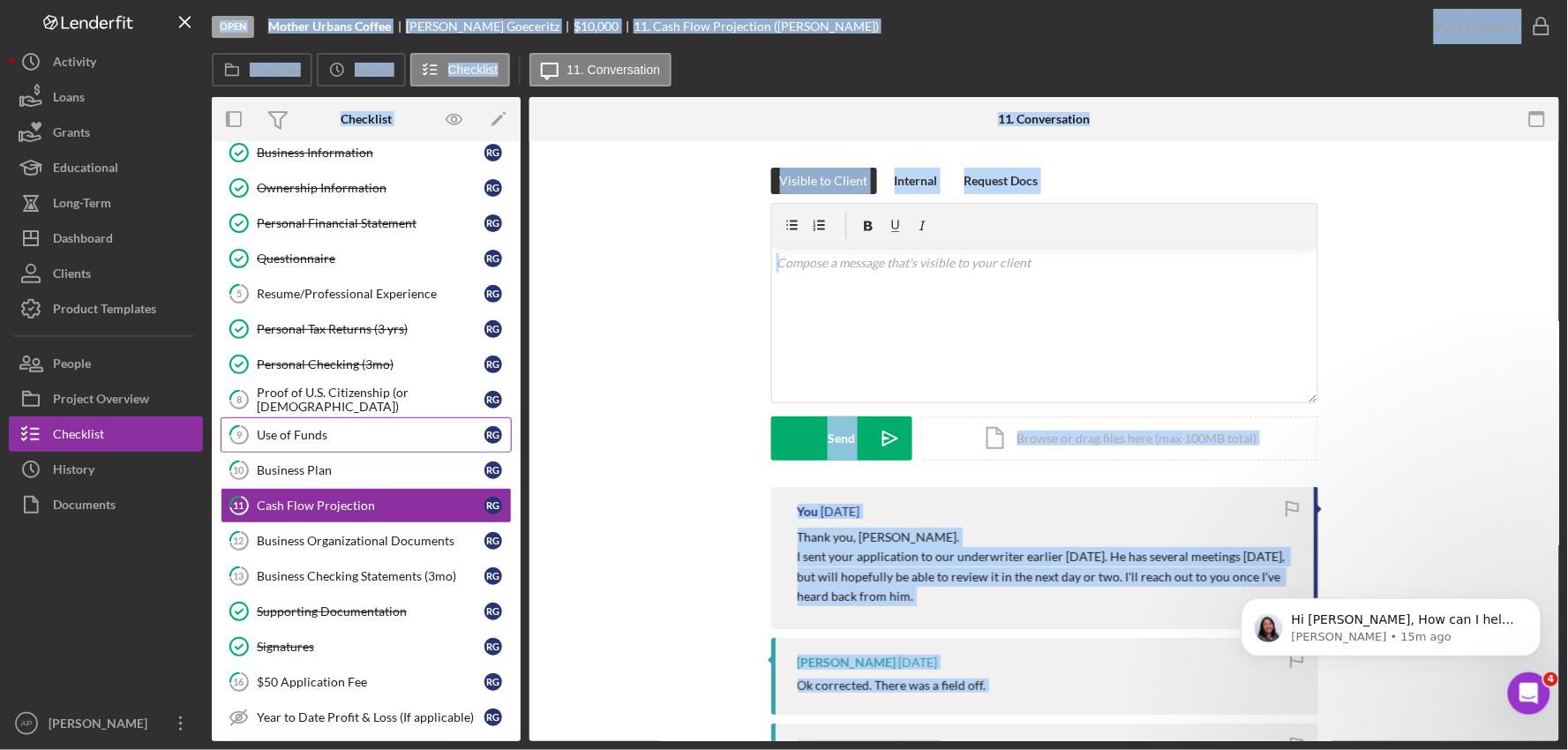
scroll to position [89, 0]
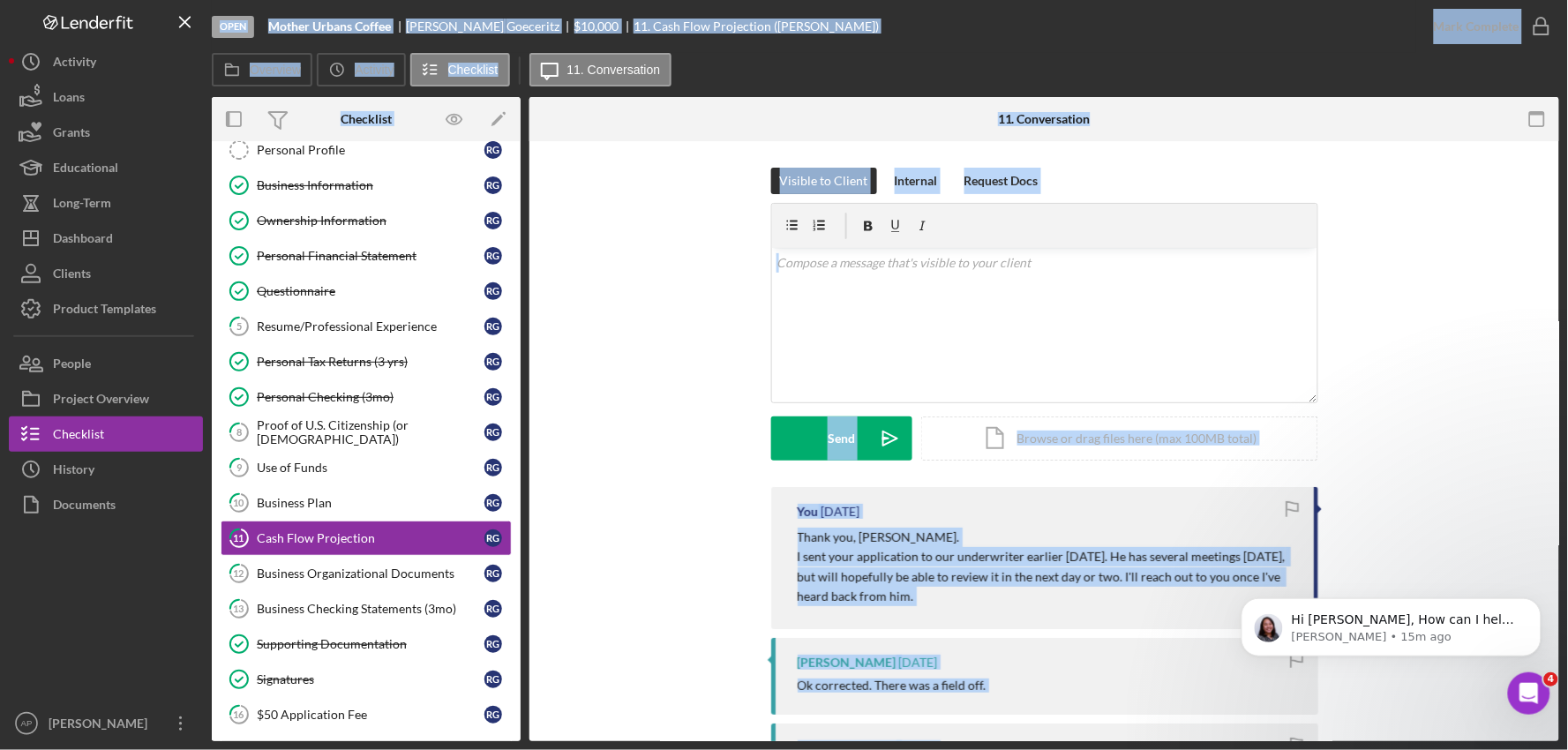
click at [686, 381] on div "Visible to Client Internal Request Docs v Color teal Color pink Remove color Ad…" at bounding box center [1044, 328] width 977 height 320
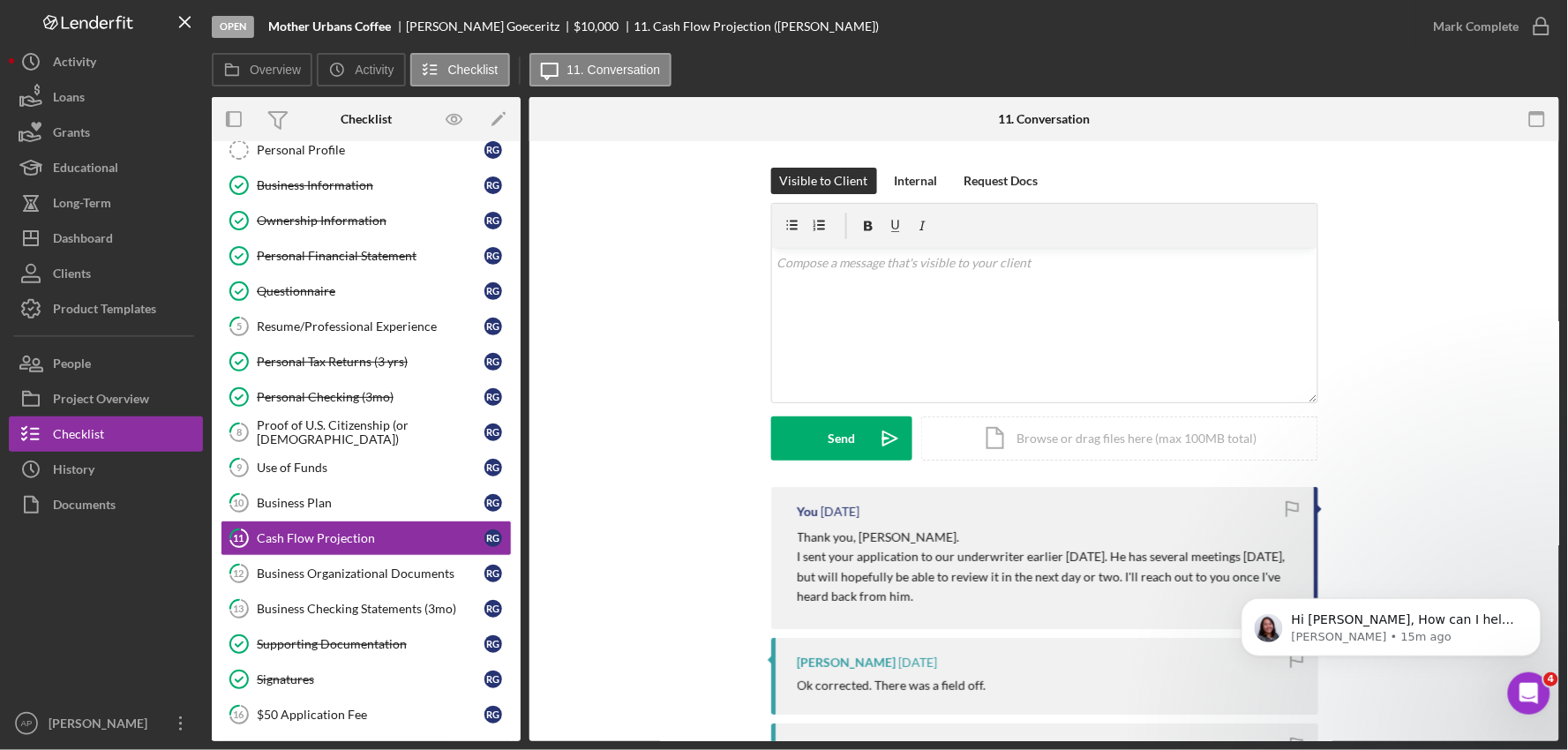
click at [686, 381] on div "Visible to Client Internal Request Docs v Color teal Color pink Remove color Ad…" at bounding box center [1044, 328] width 977 height 320
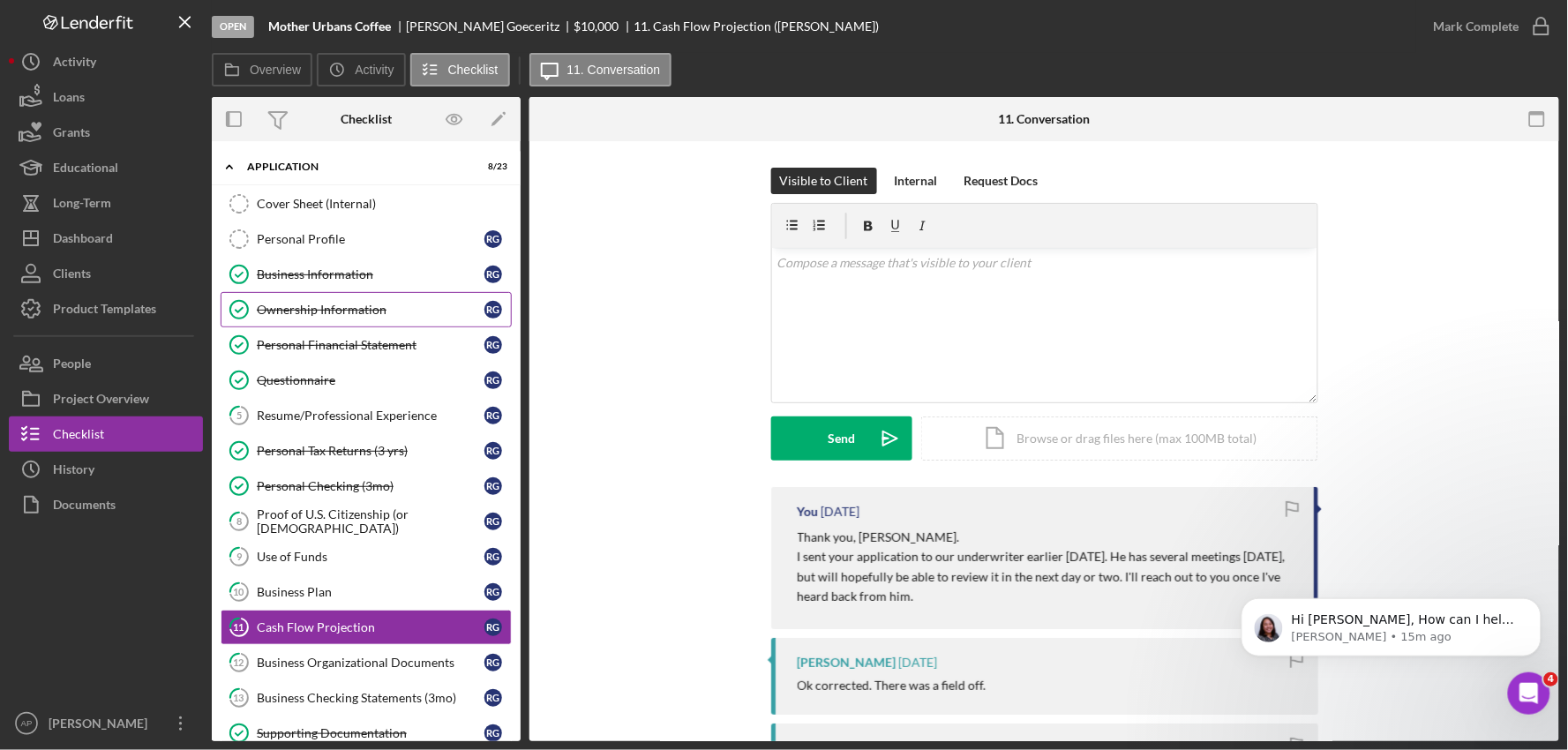
click at [327, 301] on link "Ownership Information Ownership Information R G" at bounding box center [365, 309] width 291 height 35
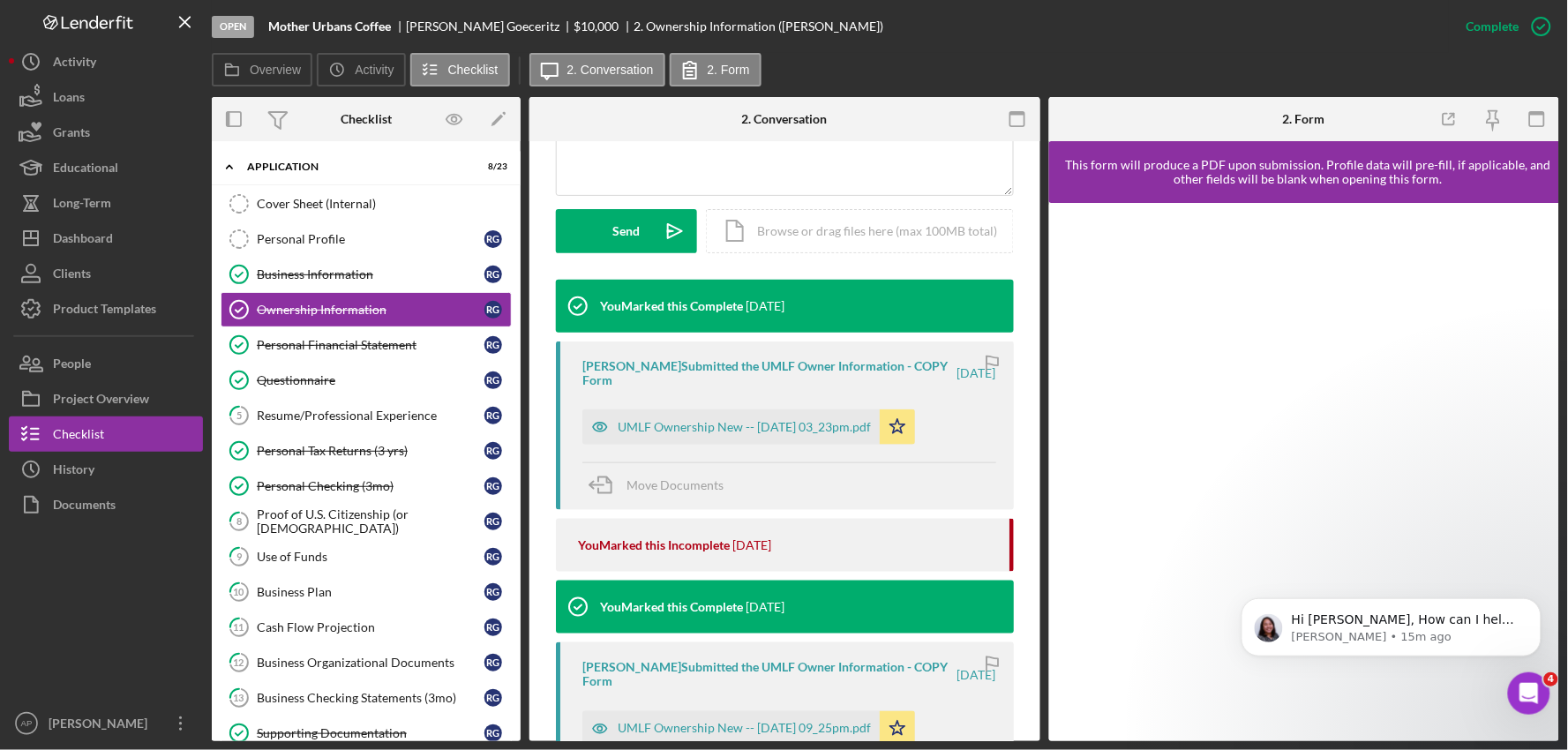
scroll to position [490, 0]
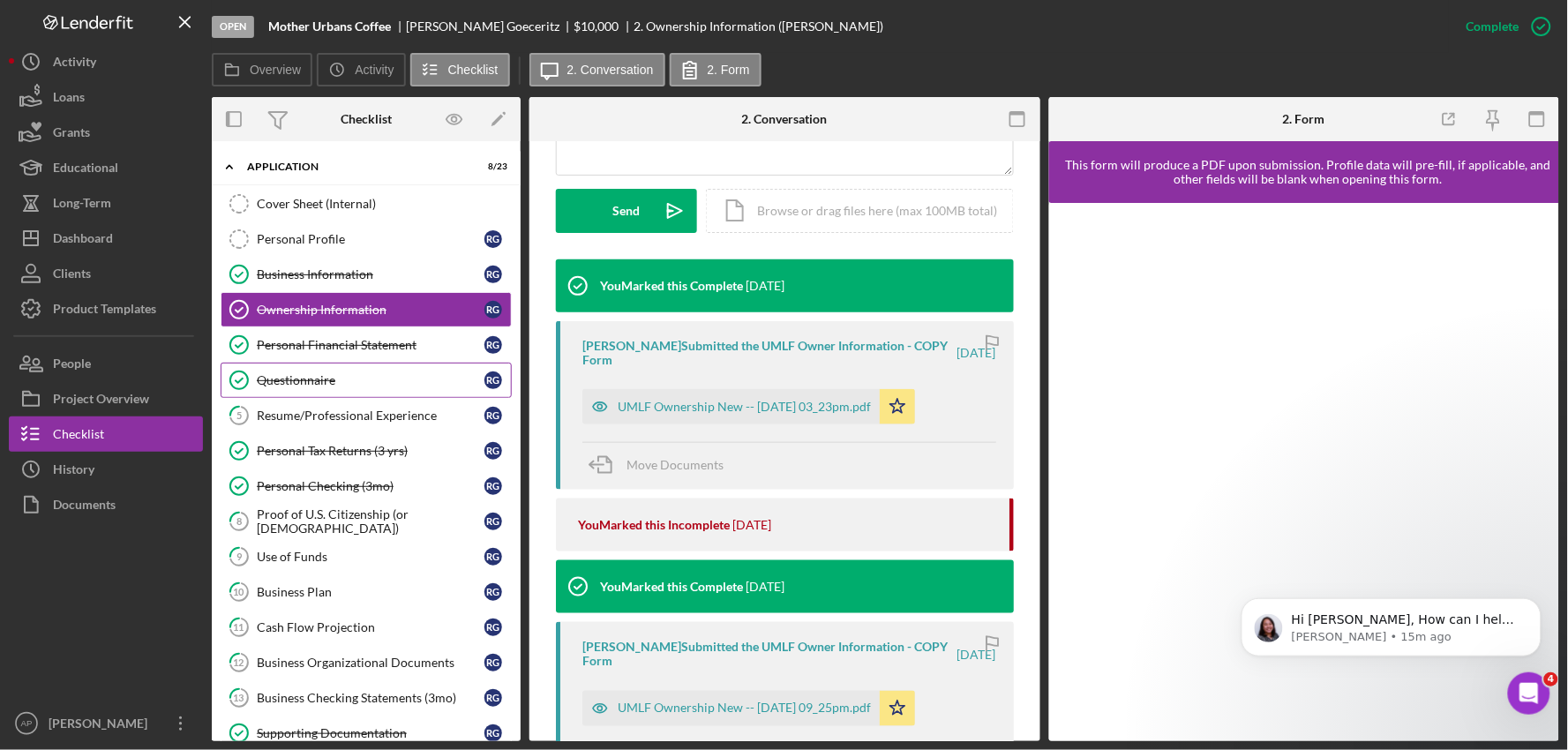
click at [360, 374] on div "Questionnaire" at bounding box center [371, 380] width 228 height 14
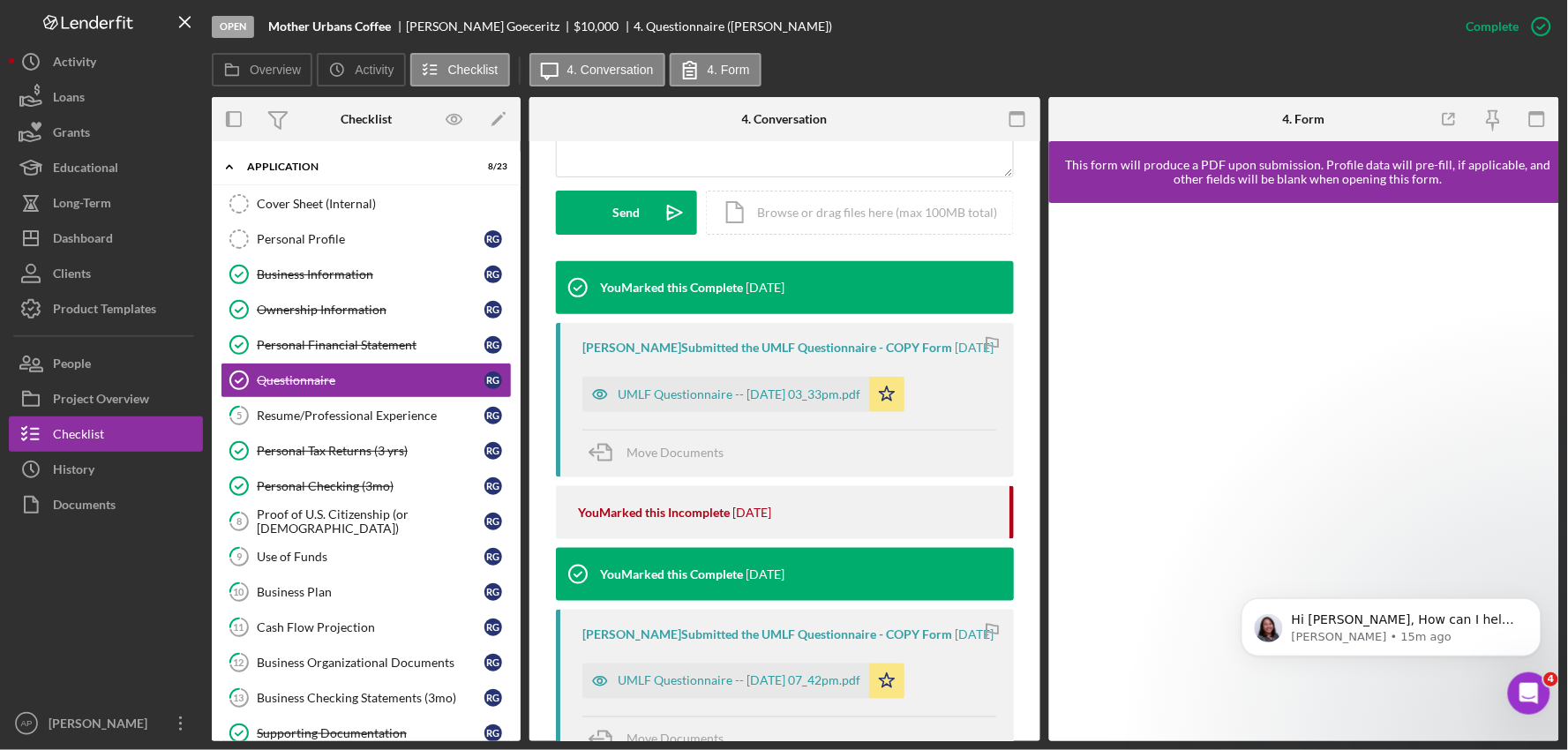
scroll to position [490, 0]
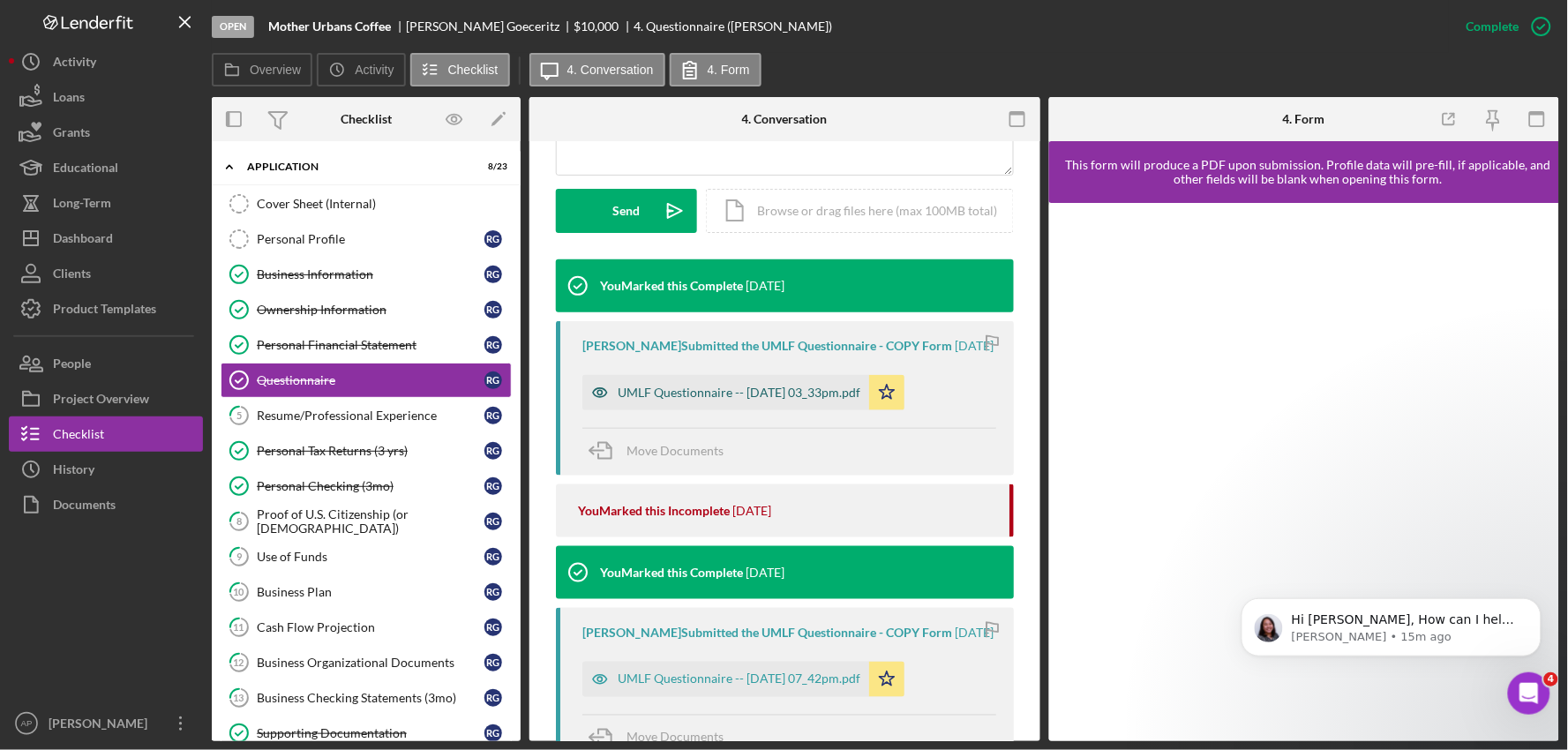
click at [774, 400] on div "UMLF Questionnaire -- [DATE] 03_33pm.pdf" at bounding box center [739, 392] width 243 height 14
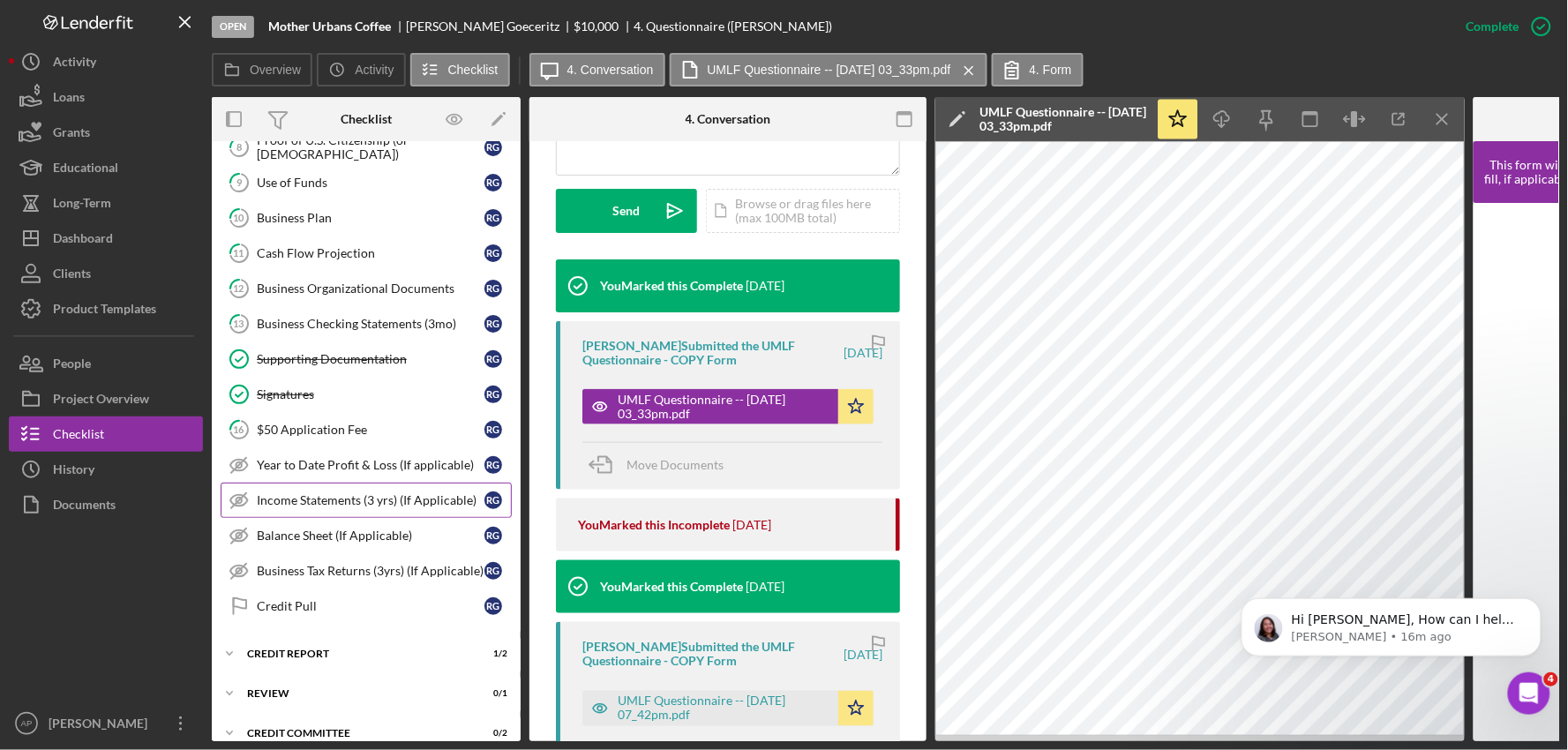
scroll to position [482, 0]
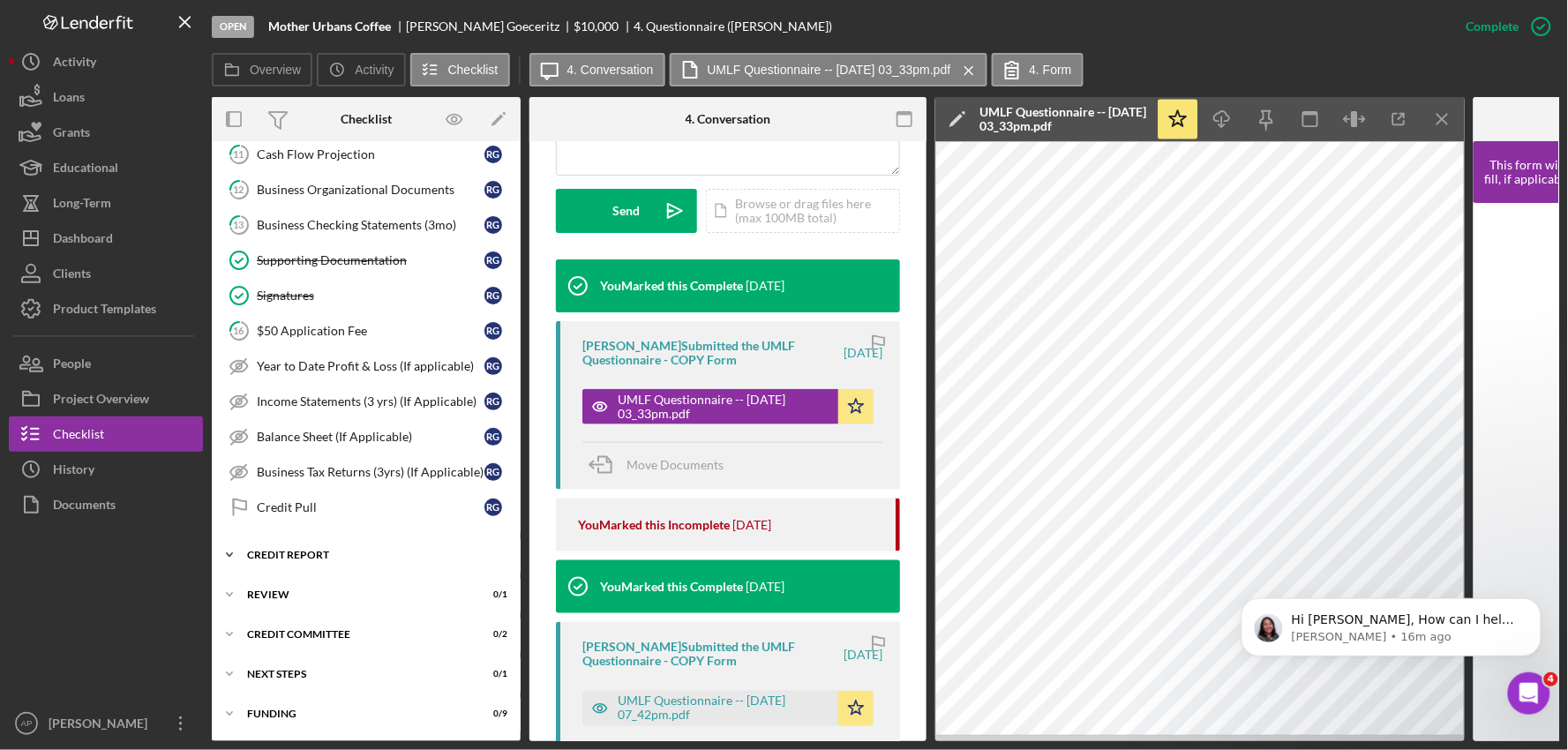
click at [332, 550] on div "Credit report" at bounding box center [372, 554] width 252 height 10
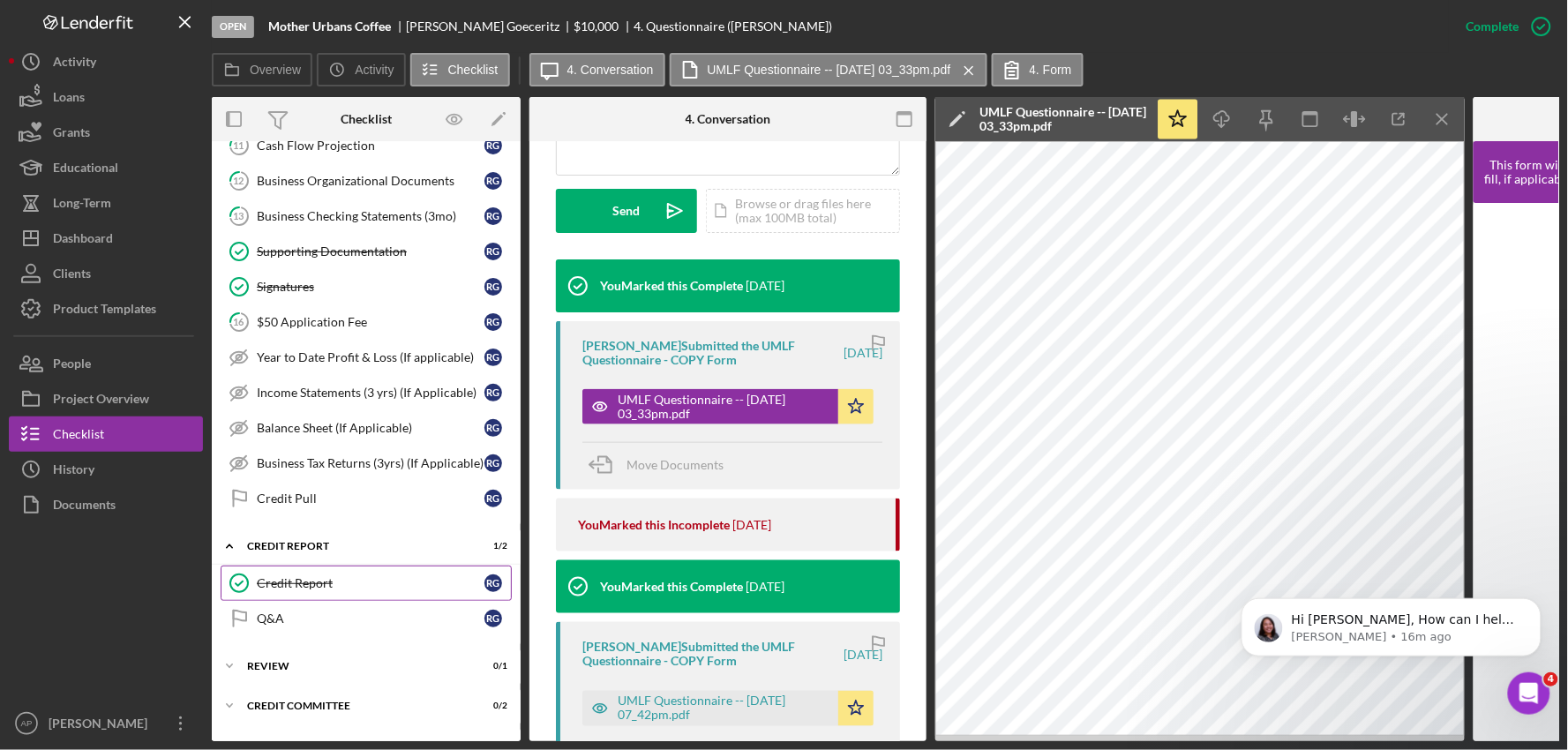
click at [316, 591] on div "Credit Report" at bounding box center [371, 583] width 228 height 14
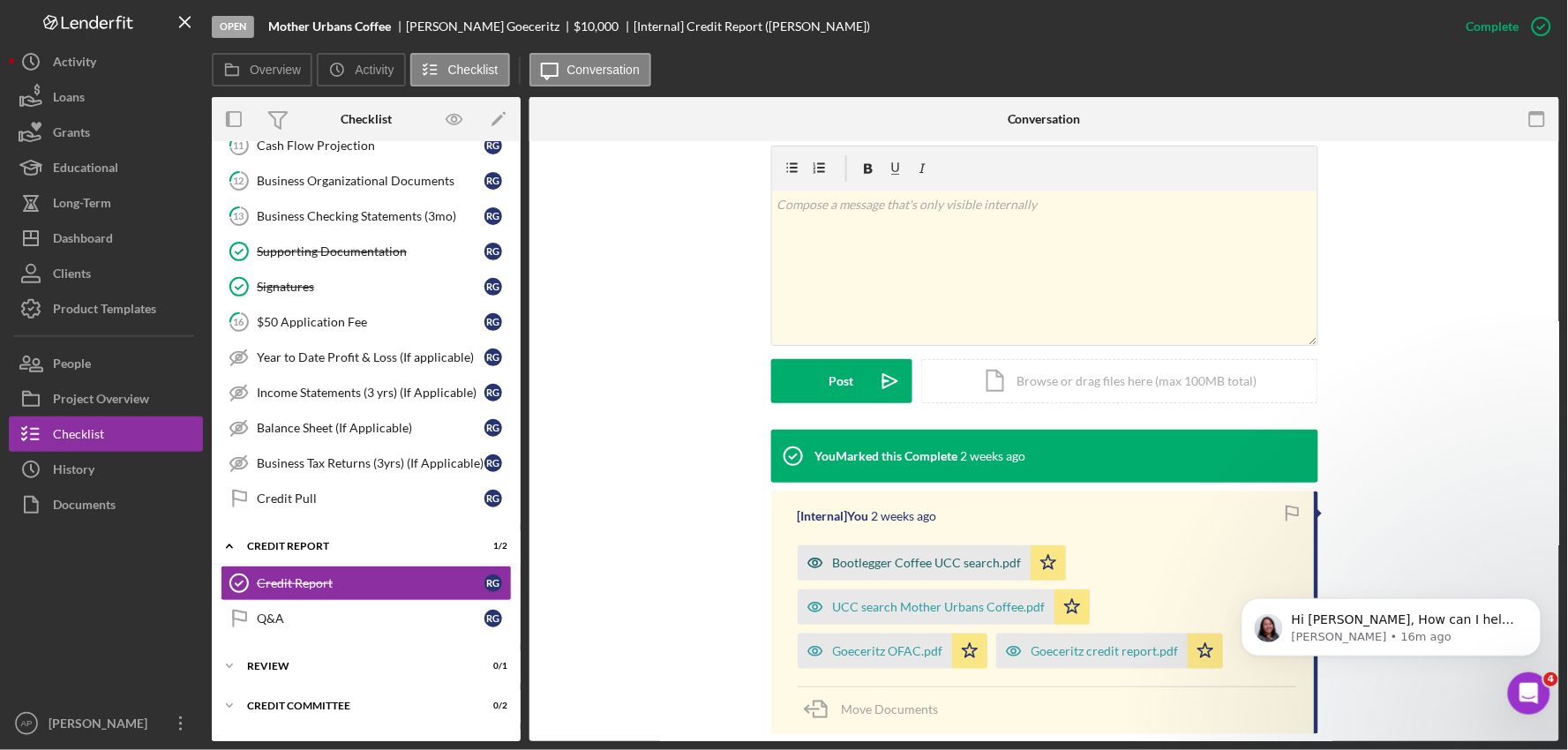
scroll to position [294, 0]
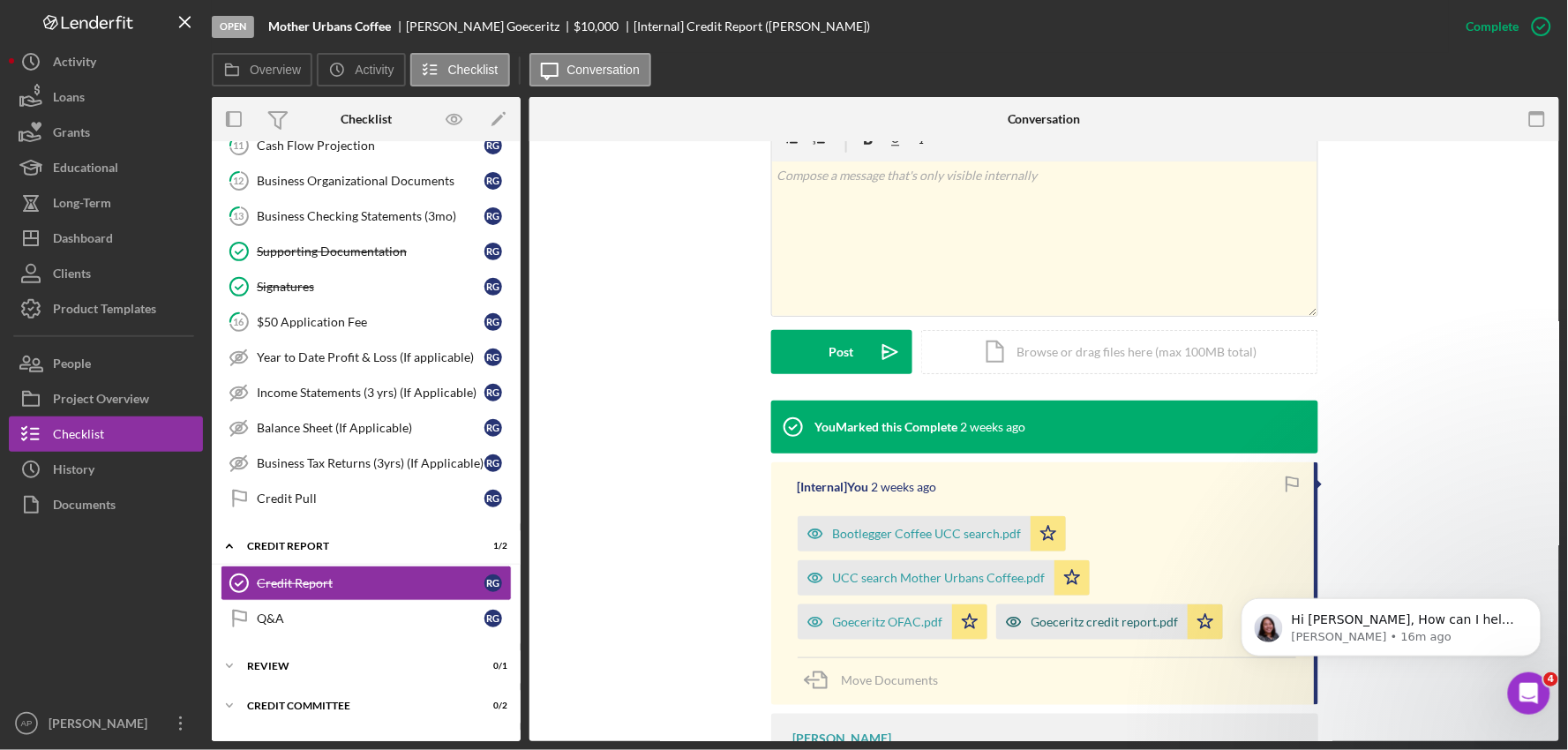
click at [997, 629] on div "Goeceritz credit report.pdf" at bounding box center [1092, 622] width 192 height 35
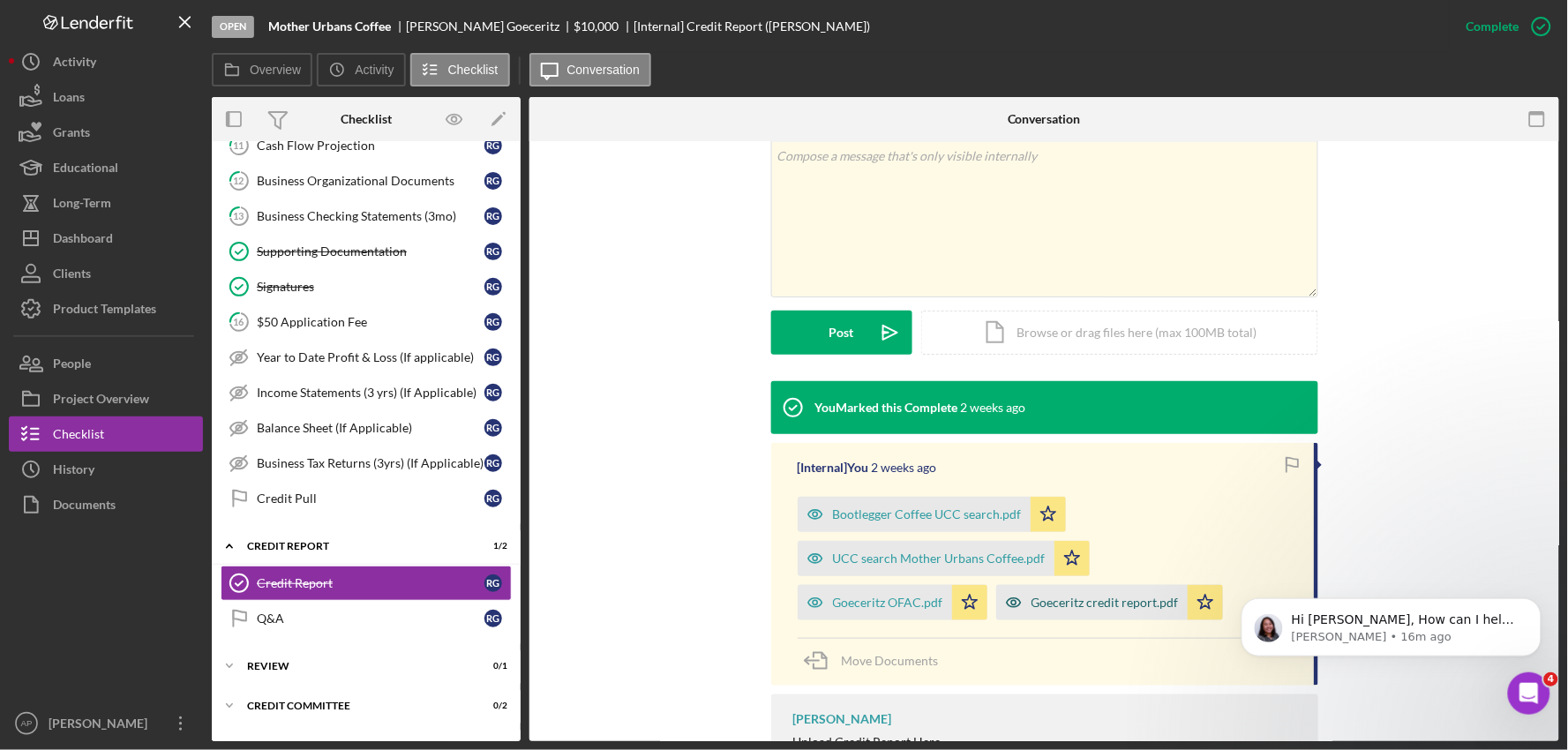
click at [902, 621] on div "Bootlegger Coffee UCC search.pdf Icon/Star UCC search Mother Urbans Coffee.pdf …" at bounding box center [1047, 553] width 498 height 132
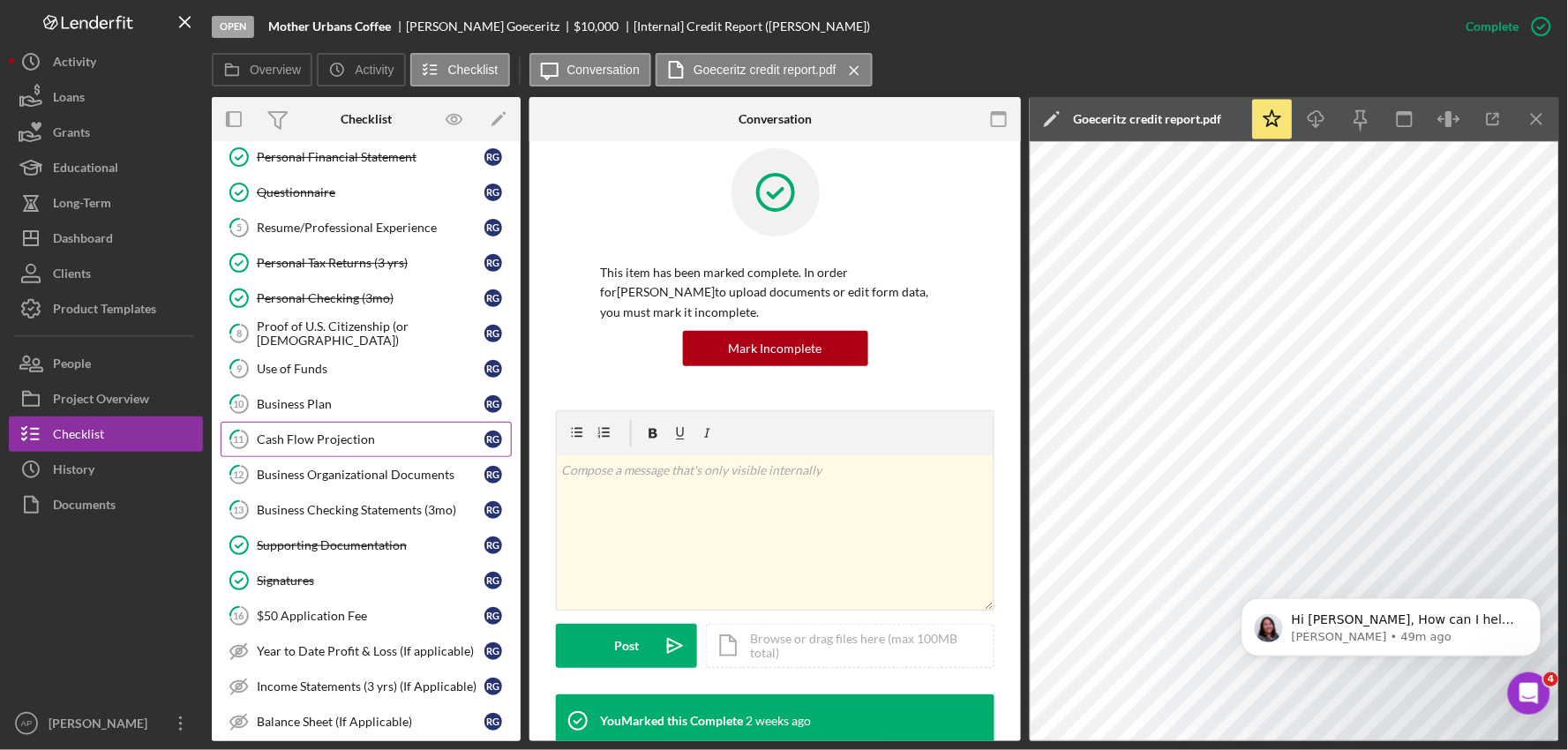
scroll to position [90, 0]
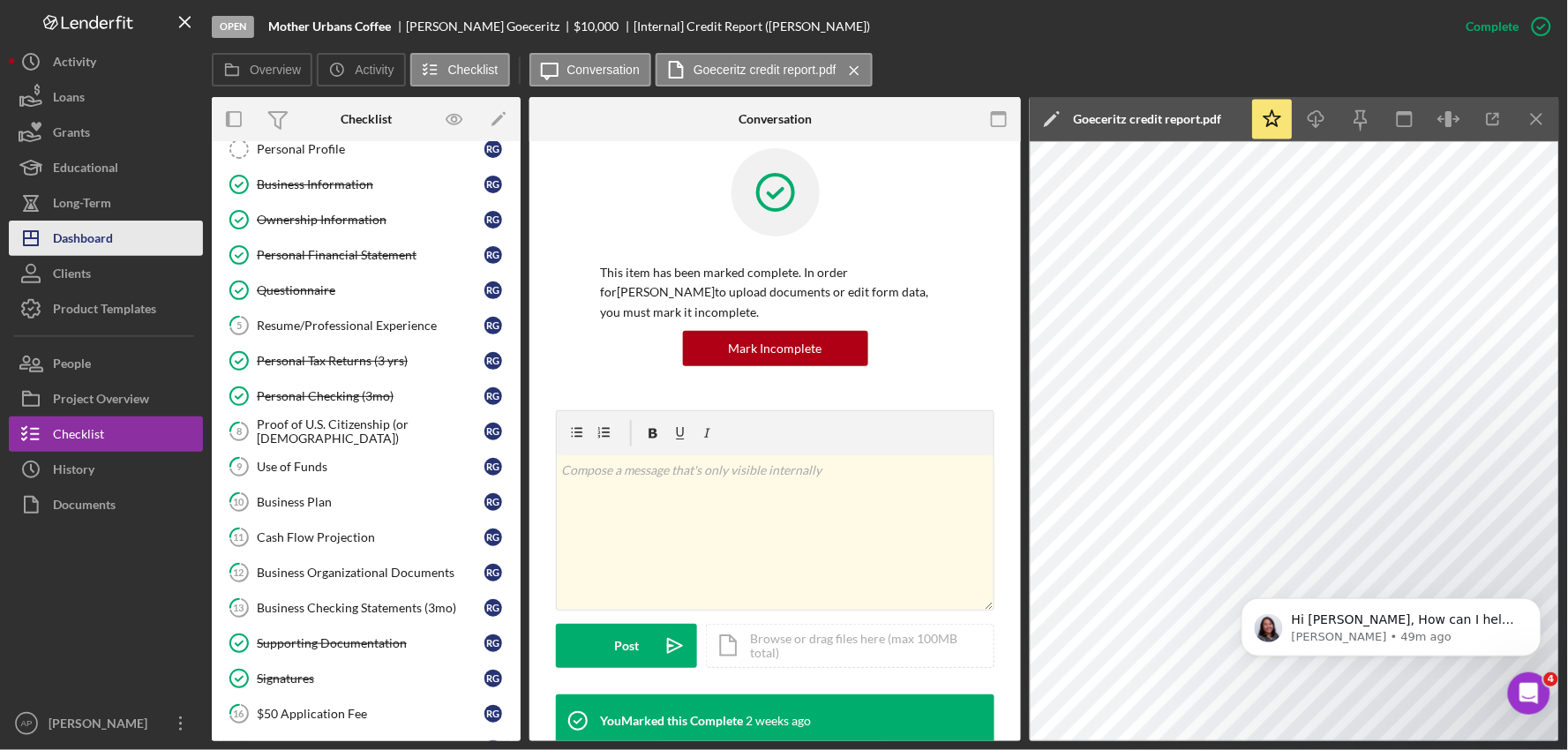
drag, startPoint x: 95, startPoint y: 247, endPoint x: 127, endPoint y: 248, distance: 32.0
click at [95, 247] on div "Dashboard" at bounding box center [83, 240] width 60 height 40
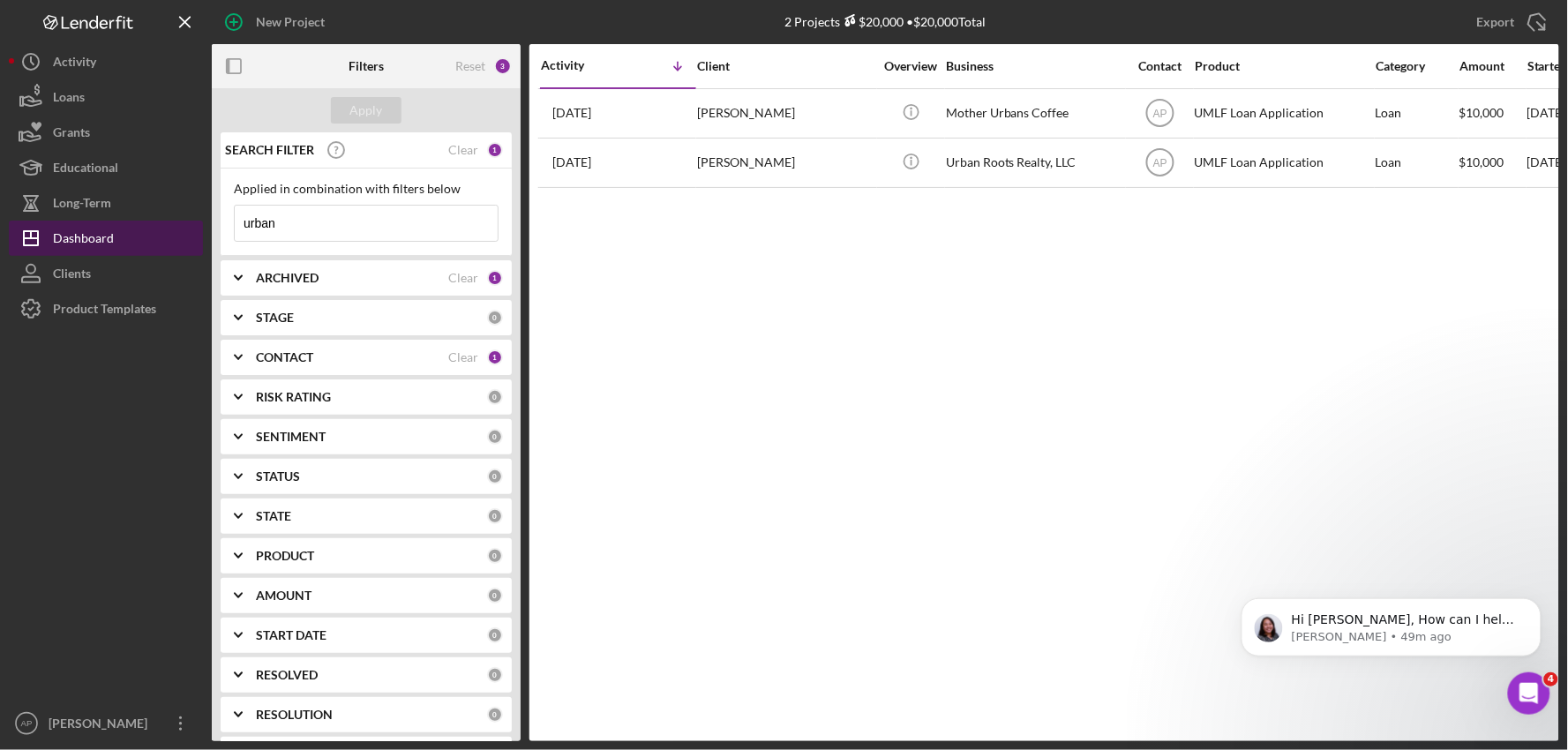
drag, startPoint x: 302, startPoint y: 222, endPoint x: 173, endPoint y: 227, distance: 129.1
click at [173, 227] on div "New Project 2 Projects $20,000 • $20,000 Total urban Export Icon/Export Filters…" at bounding box center [784, 370] width 1551 height 741
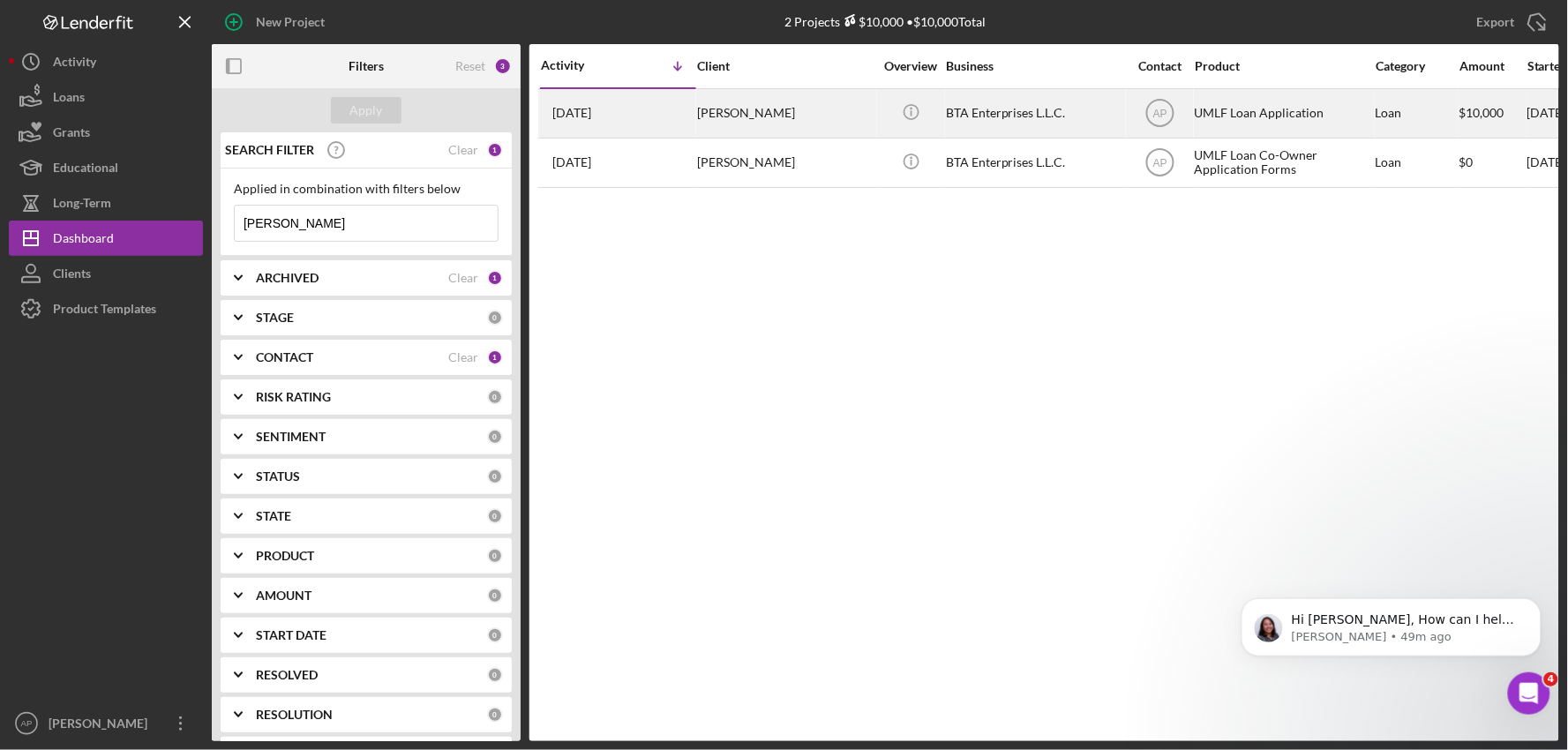
type input "[PERSON_NAME]"
click at [818, 111] on div "[PERSON_NAME]" at bounding box center [786, 113] width 177 height 47
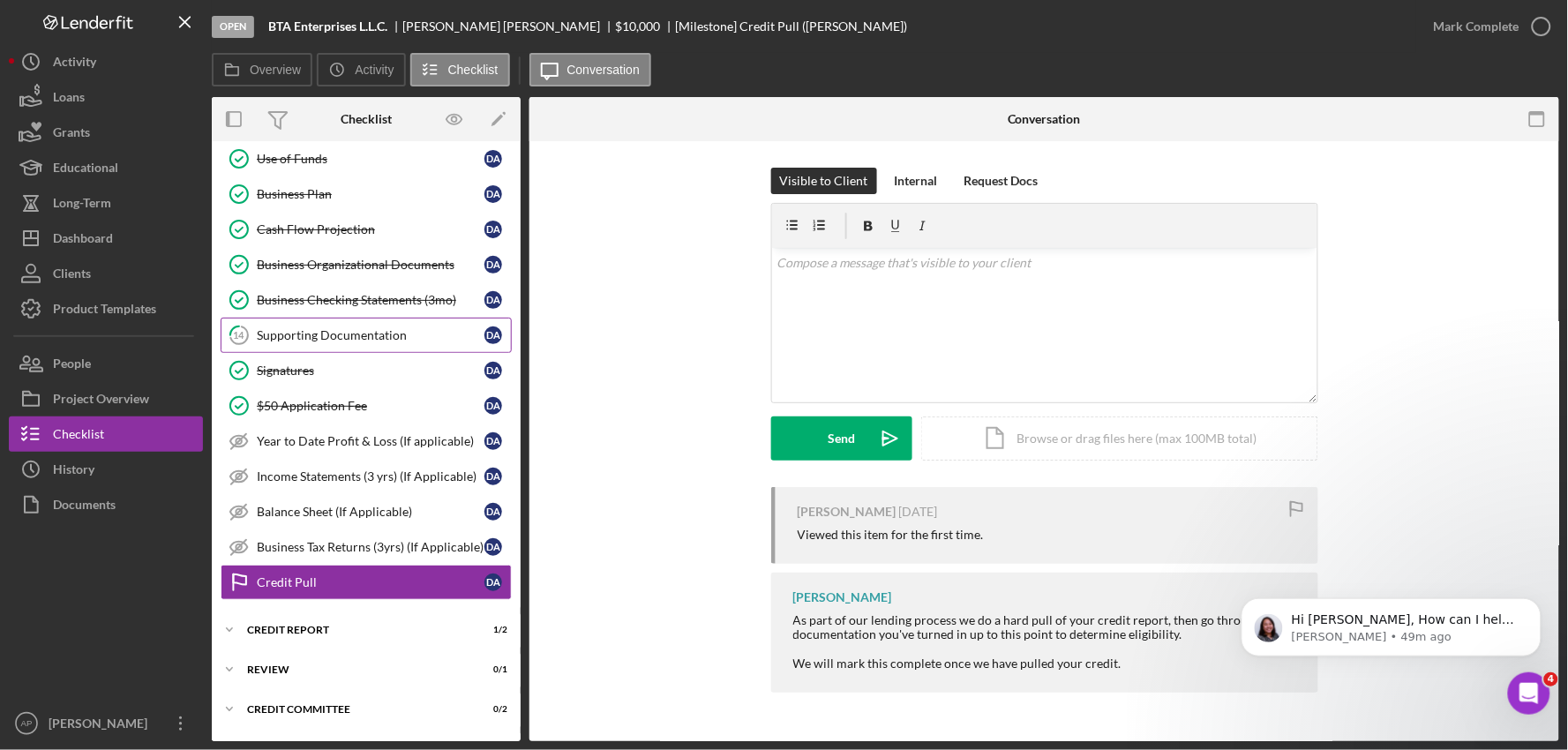
scroll to position [244, 0]
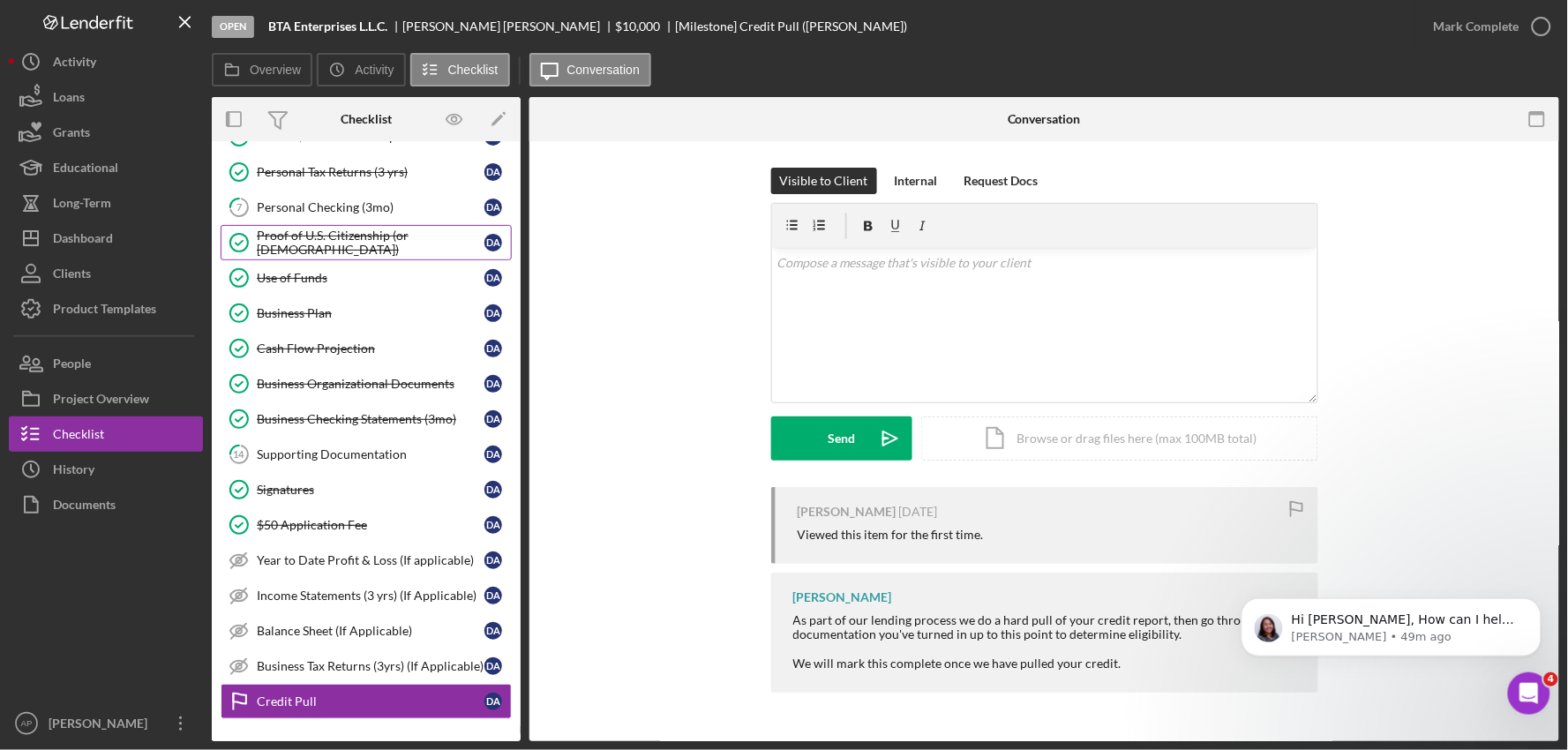
click at [314, 248] on div "Proof of U.S. Citizenship (or [DEMOGRAPHIC_DATA])" at bounding box center [371, 243] width 228 height 28
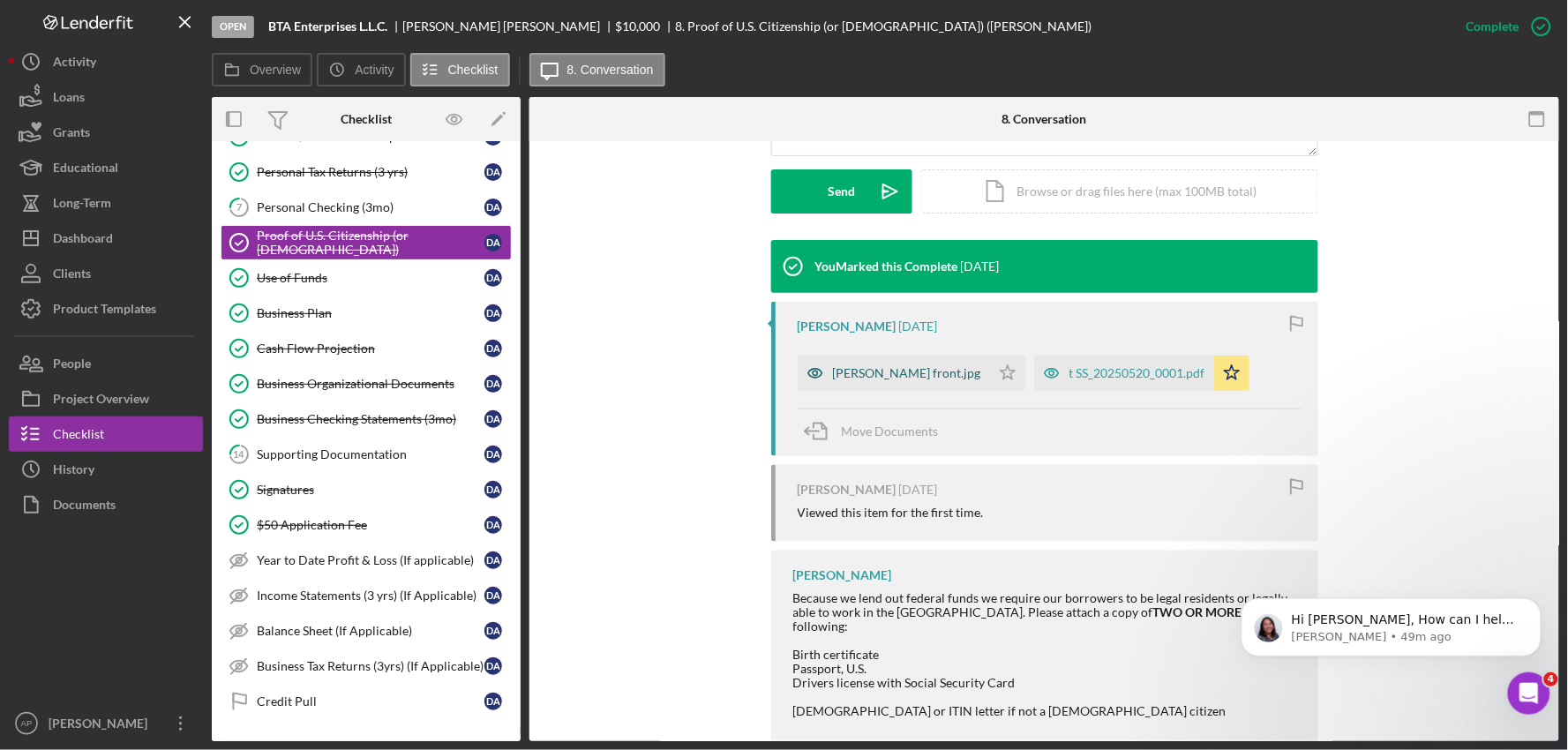
click at [861, 372] on div "[PERSON_NAME] front.jpg" at bounding box center [907, 373] width 148 height 14
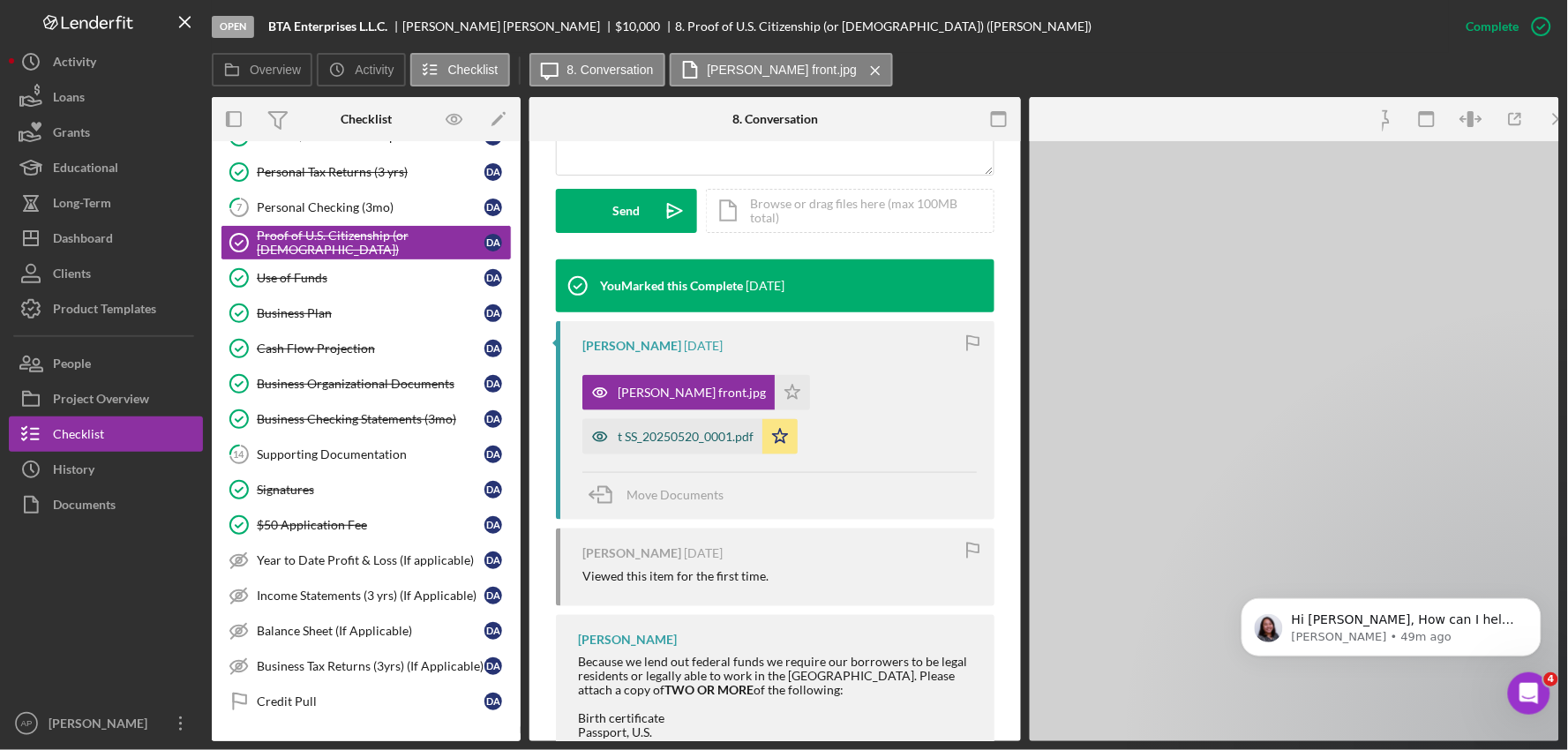
scroll to position [509, 0]
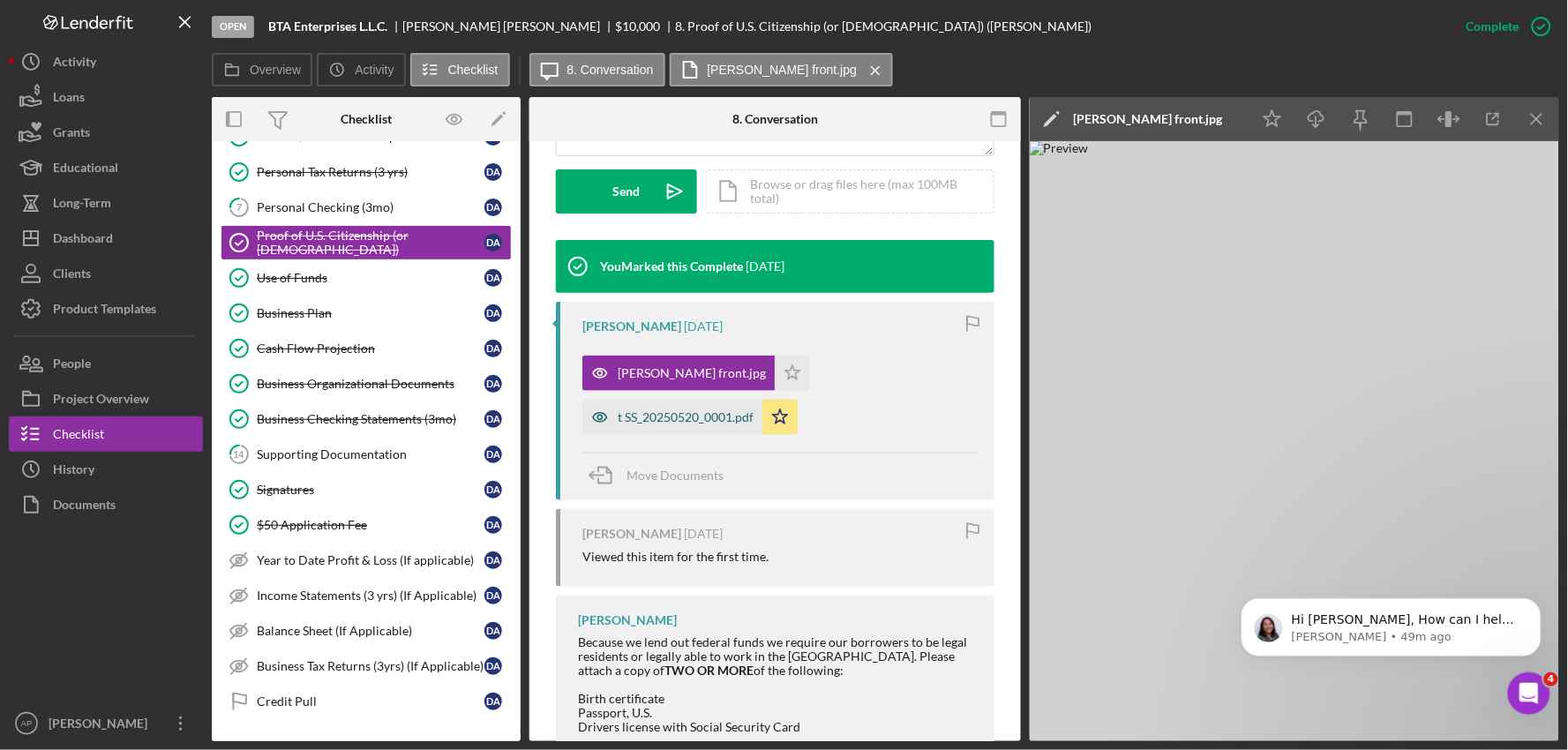
click at [762, 400] on div "t SS_20250520_0001.pdf" at bounding box center [673, 417] width 180 height 35
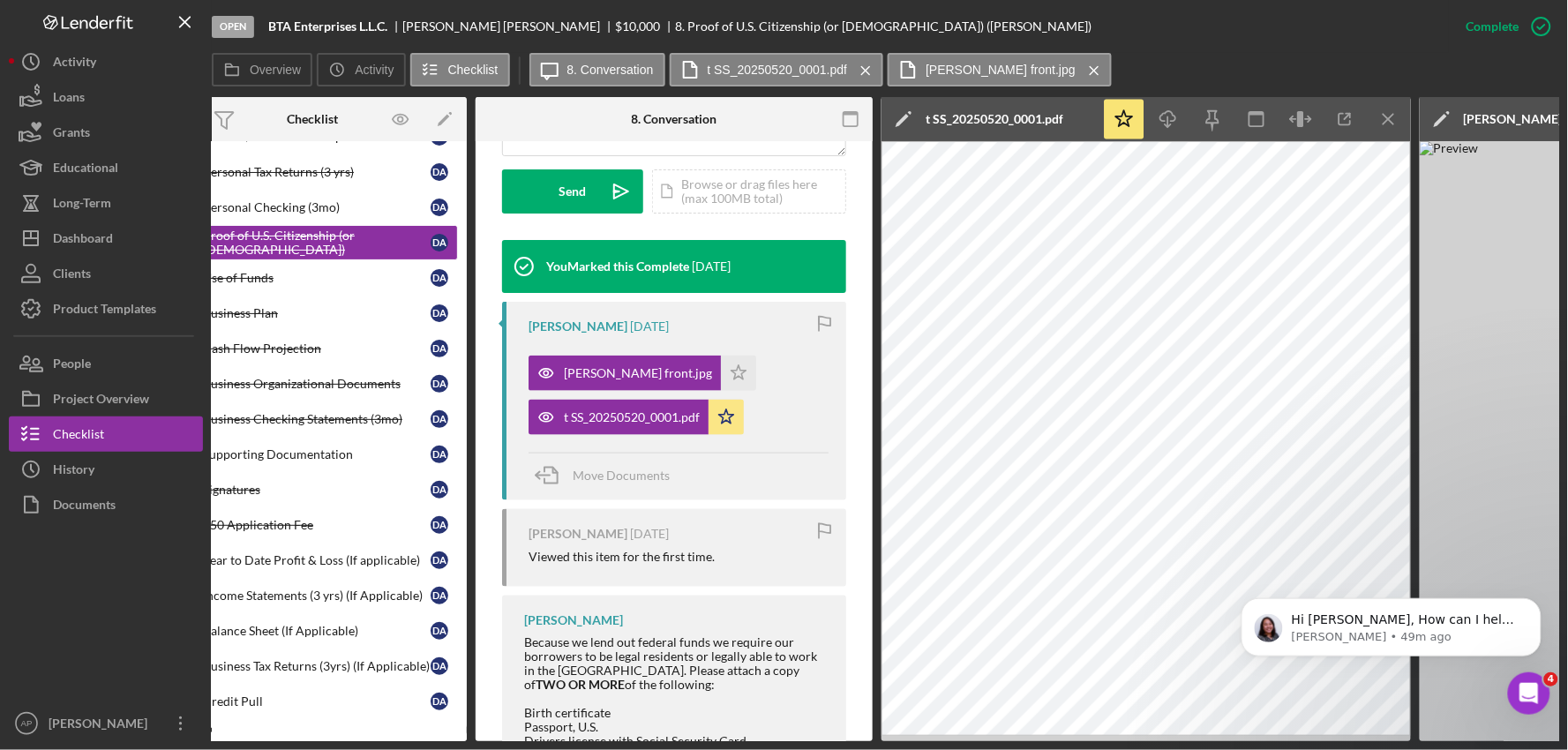
scroll to position [0, 0]
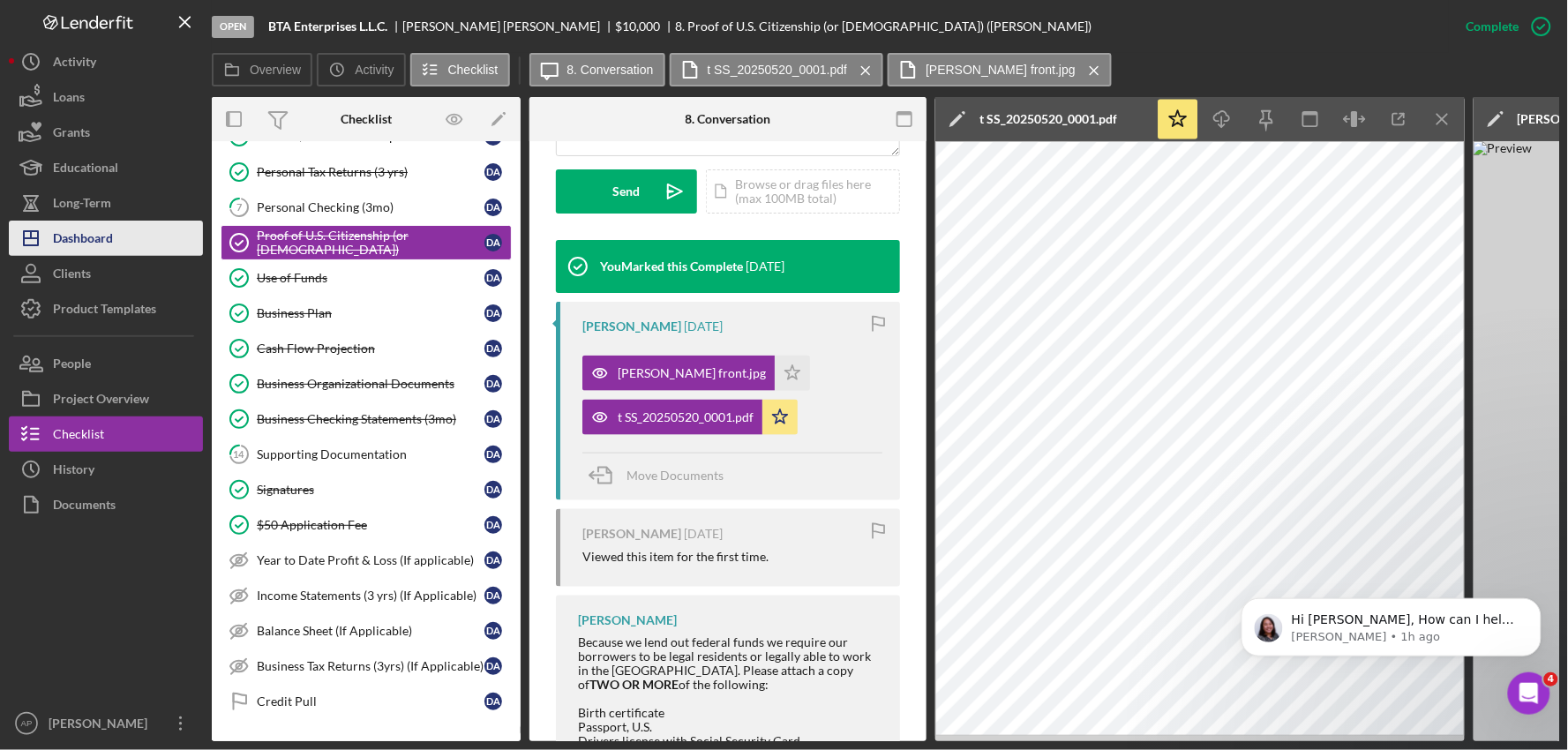
click at [92, 234] on div "Dashboard" at bounding box center [83, 240] width 60 height 40
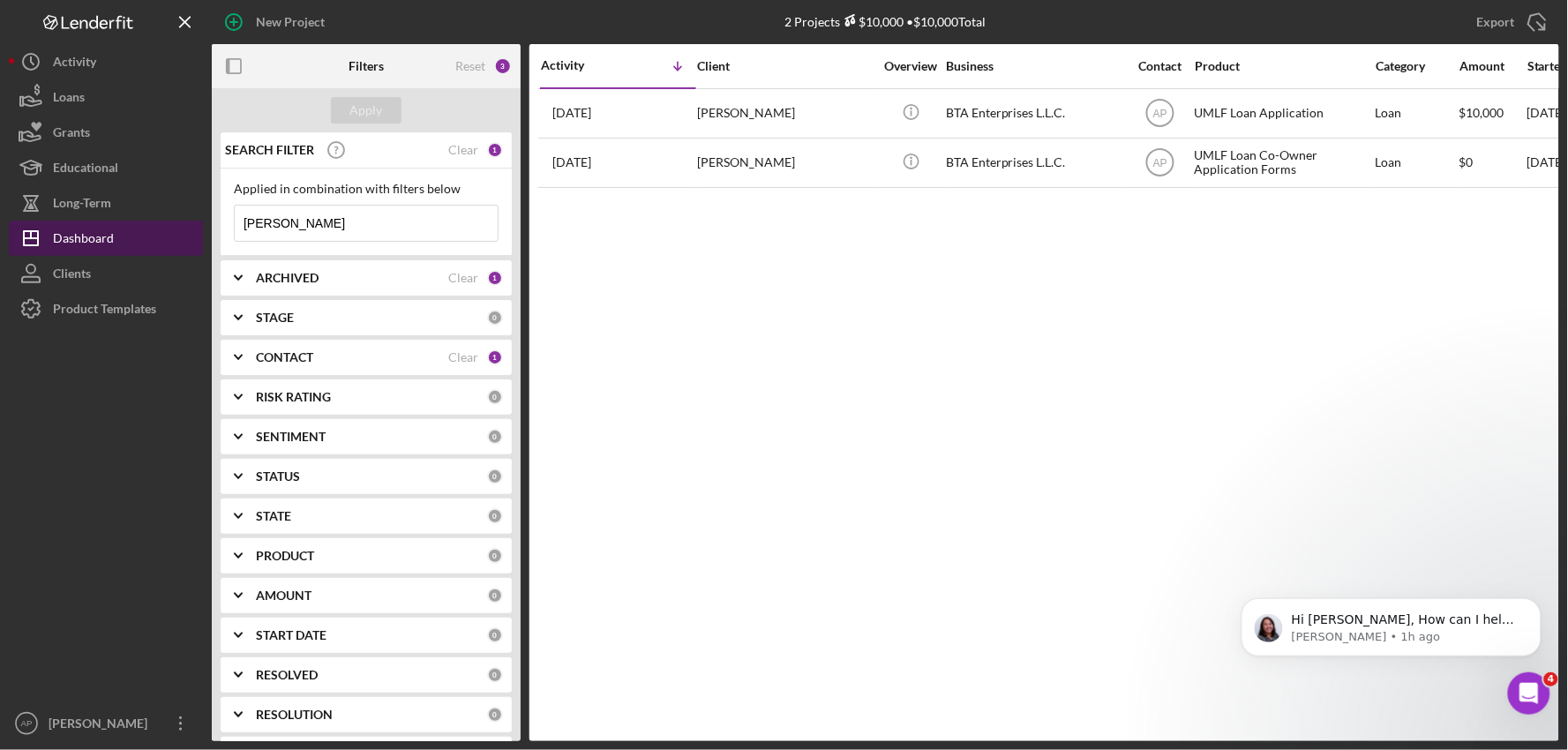
drag, startPoint x: 327, startPoint y: 228, endPoint x: 173, endPoint y: 228, distance: 154.0
click at [173, 228] on div "New Project 2 Projects $10,000 • $10,000 Total [PERSON_NAME] Export Icon/Export…" at bounding box center [784, 370] width 1551 height 741
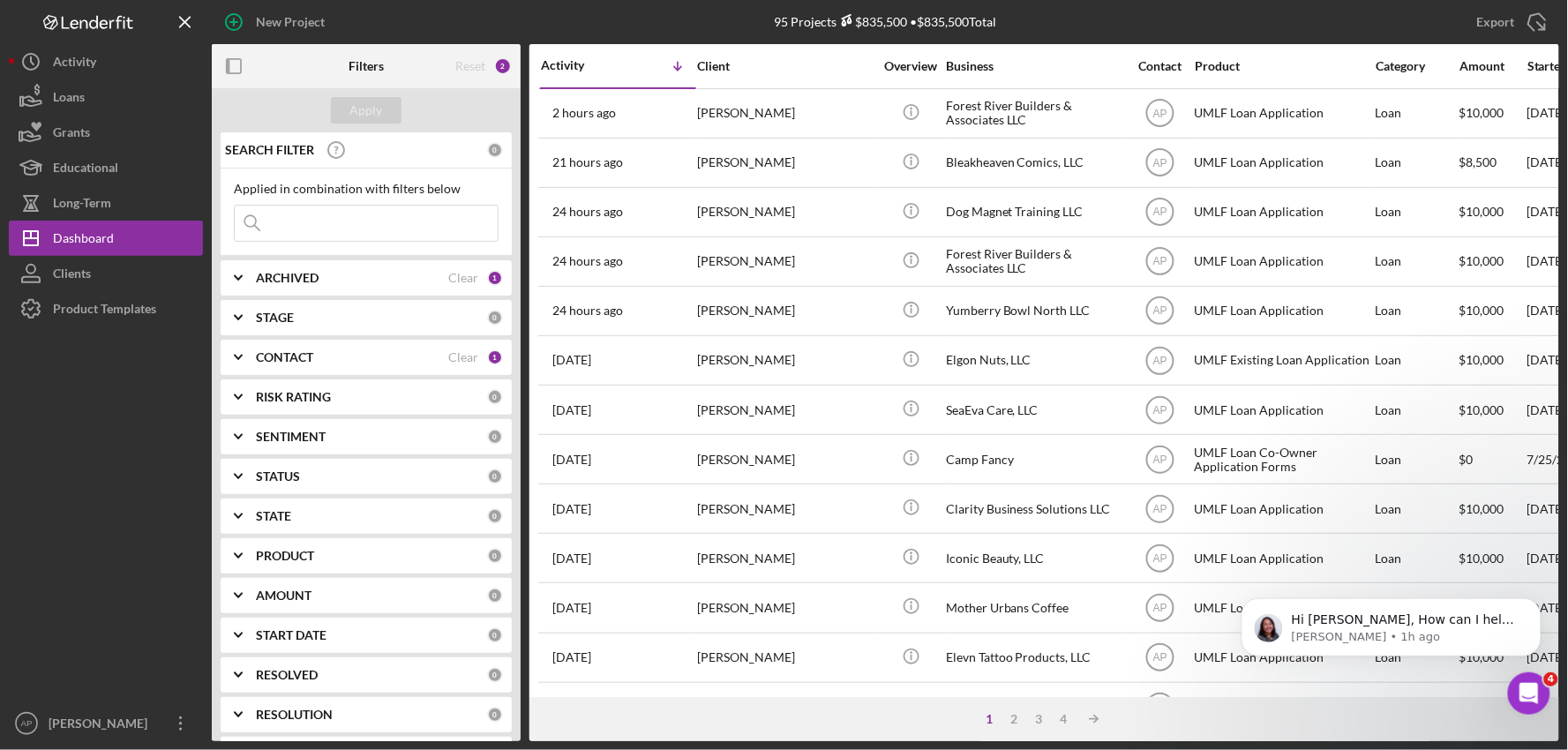
scroll to position [225, 0]
